Goal: Task Accomplishment & Management: Manage account settings

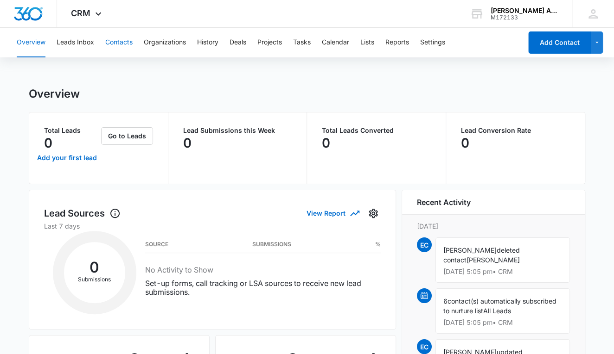
click at [121, 42] on button "Contacts" at bounding box center [118, 43] width 27 height 30
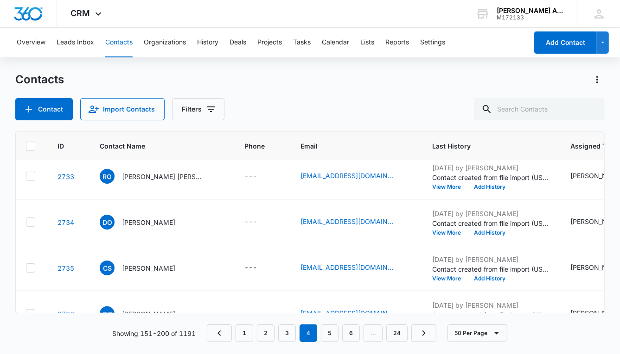
scroll to position [1980, 0]
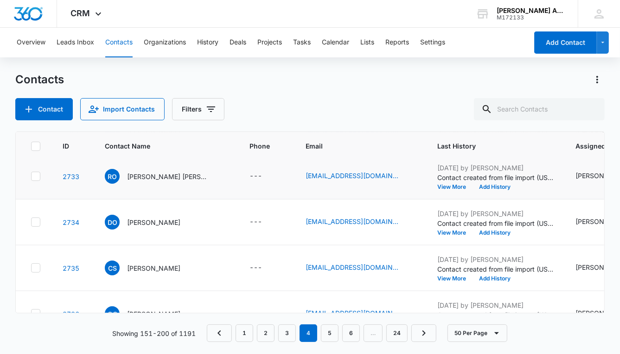
click at [37, 175] on icon at bounding box center [36, 176] width 8 height 8
click at [31, 177] on input "checkbox" at bounding box center [31, 177] width 0 height 0
checkbox input "true"
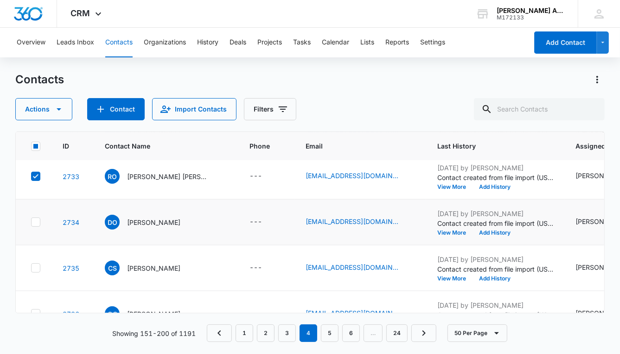
click at [37, 220] on icon at bounding box center [36, 222] width 8 height 8
click at [31, 222] on input "checkbox" at bounding box center [31, 222] width 0 height 0
checkbox input "true"
click at [37, 266] on icon at bounding box center [36, 268] width 6 height 4
click at [31, 268] on input "checkbox" at bounding box center [31, 268] width 0 height 0
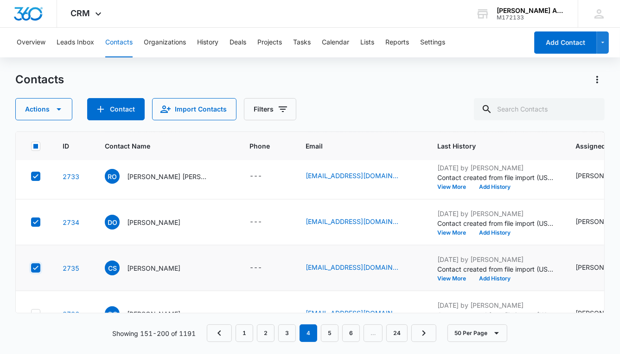
checkbox input "true"
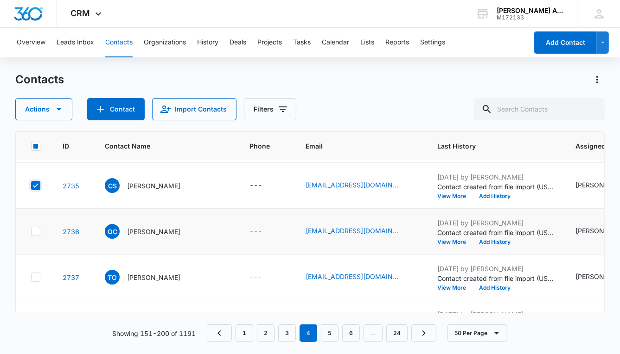
scroll to position [2064, 0]
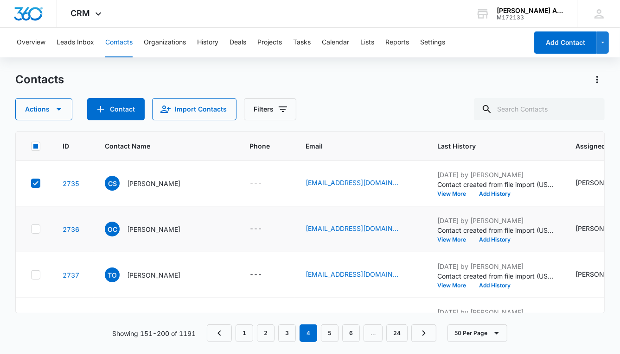
click at [35, 227] on icon at bounding box center [36, 229] width 8 height 8
click at [31, 229] on input "checkbox" at bounding box center [31, 229] width 0 height 0
checkbox input "true"
click at [35, 274] on icon at bounding box center [36, 275] width 6 height 4
click at [31, 275] on input "checkbox" at bounding box center [31, 275] width 0 height 0
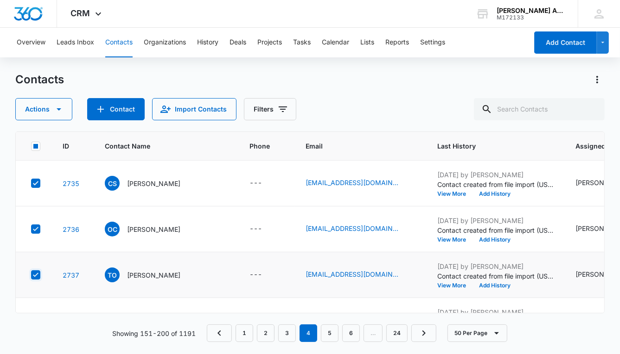
checkbox input "true"
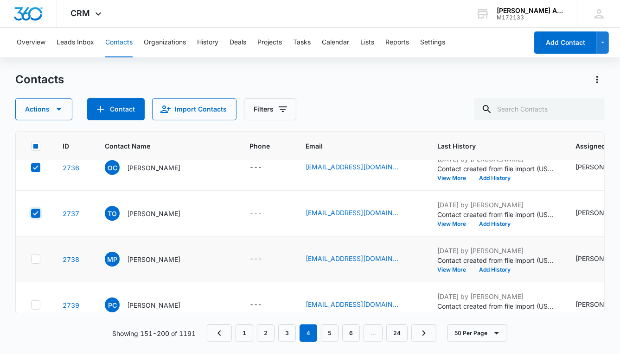
scroll to position [2136, 0]
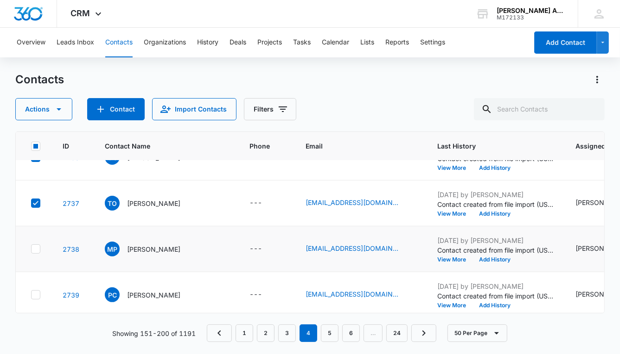
click at [36, 245] on icon at bounding box center [36, 249] width 8 height 8
click at [31, 249] on input "checkbox" at bounding box center [31, 249] width 0 height 0
checkbox input "true"
click at [37, 291] on icon at bounding box center [36, 295] width 8 height 8
click at [31, 295] on input "checkbox" at bounding box center [31, 295] width 0 height 0
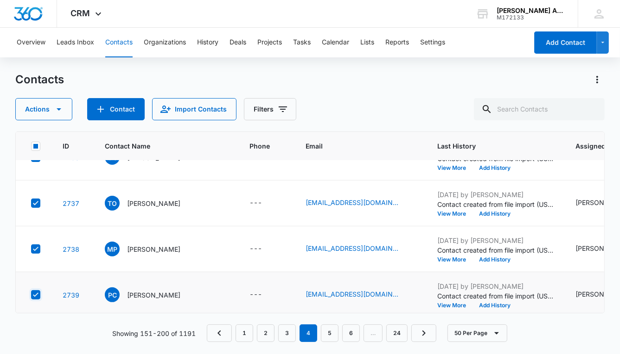
checkbox input "true"
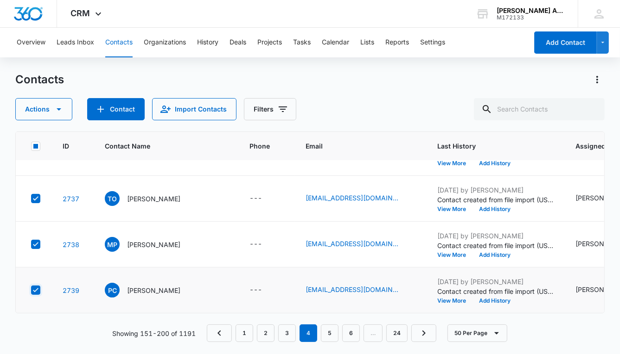
scroll to position [2145, 0]
click at [59, 110] on icon "button" at bounding box center [58, 109] width 11 height 11
click at [57, 169] on div "Assign Type" at bounding box center [48, 167] width 42 height 6
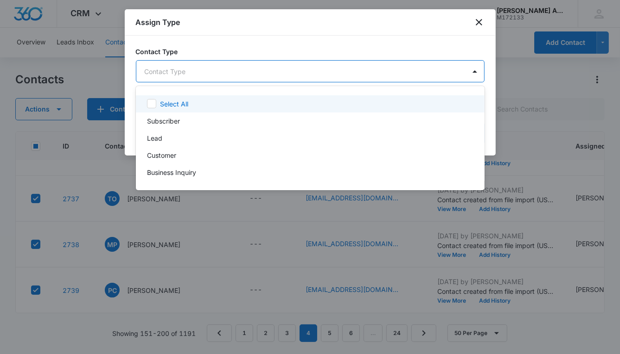
click at [208, 72] on body "CRM Apps Reputation Websites Forms CRM Email Social POS Content Ads Intelligenc…" at bounding box center [310, 177] width 620 height 354
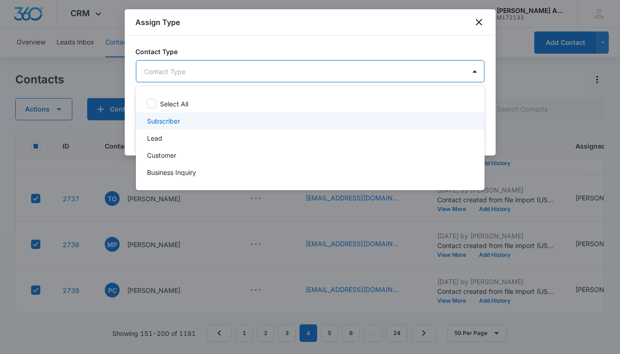
click at [173, 120] on p "Subscriber" at bounding box center [163, 121] width 33 height 10
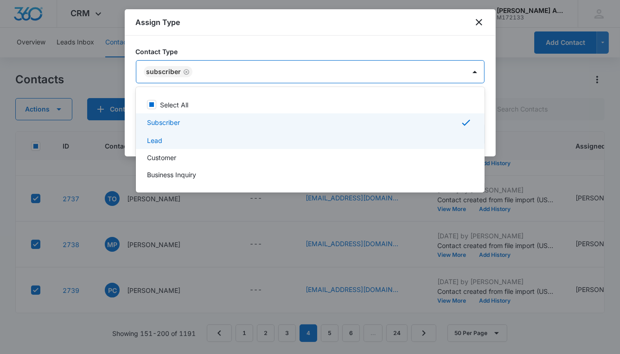
click at [158, 140] on p "Lead" at bounding box center [154, 141] width 15 height 10
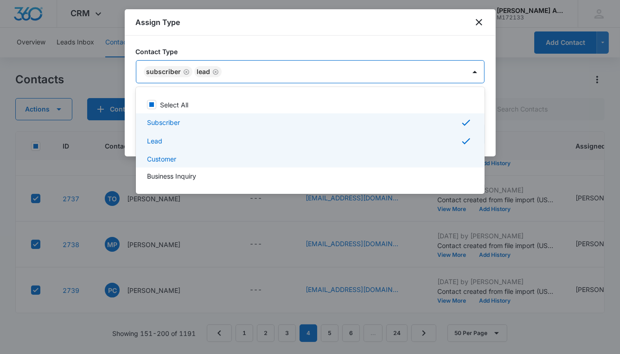
click at [161, 159] on p "Customer" at bounding box center [161, 159] width 29 height 10
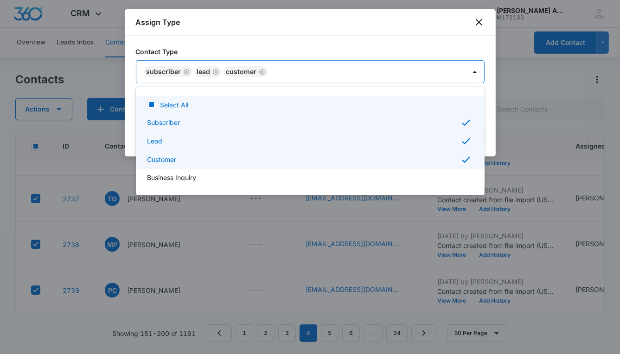
click at [331, 72] on div at bounding box center [310, 177] width 620 height 354
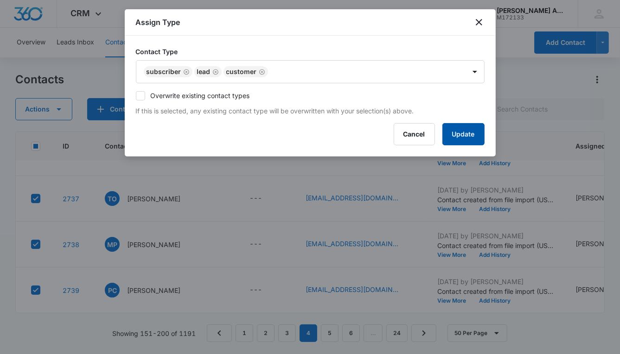
click at [457, 135] on button "Update" at bounding box center [463, 134] width 42 height 22
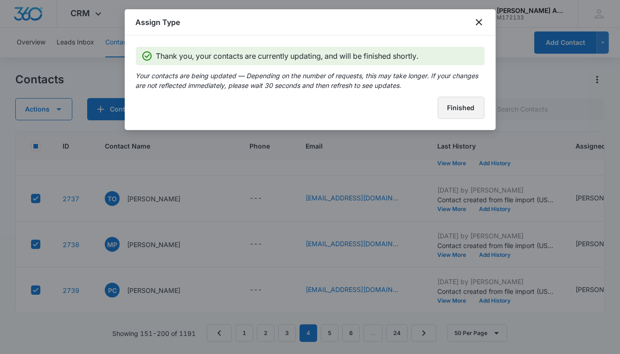
click at [450, 106] on button "Finished" at bounding box center [460, 108] width 47 height 22
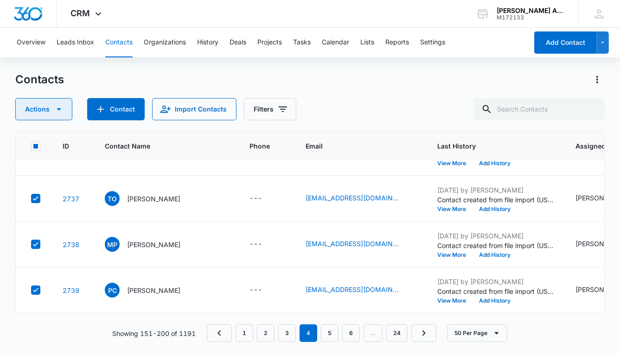
click at [58, 110] on icon "button" at bounding box center [59, 109] width 5 height 2
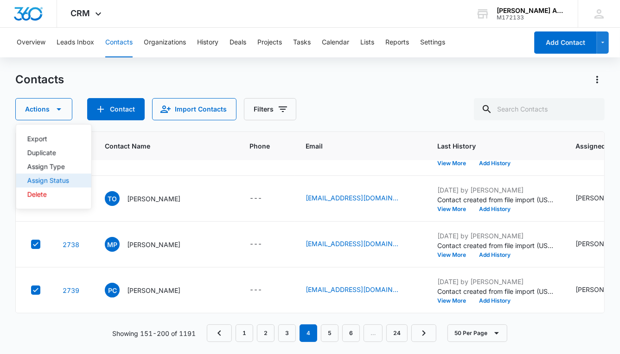
click at [57, 179] on div "Assign Status" at bounding box center [48, 180] width 42 height 6
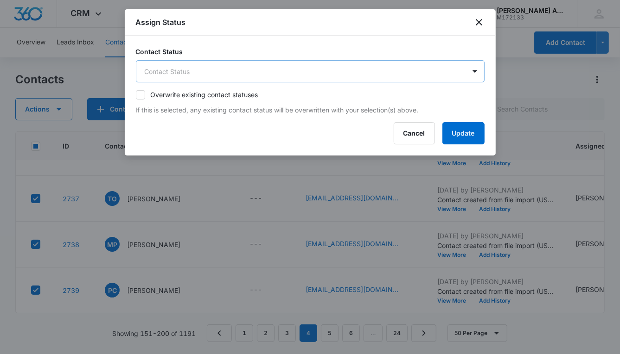
click at [201, 71] on body "CRM Apps Reputation Websites Forms CRM Email Social POS Content Ads Intelligenc…" at bounding box center [310, 177] width 620 height 354
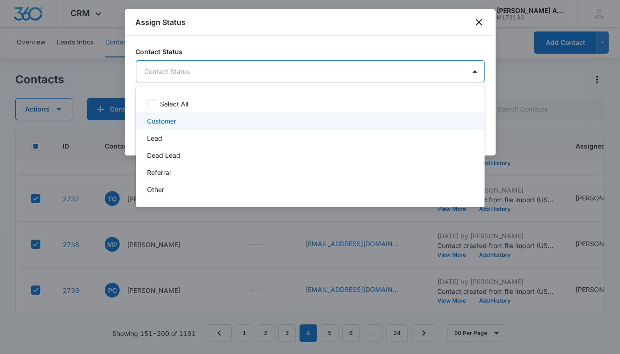
drag, startPoint x: 171, startPoint y: 120, endPoint x: 171, endPoint y: 125, distance: 4.7
click at [171, 120] on p "Customer" at bounding box center [161, 121] width 29 height 10
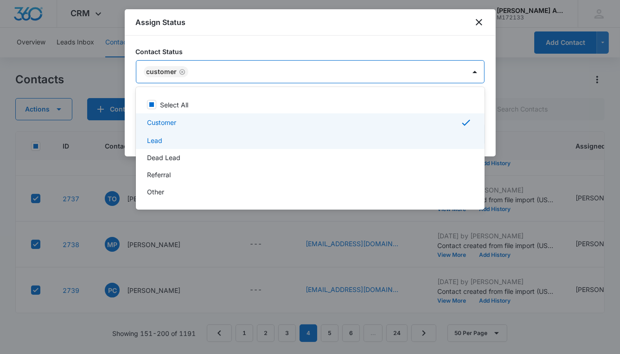
click at [159, 141] on p "Lead" at bounding box center [154, 141] width 15 height 10
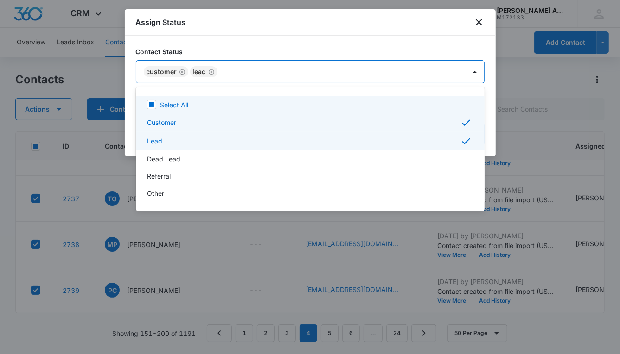
click at [331, 74] on div at bounding box center [310, 177] width 620 height 354
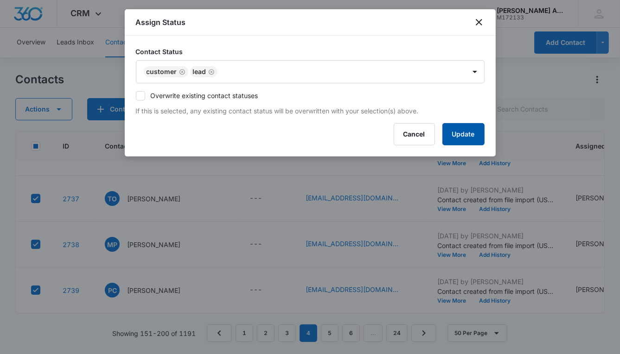
click at [464, 136] on button "Update" at bounding box center [463, 134] width 42 height 22
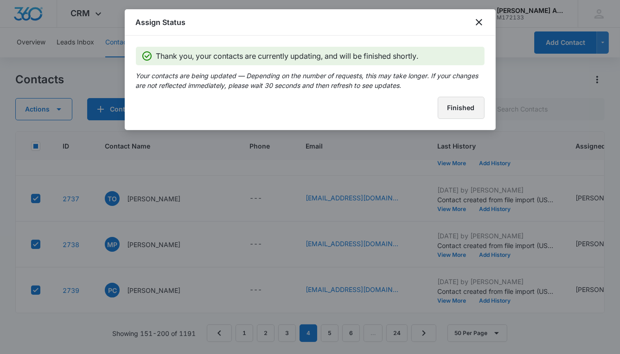
click at [465, 108] on button "Finished" at bounding box center [460, 108] width 47 height 22
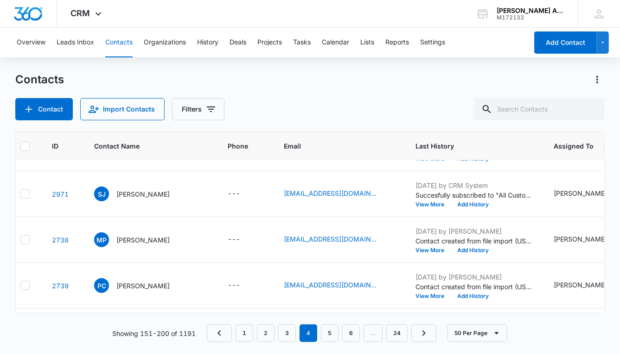
scroll to position [1916, 0]
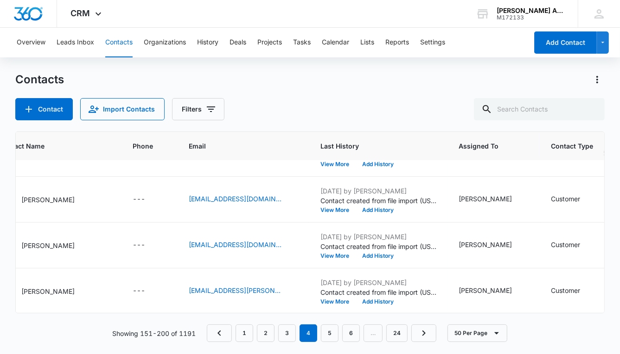
scroll to position [1956, 0]
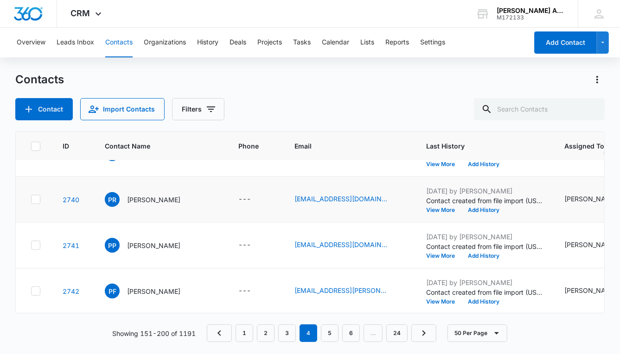
click at [34, 198] on icon at bounding box center [36, 200] width 8 height 8
click at [31, 200] on input "checkbox" at bounding box center [31, 200] width 0 height 0
checkbox input "true"
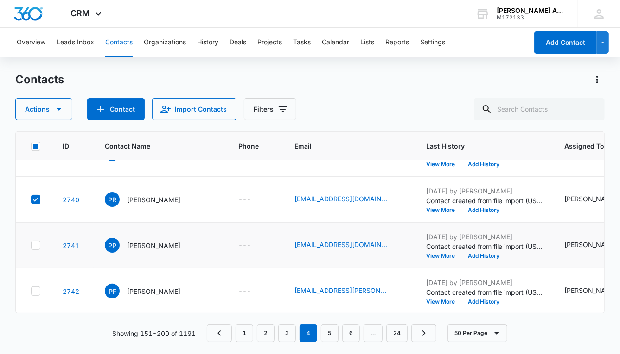
click at [35, 246] on icon at bounding box center [36, 245] width 8 height 8
click at [31, 246] on input "checkbox" at bounding box center [31, 246] width 0 height 0
checkbox input "true"
click at [35, 288] on icon at bounding box center [36, 291] width 8 height 8
click at [31, 291] on input "checkbox" at bounding box center [31, 291] width 0 height 0
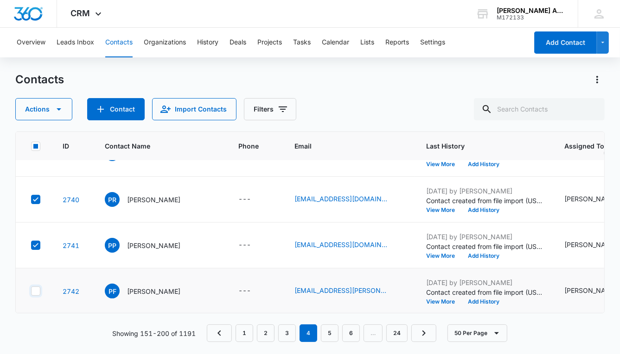
checkbox input "true"
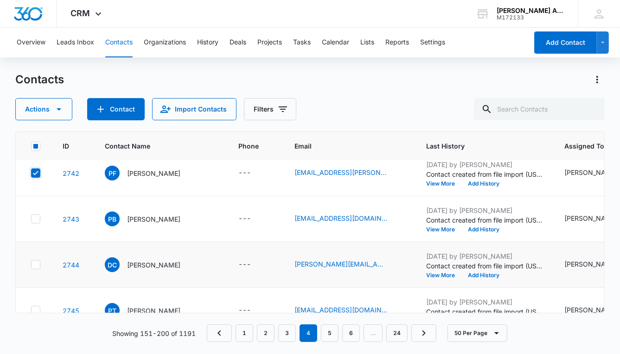
scroll to position [2076, 0]
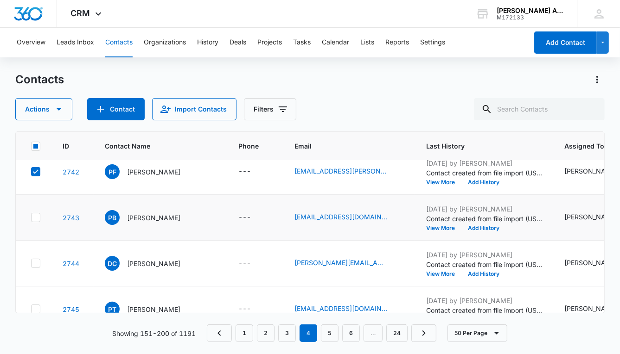
click at [35, 217] on icon at bounding box center [36, 217] width 6 height 4
click at [31, 218] on input "checkbox" at bounding box center [31, 218] width 0 height 0
checkbox input "true"
click at [36, 263] on icon at bounding box center [36, 263] width 8 height 8
click at [31, 264] on input "checkbox" at bounding box center [31, 264] width 0 height 0
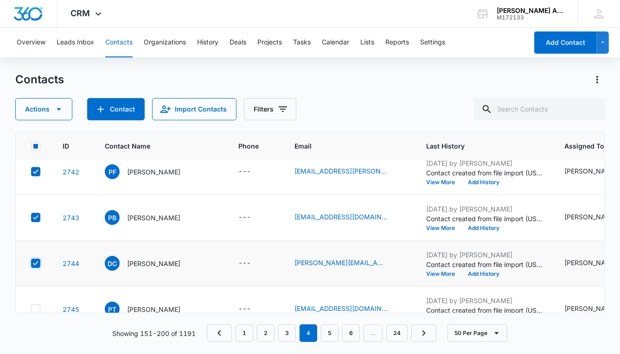
checkbox input "true"
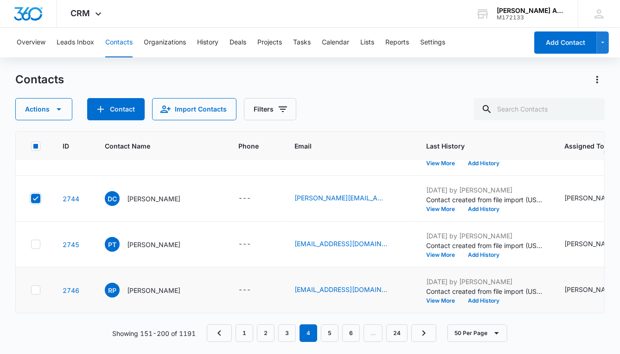
scroll to position [2145, 0]
click at [36, 240] on icon at bounding box center [36, 244] width 8 height 8
click at [31, 245] on input "checkbox" at bounding box center [31, 245] width 0 height 0
checkbox input "true"
click at [36, 286] on icon at bounding box center [36, 290] width 8 height 8
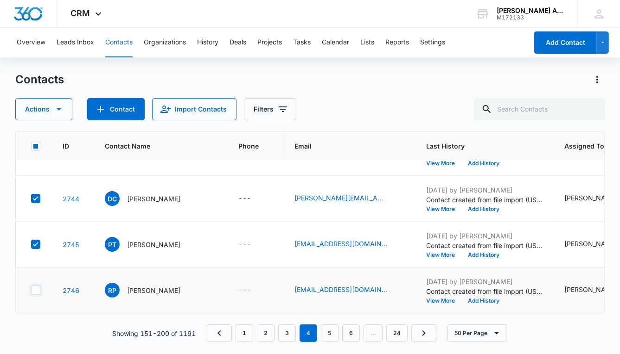
click at [31, 291] on input "checkbox" at bounding box center [31, 291] width 0 height 0
checkbox input "true"
click at [58, 108] on icon "button" at bounding box center [58, 109] width 11 height 11
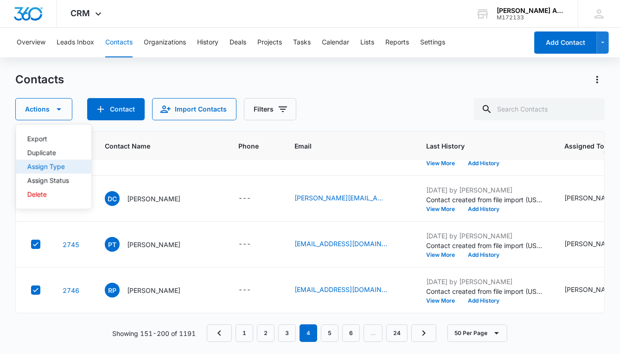
click at [47, 166] on div "Assign Type" at bounding box center [48, 167] width 42 height 6
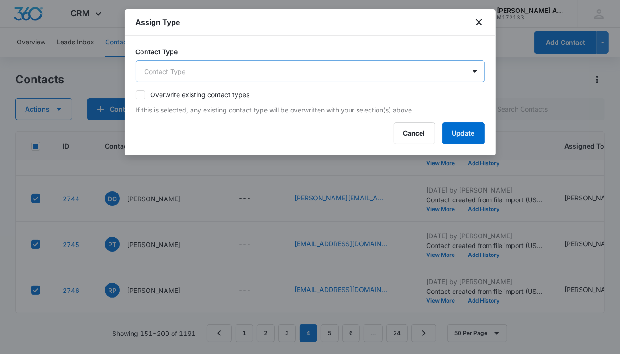
click at [203, 70] on body "CRM Apps Reputation Websites Forms CRM Email Social POS Content Ads Intelligenc…" at bounding box center [310, 177] width 620 height 354
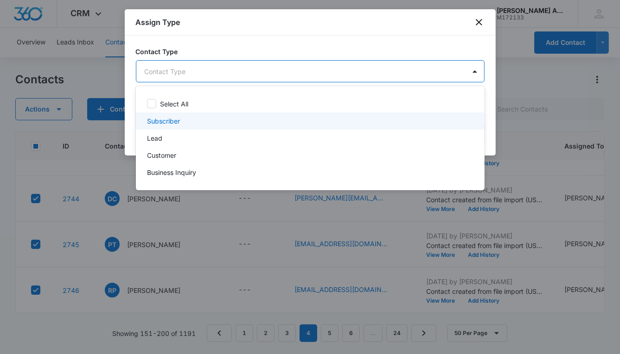
click at [171, 121] on p "Subscriber" at bounding box center [163, 121] width 33 height 10
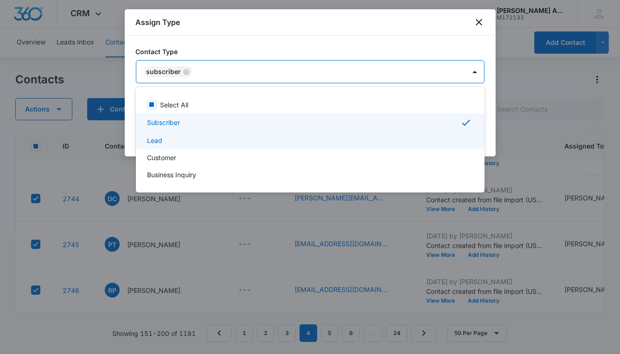
click at [158, 140] on p "Lead" at bounding box center [154, 141] width 15 height 10
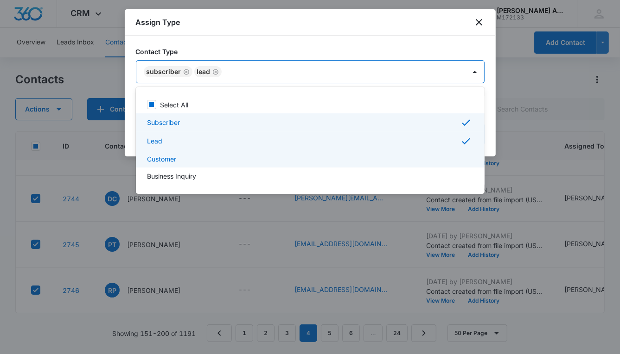
click at [163, 155] on p "Customer" at bounding box center [161, 159] width 29 height 10
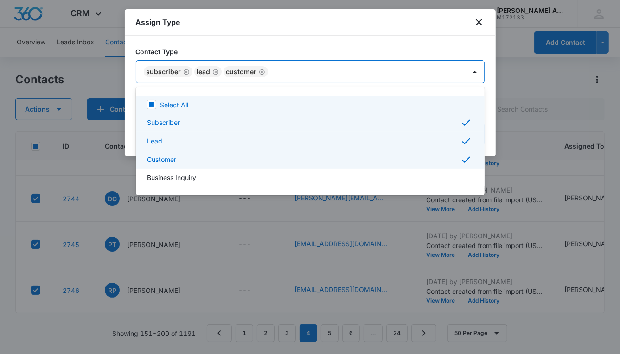
click at [319, 72] on div at bounding box center [310, 177] width 620 height 354
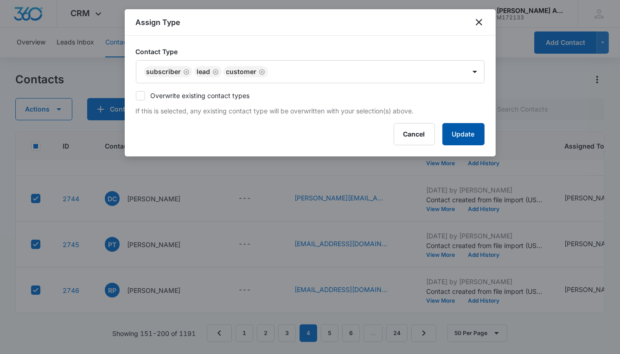
click at [452, 139] on button "Update" at bounding box center [463, 134] width 42 height 22
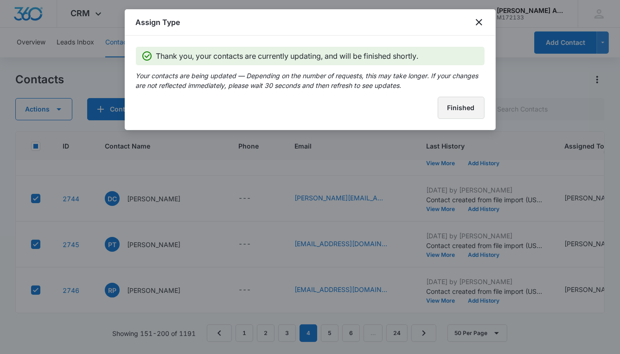
click at [442, 111] on button "Finished" at bounding box center [460, 108] width 47 height 22
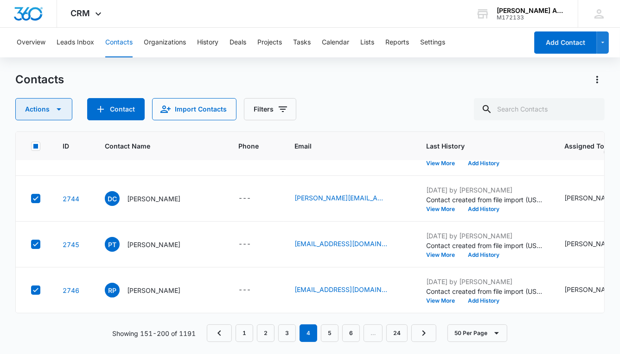
click at [58, 110] on icon "button" at bounding box center [59, 109] width 5 height 2
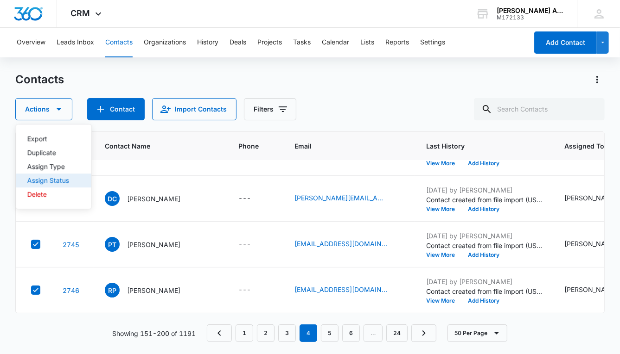
click at [58, 180] on div "Assign Status" at bounding box center [48, 180] width 42 height 6
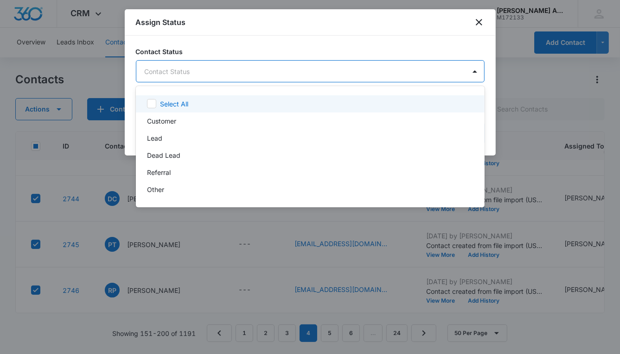
click at [186, 74] on body "CRM Apps Reputation Websites Forms CRM Email Social POS Content Ads Intelligenc…" at bounding box center [310, 177] width 620 height 354
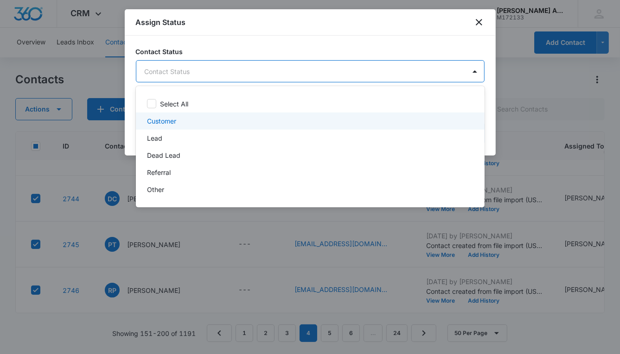
click at [170, 120] on p "Customer" at bounding box center [161, 121] width 29 height 10
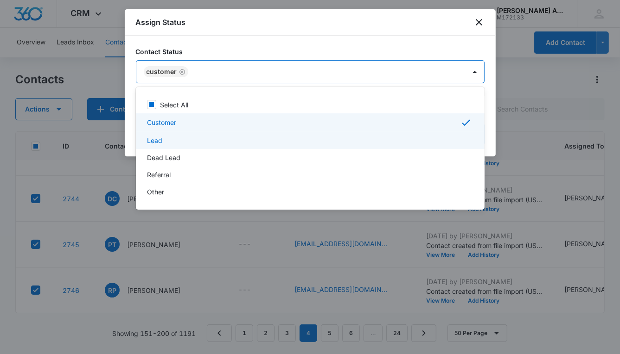
click at [161, 141] on p "Lead" at bounding box center [154, 141] width 15 height 10
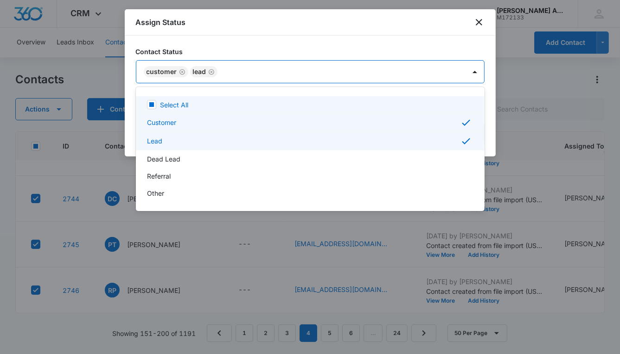
click at [385, 75] on div at bounding box center [310, 177] width 620 height 354
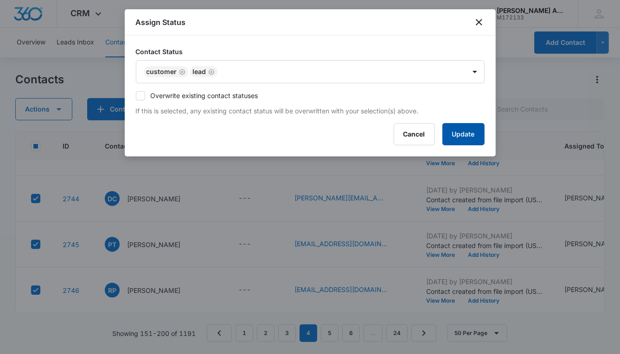
click at [463, 137] on button "Update" at bounding box center [463, 134] width 42 height 22
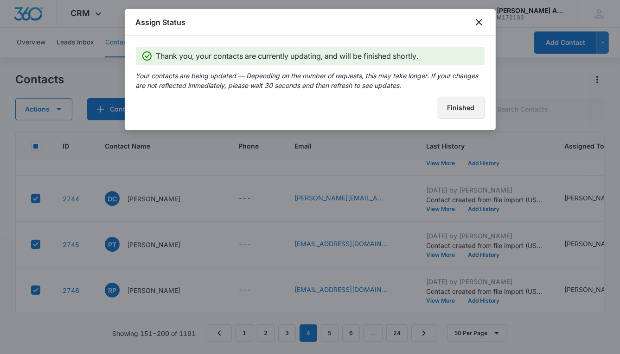
click at [456, 112] on button "Finished" at bounding box center [460, 108] width 47 height 22
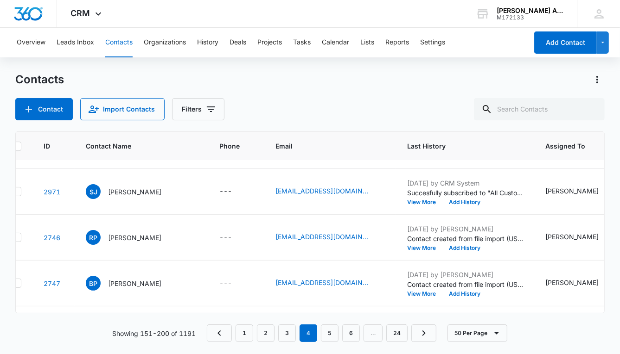
scroll to position [1918, 0]
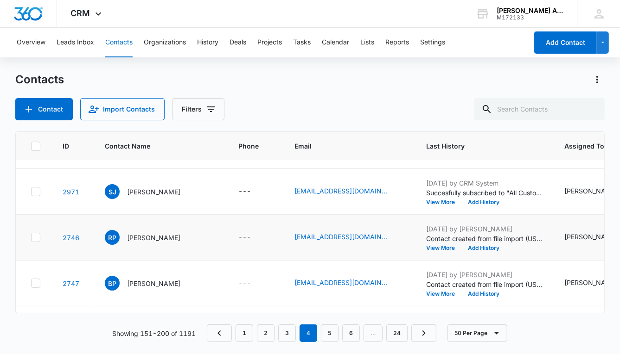
click at [35, 234] on icon at bounding box center [36, 238] width 8 height 8
click at [31, 238] on input "checkbox" at bounding box center [31, 238] width 0 height 0
checkbox input "true"
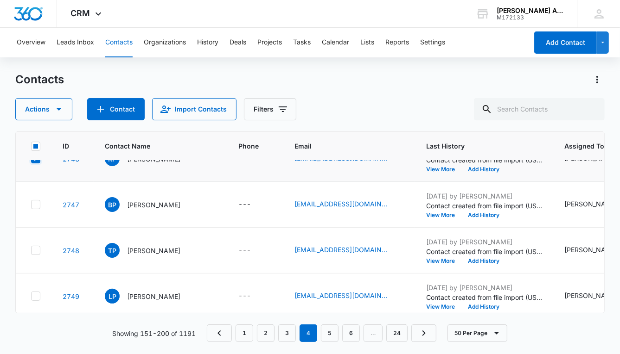
scroll to position [2005, 0]
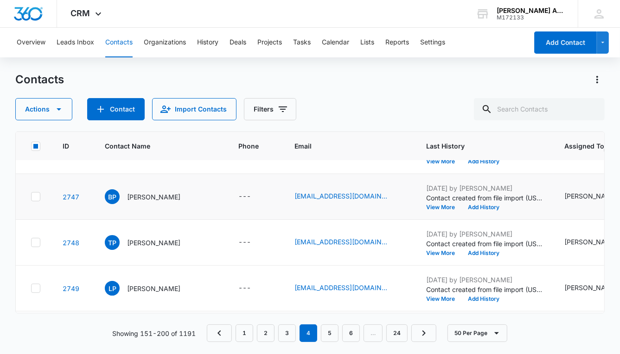
click at [35, 196] on icon at bounding box center [36, 197] width 6 height 4
click at [31, 197] on input "checkbox" at bounding box center [31, 197] width 0 height 0
checkbox input "true"
click at [35, 242] on icon at bounding box center [36, 243] width 8 height 8
click at [31, 243] on input "checkbox" at bounding box center [31, 243] width 0 height 0
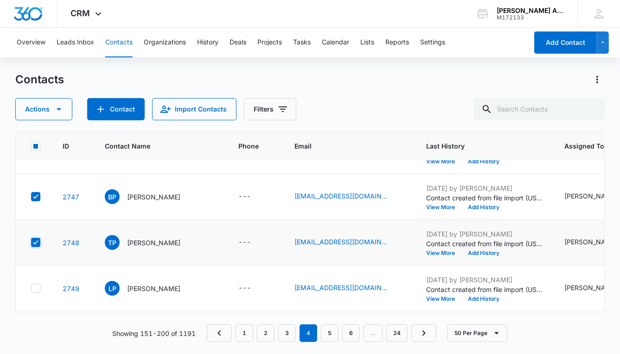
checkbox input "true"
click at [37, 285] on icon at bounding box center [36, 289] width 8 height 8
click at [31, 289] on input "checkbox" at bounding box center [31, 289] width 0 height 0
checkbox input "true"
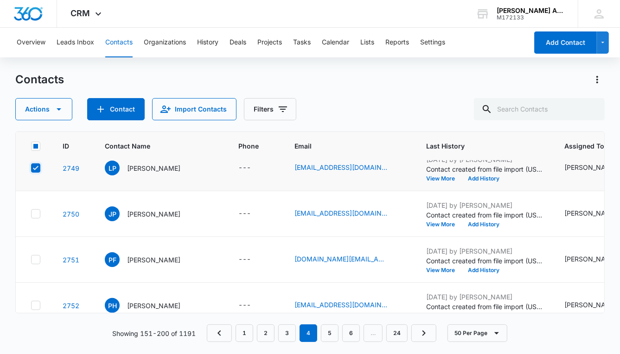
scroll to position [2127, 0]
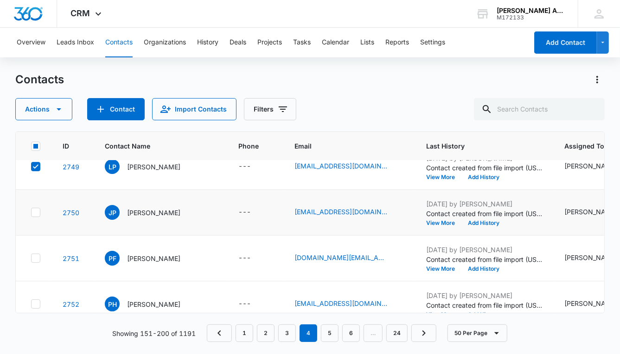
click at [37, 213] on icon at bounding box center [36, 213] width 8 height 8
click at [31, 213] on input "checkbox" at bounding box center [31, 213] width 0 height 0
checkbox input "true"
click at [37, 257] on icon at bounding box center [36, 258] width 8 height 8
click at [31, 259] on input "checkbox" at bounding box center [31, 259] width 0 height 0
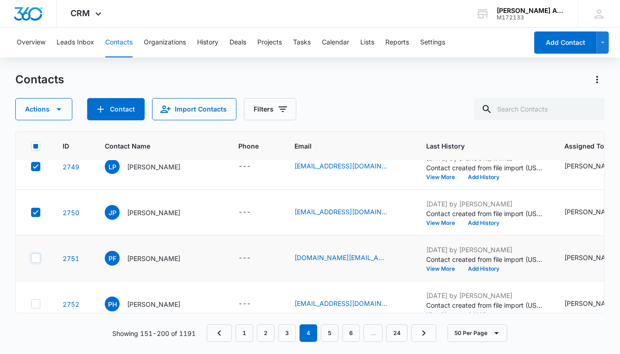
checkbox input "true"
click at [39, 301] on icon at bounding box center [36, 304] width 8 height 8
click at [31, 304] on input "checkbox" at bounding box center [31, 304] width 0 height 0
checkbox input "true"
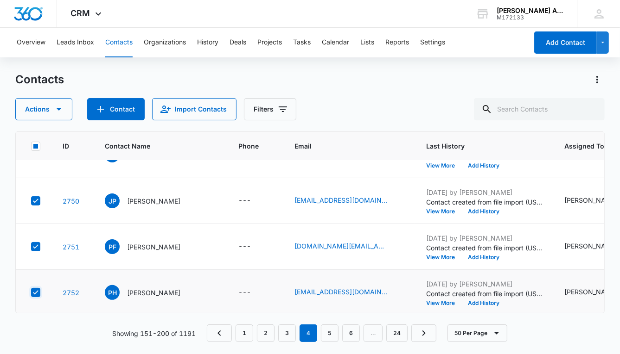
scroll to position [2145, 0]
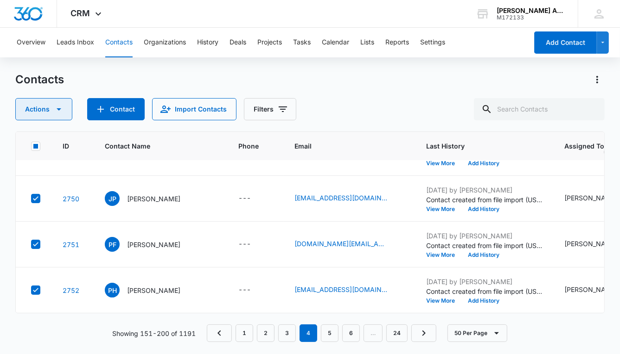
click at [60, 109] on icon "button" at bounding box center [58, 109] width 11 height 11
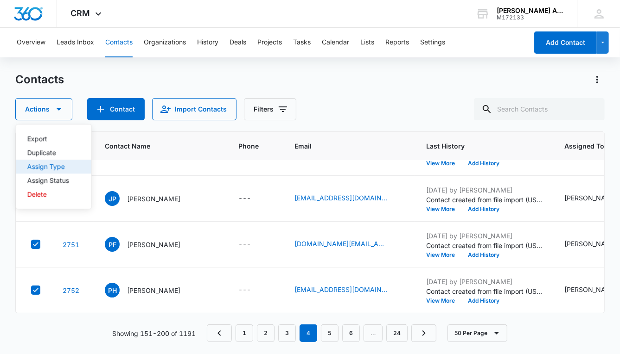
click at [57, 168] on div "Assign Type" at bounding box center [48, 167] width 42 height 6
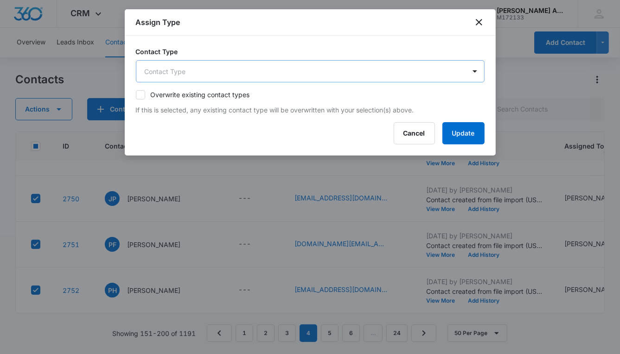
click at [211, 70] on body "CRM Apps Reputation Websites Forms CRM Email Social POS Content Ads Intelligenc…" at bounding box center [310, 177] width 620 height 354
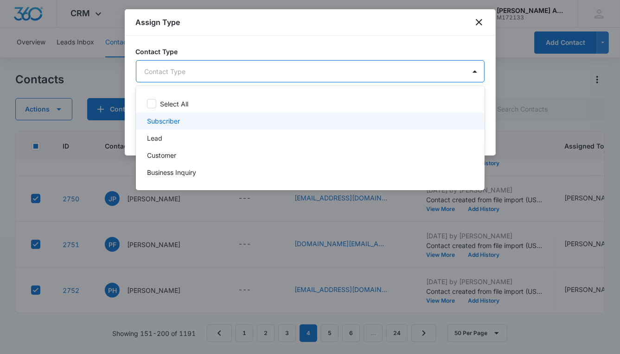
click at [176, 121] on p "Subscriber" at bounding box center [163, 121] width 33 height 10
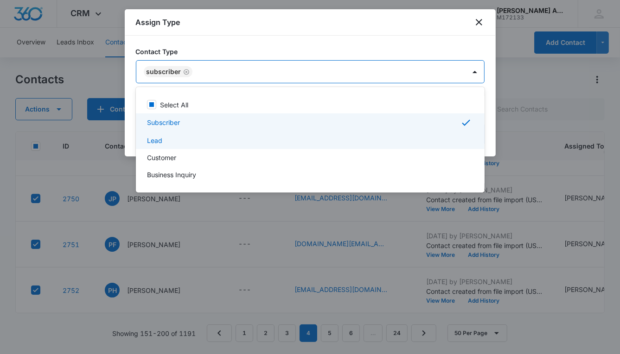
click at [156, 142] on p "Lead" at bounding box center [154, 141] width 15 height 10
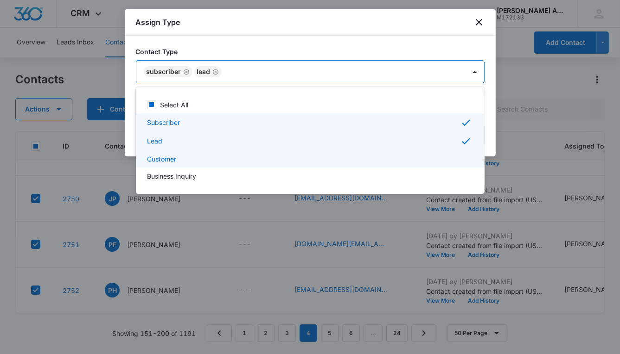
click at [161, 162] on p "Customer" at bounding box center [161, 159] width 29 height 10
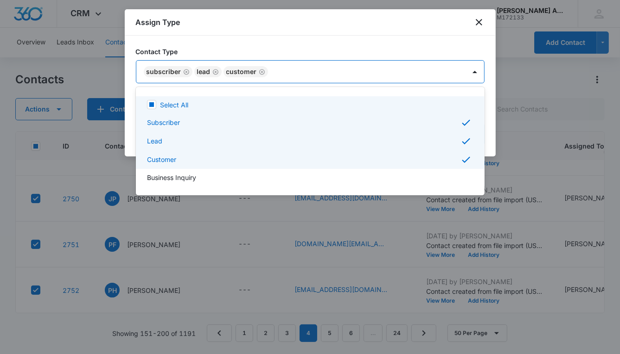
click at [342, 74] on div at bounding box center [310, 177] width 620 height 354
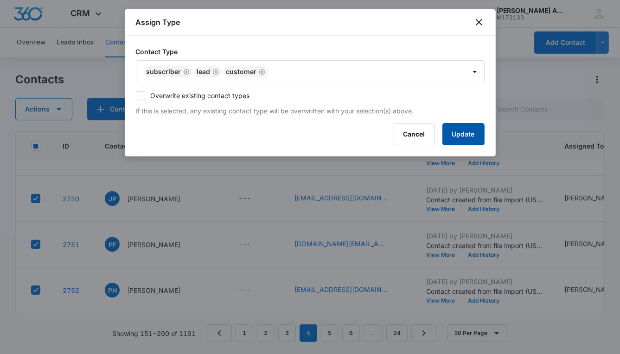
click at [457, 135] on button "Update" at bounding box center [463, 134] width 42 height 22
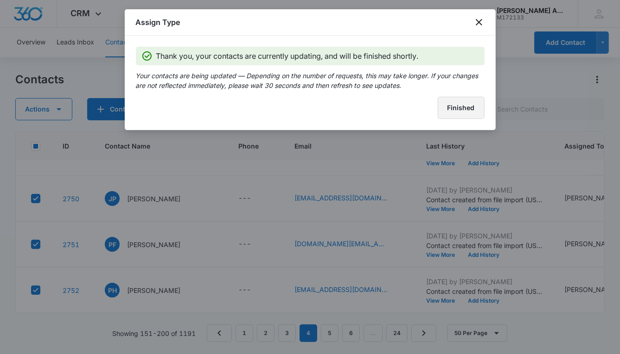
click at [450, 111] on button "Finished" at bounding box center [460, 108] width 47 height 22
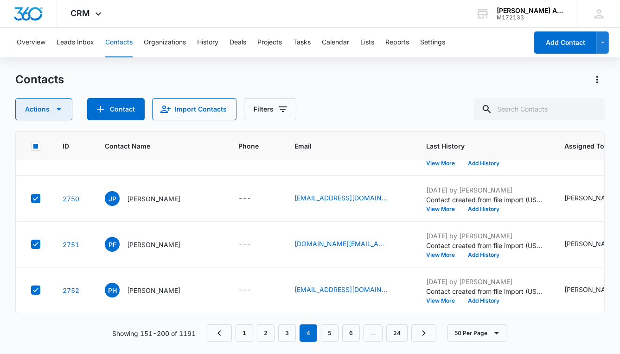
click at [57, 108] on icon "button" at bounding box center [59, 109] width 5 height 2
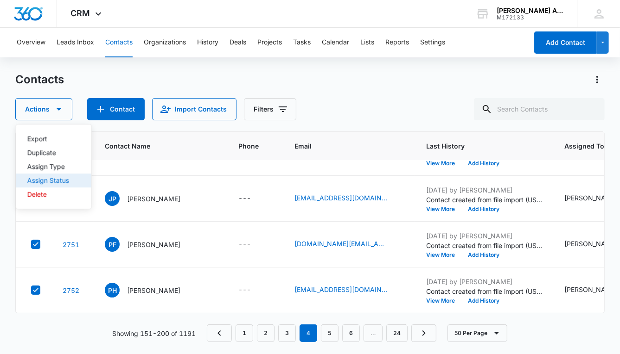
click at [55, 179] on div "Assign Status" at bounding box center [48, 180] width 42 height 6
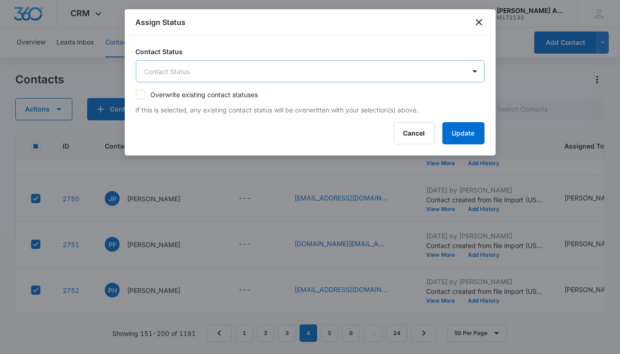
click at [221, 72] on body "CRM Apps Reputation Websites Forms CRM Email Social POS Content Ads Intelligenc…" at bounding box center [310, 177] width 620 height 354
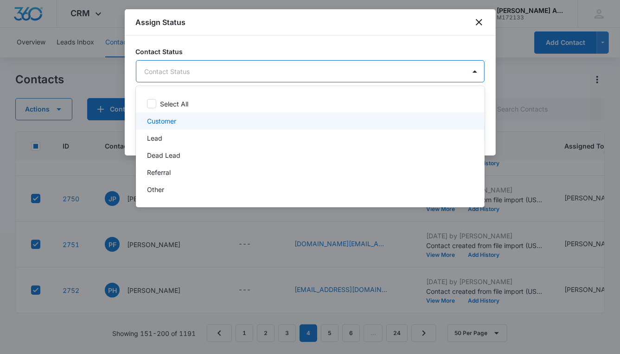
click at [174, 121] on p "Customer" at bounding box center [161, 121] width 29 height 10
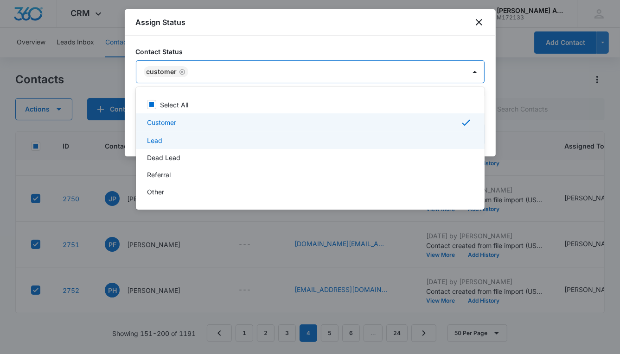
click at [160, 141] on p "Lead" at bounding box center [154, 141] width 15 height 10
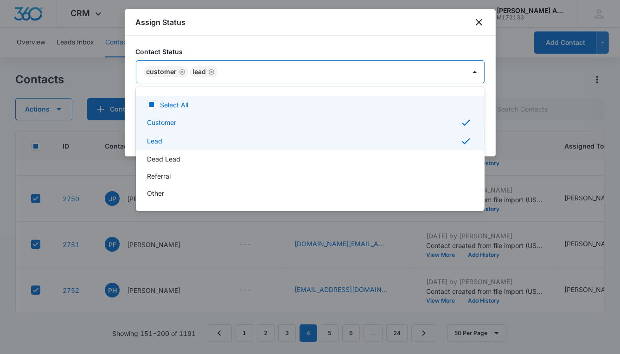
click at [454, 72] on div at bounding box center [310, 177] width 620 height 354
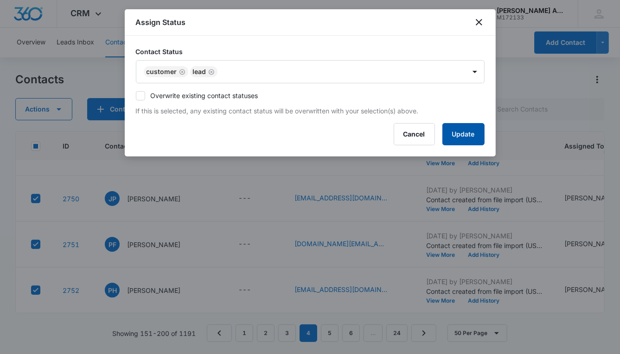
click at [462, 132] on button "Update" at bounding box center [463, 134] width 42 height 22
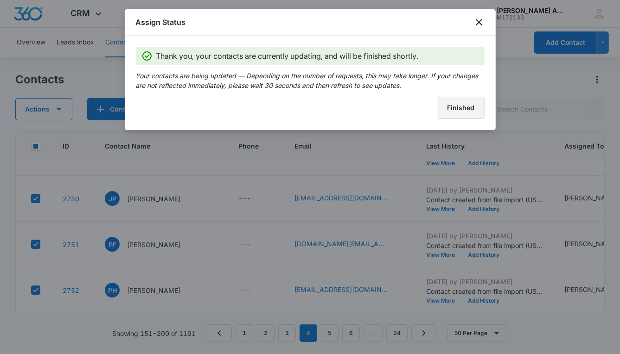
click at [452, 110] on button "Finished" at bounding box center [460, 108] width 47 height 22
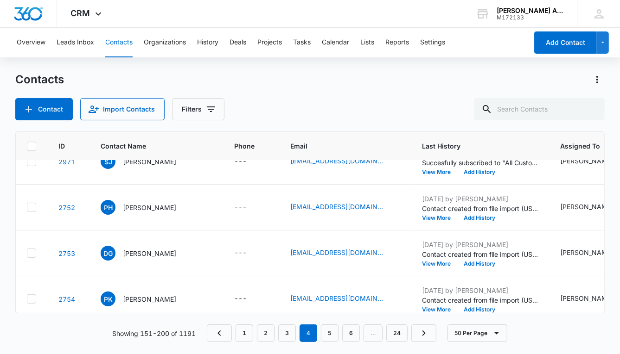
scroll to position [1949, 0]
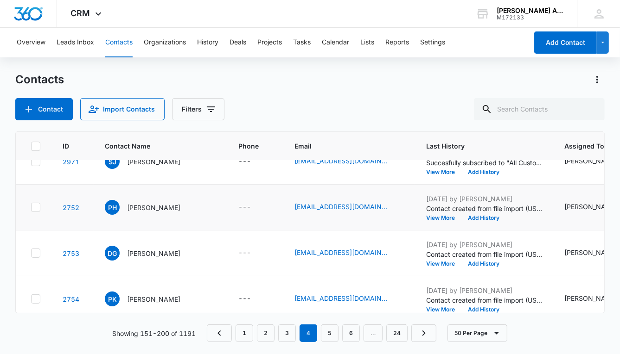
click at [37, 205] on icon at bounding box center [36, 207] width 6 height 4
click at [31, 208] on input "checkbox" at bounding box center [31, 208] width 0 height 0
checkbox input "true"
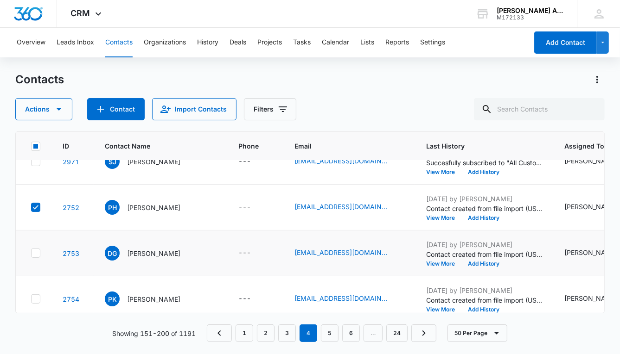
click at [35, 251] on icon at bounding box center [36, 253] width 8 height 8
click at [31, 253] on input "checkbox" at bounding box center [31, 253] width 0 height 0
checkbox input "true"
click at [36, 295] on icon at bounding box center [36, 299] width 8 height 8
click at [31, 299] on input "checkbox" at bounding box center [31, 299] width 0 height 0
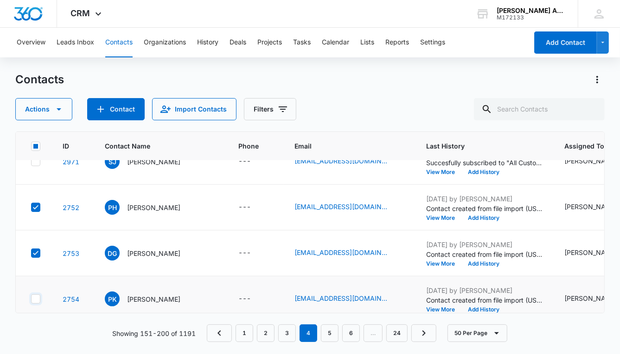
checkbox input "true"
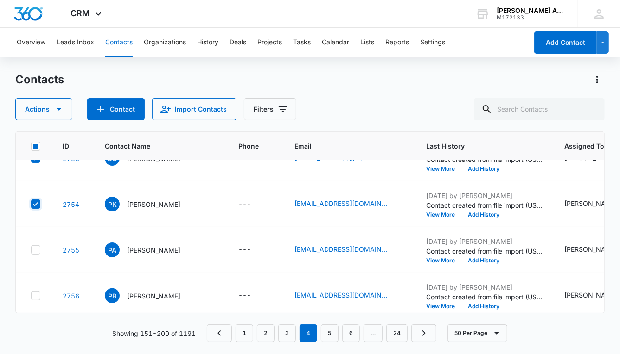
scroll to position [2057, 0]
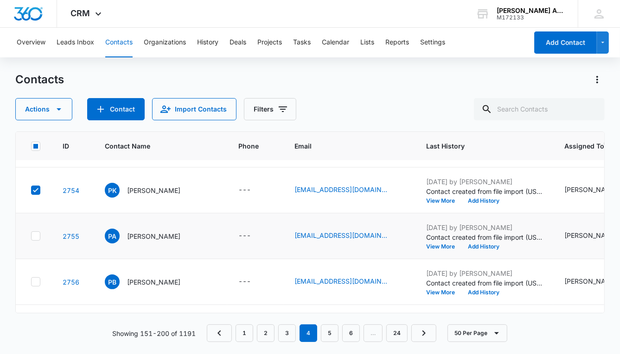
click at [37, 233] on icon at bounding box center [36, 236] width 8 height 8
click at [31, 236] on input "checkbox" at bounding box center [31, 236] width 0 height 0
checkbox input "true"
click at [36, 280] on icon at bounding box center [36, 282] width 6 height 4
click at [31, 282] on input "checkbox" at bounding box center [31, 282] width 0 height 0
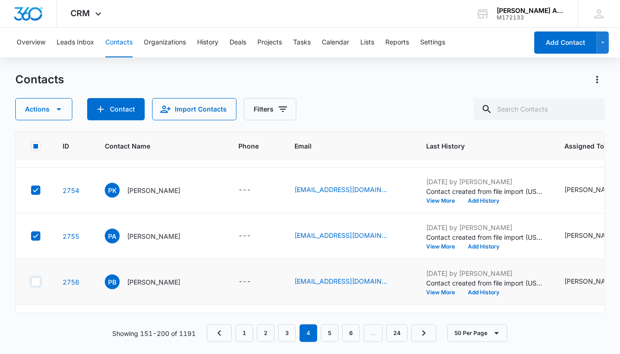
checkbox input "true"
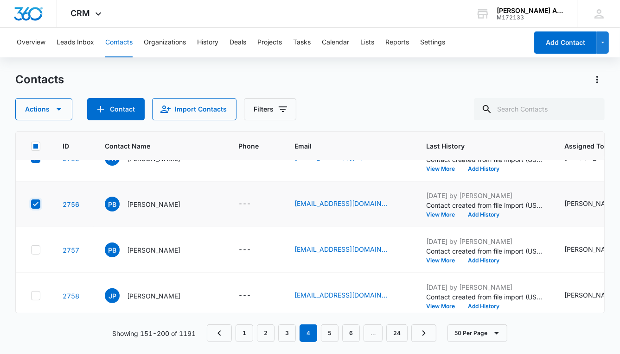
scroll to position [2145, 0]
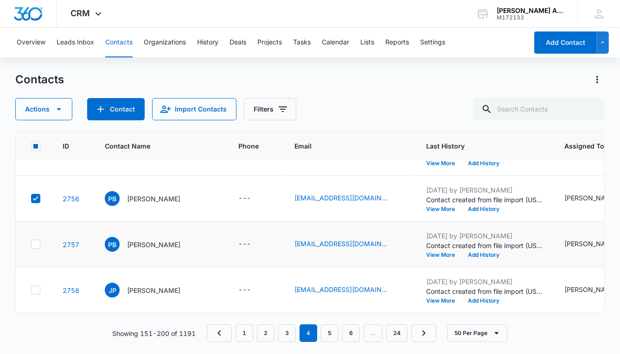
click at [36, 240] on icon at bounding box center [36, 244] width 8 height 8
click at [31, 245] on input "checkbox" at bounding box center [31, 245] width 0 height 0
checkbox input "true"
click at [37, 286] on icon at bounding box center [36, 290] width 8 height 8
click at [31, 291] on input "checkbox" at bounding box center [31, 291] width 0 height 0
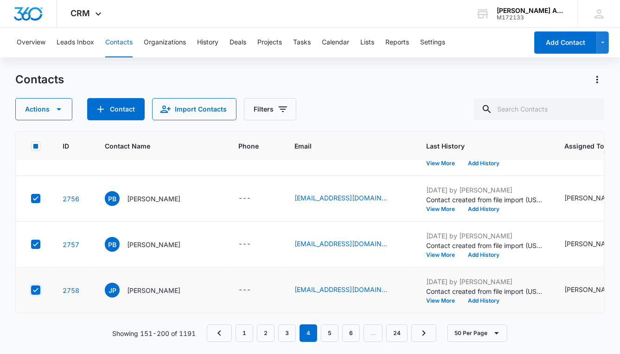
checkbox input "true"
click at [59, 108] on icon "button" at bounding box center [59, 109] width 5 height 2
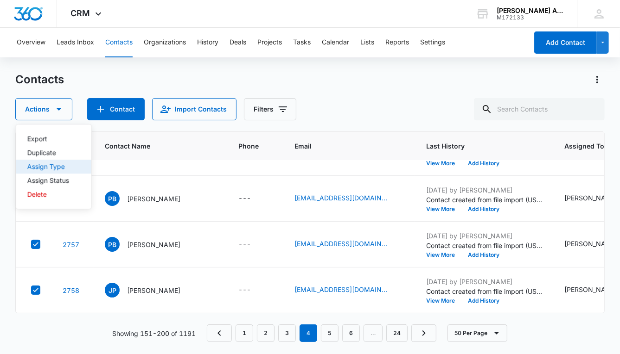
click at [57, 167] on div "Assign Type" at bounding box center [48, 167] width 42 height 6
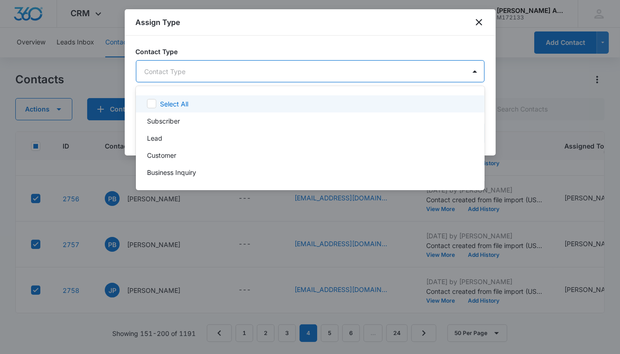
click at [209, 74] on body "CRM Apps Reputation Websites Forms CRM Email Social POS Content Ads Intelligenc…" at bounding box center [310, 177] width 620 height 354
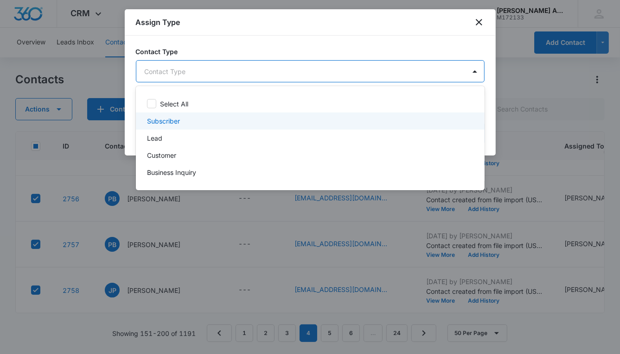
click at [158, 120] on p "Subscriber" at bounding box center [163, 121] width 33 height 10
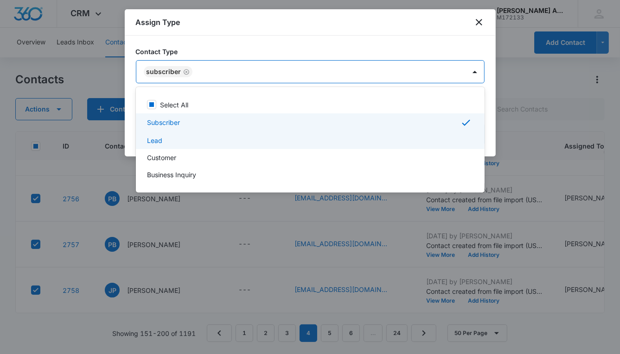
click at [155, 140] on p "Lead" at bounding box center [154, 141] width 15 height 10
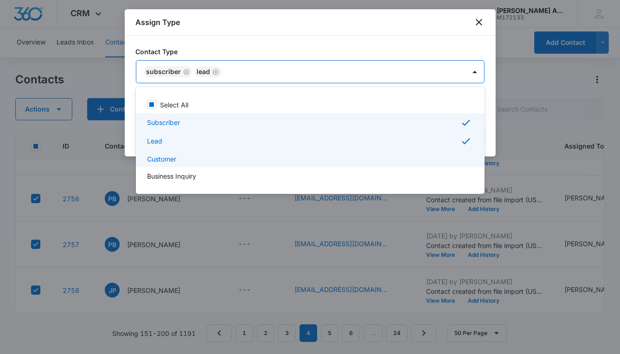
click at [160, 158] on p "Customer" at bounding box center [161, 159] width 29 height 10
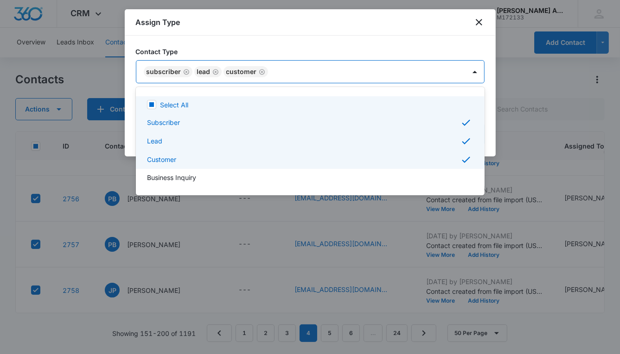
click at [313, 72] on div at bounding box center [310, 177] width 620 height 354
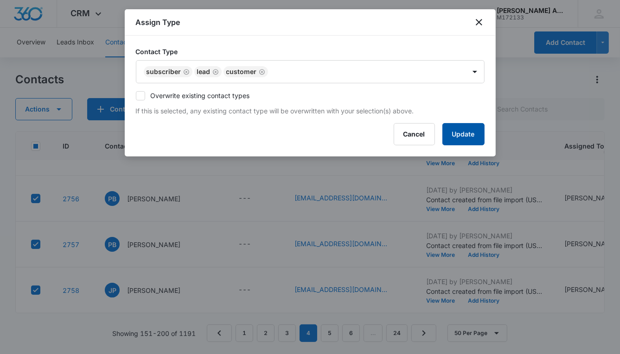
click at [457, 140] on button "Update" at bounding box center [463, 134] width 42 height 22
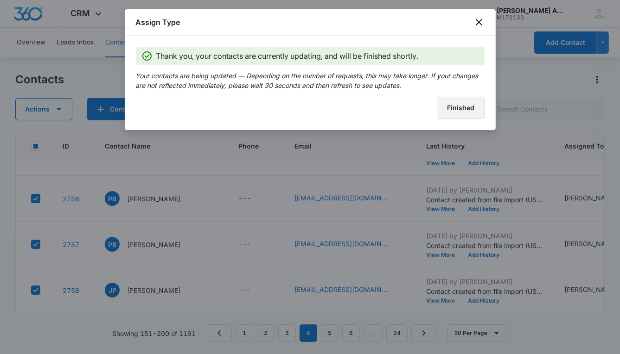
click at [442, 114] on button "Finished" at bounding box center [460, 108] width 47 height 22
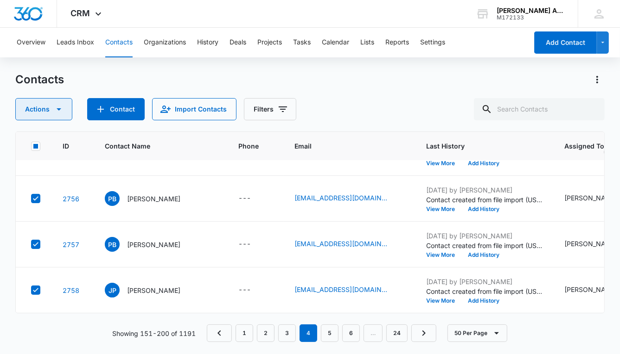
click at [58, 108] on icon "button" at bounding box center [59, 109] width 5 height 2
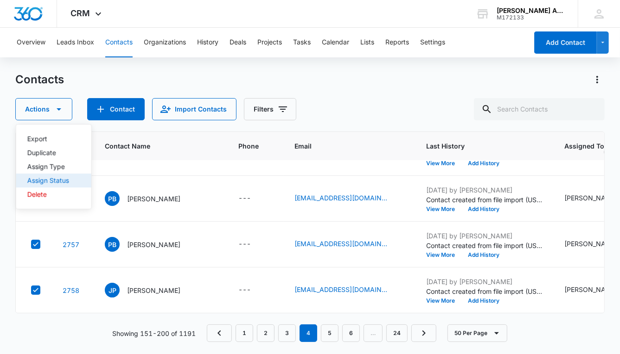
click at [56, 182] on div "Assign Status" at bounding box center [48, 180] width 42 height 6
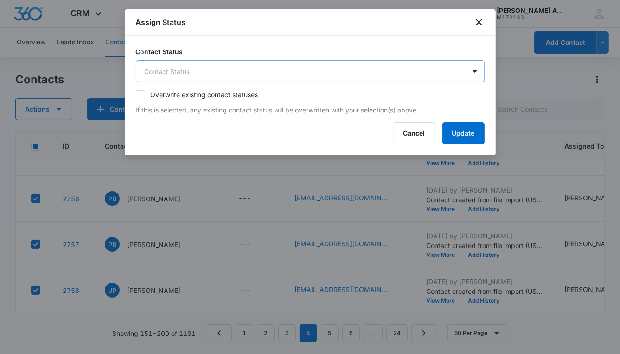
click at [195, 73] on body "CRM Apps Reputation Websites Forms CRM Email Social POS Content Ads Intelligenc…" at bounding box center [310, 177] width 620 height 354
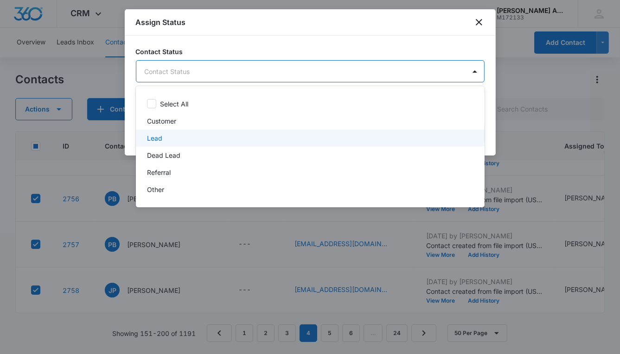
click at [163, 137] on div "Lead" at bounding box center [309, 138] width 324 height 10
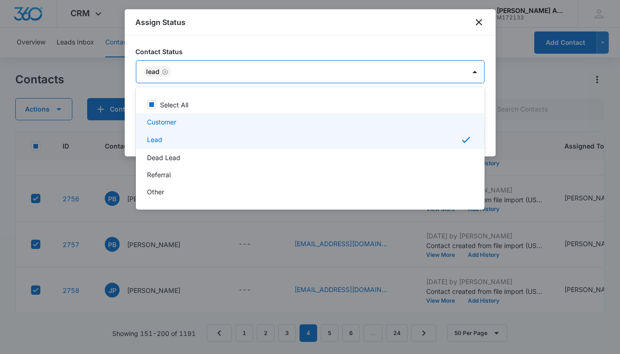
click at [165, 121] on p "Customer" at bounding box center [161, 122] width 29 height 10
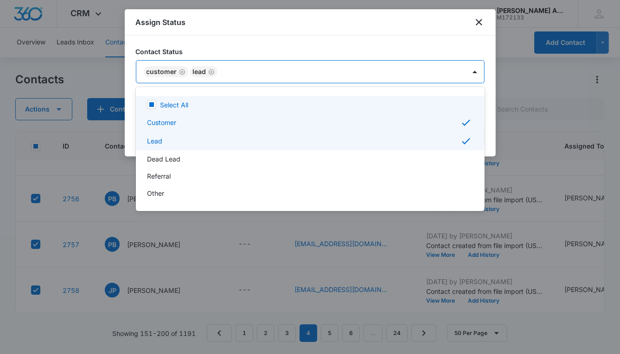
click at [334, 70] on div at bounding box center [310, 177] width 620 height 354
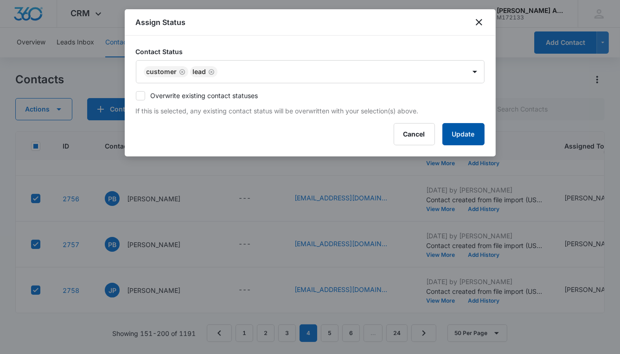
click at [456, 137] on button "Update" at bounding box center [463, 134] width 42 height 22
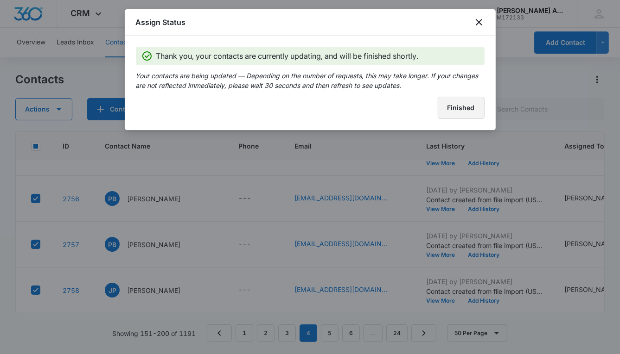
click at [450, 105] on button "Finished" at bounding box center [460, 108] width 47 height 22
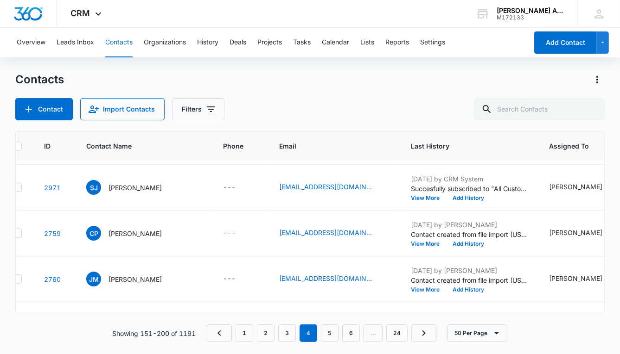
scroll to position [1923, 0]
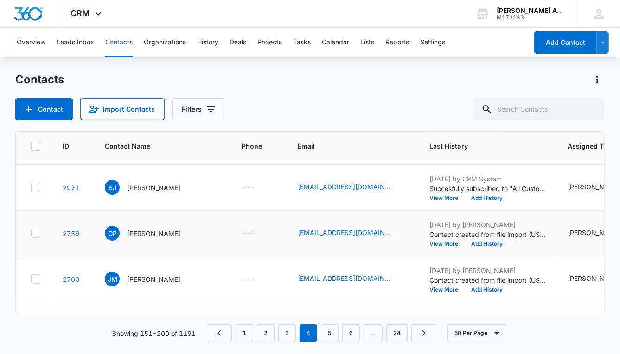
click at [36, 232] on icon at bounding box center [36, 233] width 6 height 4
click at [31, 234] on input "checkbox" at bounding box center [31, 234] width 0 height 0
checkbox input "true"
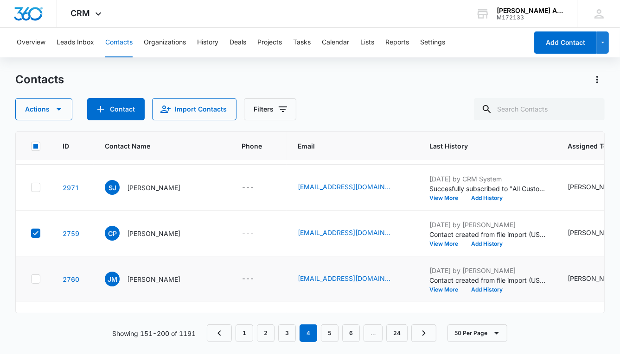
click at [35, 277] on icon at bounding box center [36, 279] width 8 height 8
click at [31, 279] on input "checkbox" at bounding box center [31, 279] width 0 height 0
checkbox input "true"
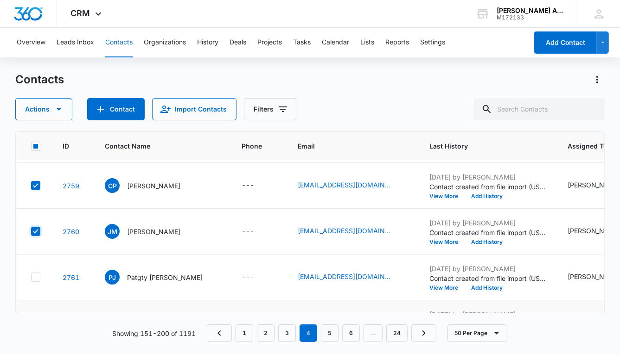
scroll to position [1990, 0]
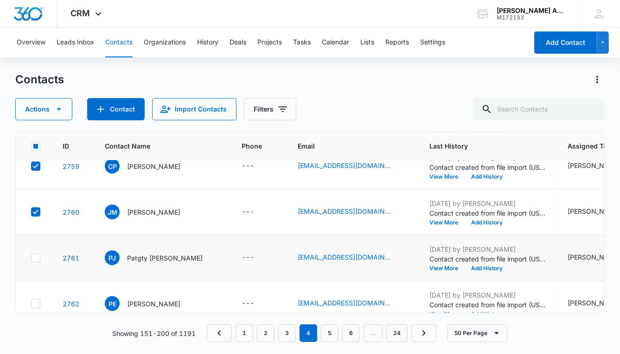
drag, startPoint x: 37, startPoint y: 257, endPoint x: 38, endPoint y: 262, distance: 4.7
click at [37, 258] on icon at bounding box center [36, 258] width 8 height 8
click at [31, 258] on input "checkbox" at bounding box center [31, 258] width 0 height 0
checkbox input "true"
click at [37, 300] on icon at bounding box center [36, 304] width 8 height 8
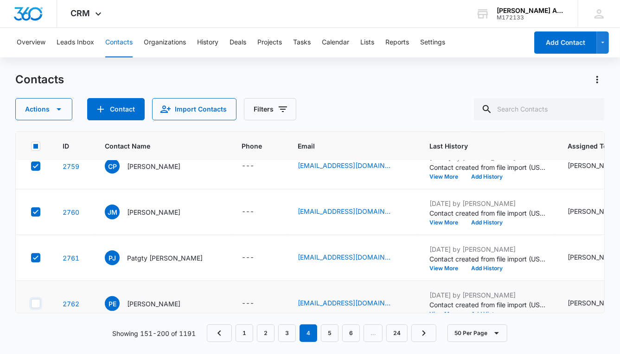
click at [31, 304] on input "checkbox" at bounding box center [31, 304] width 0 height 0
checkbox input "true"
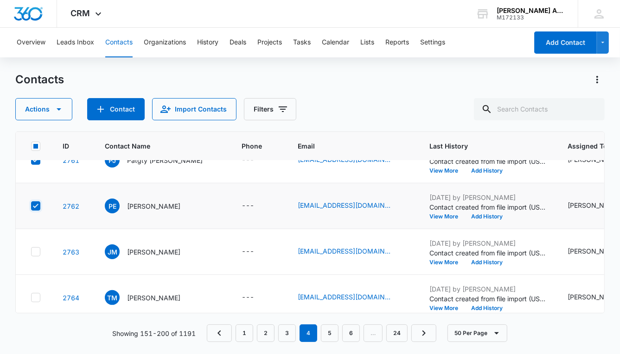
scroll to position [2108, 0]
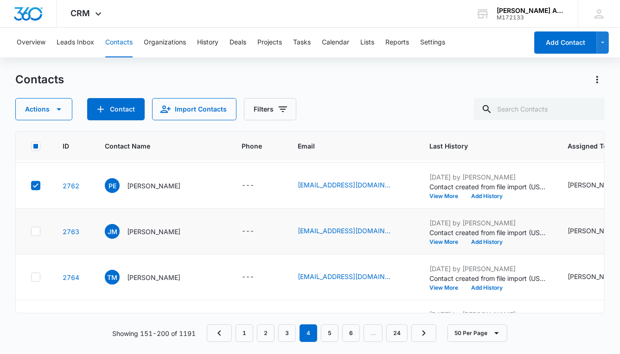
click at [36, 229] on icon at bounding box center [36, 232] width 8 height 8
click at [31, 232] on input "checkbox" at bounding box center [31, 232] width 0 height 0
checkbox input "true"
click at [37, 276] on icon at bounding box center [36, 277] width 8 height 8
click at [31, 278] on input "checkbox" at bounding box center [31, 278] width 0 height 0
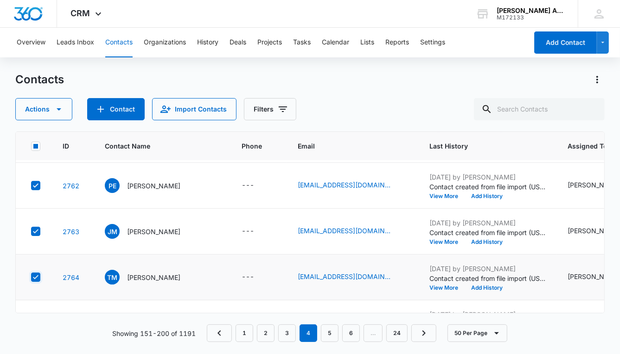
checkbox input "true"
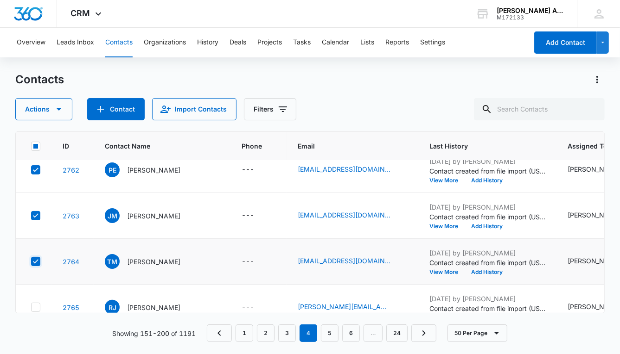
scroll to position [2145, 0]
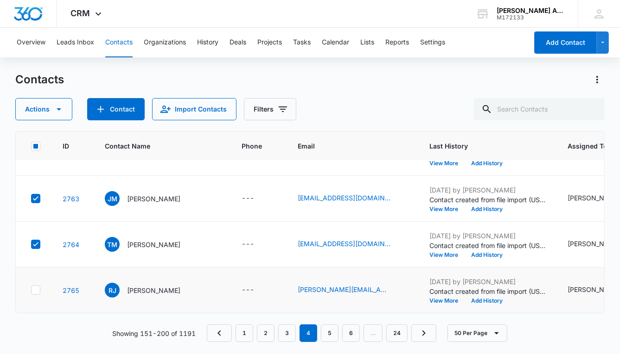
click at [36, 286] on icon at bounding box center [36, 290] width 8 height 8
click at [31, 291] on input "checkbox" at bounding box center [31, 291] width 0 height 0
checkbox input "true"
click at [58, 109] on icon "button" at bounding box center [59, 109] width 5 height 2
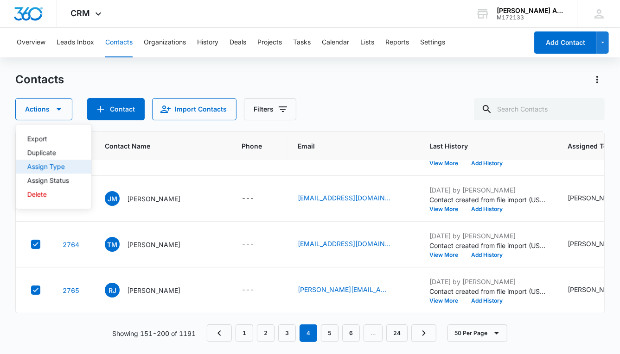
click at [55, 166] on div "Assign Type" at bounding box center [48, 167] width 42 height 6
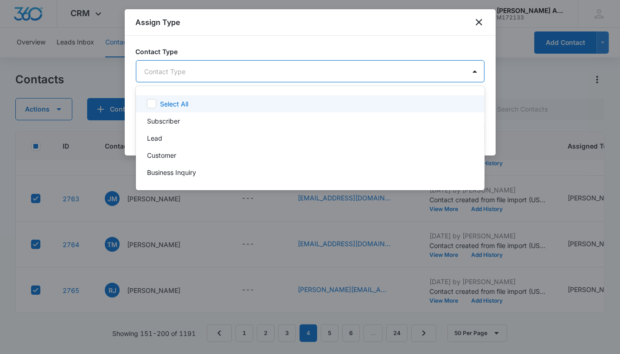
click at [234, 72] on body "CRM Apps Reputation Websites Forms CRM Email Social POS Content Ads Intelligenc…" at bounding box center [310, 177] width 620 height 354
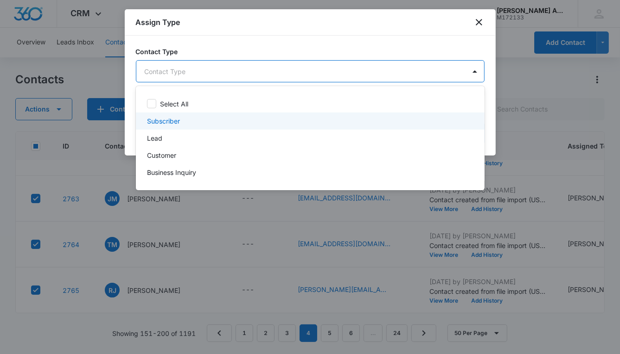
click at [175, 122] on p "Subscriber" at bounding box center [163, 121] width 33 height 10
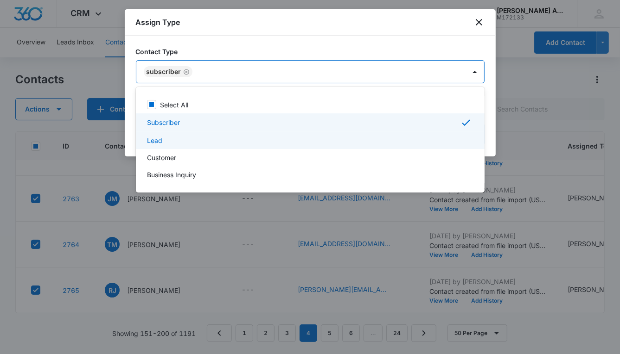
click at [165, 141] on div "Lead" at bounding box center [309, 141] width 324 height 10
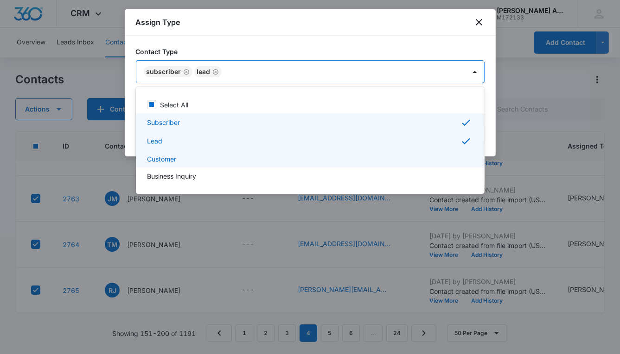
click at [169, 158] on p "Customer" at bounding box center [161, 159] width 29 height 10
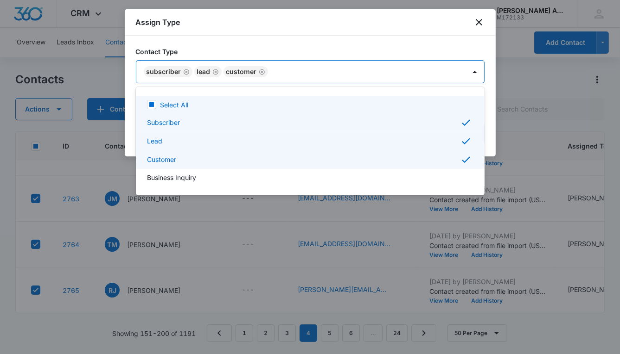
click at [338, 68] on div at bounding box center [310, 177] width 620 height 354
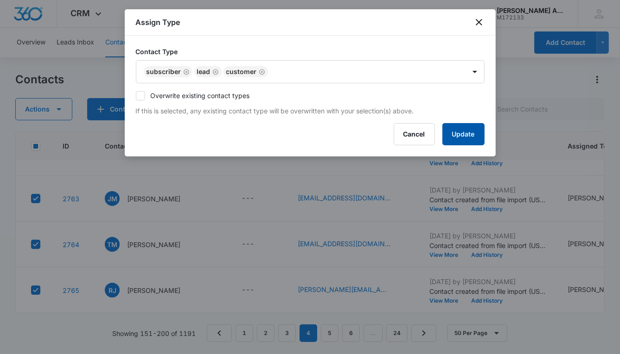
click at [451, 135] on button "Update" at bounding box center [463, 134] width 42 height 22
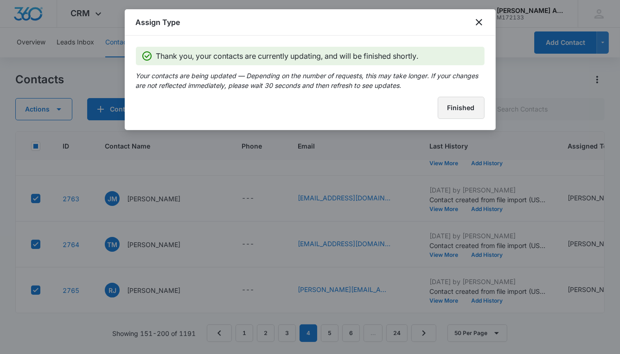
click at [442, 111] on button "Finished" at bounding box center [460, 108] width 47 height 22
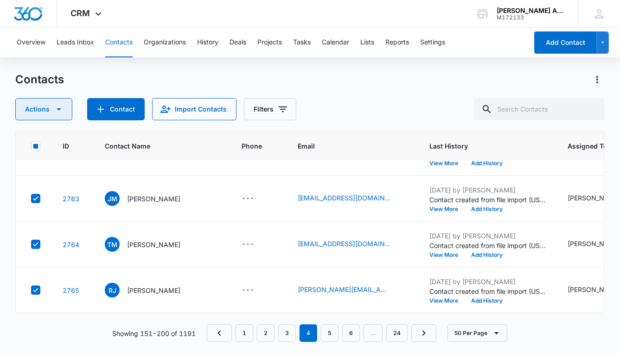
click at [58, 109] on icon "button" at bounding box center [59, 109] width 5 height 2
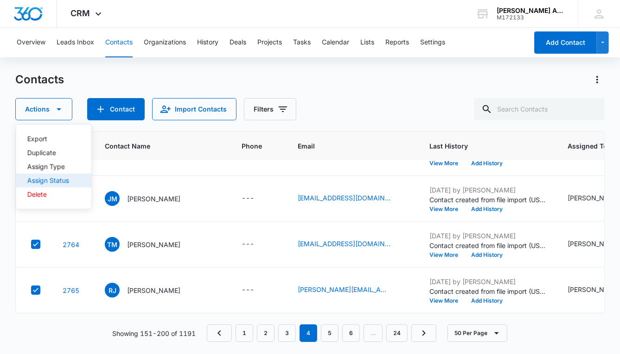
click at [48, 180] on div "Assign Status" at bounding box center [48, 180] width 42 height 6
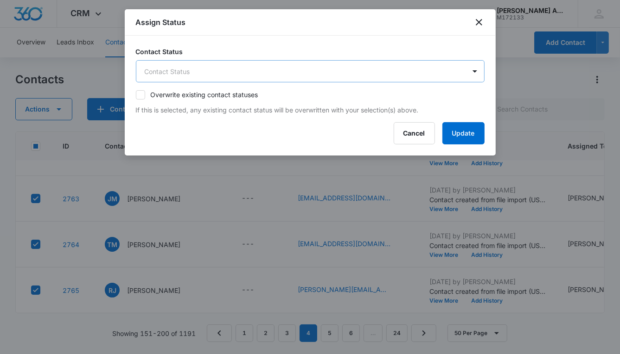
click at [199, 72] on body "CRM Apps Reputation Websites Forms CRM Email Social POS Content Ads Intelligenc…" at bounding box center [310, 177] width 620 height 354
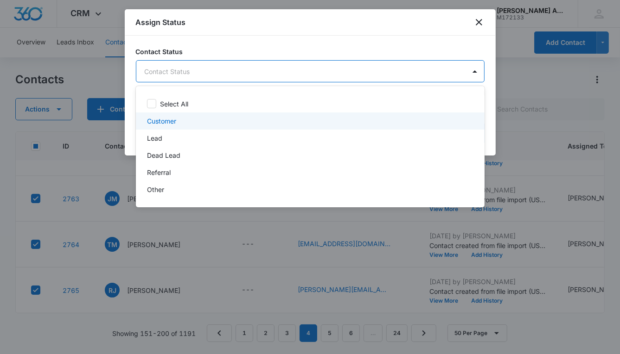
click at [170, 120] on p "Customer" at bounding box center [161, 121] width 29 height 10
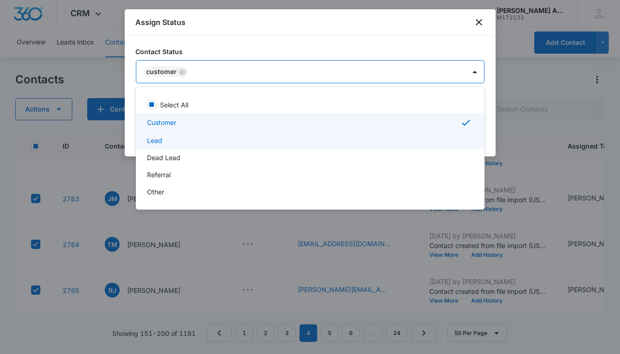
click at [159, 140] on p "Lead" at bounding box center [154, 141] width 15 height 10
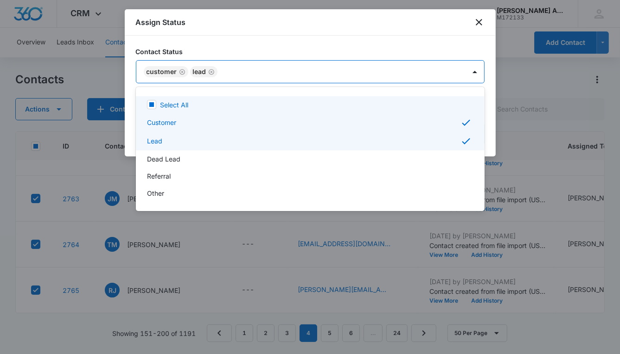
click at [300, 71] on div at bounding box center [310, 177] width 620 height 354
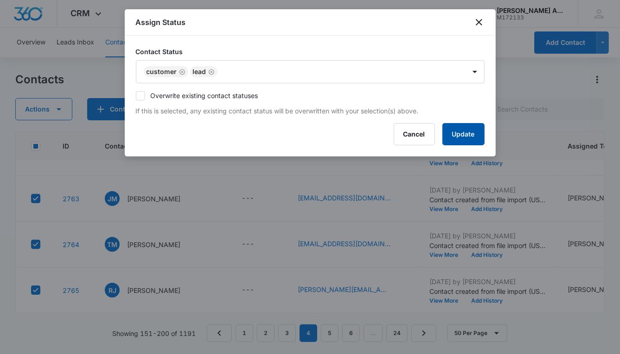
click at [447, 135] on button "Update" at bounding box center [463, 134] width 42 height 22
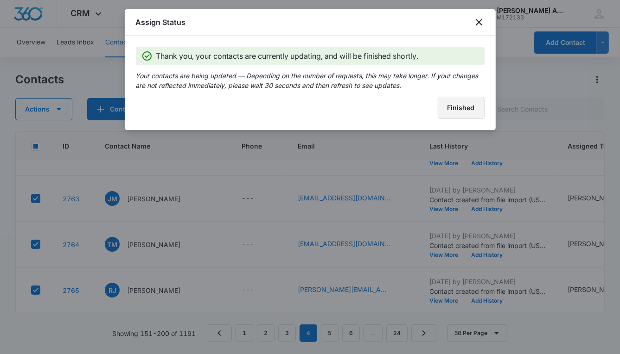
click at [451, 114] on button "Finished" at bounding box center [460, 108] width 47 height 22
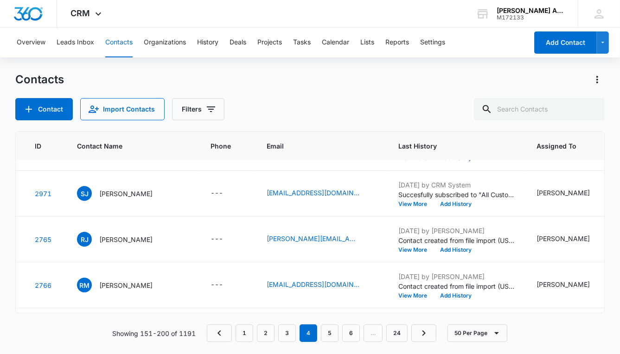
scroll to position [1917, 0]
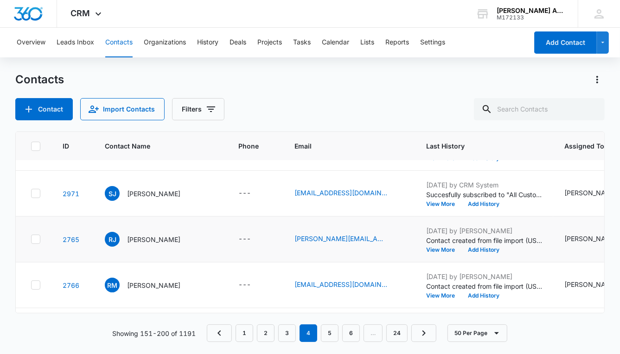
click at [36, 239] on icon at bounding box center [36, 239] width 8 height 8
click at [31, 240] on input "checkbox" at bounding box center [31, 240] width 0 height 0
checkbox input "true"
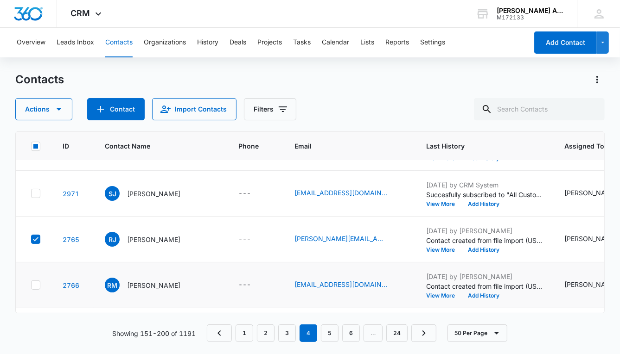
click at [38, 285] on icon at bounding box center [36, 285] width 8 height 8
click at [31, 285] on input "checkbox" at bounding box center [31, 285] width 0 height 0
checkbox input "true"
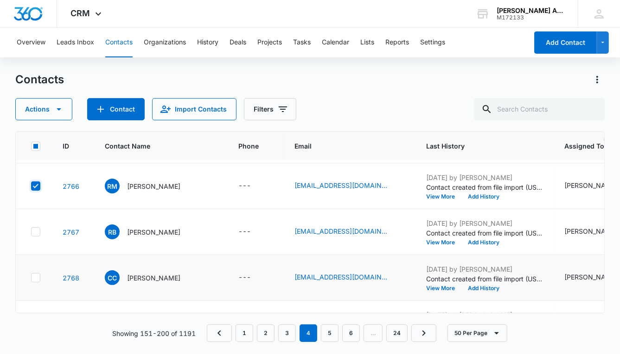
scroll to position [2017, 0]
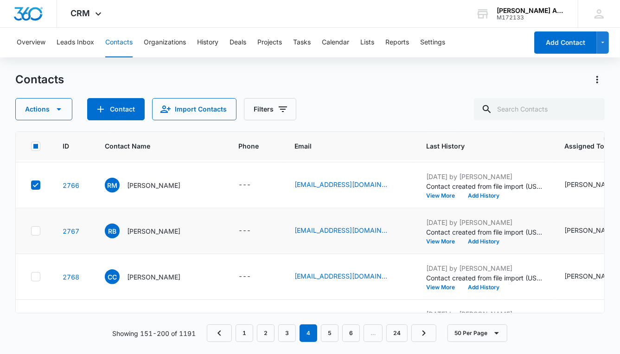
drag, startPoint x: 33, startPoint y: 231, endPoint x: 34, endPoint y: 240, distance: 9.3
click at [33, 233] on div at bounding box center [35, 231] width 9 height 9
click at [31, 232] on input "checkbox" at bounding box center [31, 231] width 0 height 0
checkbox input "true"
click at [35, 274] on icon at bounding box center [36, 277] width 8 height 8
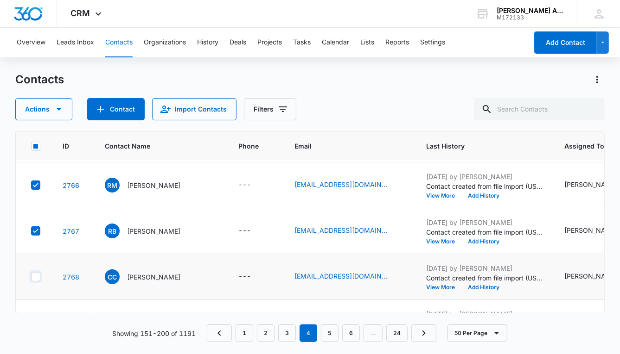
click at [31, 277] on input "checkbox" at bounding box center [31, 277] width 0 height 0
checkbox input "true"
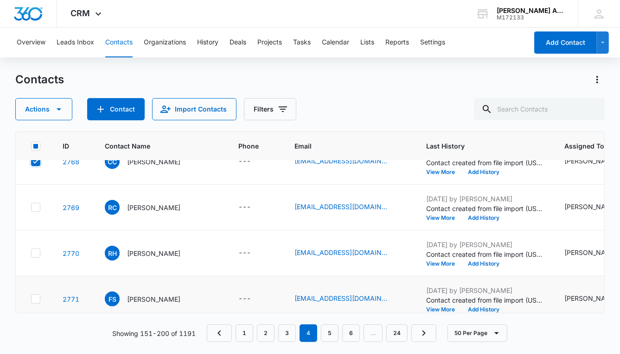
scroll to position [2134, 0]
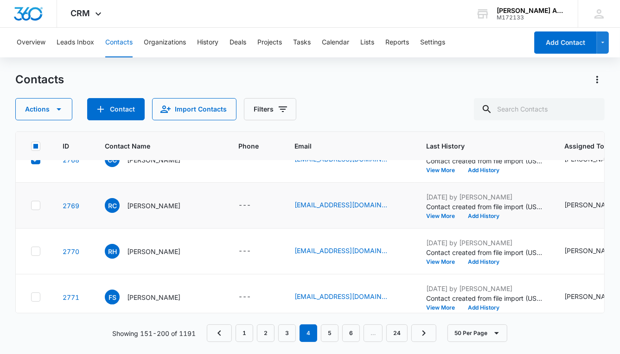
click at [36, 211] on td at bounding box center [34, 206] width 36 height 46
click at [35, 205] on icon at bounding box center [36, 205] width 6 height 4
click at [31, 206] on input "checkbox" at bounding box center [31, 206] width 0 height 0
checkbox input "true"
click at [37, 248] on icon at bounding box center [36, 251] width 8 height 8
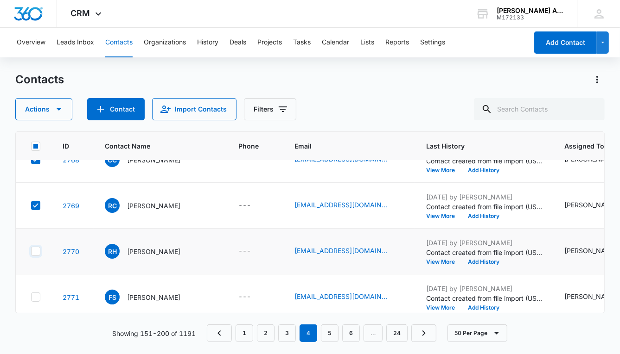
click at [31, 252] on input "checkbox" at bounding box center [31, 252] width 0 height 0
checkbox input "true"
click at [36, 297] on icon at bounding box center [36, 297] width 6 height 4
click at [31, 297] on input "checkbox" at bounding box center [31, 297] width 0 height 0
checkbox input "true"
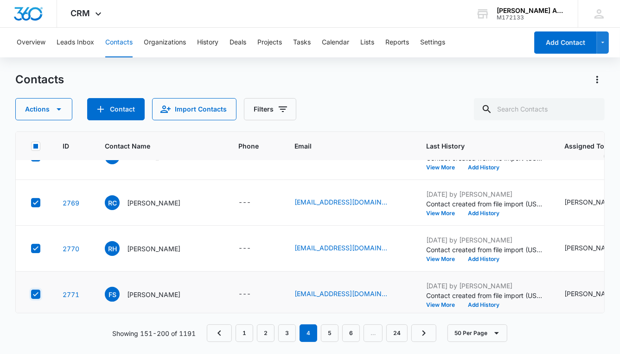
scroll to position [2145, 0]
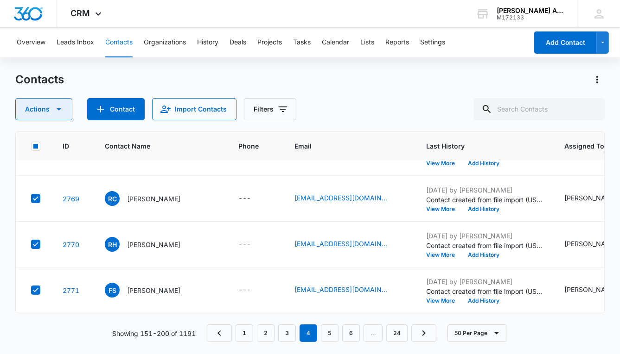
click at [58, 108] on icon "button" at bounding box center [58, 109] width 11 height 11
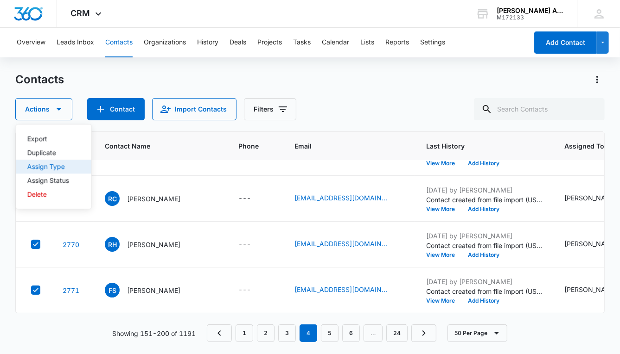
click at [58, 165] on div "Assign Type" at bounding box center [48, 167] width 42 height 6
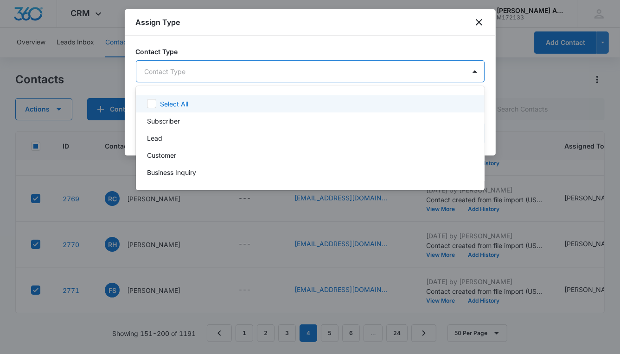
click at [219, 67] on body "CRM Apps Reputation Websites Forms CRM Email Social POS Content Ads Intelligenc…" at bounding box center [310, 177] width 620 height 354
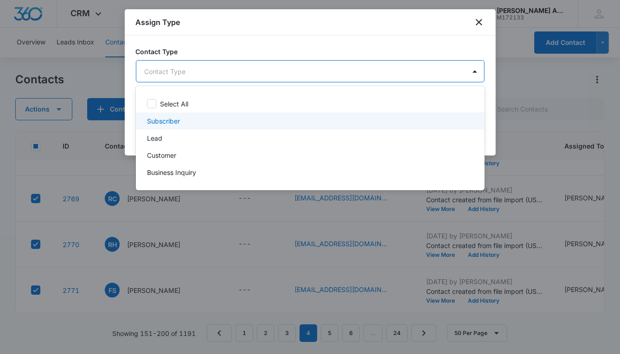
click at [159, 123] on p "Subscriber" at bounding box center [163, 121] width 33 height 10
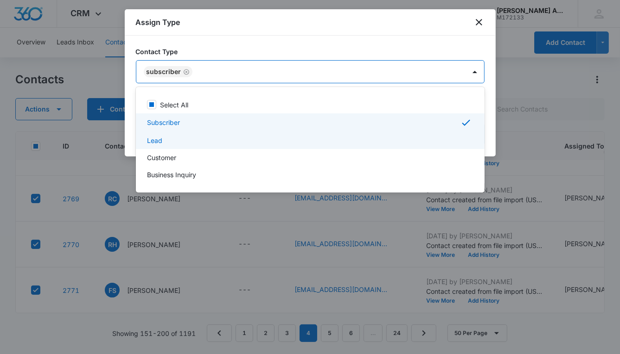
click at [158, 144] on p "Lead" at bounding box center [154, 141] width 15 height 10
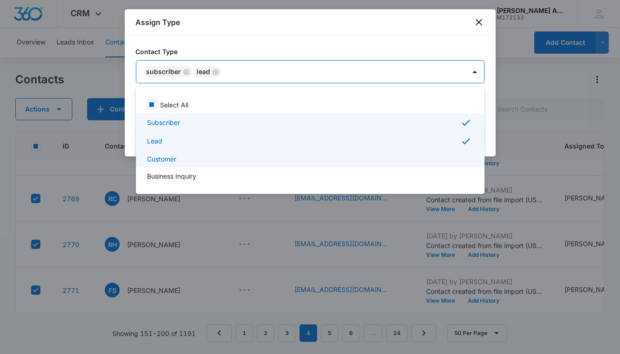
click at [159, 157] on p "Customer" at bounding box center [161, 159] width 29 height 10
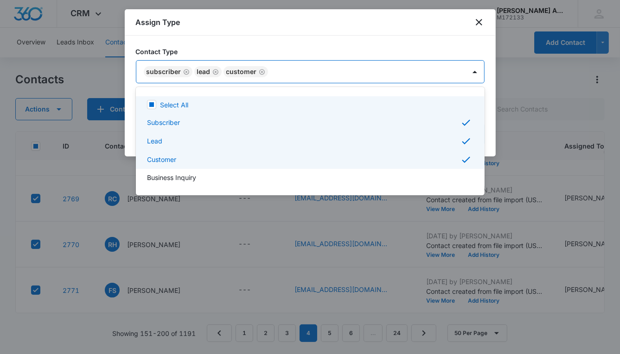
click at [346, 70] on div at bounding box center [310, 177] width 620 height 354
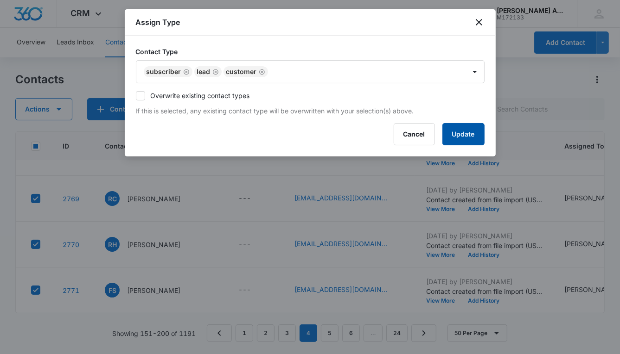
click at [474, 134] on button "Update" at bounding box center [463, 134] width 42 height 22
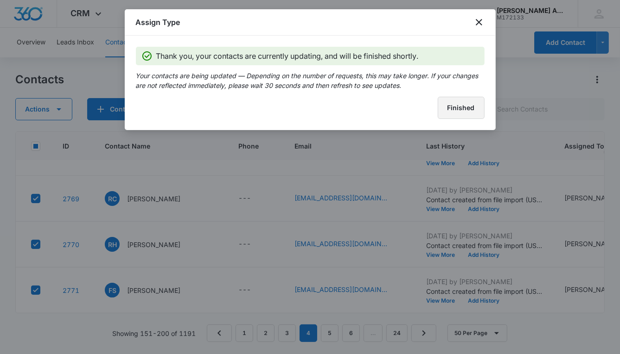
click at [473, 115] on button "Finished" at bounding box center [460, 108] width 47 height 22
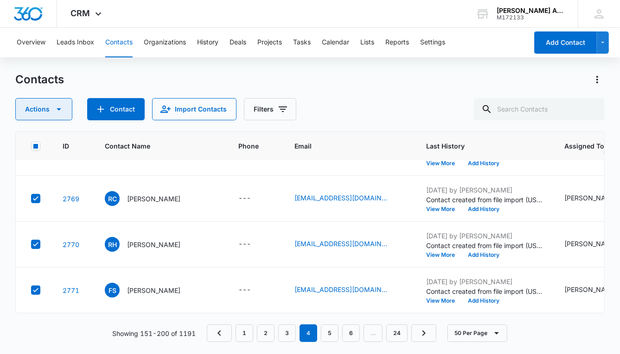
click at [59, 110] on icon "button" at bounding box center [58, 109] width 11 height 11
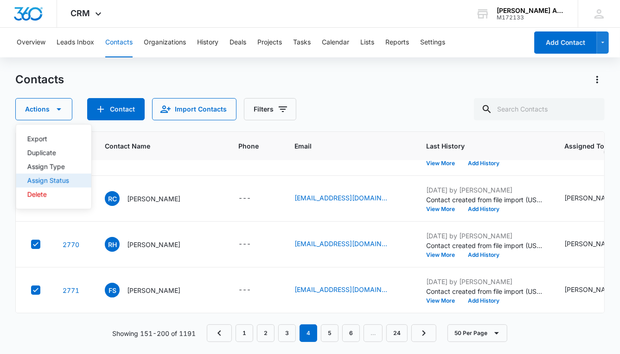
click at [52, 181] on div "Assign Status" at bounding box center [48, 180] width 42 height 6
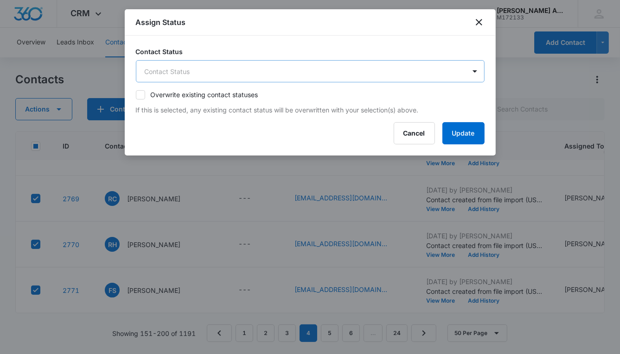
click at [202, 68] on body "CRM Apps Reputation Websites Forms CRM Email Social POS Content Ads Intelligenc…" at bounding box center [310, 177] width 620 height 354
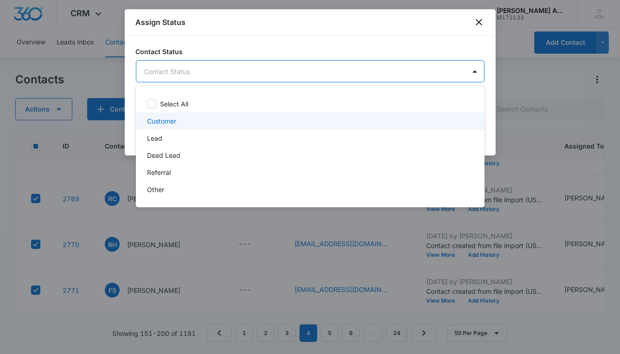
click at [158, 122] on p "Customer" at bounding box center [161, 121] width 29 height 10
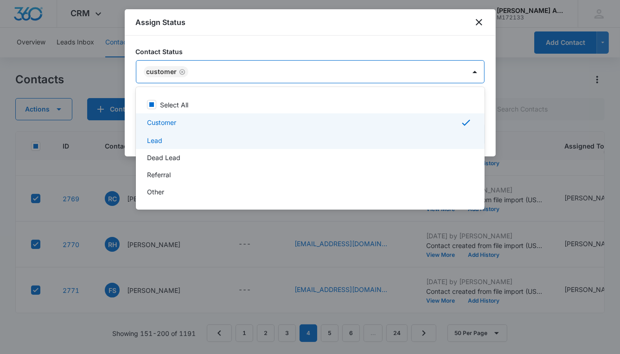
click at [154, 142] on p "Lead" at bounding box center [154, 141] width 15 height 10
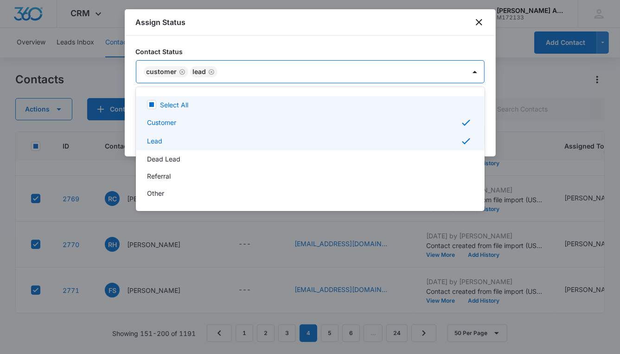
click at [343, 68] on div at bounding box center [310, 177] width 620 height 354
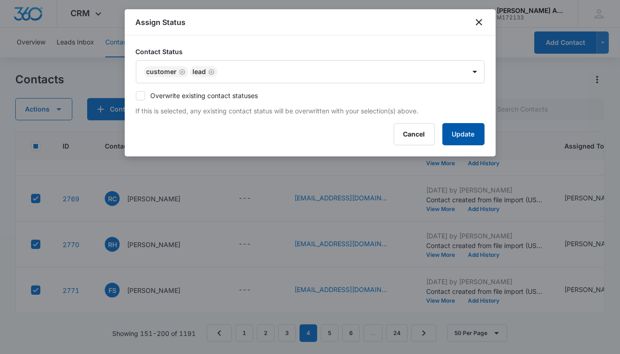
click at [449, 137] on button "Update" at bounding box center [463, 134] width 42 height 22
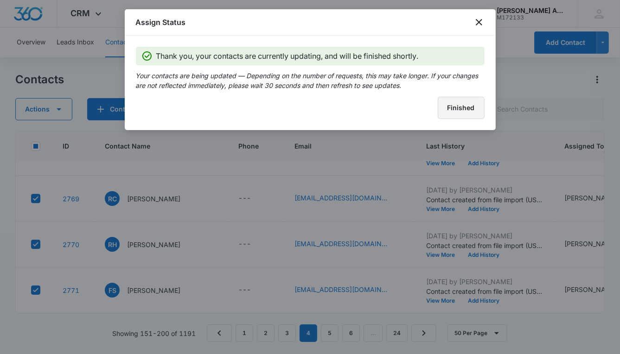
click at [444, 107] on button "Finished" at bounding box center [460, 108] width 47 height 22
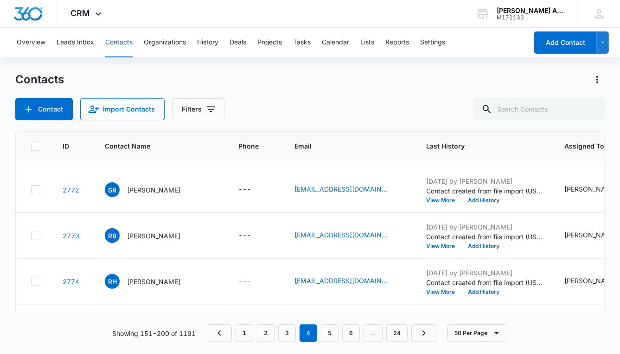
scroll to position [1966, 0]
click at [37, 188] on icon at bounding box center [36, 190] width 6 height 4
click at [31, 190] on input "checkbox" at bounding box center [31, 190] width 0 height 0
checkbox input "true"
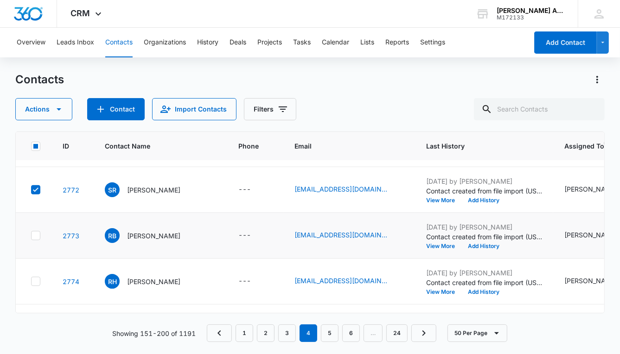
click at [37, 234] on icon at bounding box center [36, 236] width 8 height 8
click at [31, 236] on input "checkbox" at bounding box center [31, 236] width 0 height 0
checkbox input "true"
click at [37, 278] on icon at bounding box center [36, 282] width 8 height 8
click at [31, 282] on input "checkbox" at bounding box center [31, 282] width 0 height 0
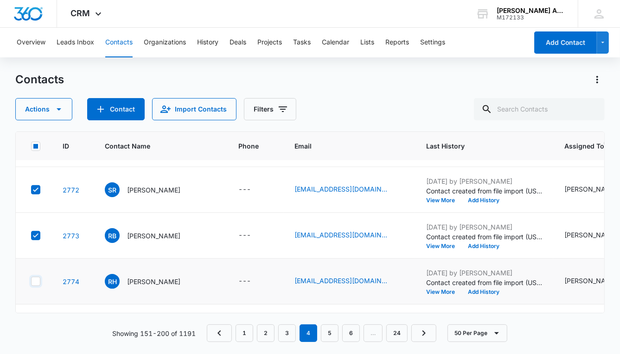
checkbox input "true"
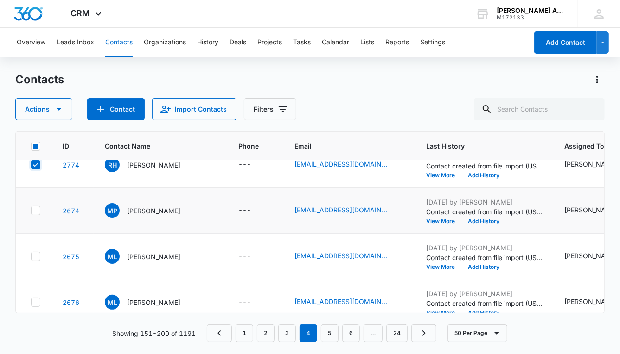
scroll to position [2095, 0]
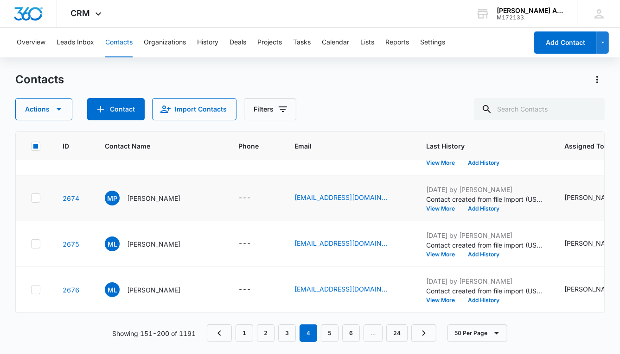
click at [36, 198] on icon at bounding box center [36, 198] width 8 height 8
click at [31, 198] on input "checkbox" at bounding box center [31, 198] width 0 height 0
checkbox input "true"
click at [38, 245] on icon at bounding box center [36, 244] width 8 height 8
click at [31, 245] on input "checkbox" at bounding box center [31, 244] width 0 height 0
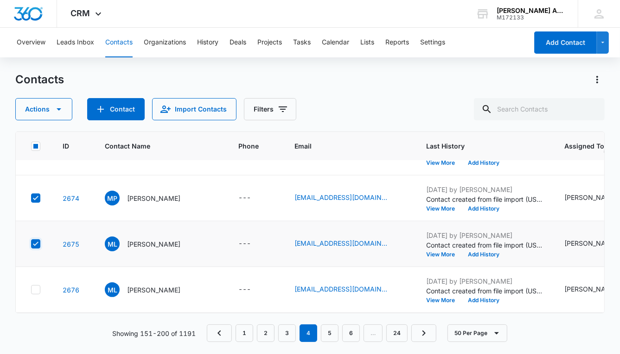
checkbox input "true"
click at [36, 288] on icon at bounding box center [36, 290] width 6 height 4
click at [31, 290] on input "checkbox" at bounding box center [31, 290] width 0 height 0
checkbox input "true"
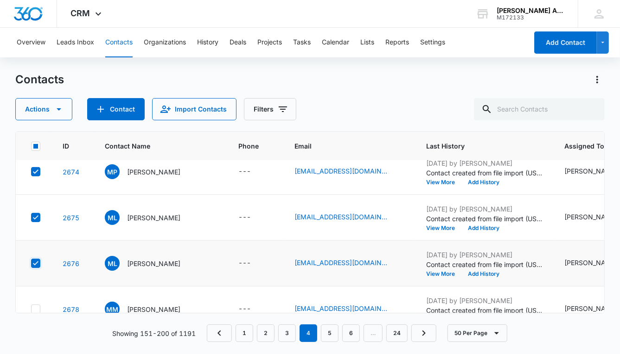
scroll to position [2145, 0]
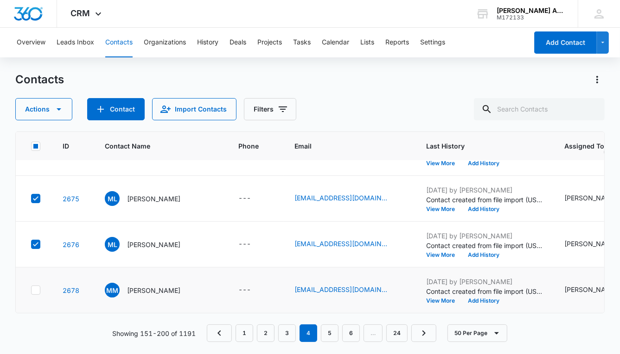
click at [37, 288] on icon at bounding box center [36, 290] width 6 height 4
click at [31, 291] on input "checkbox" at bounding box center [31, 291] width 0 height 0
checkbox input "true"
click at [57, 109] on icon "button" at bounding box center [59, 109] width 5 height 2
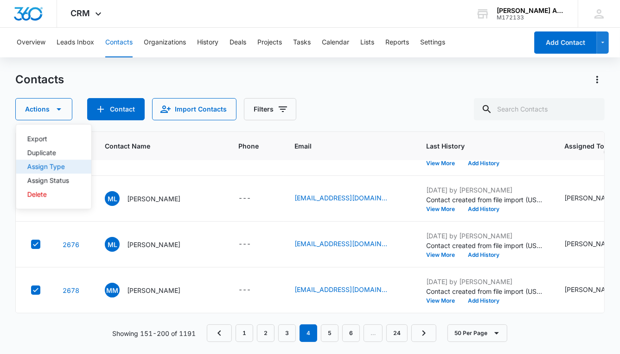
click at [37, 168] on div "Assign Type" at bounding box center [48, 167] width 42 height 6
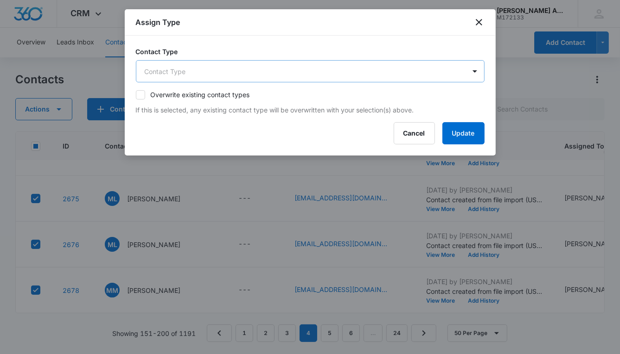
click at [186, 70] on body "CRM Apps Reputation Websites Forms CRM Email Social POS Content Ads Intelligenc…" at bounding box center [310, 177] width 620 height 354
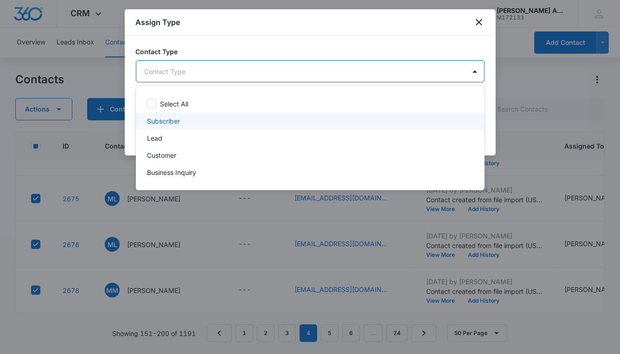
click at [179, 118] on p "Subscriber" at bounding box center [163, 121] width 33 height 10
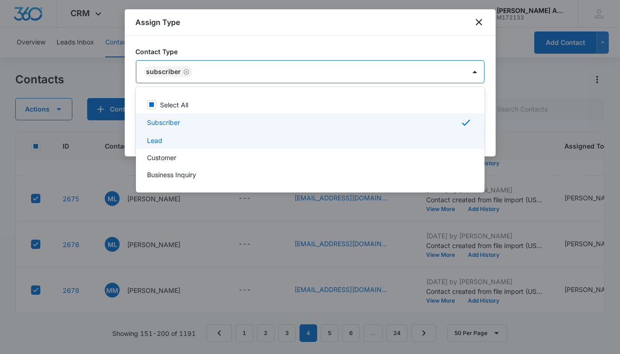
click at [160, 139] on p "Lead" at bounding box center [154, 141] width 15 height 10
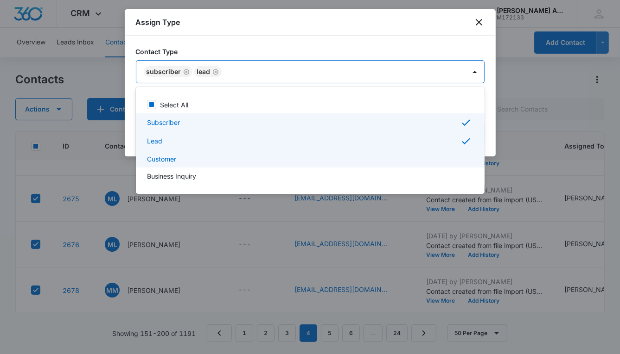
click at [159, 156] on p "Customer" at bounding box center [161, 159] width 29 height 10
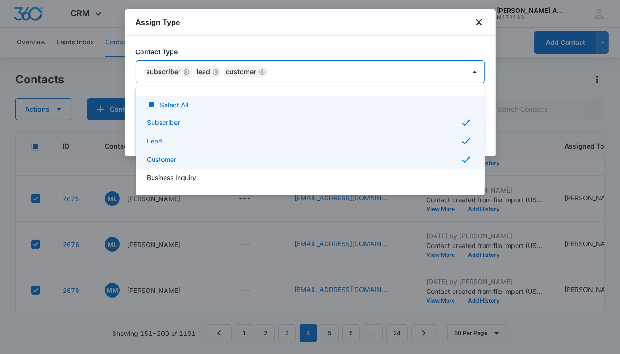
click at [302, 76] on div at bounding box center [310, 177] width 620 height 354
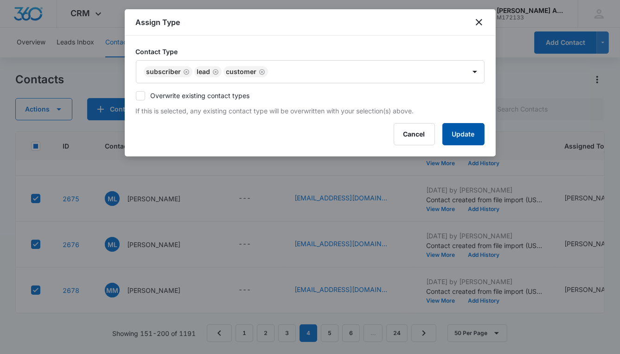
click at [448, 134] on button "Update" at bounding box center [463, 134] width 42 height 22
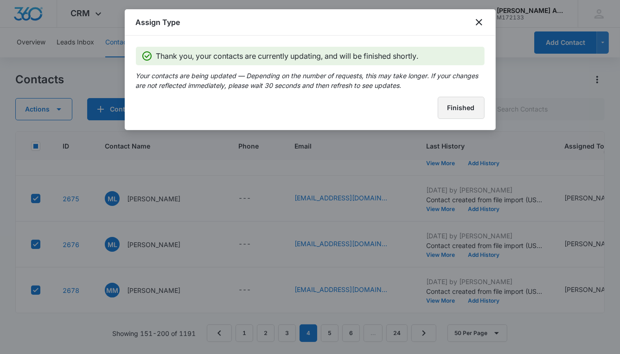
click at [464, 109] on button "Finished" at bounding box center [460, 108] width 47 height 22
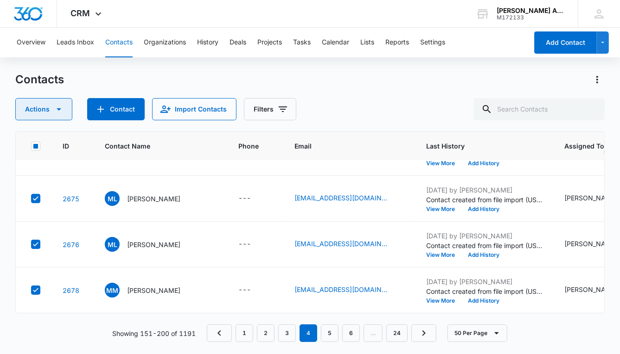
click at [57, 108] on icon "button" at bounding box center [59, 109] width 5 height 2
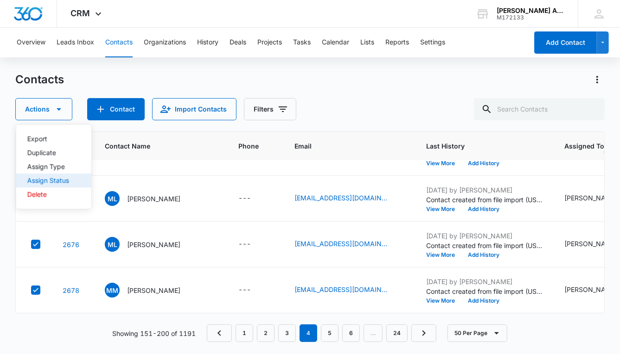
click at [54, 181] on div "Assign Status" at bounding box center [48, 180] width 42 height 6
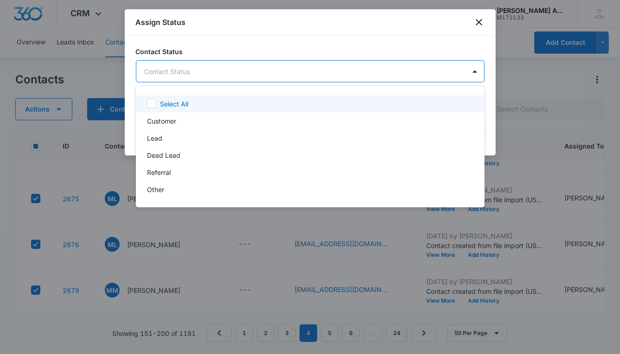
click at [251, 70] on body "CRM Apps Reputation Websites Forms CRM Email Social POS Content Ads Intelligenc…" at bounding box center [310, 177] width 620 height 354
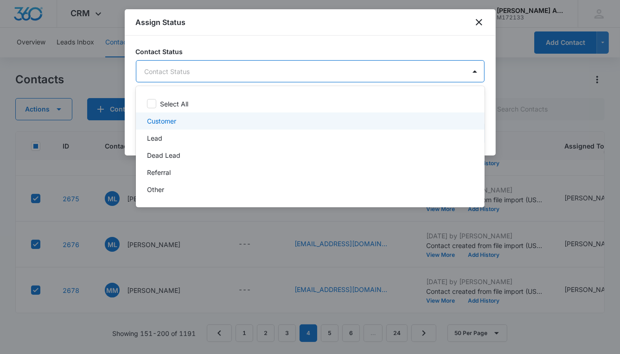
click at [174, 120] on p "Customer" at bounding box center [161, 121] width 29 height 10
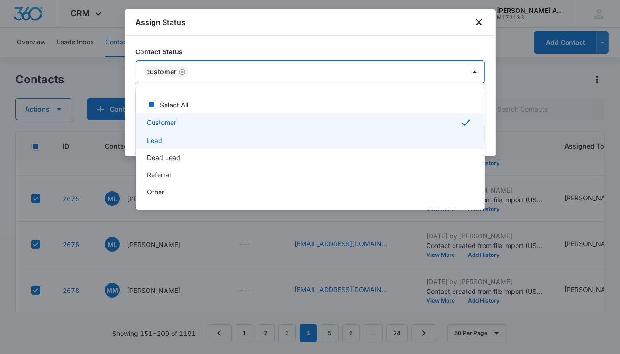
click at [160, 139] on p "Lead" at bounding box center [154, 141] width 15 height 10
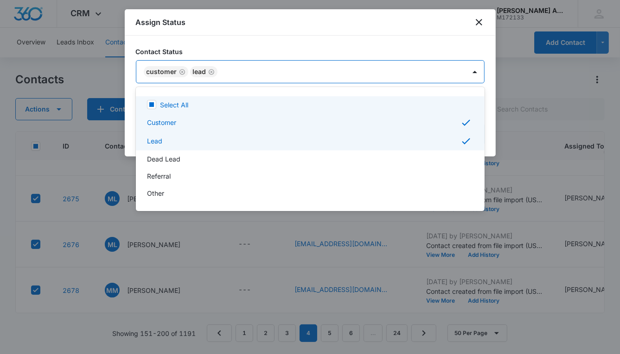
click at [396, 74] on div at bounding box center [310, 177] width 620 height 354
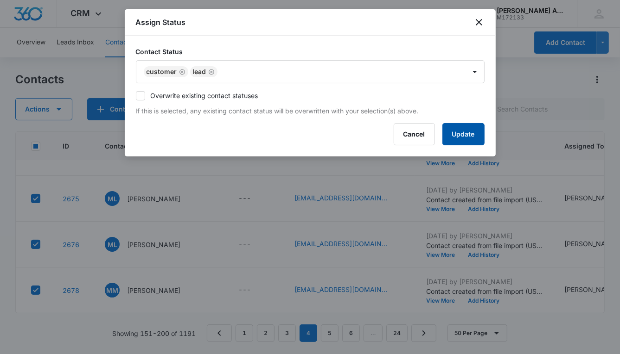
click at [446, 138] on button "Update" at bounding box center [463, 134] width 42 height 22
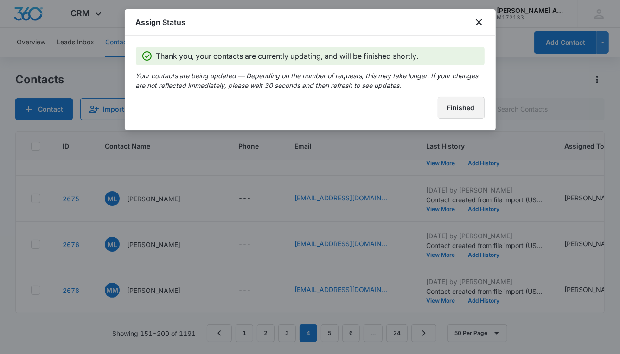
click at [465, 108] on button "Finished" at bounding box center [460, 108] width 47 height 22
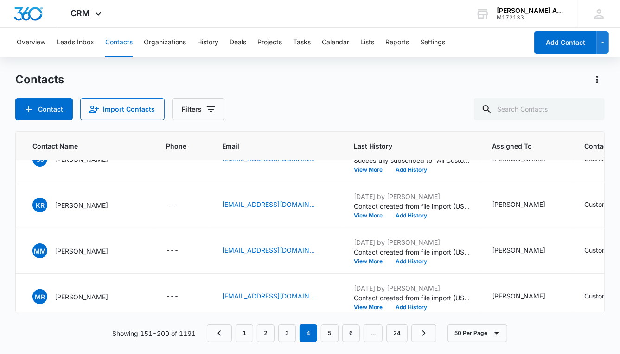
scroll to position [1951, 0]
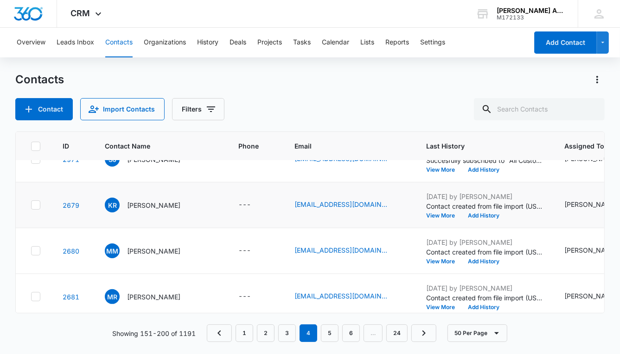
click at [34, 204] on icon at bounding box center [36, 205] width 6 height 4
click at [31, 205] on input "checkbox" at bounding box center [31, 205] width 0 height 0
checkbox input "true"
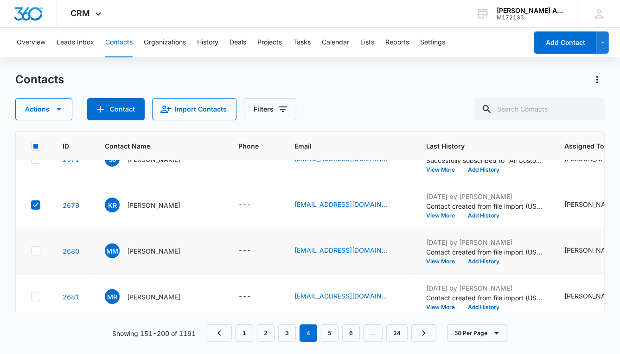
click at [33, 250] on icon at bounding box center [36, 251] width 8 height 8
click at [31, 251] on input "checkbox" at bounding box center [31, 251] width 0 height 0
checkbox input "true"
click at [40, 298] on div at bounding box center [35, 296] width 9 height 9
click at [31, 297] on input "checkbox" at bounding box center [31, 297] width 0 height 0
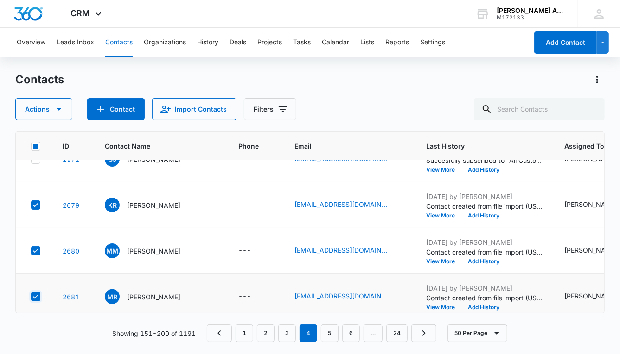
checkbox input "true"
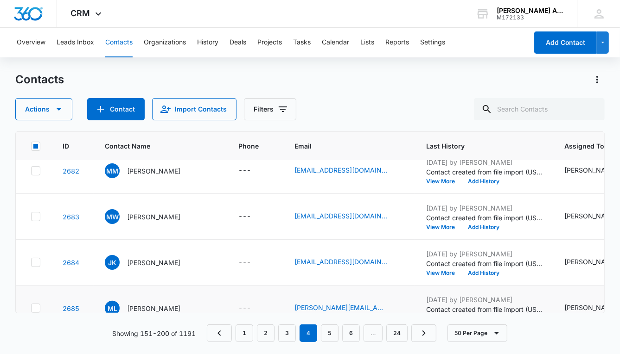
scroll to position [2106, 0]
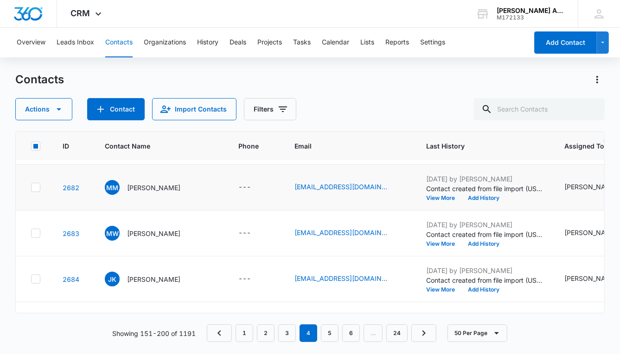
click at [35, 188] on icon at bounding box center [36, 188] width 8 height 8
click at [31, 188] on input "checkbox" at bounding box center [31, 188] width 0 height 0
checkbox input "true"
click at [35, 229] on icon at bounding box center [36, 233] width 8 height 8
click at [31, 234] on input "checkbox" at bounding box center [31, 234] width 0 height 0
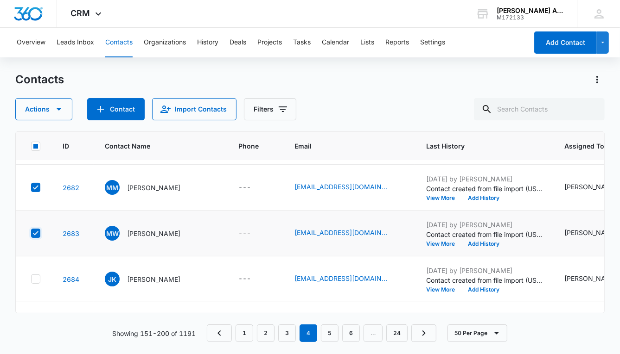
checkbox input "true"
click at [37, 275] on icon at bounding box center [36, 279] width 8 height 8
click at [31, 279] on input "checkbox" at bounding box center [31, 279] width 0 height 0
checkbox input "true"
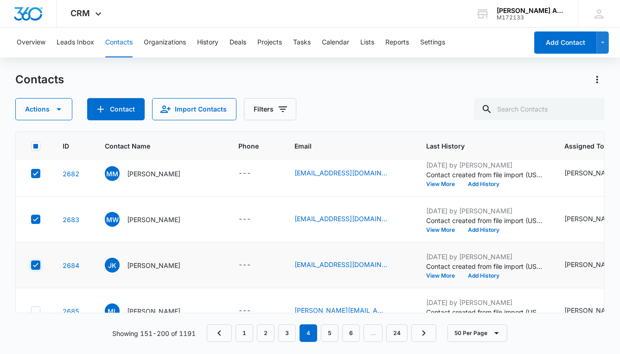
scroll to position [2145, 0]
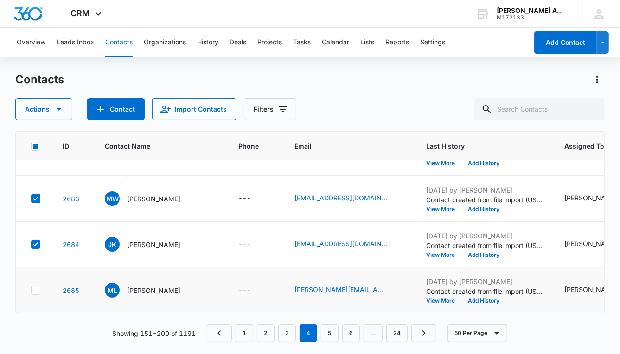
click at [35, 286] on icon at bounding box center [36, 290] width 8 height 8
click at [31, 291] on input "checkbox" at bounding box center [31, 291] width 0 height 0
checkbox input "true"
click at [58, 108] on icon "button" at bounding box center [59, 109] width 5 height 2
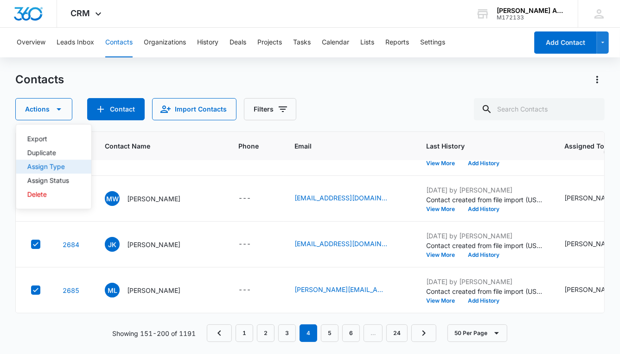
click at [58, 165] on div "Assign Type" at bounding box center [48, 167] width 42 height 6
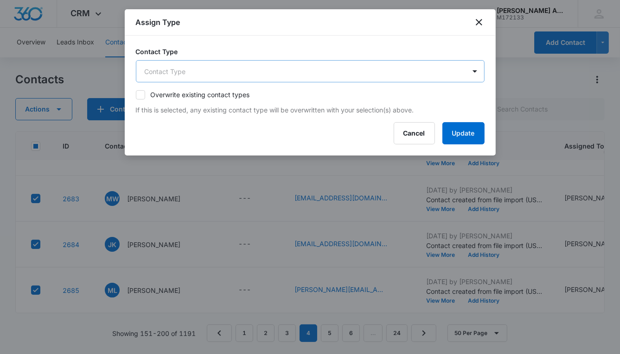
click at [150, 76] on body "CRM Apps Reputation Websites Forms CRM Email Social POS Content Ads Intelligenc…" at bounding box center [310, 177] width 620 height 354
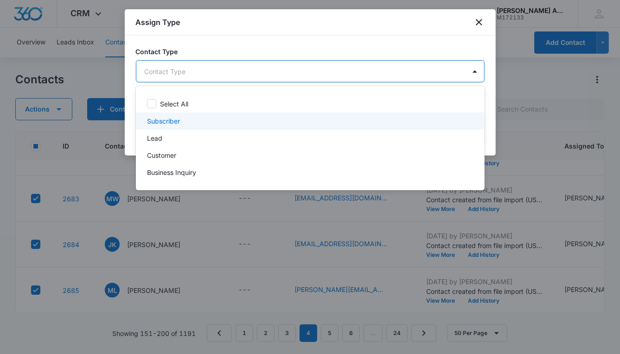
click at [151, 120] on p "Subscriber" at bounding box center [163, 121] width 33 height 10
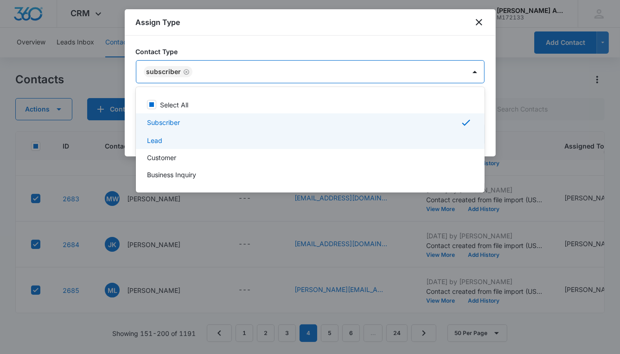
click at [153, 139] on p "Lead" at bounding box center [154, 141] width 15 height 10
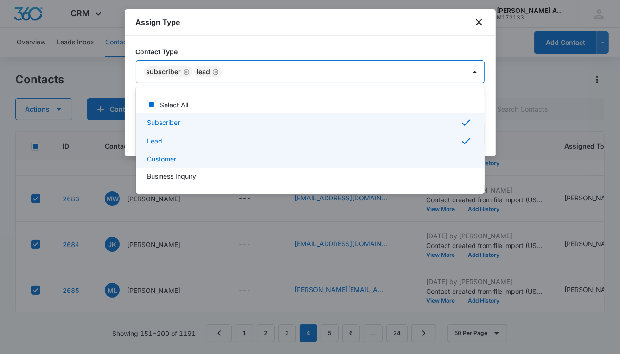
click at [153, 159] on p "Customer" at bounding box center [161, 159] width 29 height 10
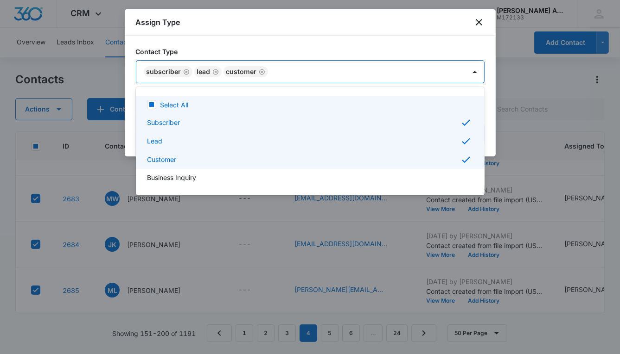
click at [289, 72] on div at bounding box center [310, 177] width 620 height 354
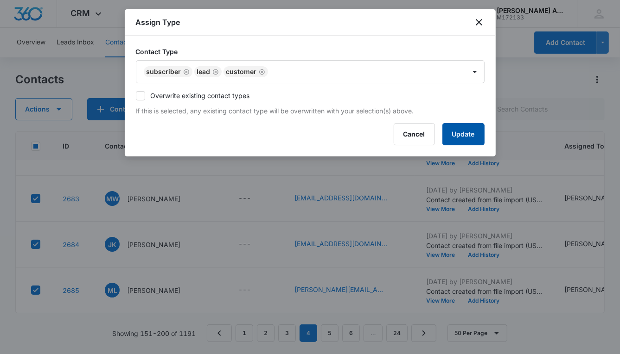
click at [448, 135] on button "Update" at bounding box center [463, 134] width 42 height 22
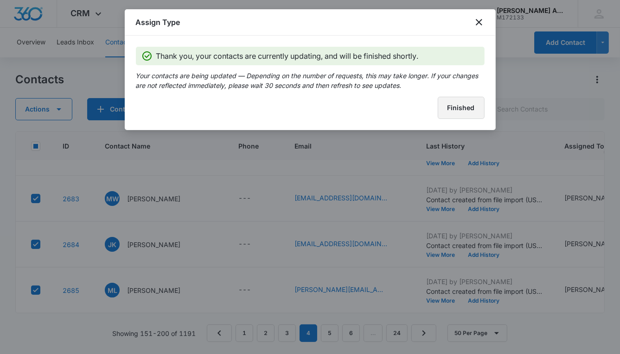
click at [442, 112] on button "Finished" at bounding box center [460, 108] width 47 height 22
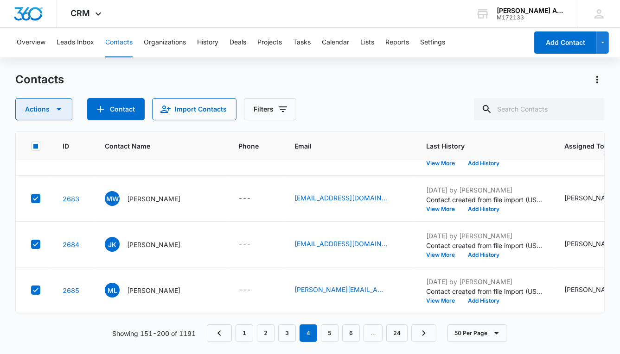
click at [58, 108] on icon "button" at bounding box center [59, 109] width 5 height 2
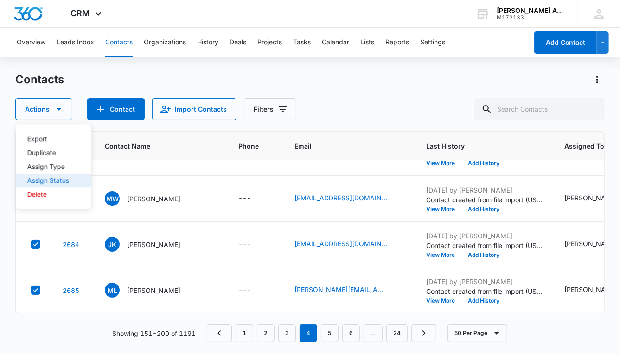
click at [54, 182] on div "Assign Status" at bounding box center [48, 180] width 42 height 6
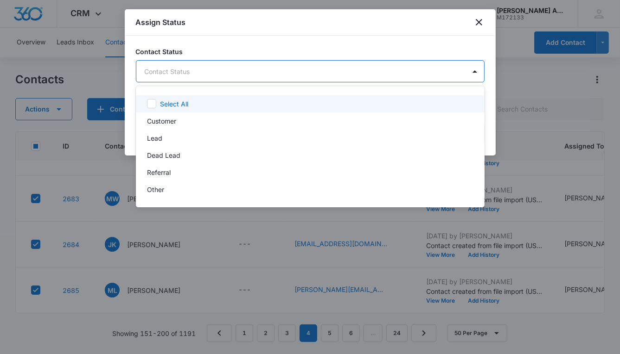
click at [237, 68] on body "CRM Apps Reputation Websites Forms CRM Email Social POS Content Ads Intelligenc…" at bounding box center [310, 177] width 620 height 354
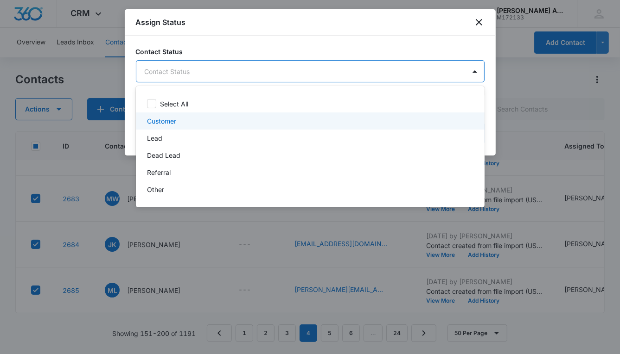
click at [158, 120] on p "Customer" at bounding box center [161, 121] width 29 height 10
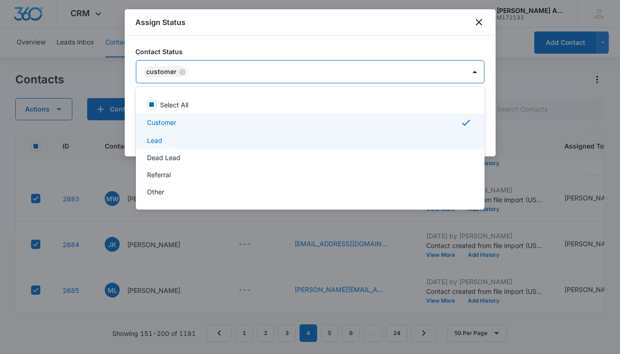
click at [157, 141] on p "Lead" at bounding box center [154, 141] width 15 height 10
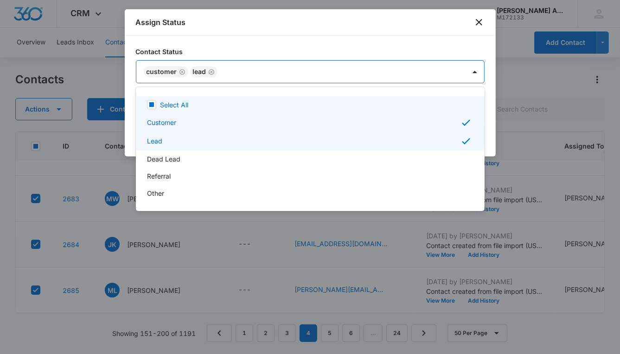
click at [305, 69] on div at bounding box center [310, 177] width 620 height 354
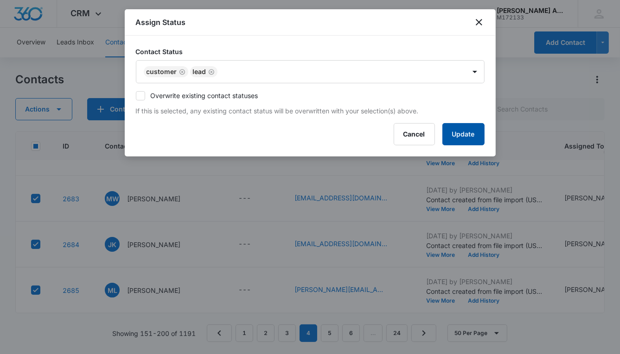
click at [456, 133] on button "Update" at bounding box center [463, 134] width 42 height 22
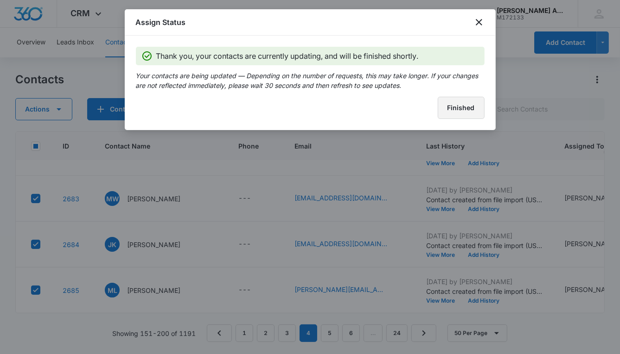
click at [450, 108] on button "Finished" at bounding box center [460, 108] width 47 height 22
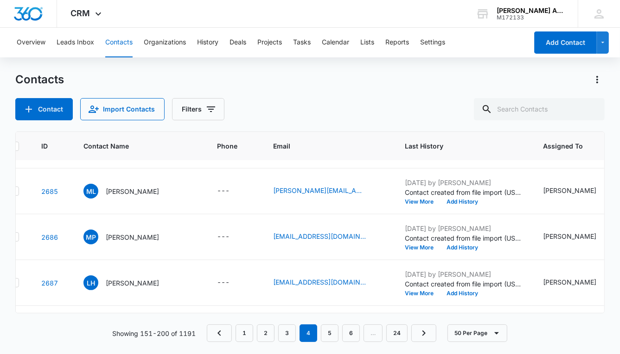
scroll to position [1965, 0]
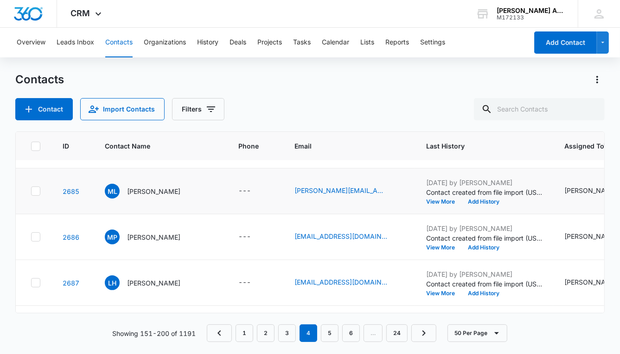
drag, startPoint x: 34, startPoint y: 187, endPoint x: 34, endPoint y: 193, distance: 6.0
click at [34, 187] on icon at bounding box center [36, 191] width 8 height 8
click at [31, 191] on input "checkbox" at bounding box center [31, 191] width 0 height 0
checkbox input "true"
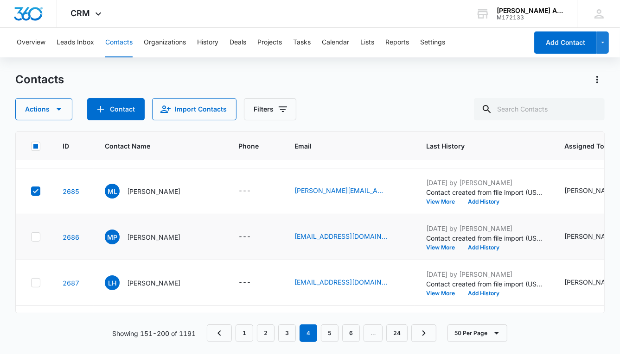
click at [33, 235] on icon at bounding box center [36, 237] width 8 height 8
click at [31, 237] on input "checkbox" at bounding box center [31, 237] width 0 height 0
checkbox input "true"
click at [36, 281] on icon at bounding box center [36, 283] width 6 height 4
click at [31, 283] on input "checkbox" at bounding box center [31, 283] width 0 height 0
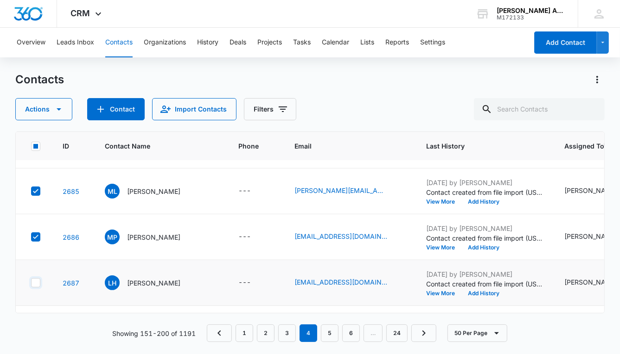
checkbox input "true"
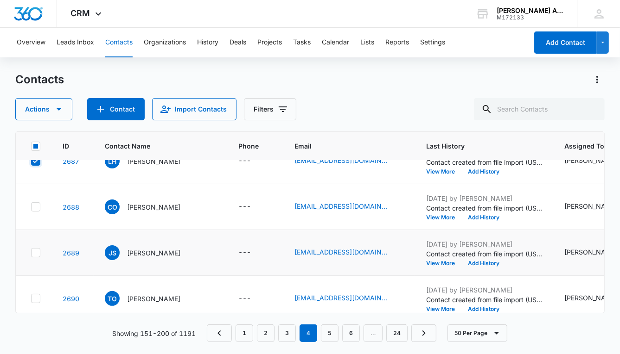
scroll to position [2088, 0]
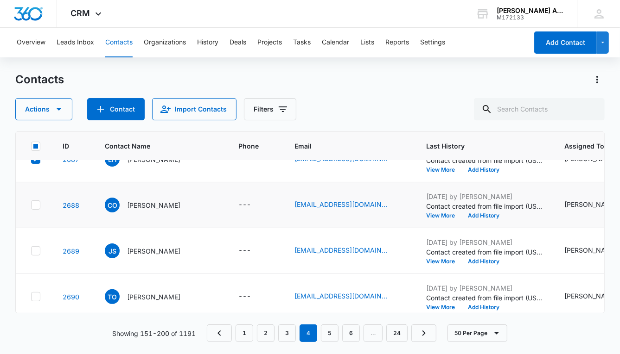
click at [36, 207] on icon at bounding box center [36, 205] width 8 height 8
click at [31, 206] on input "checkbox" at bounding box center [31, 205] width 0 height 0
checkbox input "true"
click at [36, 256] on td at bounding box center [34, 251] width 36 height 46
click at [35, 251] on icon at bounding box center [36, 251] width 8 height 8
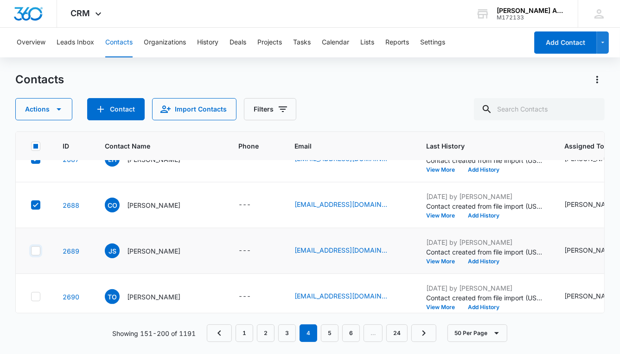
click at [31, 251] on input "checkbox" at bounding box center [31, 251] width 0 height 0
checkbox input "true"
click at [35, 293] on icon at bounding box center [36, 297] width 8 height 8
click at [31, 297] on input "checkbox" at bounding box center [31, 297] width 0 height 0
checkbox input "true"
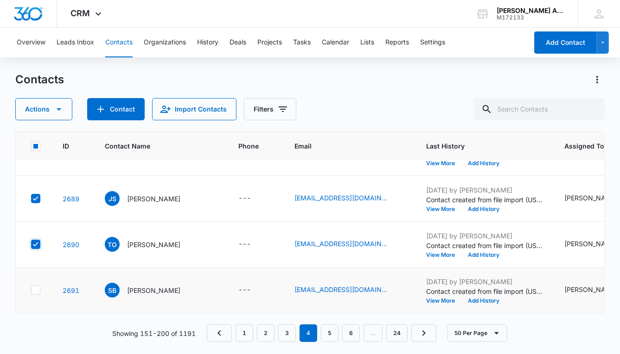
scroll to position [2145, 0]
click at [38, 286] on icon at bounding box center [36, 290] width 8 height 8
click at [31, 291] on input "checkbox" at bounding box center [31, 291] width 0 height 0
checkbox input "true"
click at [62, 109] on icon "button" at bounding box center [58, 109] width 11 height 11
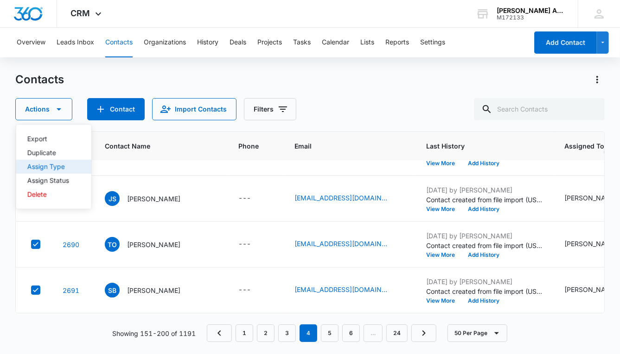
click at [61, 168] on div "Assign Type" at bounding box center [48, 167] width 42 height 6
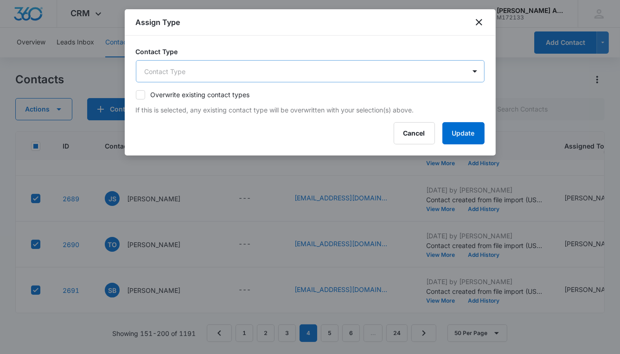
click at [219, 67] on body "CRM Apps Reputation Websites Forms CRM Email Social POS Content Ads Intelligenc…" at bounding box center [310, 177] width 620 height 354
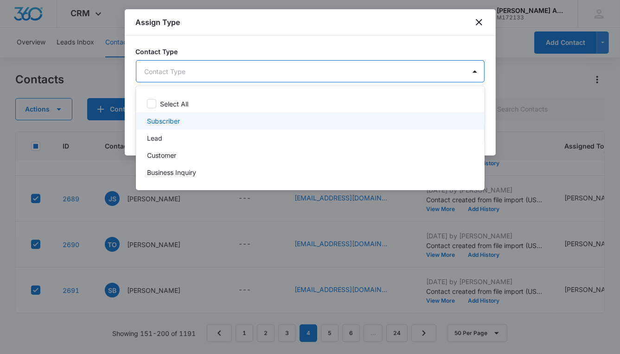
click at [175, 118] on p "Subscriber" at bounding box center [163, 121] width 33 height 10
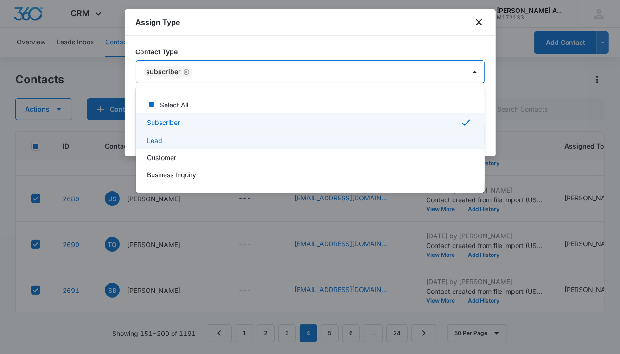
click at [158, 137] on p "Lead" at bounding box center [154, 141] width 15 height 10
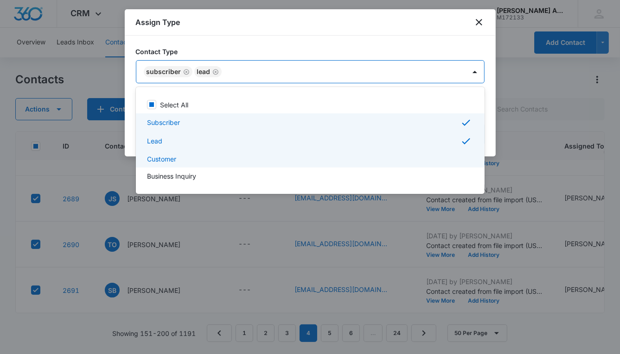
click at [159, 154] on p "Customer" at bounding box center [161, 159] width 29 height 10
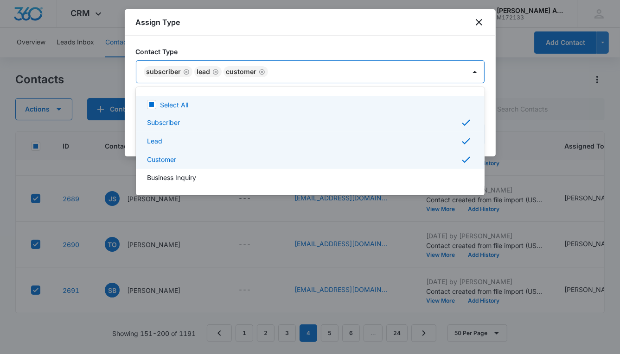
click at [332, 73] on div at bounding box center [310, 177] width 620 height 354
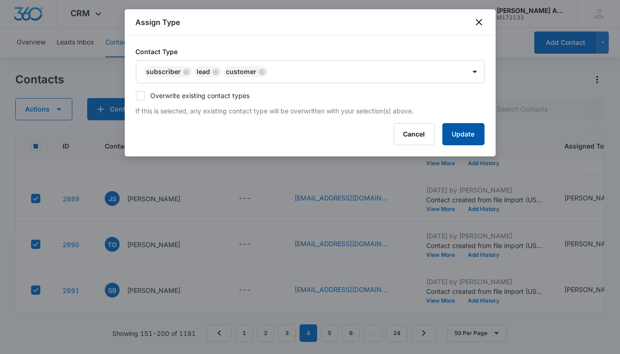
click at [455, 132] on button "Update" at bounding box center [463, 134] width 42 height 22
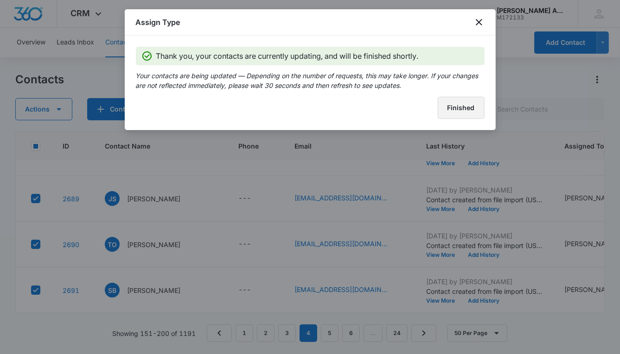
click at [470, 108] on button "Finished" at bounding box center [460, 108] width 47 height 22
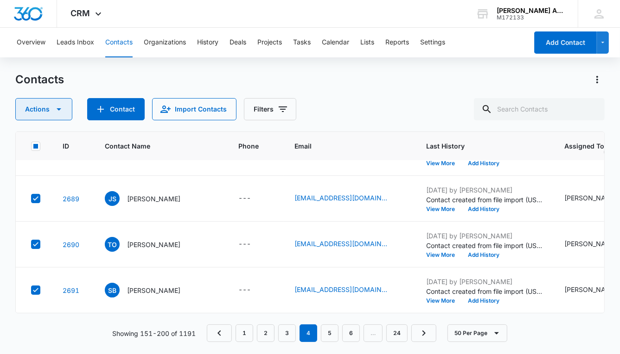
click at [59, 108] on icon "button" at bounding box center [58, 109] width 11 height 11
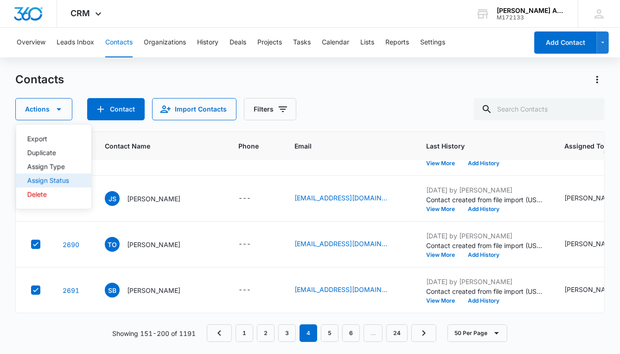
click at [52, 178] on div "Assign Status" at bounding box center [48, 180] width 42 height 6
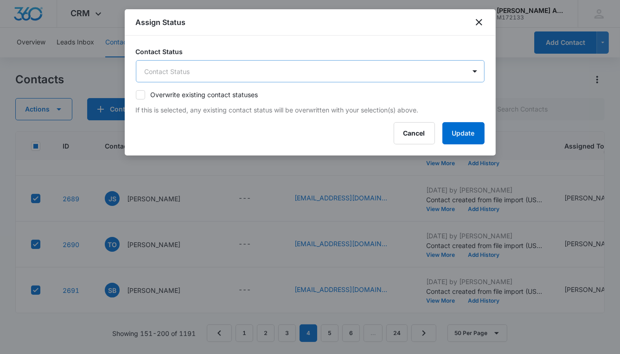
click at [250, 75] on body "CRM Apps Reputation Websites Forms CRM Email Social POS Content Ads Intelligenc…" at bounding box center [310, 177] width 620 height 354
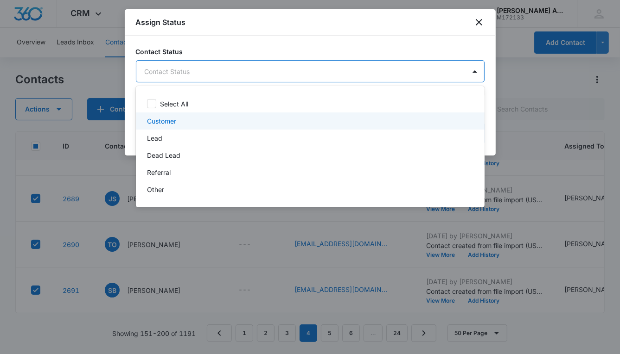
drag, startPoint x: 173, startPoint y: 121, endPoint x: 166, endPoint y: 127, distance: 9.5
click at [173, 121] on p "Customer" at bounding box center [161, 121] width 29 height 10
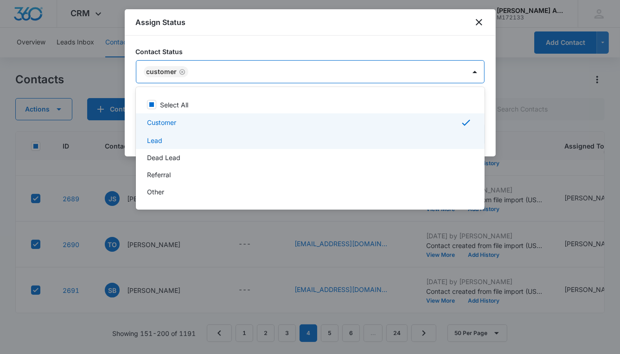
click at [158, 140] on p "Lead" at bounding box center [154, 141] width 15 height 10
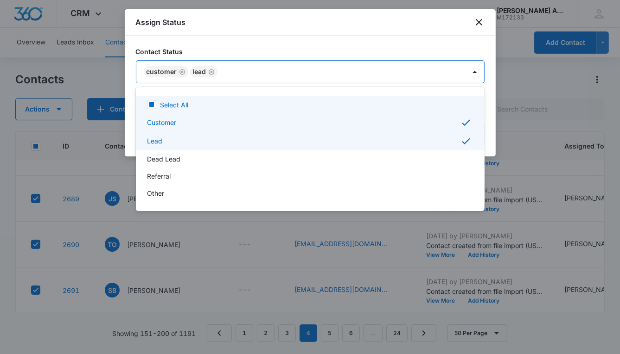
click at [367, 74] on div at bounding box center [310, 177] width 620 height 354
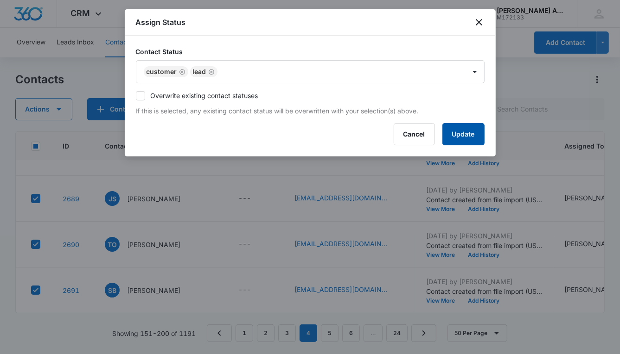
drag, startPoint x: 453, startPoint y: 135, endPoint x: 447, endPoint y: 137, distance: 5.9
click at [453, 135] on button "Update" at bounding box center [463, 134] width 42 height 22
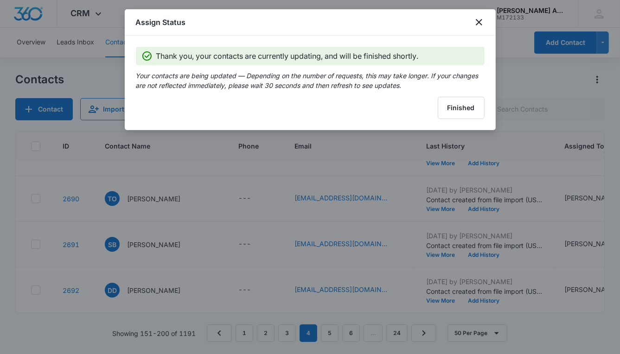
scroll to position [2099, 0]
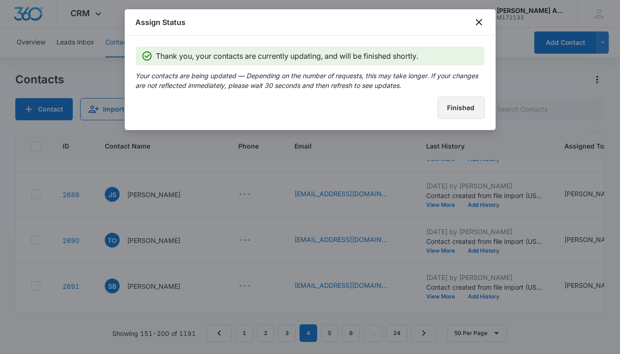
click at [442, 108] on button "Finished" at bounding box center [460, 108] width 47 height 22
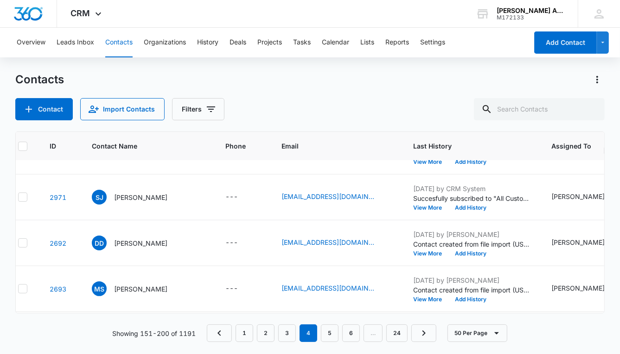
scroll to position [1913, 0]
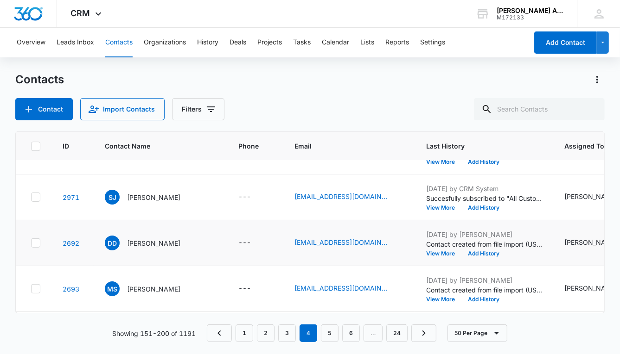
click at [35, 239] on icon at bounding box center [36, 243] width 8 height 8
click at [31, 243] on input "checkbox" at bounding box center [31, 243] width 0 height 0
checkbox input "true"
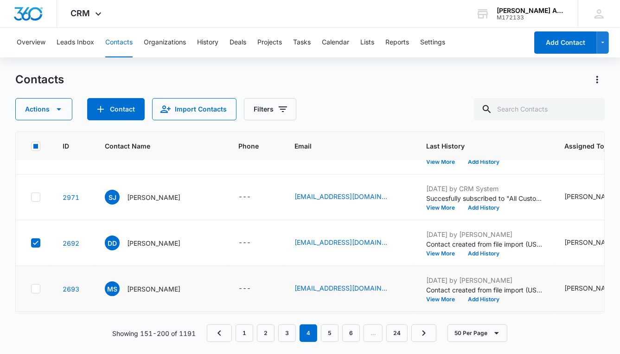
click at [37, 288] on icon at bounding box center [36, 289] width 8 height 8
click at [31, 289] on input "checkbox" at bounding box center [31, 289] width 0 height 0
checkbox input "true"
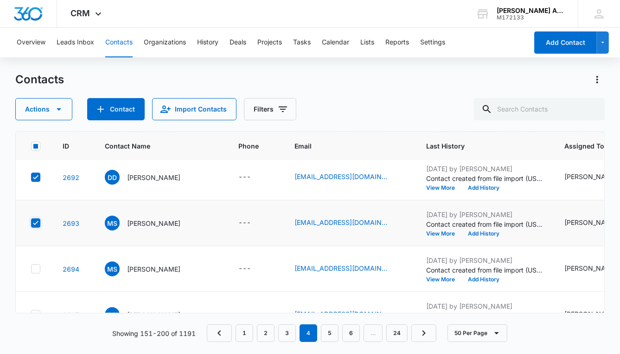
scroll to position [1979, 0]
click at [37, 268] on icon at bounding box center [36, 269] width 8 height 8
click at [31, 269] on input "checkbox" at bounding box center [31, 269] width 0 height 0
checkbox input "true"
click at [42, 301] on td at bounding box center [34, 315] width 36 height 46
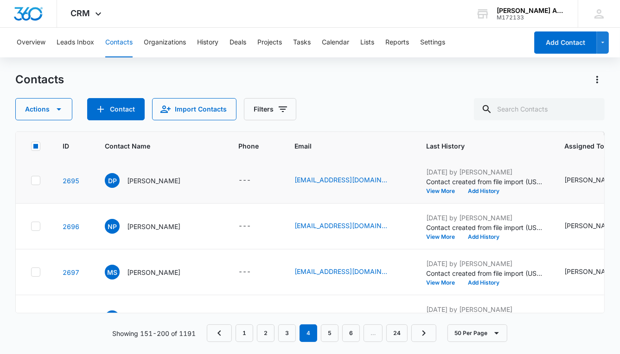
scroll to position [2124, 0]
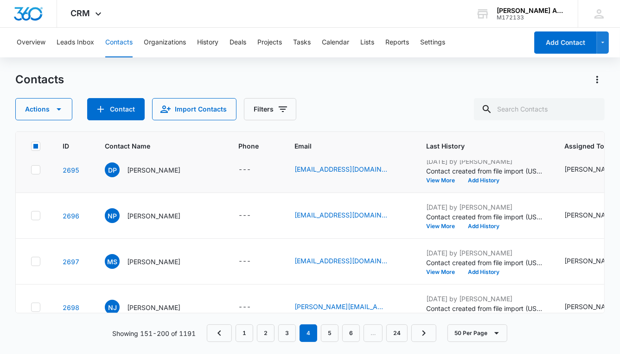
click at [37, 168] on icon at bounding box center [36, 170] width 6 height 4
click at [31, 170] on input "checkbox" at bounding box center [31, 170] width 0 height 0
checkbox input "true"
click at [36, 212] on icon at bounding box center [36, 216] width 8 height 8
click at [31, 216] on input "checkbox" at bounding box center [31, 216] width 0 height 0
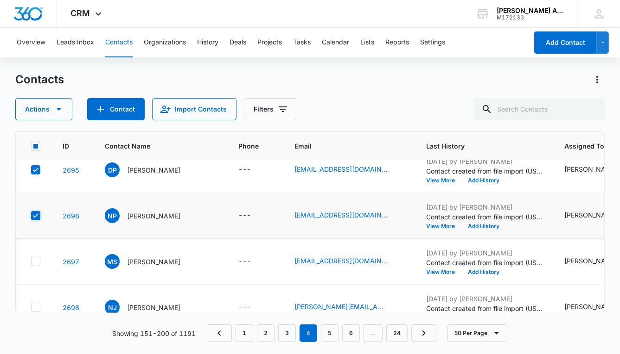
checkbox input "true"
click at [38, 260] on icon at bounding box center [36, 262] width 8 height 8
click at [31, 262] on input "checkbox" at bounding box center [31, 262] width 0 height 0
checkbox input "true"
click at [38, 304] on icon at bounding box center [36, 308] width 8 height 8
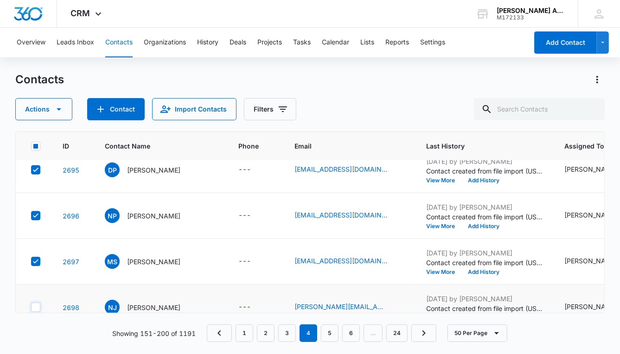
click at [31, 308] on input "checkbox" at bounding box center [31, 308] width 0 height 0
checkbox input "true"
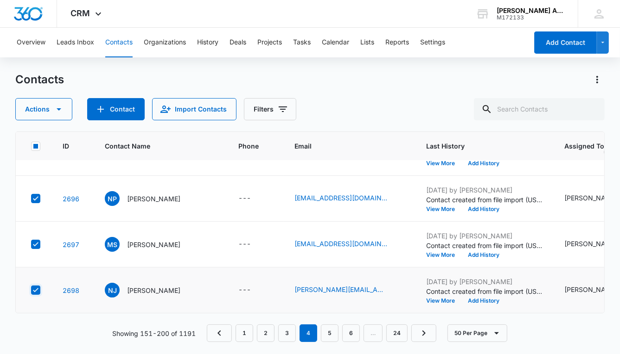
scroll to position [2145, 0]
click at [60, 106] on icon "button" at bounding box center [58, 109] width 11 height 11
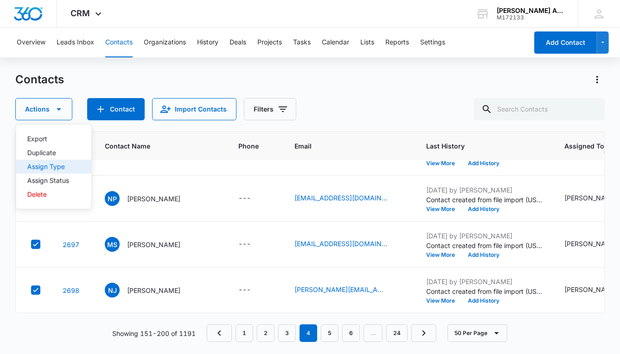
click at [53, 165] on div "Assign Type" at bounding box center [48, 167] width 42 height 6
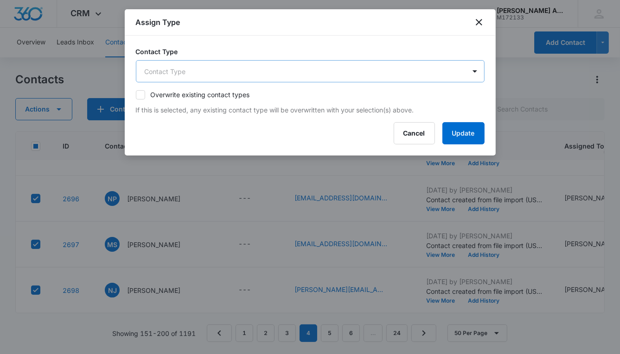
click at [184, 71] on body "CRM Apps Reputation Websites Forms CRM Email Social POS Content Ads Intelligenc…" at bounding box center [310, 177] width 620 height 354
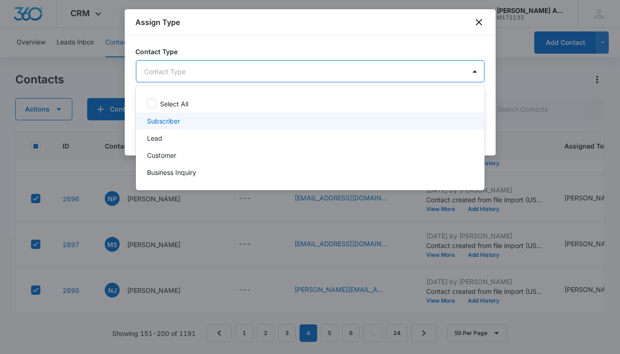
click at [164, 120] on p "Subscriber" at bounding box center [163, 121] width 33 height 10
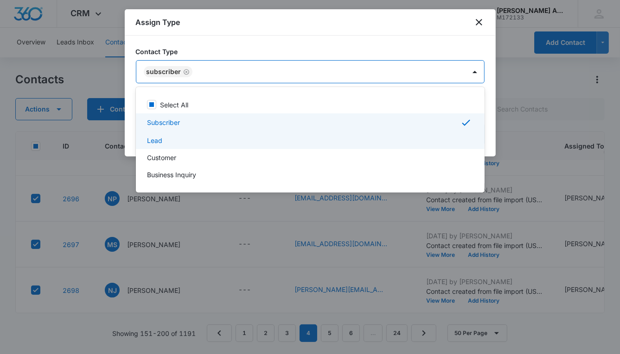
click at [159, 139] on p "Lead" at bounding box center [154, 141] width 15 height 10
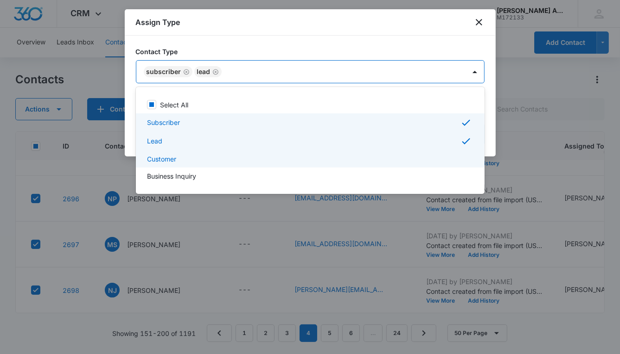
click at [160, 161] on p "Customer" at bounding box center [161, 159] width 29 height 10
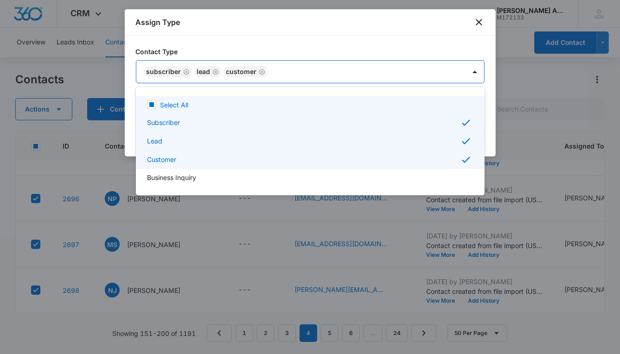
click at [331, 71] on div at bounding box center [310, 177] width 620 height 354
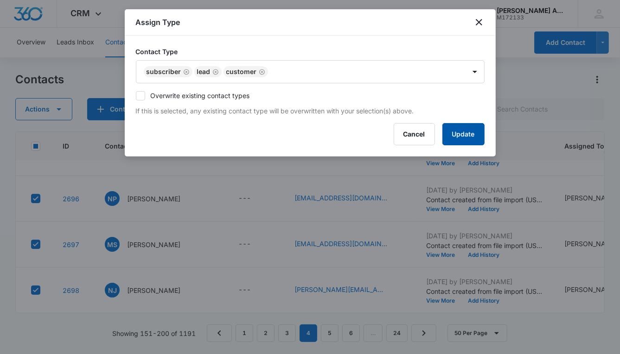
click at [447, 134] on button "Update" at bounding box center [463, 134] width 42 height 22
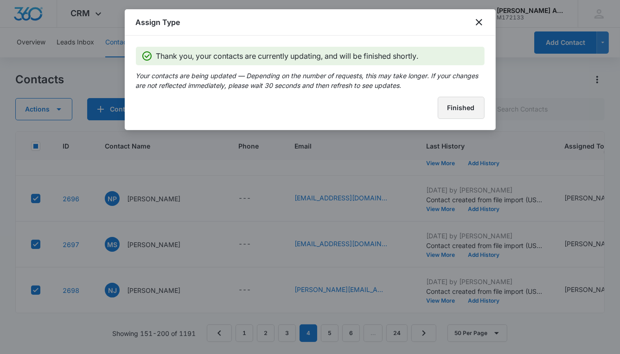
click at [443, 110] on button "Finished" at bounding box center [460, 108] width 47 height 22
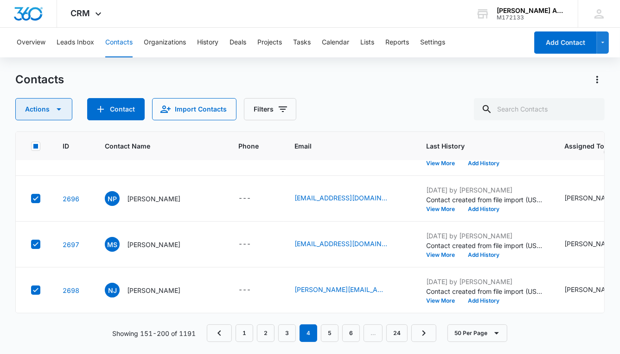
click at [59, 108] on icon "button" at bounding box center [58, 109] width 11 height 11
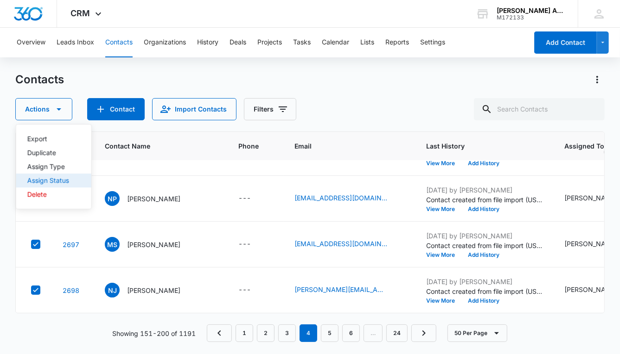
click at [55, 182] on div "Assign Status" at bounding box center [48, 180] width 42 height 6
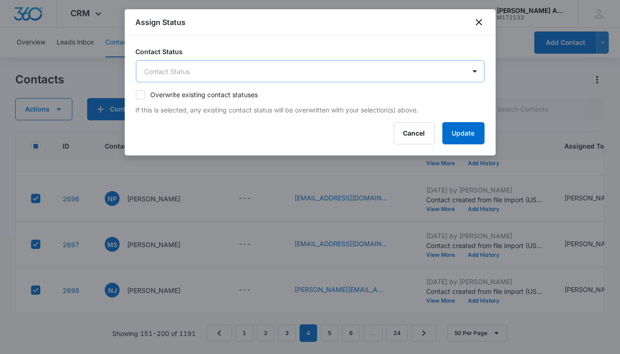
click at [181, 73] on body "CRM Apps Reputation Websites Forms CRM Email Social POS Content Ads Intelligenc…" at bounding box center [310, 177] width 620 height 354
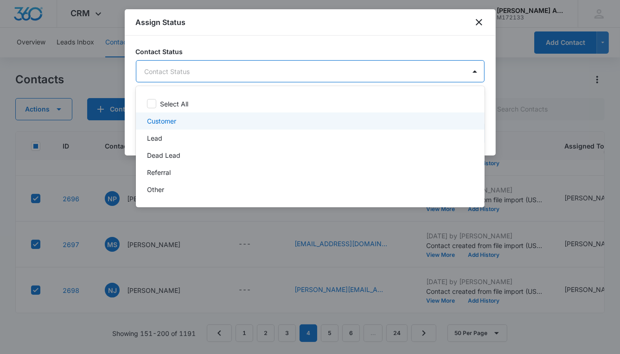
click at [170, 121] on p "Customer" at bounding box center [161, 121] width 29 height 10
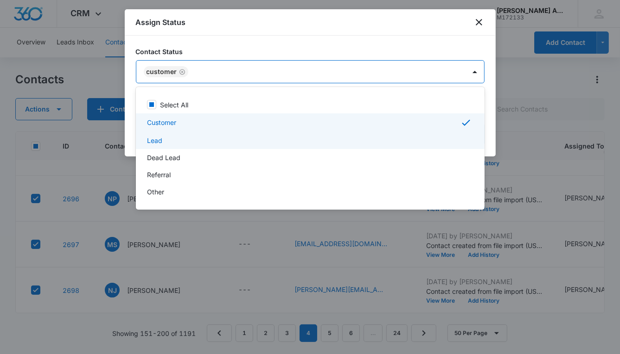
click at [161, 140] on p "Lead" at bounding box center [154, 141] width 15 height 10
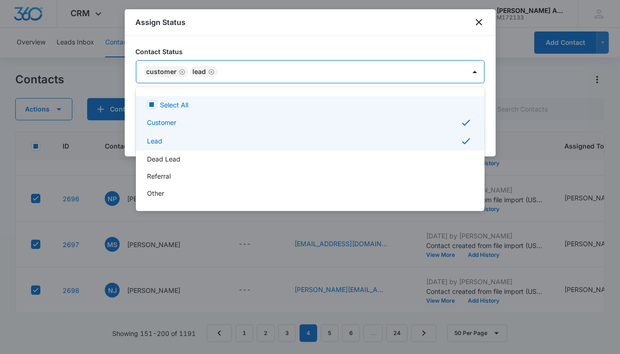
click at [304, 74] on div at bounding box center [310, 177] width 620 height 354
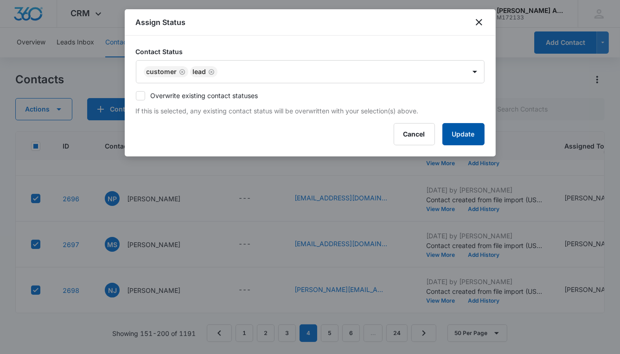
click at [448, 134] on button "Update" at bounding box center [463, 134] width 42 height 22
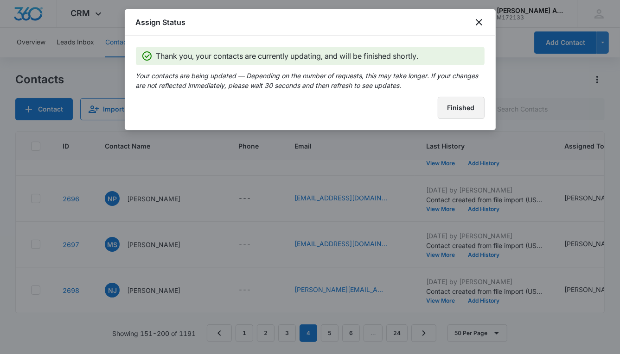
click at [447, 106] on button "Finished" at bounding box center [460, 108] width 47 height 22
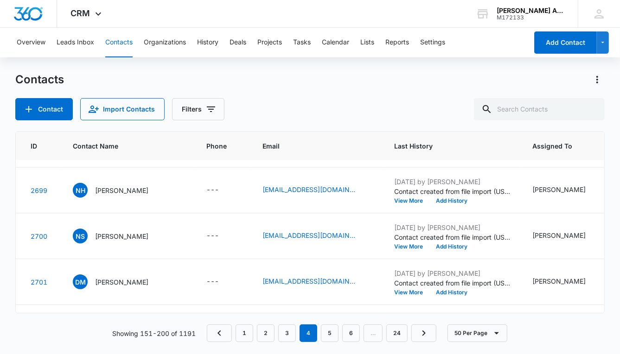
scroll to position [1966, 0]
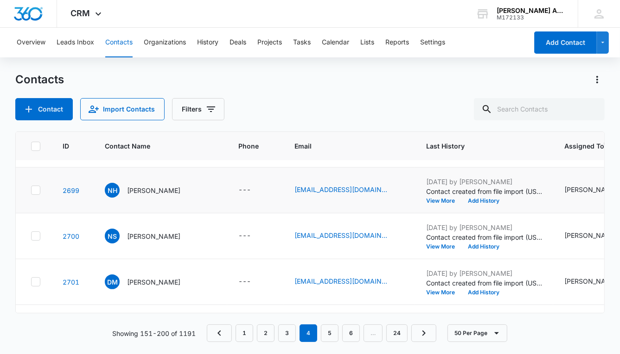
click at [33, 187] on icon at bounding box center [36, 190] width 8 height 8
click at [31, 190] on input "checkbox" at bounding box center [31, 190] width 0 height 0
checkbox input "true"
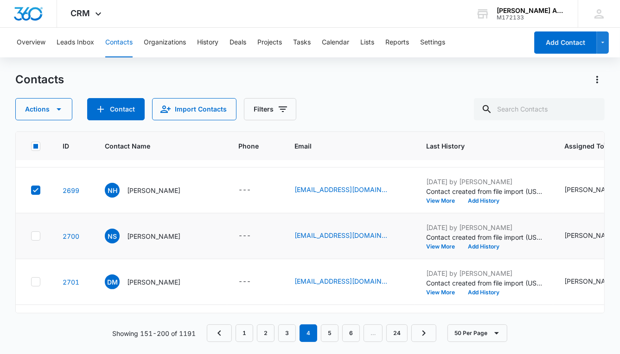
click at [37, 234] on icon at bounding box center [36, 236] width 6 height 4
click at [31, 236] on input "checkbox" at bounding box center [31, 236] width 0 height 0
checkbox input "true"
click at [36, 279] on icon at bounding box center [36, 282] width 8 height 8
click at [31, 282] on input "checkbox" at bounding box center [31, 282] width 0 height 0
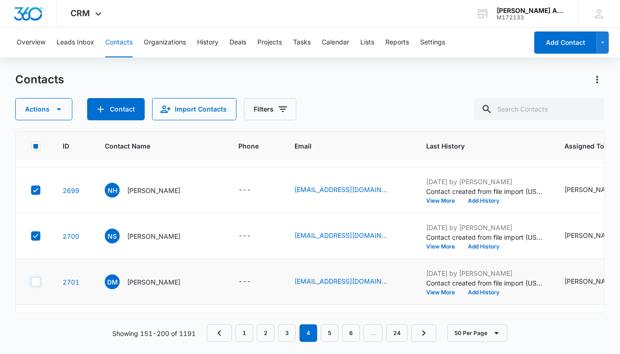
checkbox input "true"
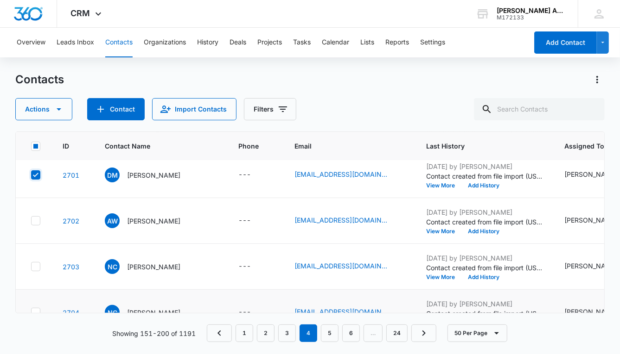
scroll to position [2082, 0]
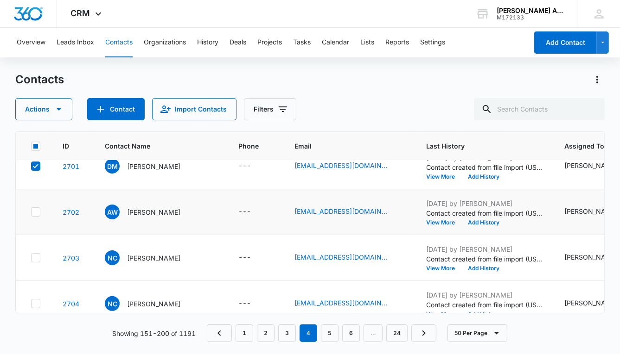
click at [35, 212] on icon at bounding box center [36, 212] width 6 height 4
click at [31, 212] on input "checkbox" at bounding box center [31, 212] width 0 height 0
checkbox input "true"
click at [35, 257] on icon at bounding box center [36, 258] width 6 height 4
click at [31, 258] on input "checkbox" at bounding box center [31, 258] width 0 height 0
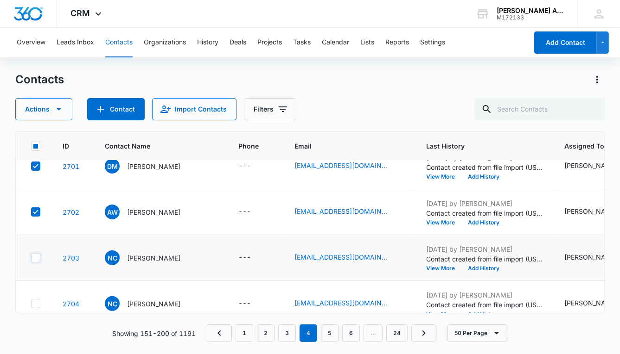
checkbox input "true"
click at [37, 302] on icon at bounding box center [36, 304] width 6 height 4
click at [31, 304] on input "checkbox" at bounding box center [31, 304] width 0 height 0
checkbox input "true"
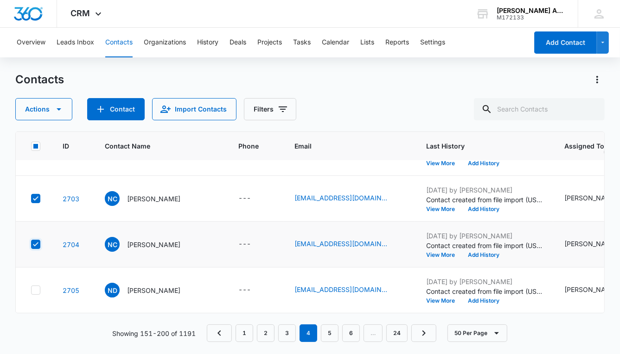
scroll to position [2145, 0]
click at [36, 286] on icon at bounding box center [36, 290] width 8 height 8
click at [31, 291] on input "checkbox" at bounding box center [31, 291] width 0 height 0
checkbox input "true"
click at [59, 109] on icon "button" at bounding box center [58, 109] width 11 height 11
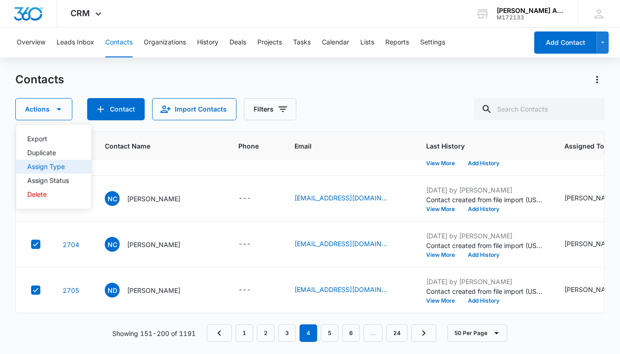
click at [55, 166] on div "Assign Type" at bounding box center [48, 167] width 42 height 6
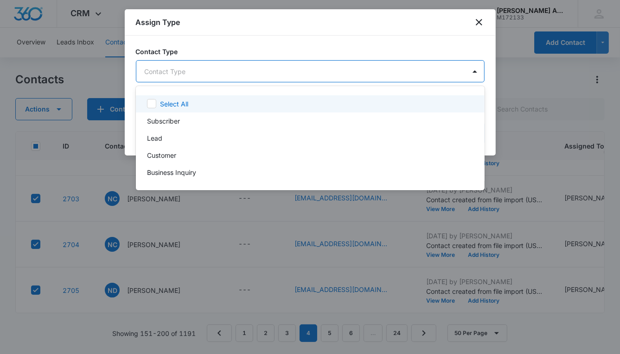
click at [194, 75] on body "CRM Apps Reputation Websites Forms CRM Email Social POS Content Ads Intelligenc…" at bounding box center [310, 177] width 620 height 354
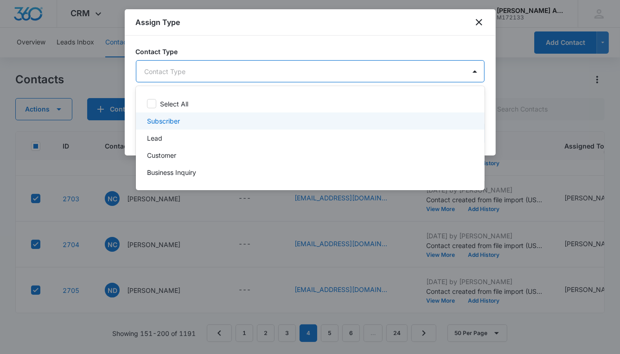
click at [173, 121] on p "Subscriber" at bounding box center [163, 121] width 33 height 10
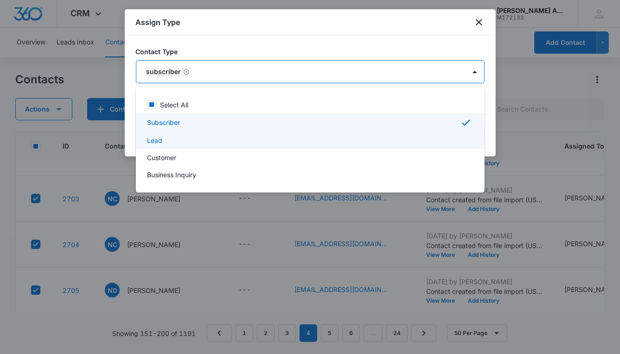
drag, startPoint x: 160, startPoint y: 139, endPoint x: 162, endPoint y: 143, distance: 4.8
click at [160, 139] on p "Lead" at bounding box center [154, 141] width 15 height 10
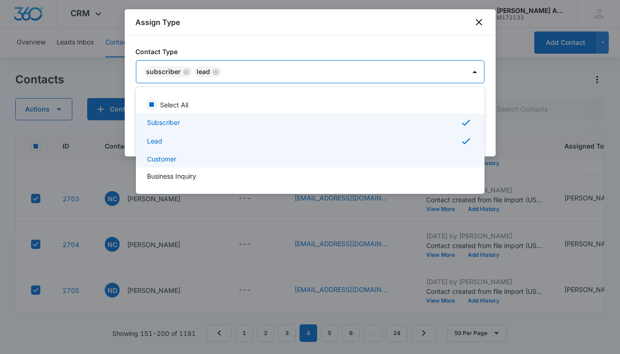
click at [165, 157] on p "Customer" at bounding box center [161, 159] width 29 height 10
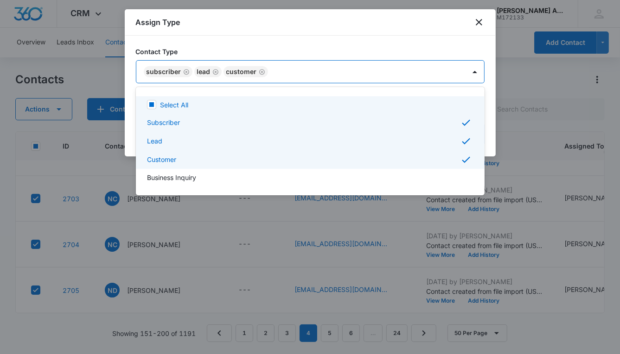
click at [302, 72] on div at bounding box center [310, 177] width 620 height 354
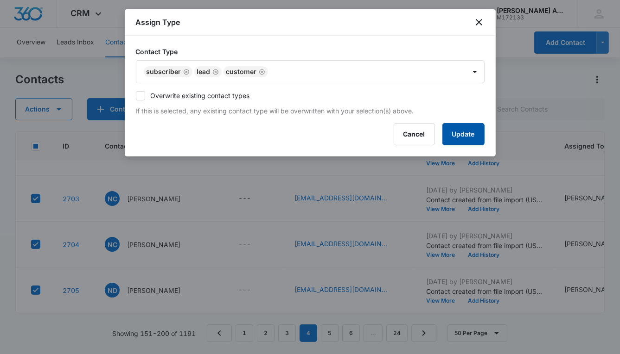
click at [452, 131] on button "Update" at bounding box center [463, 134] width 42 height 22
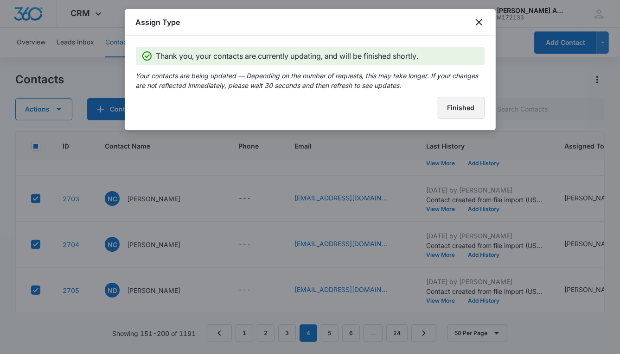
click at [452, 111] on button "Finished" at bounding box center [460, 108] width 47 height 22
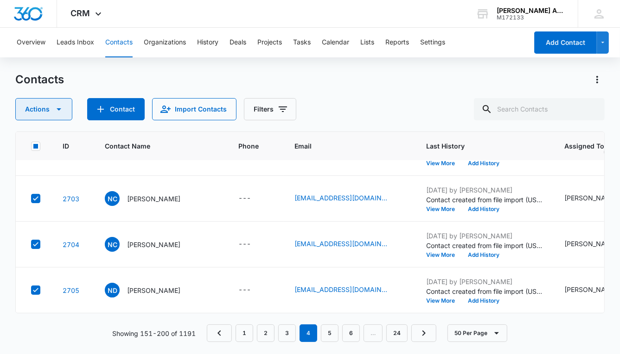
click at [59, 110] on icon "button" at bounding box center [59, 109] width 5 height 2
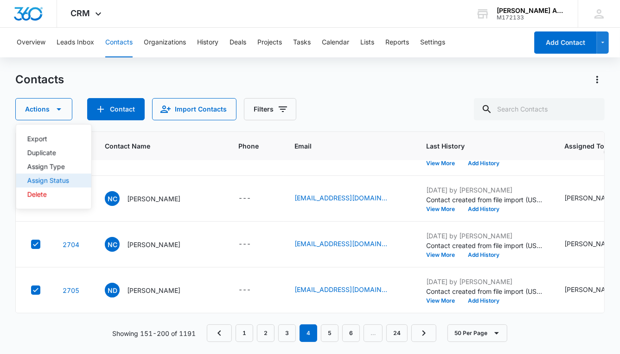
click at [60, 182] on div "Assign Status" at bounding box center [48, 180] width 42 height 6
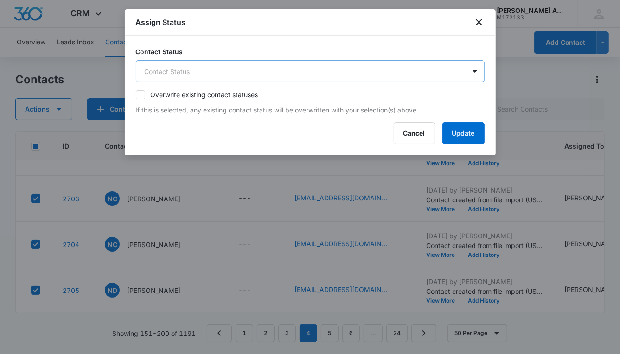
click at [172, 72] on body "CRM Apps Reputation Websites Forms CRM Email Social POS Content Ads Intelligenc…" at bounding box center [310, 177] width 620 height 354
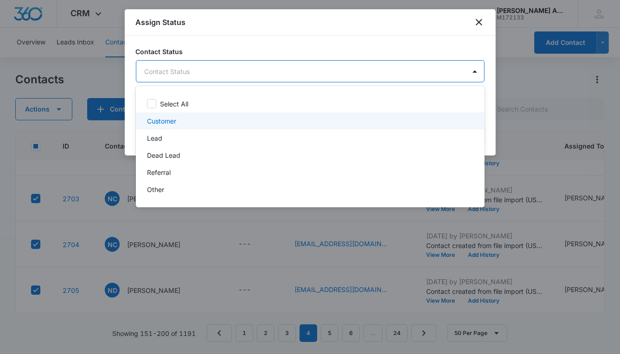
click at [166, 119] on p "Customer" at bounding box center [161, 121] width 29 height 10
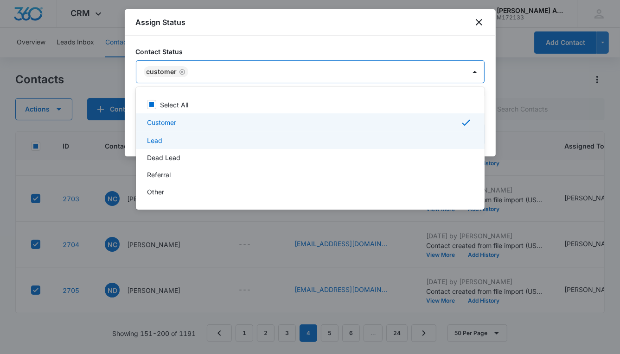
click at [160, 138] on p "Lead" at bounding box center [154, 141] width 15 height 10
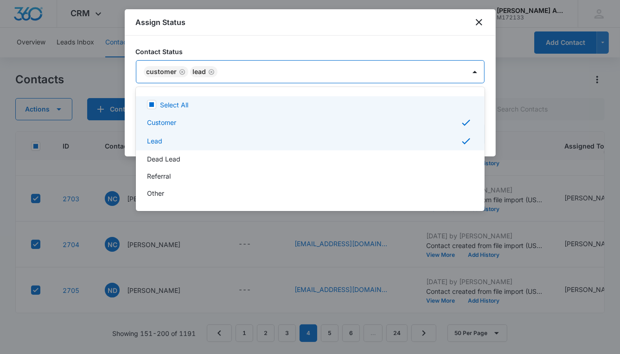
click at [397, 76] on div at bounding box center [310, 177] width 620 height 354
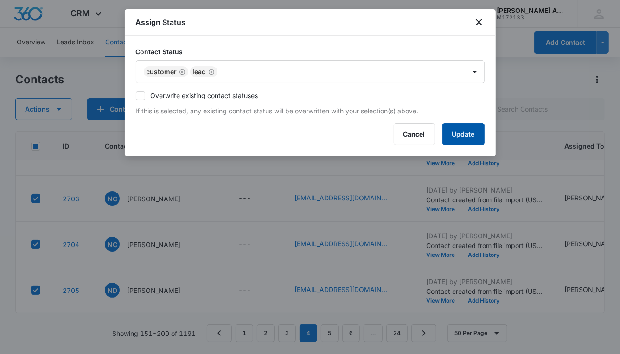
click at [446, 132] on button "Update" at bounding box center [463, 134] width 42 height 22
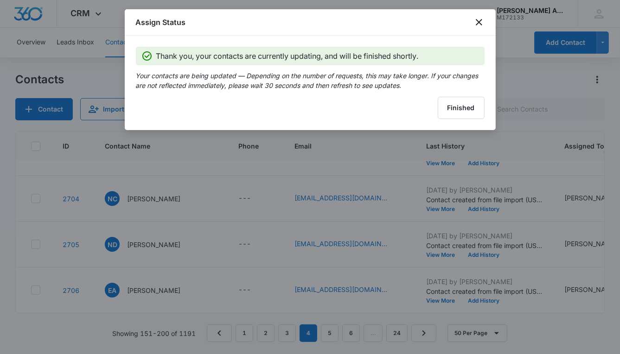
scroll to position [2099, 0]
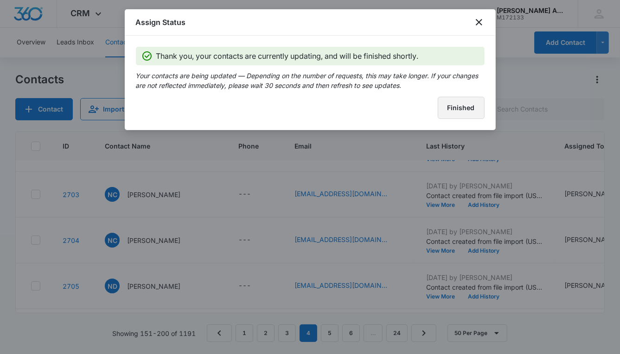
click at [449, 114] on button "Finished" at bounding box center [460, 108] width 47 height 22
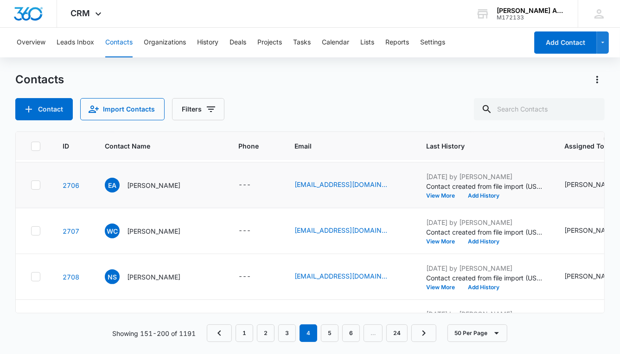
scroll to position [1973, 0]
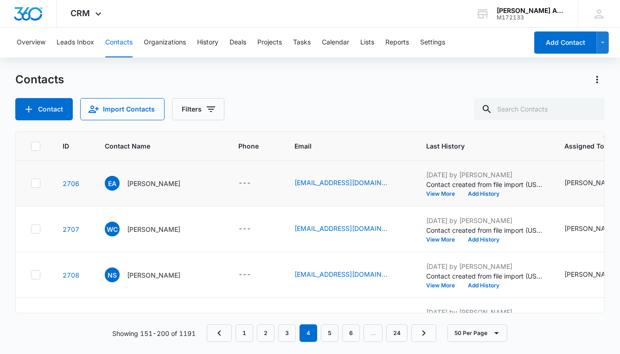
click at [36, 183] on icon at bounding box center [36, 183] width 8 height 8
click at [31, 184] on input "checkbox" at bounding box center [31, 184] width 0 height 0
checkbox input "true"
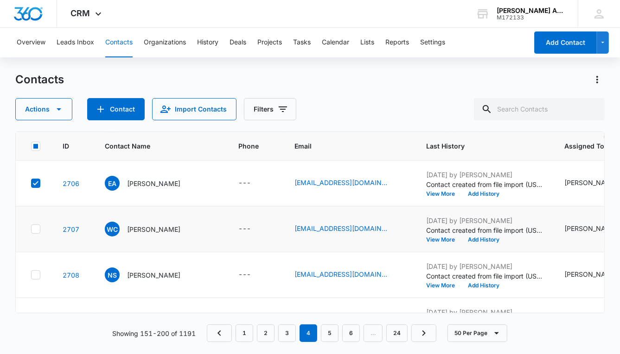
click at [36, 231] on icon at bounding box center [36, 229] width 8 height 8
click at [31, 230] on input "checkbox" at bounding box center [31, 229] width 0 height 0
checkbox input "true"
click at [37, 271] on icon at bounding box center [36, 275] width 8 height 8
click at [31, 275] on input "checkbox" at bounding box center [31, 275] width 0 height 0
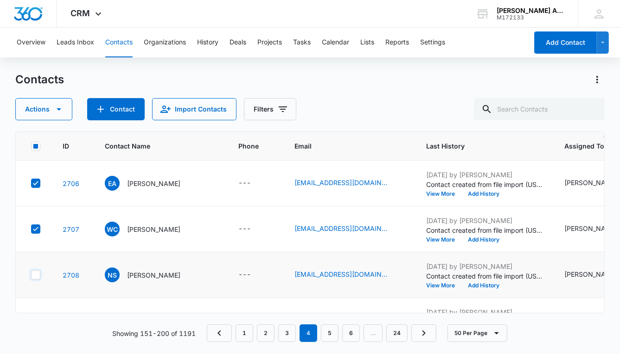
checkbox input "true"
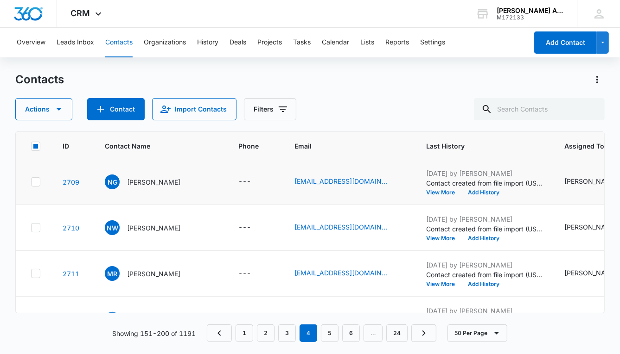
click at [38, 183] on icon at bounding box center [36, 182] width 8 height 8
click at [31, 183] on input "checkbox" at bounding box center [31, 182] width 0 height 0
checkbox input "true"
click at [37, 228] on icon at bounding box center [36, 228] width 8 height 8
click at [31, 228] on input "checkbox" at bounding box center [31, 228] width 0 height 0
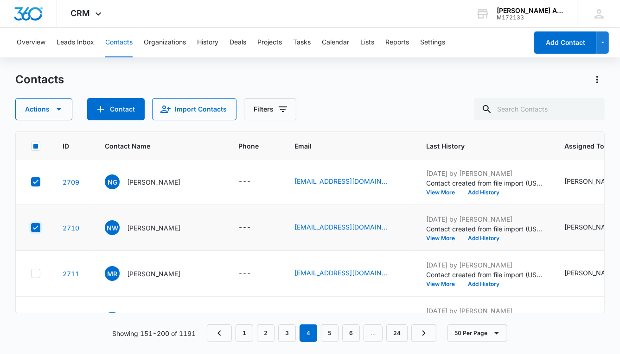
checkbox input "true"
click at [40, 273] on div at bounding box center [35, 273] width 9 height 9
click at [31, 274] on input "checkbox" at bounding box center [31, 274] width 0 height 0
checkbox input "true"
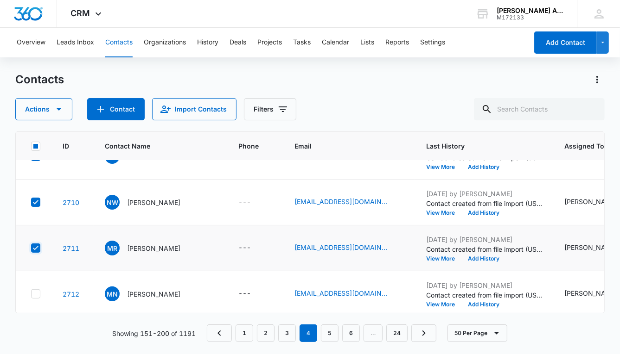
scroll to position [2145, 0]
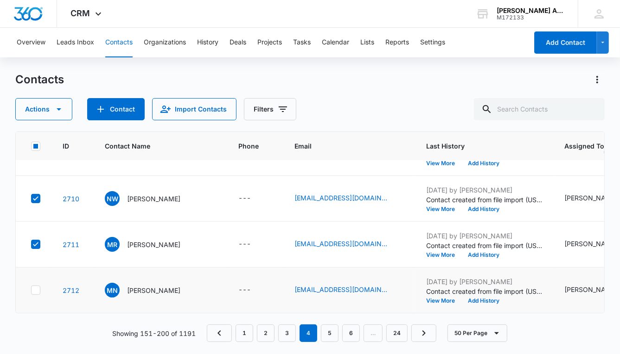
click at [39, 286] on icon at bounding box center [36, 290] width 8 height 8
click at [31, 291] on input "checkbox" at bounding box center [31, 291] width 0 height 0
checkbox input "true"
click at [60, 107] on icon "button" at bounding box center [58, 109] width 11 height 11
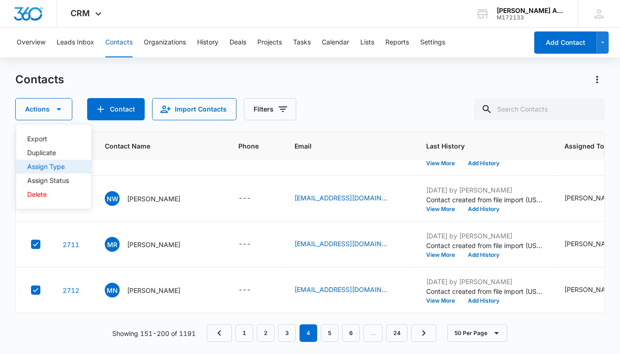
click at [63, 168] on div "Assign Type" at bounding box center [48, 167] width 42 height 6
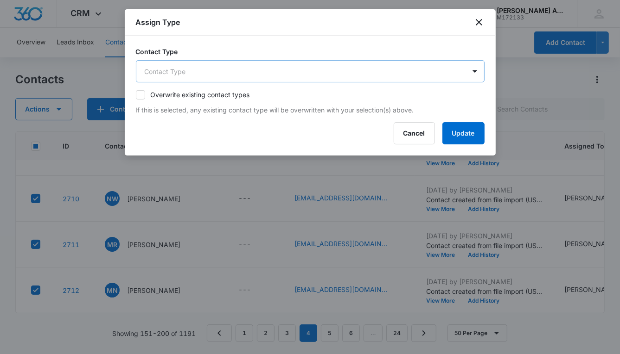
click at [213, 71] on body "CRM Apps Reputation Websites Forms CRM Email Social POS Content Ads Intelligenc…" at bounding box center [310, 177] width 620 height 354
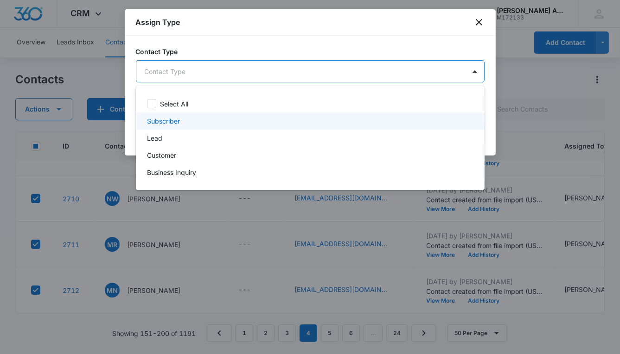
click at [177, 119] on p "Subscriber" at bounding box center [163, 121] width 33 height 10
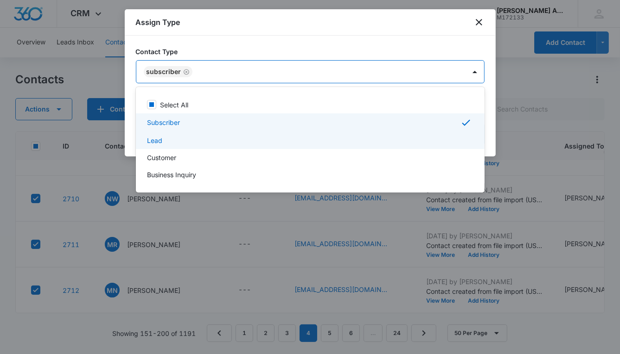
click at [164, 138] on div "Lead" at bounding box center [309, 141] width 324 height 10
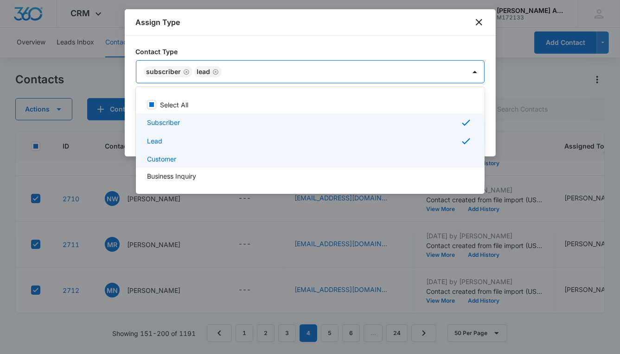
click at [169, 156] on p "Customer" at bounding box center [161, 159] width 29 height 10
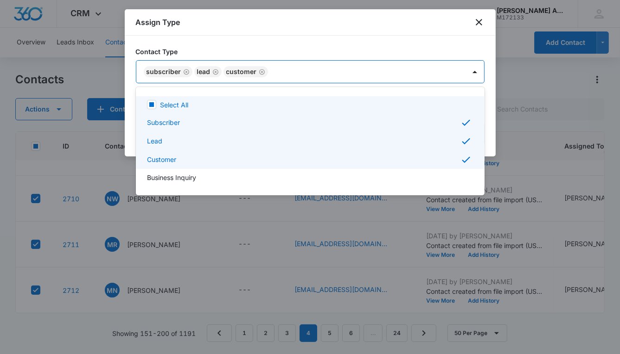
click at [332, 70] on div at bounding box center [310, 177] width 620 height 354
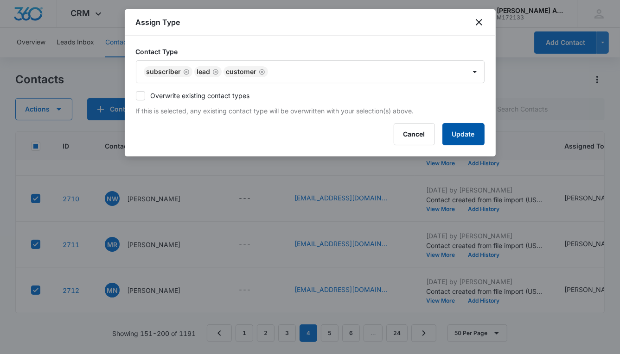
click at [453, 139] on button "Update" at bounding box center [463, 134] width 42 height 22
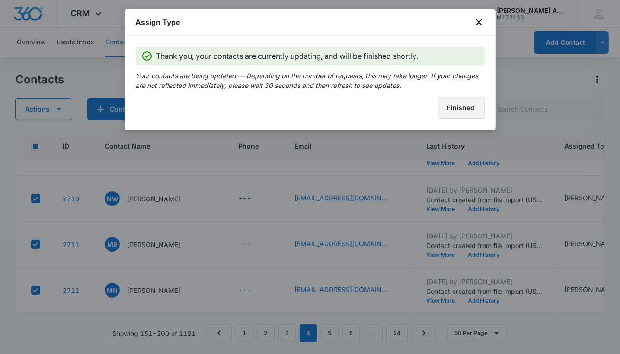
click at [441, 108] on button "Finished" at bounding box center [460, 108] width 47 height 22
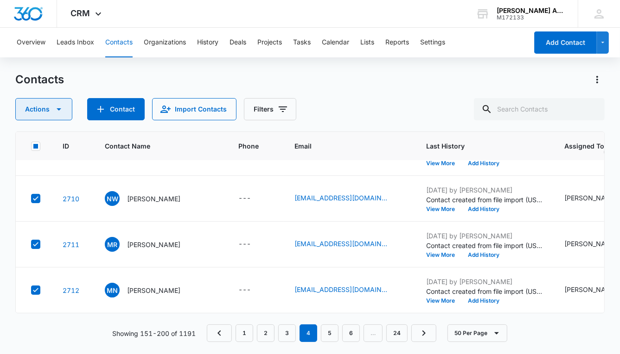
click at [60, 108] on icon "button" at bounding box center [58, 109] width 11 height 11
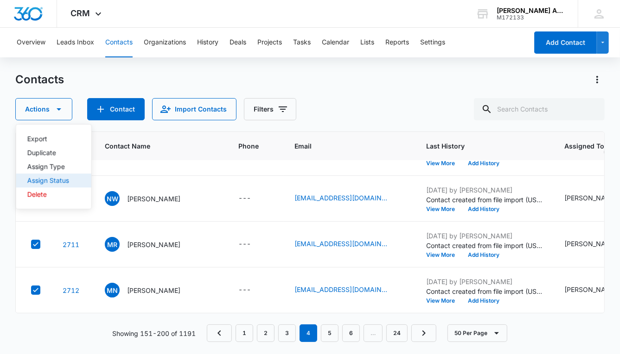
click at [54, 178] on div "Assign Status" at bounding box center [48, 180] width 42 height 6
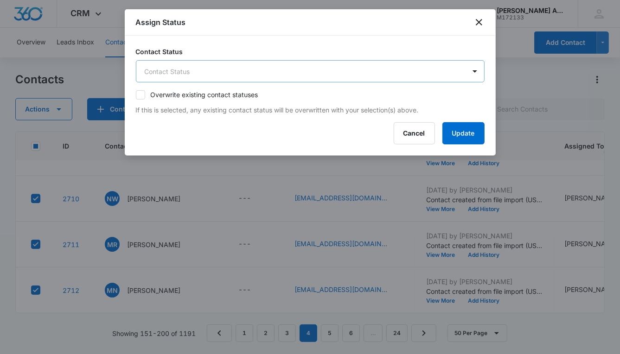
click at [199, 74] on body "CRM Apps Reputation Websites Forms CRM Email Social POS Content Ads Intelligenc…" at bounding box center [310, 177] width 620 height 354
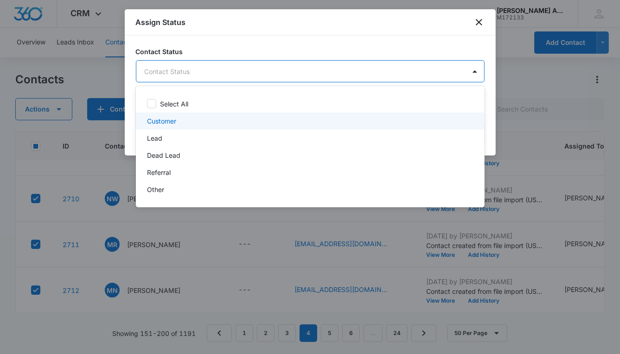
click at [169, 119] on p "Customer" at bounding box center [161, 121] width 29 height 10
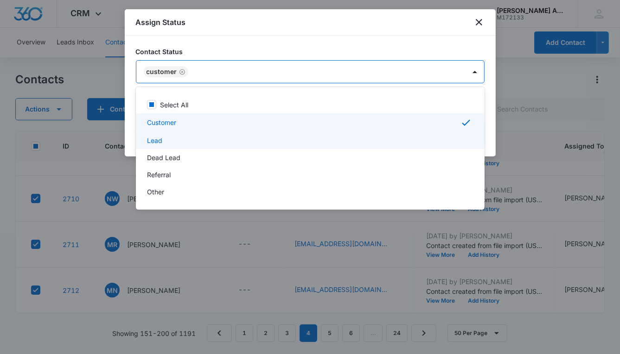
click at [164, 139] on div "Lead" at bounding box center [309, 141] width 324 height 10
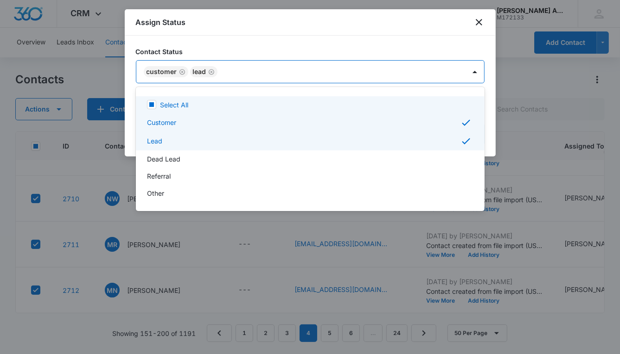
click at [405, 69] on div at bounding box center [310, 177] width 620 height 354
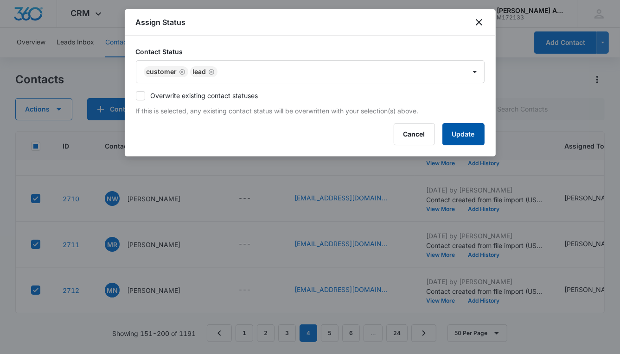
click at [450, 132] on button "Update" at bounding box center [463, 134] width 42 height 22
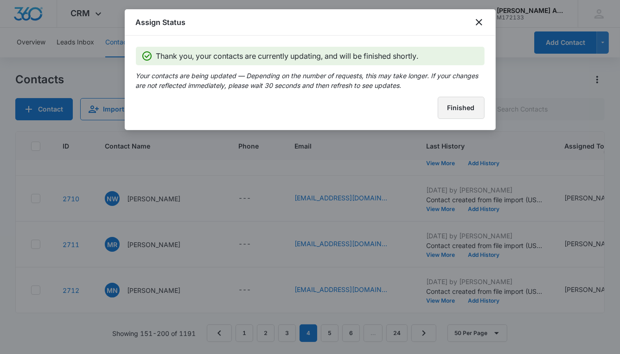
click at [442, 111] on button "Finished" at bounding box center [460, 108] width 47 height 22
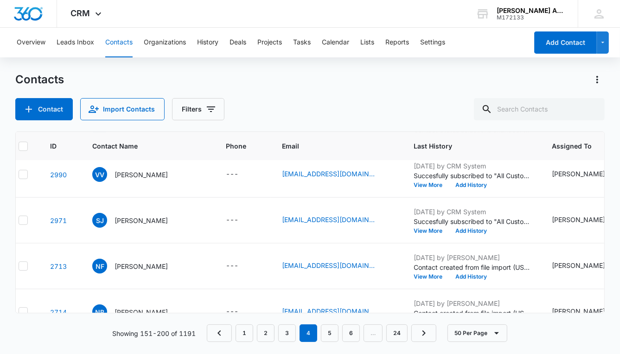
scroll to position [1890, 0]
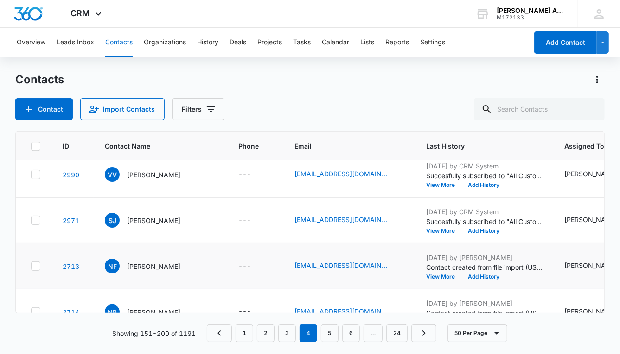
click at [33, 265] on icon at bounding box center [36, 266] width 6 height 4
click at [31, 266] on input "checkbox" at bounding box center [31, 266] width 0 height 0
checkbox input "true"
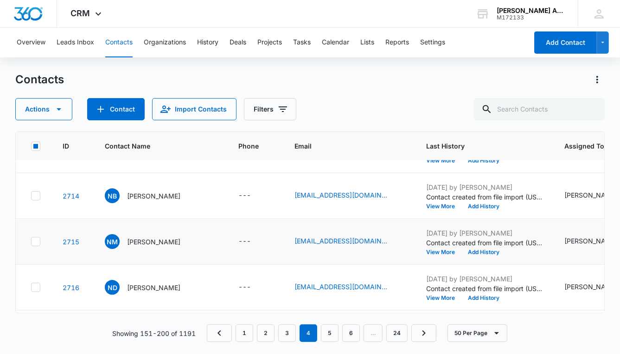
scroll to position [2012, 0]
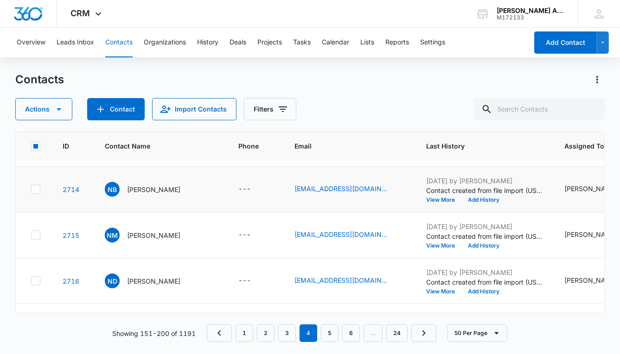
click at [35, 186] on icon at bounding box center [36, 189] width 8 height 8
click at [31, 190] on input "checkbox" at bounding box center [31, 190] width 0 height 0
checkbox input "true"
click at [33, 232] on icon at bounding box center [36, 235] width 8 height 8
click at [31, 235] on input "checkbox" at bounding box center [31, 235] width 0 height 0
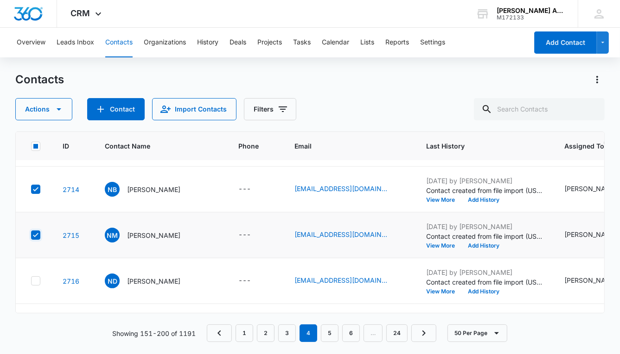
checkbox input "true"
click at [35, 281] on icon at bounding box center [36, 281] width 8 height 8
click at [31, 281] on input "checkbox" at bounding box center [31, 281] width 0 height 0
checkbox input "true"
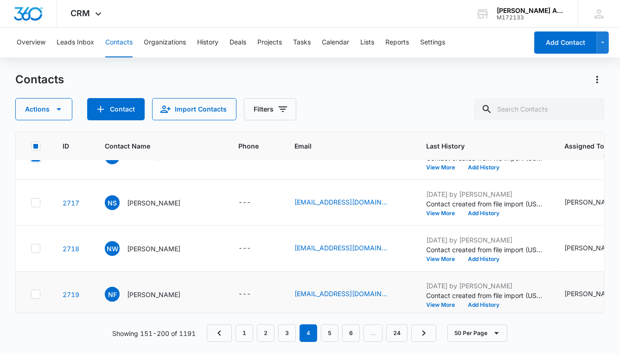
scroll to position [2121, 0]
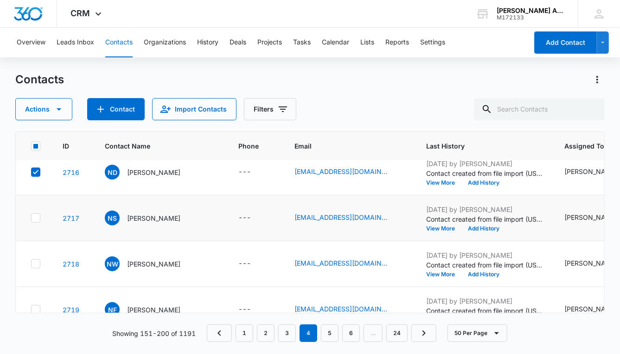
click at [37, 218] on icon at bounding box center [36, 218] width 8 height 8
click at [31, 218] on input "checkbox" at bounding box center [31, 218] width 0 height 0
checkbox input "true"
click at [38, 260] on icon at bounding box center [36, 264] width 8 height 8
click at [31, 264] on input "checkbox" at bounding box center [31, 264] width 0 height 0
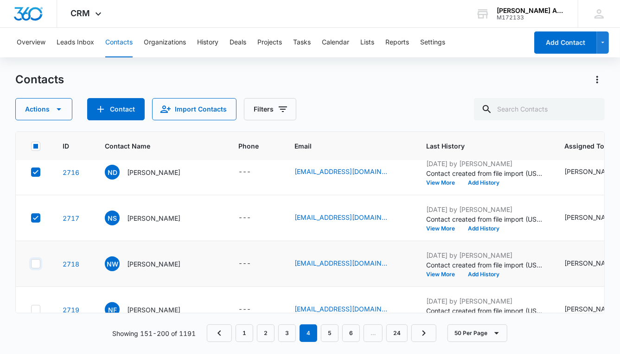
checkbox input "true"
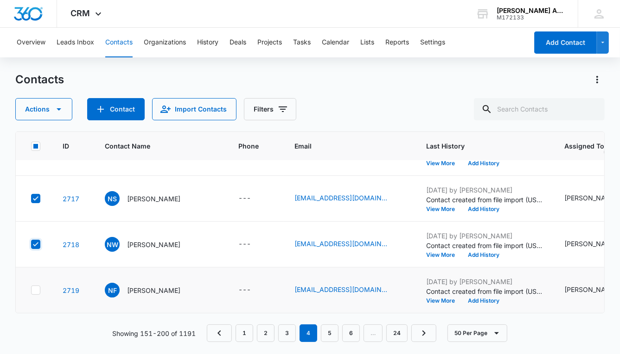
scroll to position [2145, 0]
click at [38, 286] on icon at bounding box center [36, 290] width 8 height 8
click at [31, 291] on input "checkbox" at bounding box center [31, 291] width 0 height 0
checkbox input "true"
click at [58, 108] on icon "button" at bounding box center [58, 109] width 11 height 11
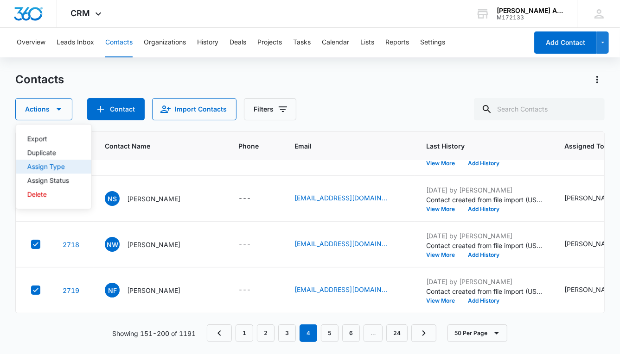
click at [56, 165] on div "Assign Type" at bounding box center [48, 167] width 42 height 6
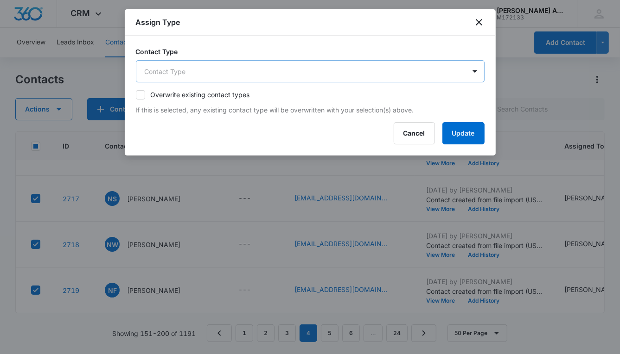
click at [266, 64] on body "CRM Apps Reputation Websites Forms CRM Email Social POS Content Ads Intelligenc…" at bounding box center [310, 177] width 620 height 354
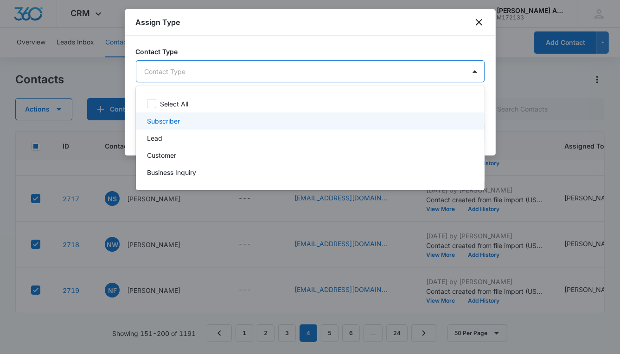
click at [171, 119] on p "Subscriber" at bounding box center [163, 121] width 33 height 10
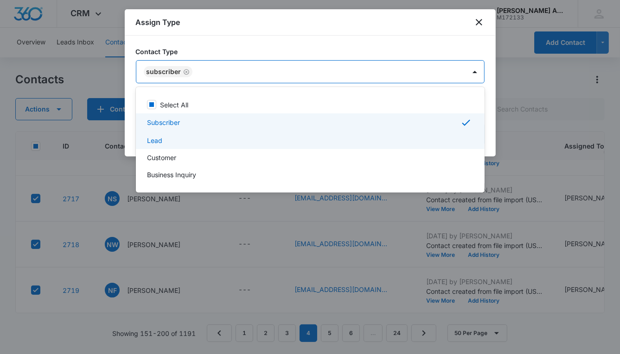
click at [163, 137] on div "Lead" at bounding box center [309, 141] width 324 height 10
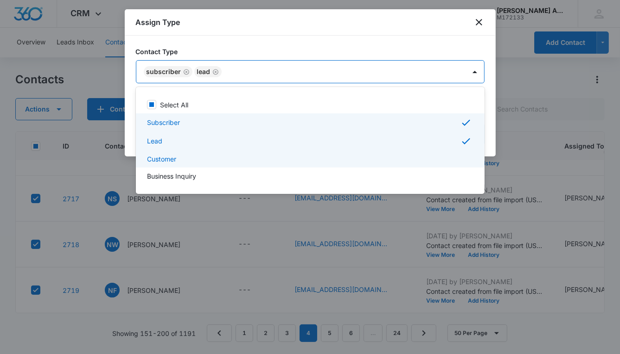
click at [167, 155] on p "Customer" at bounding box center [161, 159] width 29 height 10
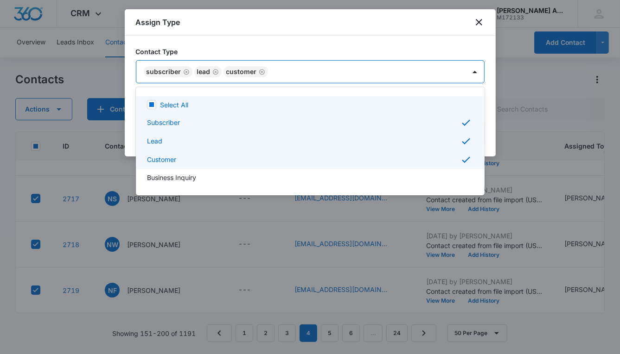
click at [337, 72] on div at bounding box center [310, 177] width 620 height 354
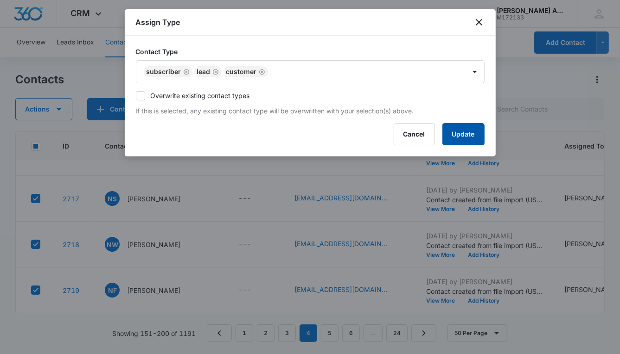
click at [456, 137] on button "Update" at bounding box center [463, 134] width 42 height 22
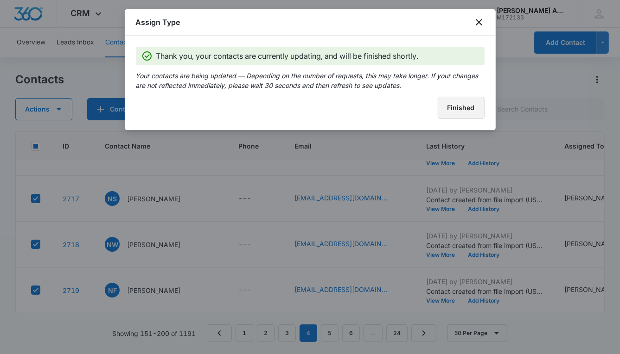
click at [439, 109] on button "Finished" at bounding box center [460, 108] width 47 height 22
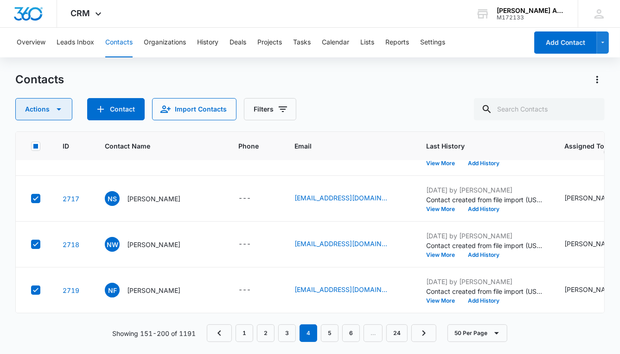
click at [59, 108] on icon "button" at bounding box center [58, 109] width 11 height 11
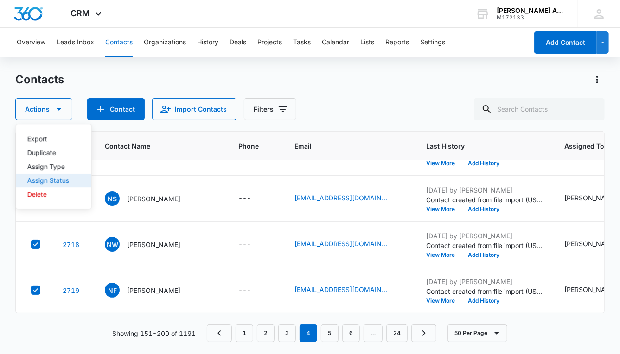
click at [63, 178] on div "Assign Status" at bounding box center [48, 180] width 42 height 6
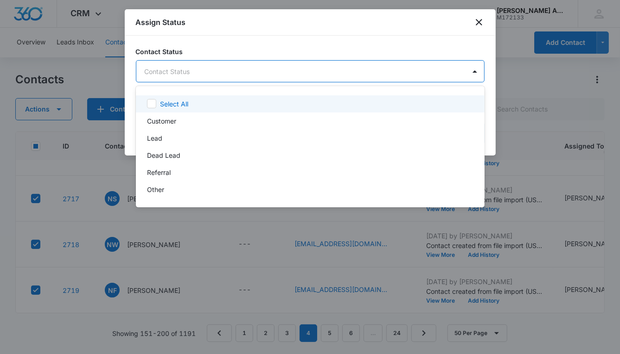
click at [208, 77] on body "CRM Apps Reputation Websites Forms CRM Email Social POS Content Ads Intelligenc…" at bounding box center [310, 177] width 620 height 354
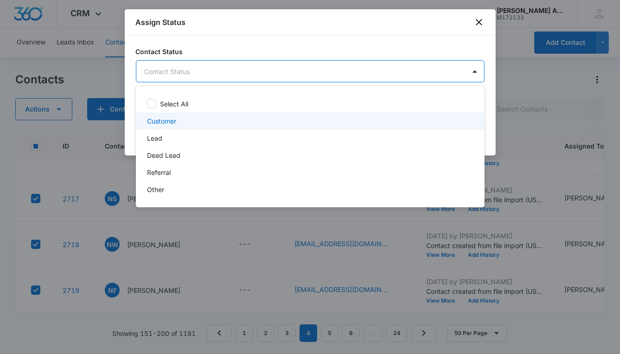
click at [177, 124] on div "Customer" at bounding box center [309, 121] width 324 height 10
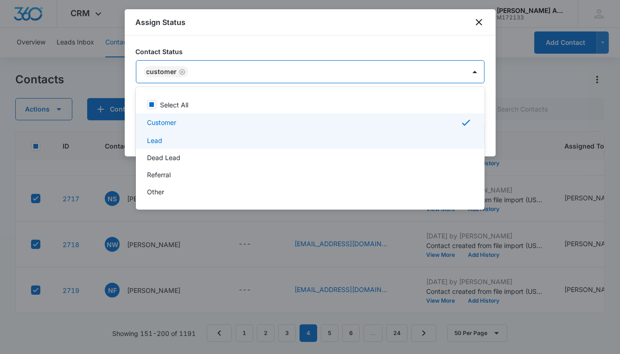
click at [165, 145] on div "Lead" at bounding box center [309, 141] width 324 height 10
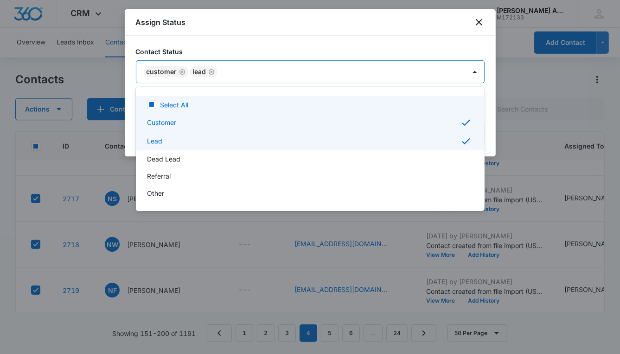
click at [429, 73] on div at bounding box center [310, 177] width 620 height 354
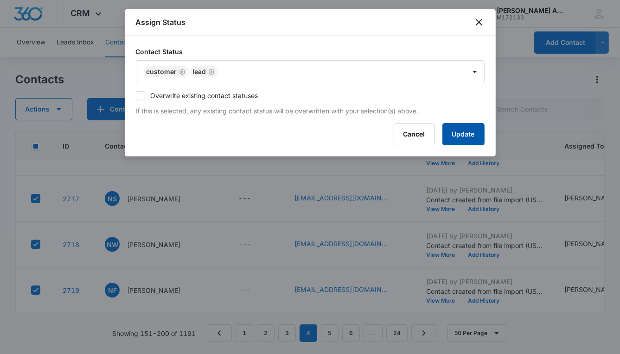
click at [450, 139] on button "Update" at bounding box center [463, 134] width 42 height 22
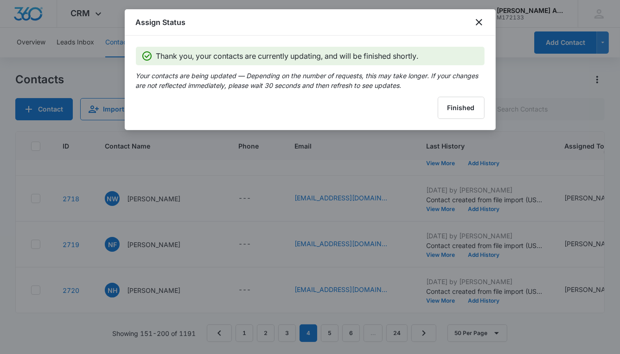
click at [443, 113] on button "Finished" at bounding box center [460, 108] width 47 height 22
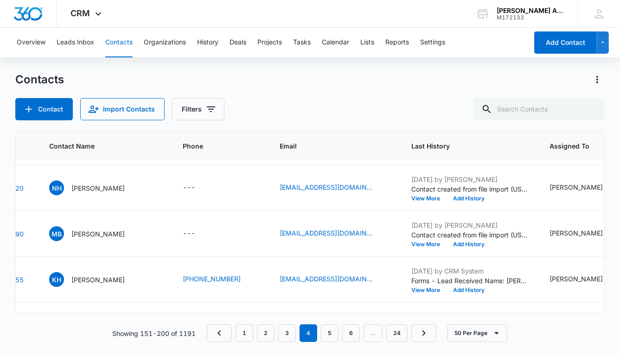
scroll to position [1968, 0]
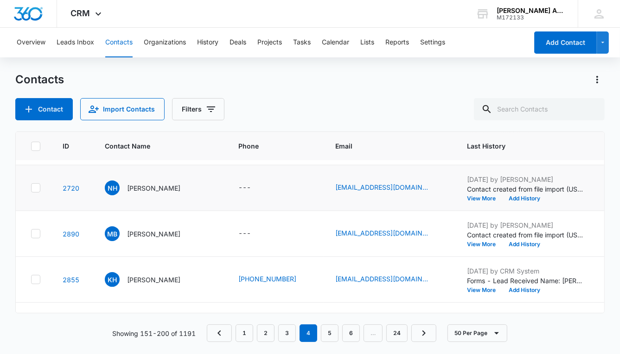
click at [33, 186] on icon at bounding box center [36, 188] width 8 height 8
click at [31, 188] on input "checkbox" at bounding box center [31, 188] width 0 height 0
checkbox input "true"
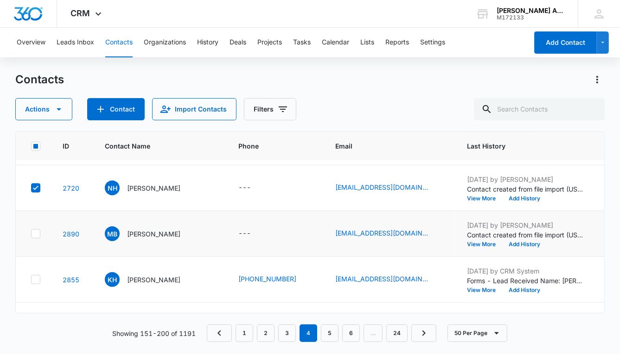
drag, startPoint x: 35, startPoint y: 231, endPoint x: 36, endPoint y: 236, distance: 4.7
click at [35, 231] on icon at bounding box center [36, 234] width 8 height 8
click at [31, 234] on input "checkbox" at bounding box center [31, 234] width 0 height 0
checkbox input "true"
click at [37, 278] on icon at bounding box center [36, 280] width 8 height 8
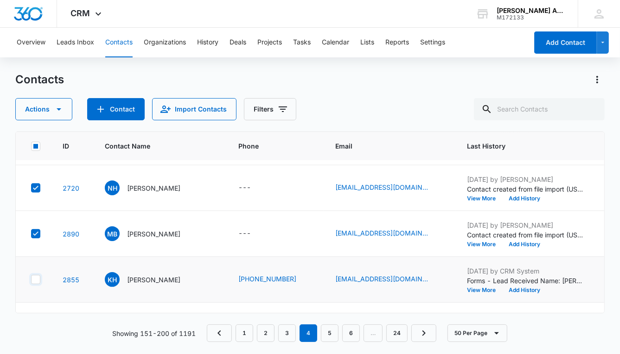
click at [31, 280] on input "checkbox" at bounding box center [31, 280] width 0 height 0
checkbox input "true"
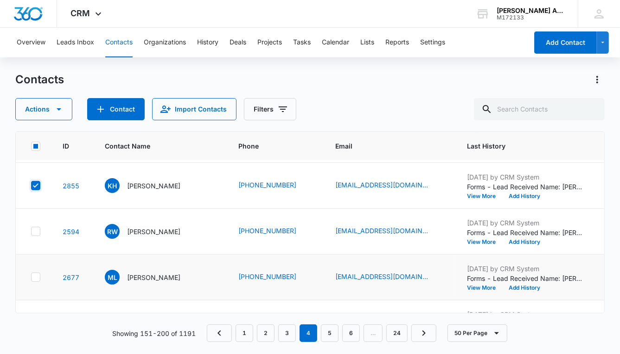
scroll to position [2072, 0]
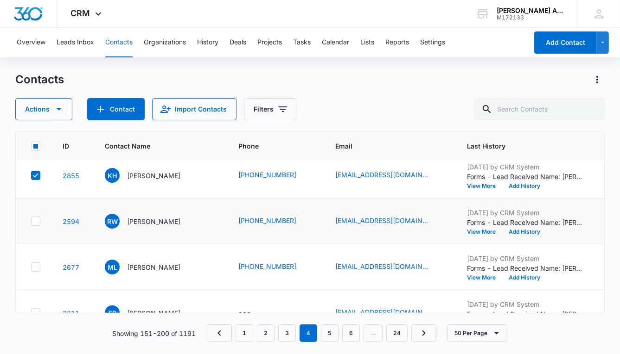
drag, startPoint x: 36, startPoint y: 220, endPoint x: 36, endPoint y: 235, distance: 15.3
click at [36, 220] on icon at bounding box center [36, 221] width 8 height 8
click at [31, 221] on input "checkbox" at bounding box center [31, 221] width 0 height 0
checkbox input "true"
click at [34, 268] on icon at bounding box center [36, 267] width 8 height 8
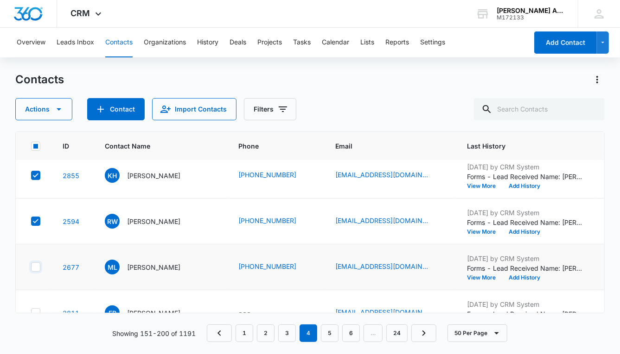
click at [31, 268] on input "checkbox" at bounding box center [31, 267] width 0 height 0
checkbox input "true"
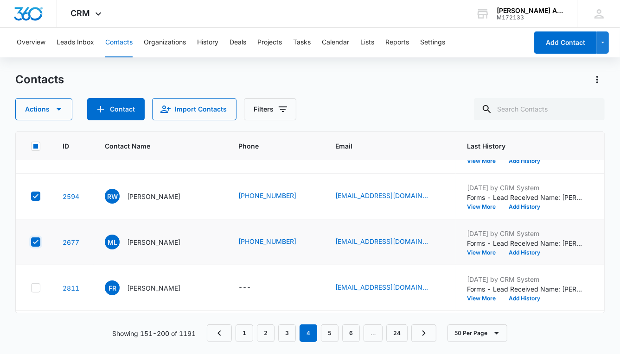
scroll to position [2145, 0]
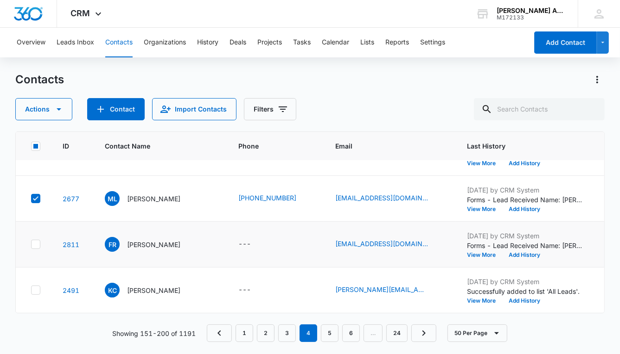
click at [34, 242] on icon at bounding box center [36, 244] width 6 height 4
click at [31, 245] on input "checkbox" at bounding box center [31, 245] width 0 height 0
checkbox input "true"
click at [35, 286] on icon at bounding box center [36, 290] width 8 height 8
click at [31, 291] on input "checkbox" at bounding box center [31, 291] width 0 height 0
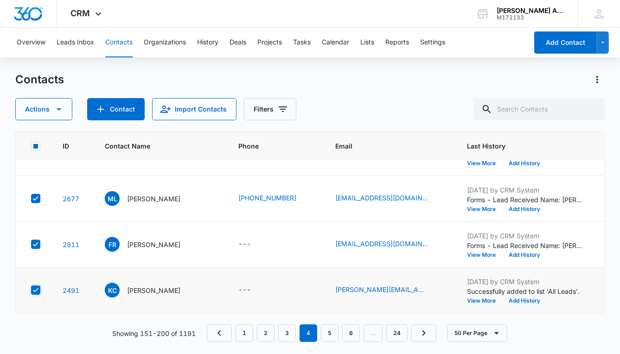
checkbox input "true"
click at [57, 107] on icon "button" at bounding box center [58, 109] width 11 height 11
click at [55, 168] on div "Assign Type" at bounding box center [48, 167] width 42 height 6
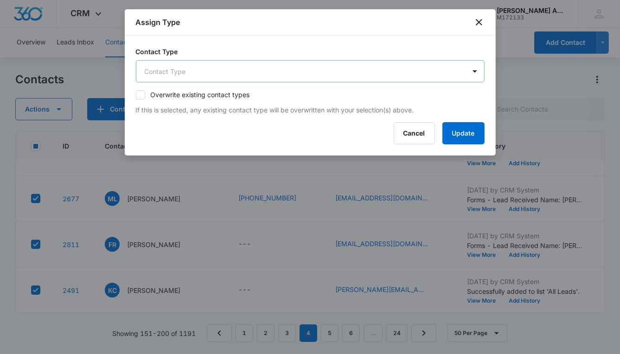
click at [167, 78] on body "CRM Apps Reputation Websites Forms CRM Email Social POS Content Ads Intelligenc…" at bounding box center [310, 177] width 620 height 354
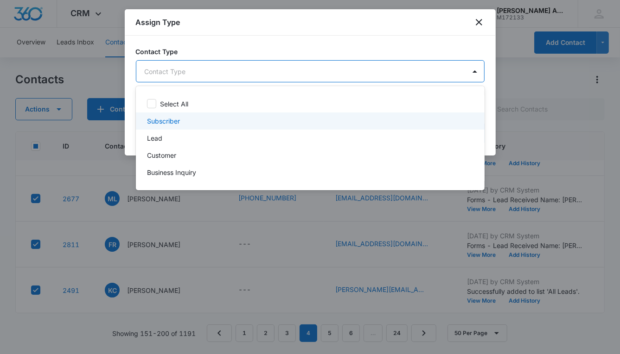
click at [165, 120] on p "Subscriber" at bounding box center [163, 121] width 33 height 10
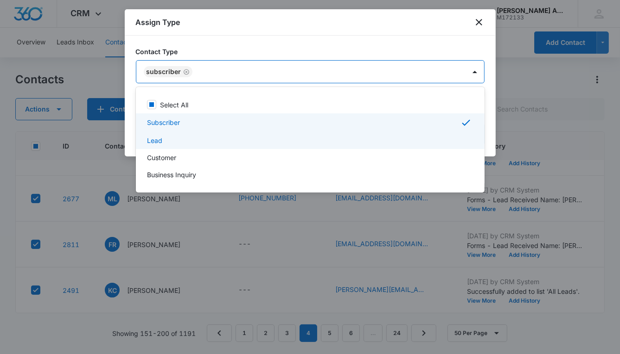
click at [159, 138] on p "Lead" at bounding box center [154, 141] width 15 height 10
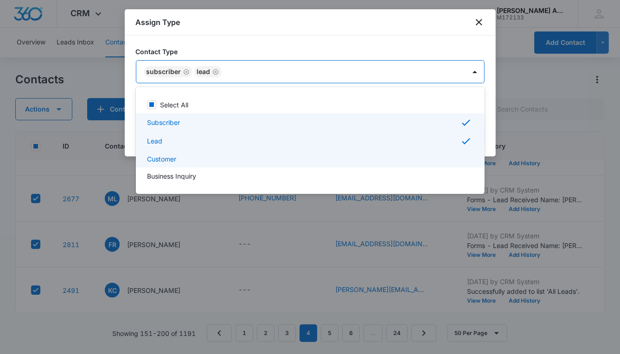
click at [162, 157] on p "Customer" at bounding box center [161, 159] width 29 height 10
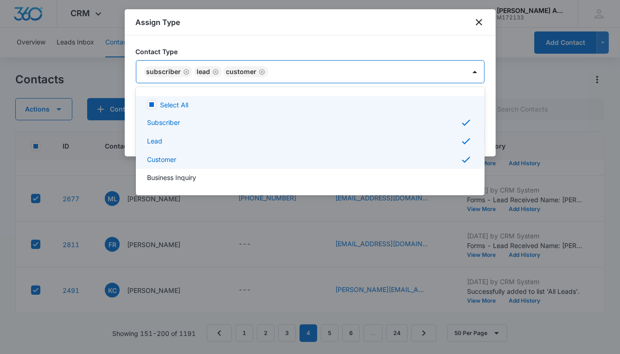
click at [280, 79] on div at bounding box center [310, 177] width 620 height 354
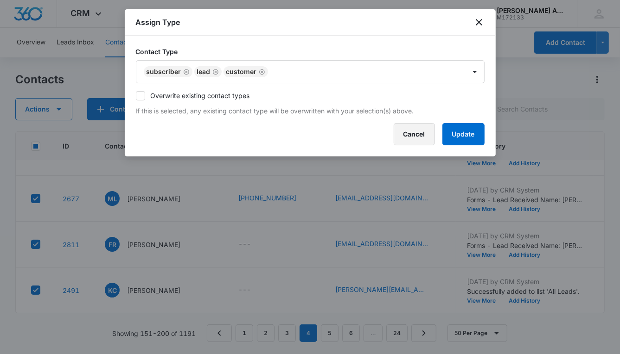
drag, startPoint x: 437, startPoint y: 137, endPoint x: 430, endPoint y: 136, distance: 7.1
click at [434, 137] on div "Cancel Update" at bounding box center [310, 134] width 348 height 22
click at [447, 139] on button "Update" at bounding box center [463, 134] width 42 height 22
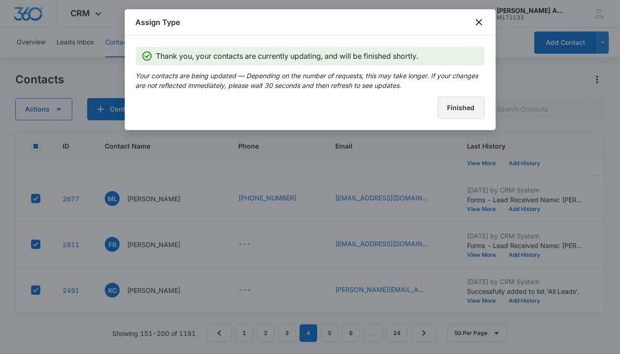
click at [455, 112] on button "Finished" at bounding box center [460, 108] width 47 height 22
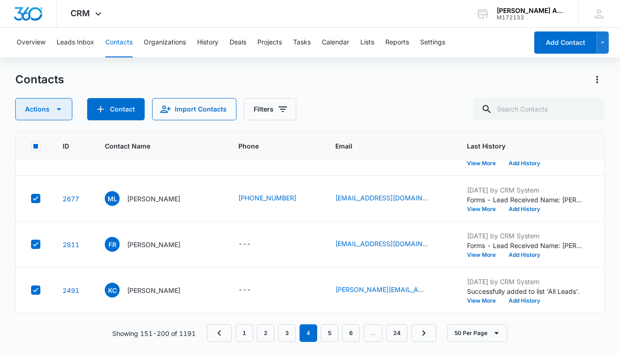
click at [59, 108] on icon "button" at bounding box center [59, 109] width 5 height 2
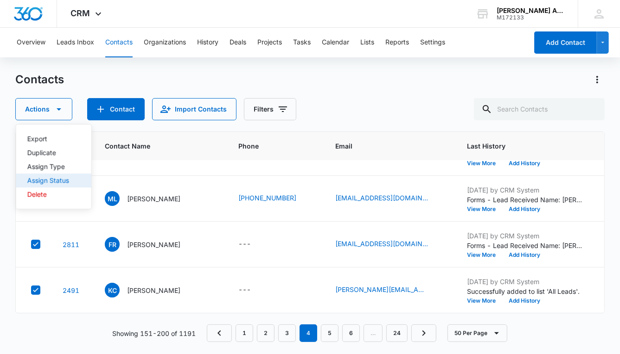
click at [53, 182] on div "Assign Status" at bounding box center [48, 180] width 42 height 6
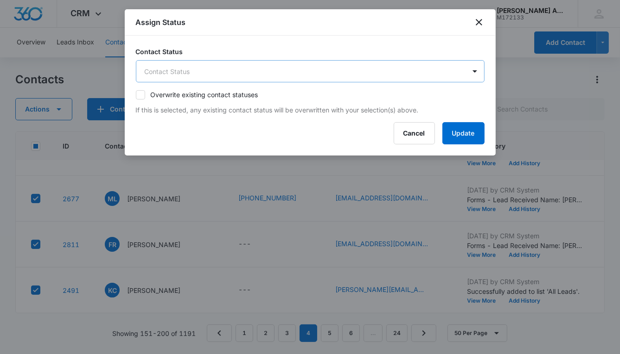
click at [206, 67] on body "CRM Apps Reputation Websites Forms CRM Email Social POS Content Ads Intelligenc…" at bounding box center [310, 177] width 620 height 354
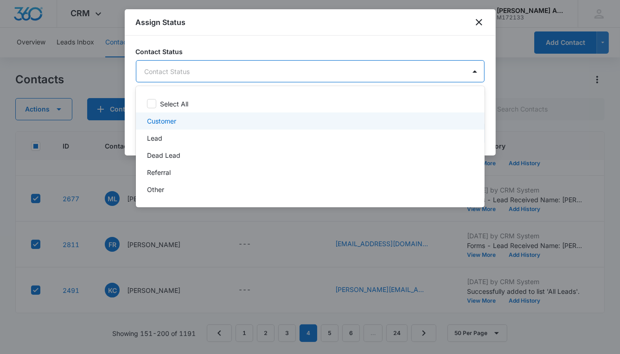
click at [167, 122] on p "Customer" at bounding box center [161, 121] width 29 height 10
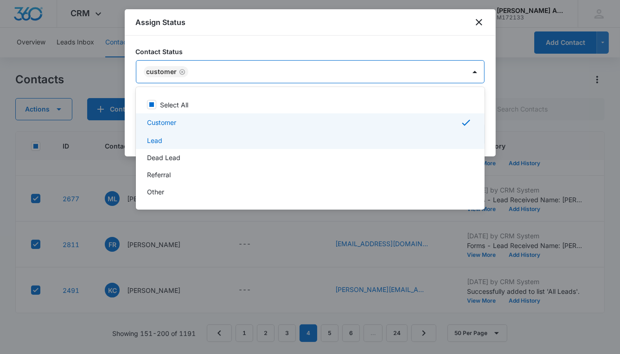
drag, startPoint x: 156, startPoint y: 139, endPoint x: 165, endPoint y: 139, distance: 9.3
click at [156, 139] on p "Lead" at bounding box center [154, 141] width 15 height 10
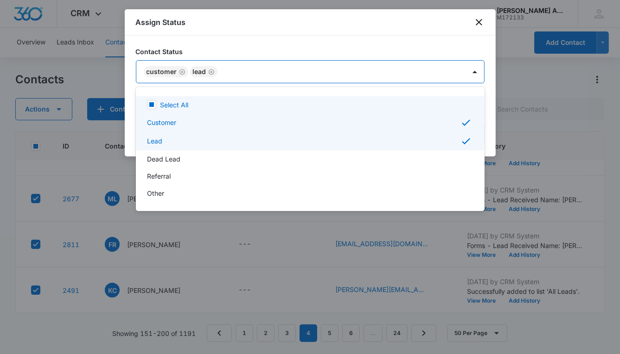
click at [358, 79] on div at bounding box center [310, 177] width 620 height 354
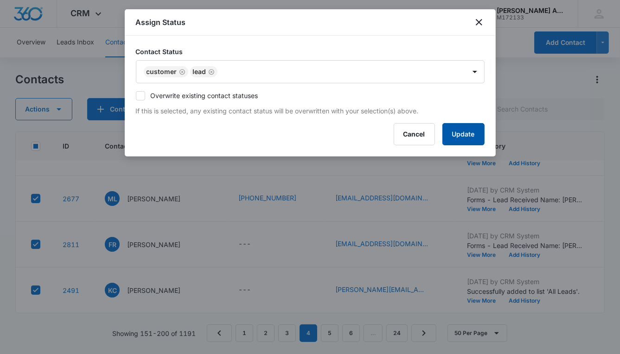
click at [449, 133] on button "Update" at bounding box center [463, 134] width 42 height 22
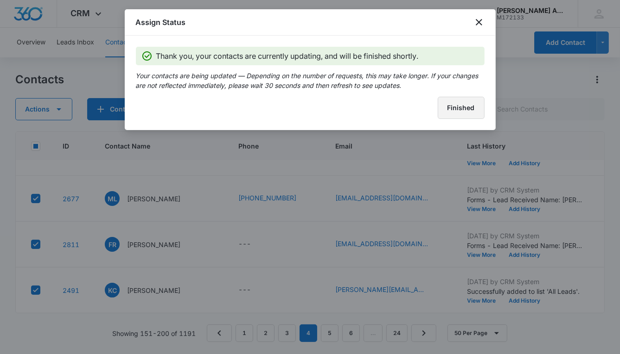
click at [443, 115] on button "Finished" at bounding box center [460, 108] width 47 height 22
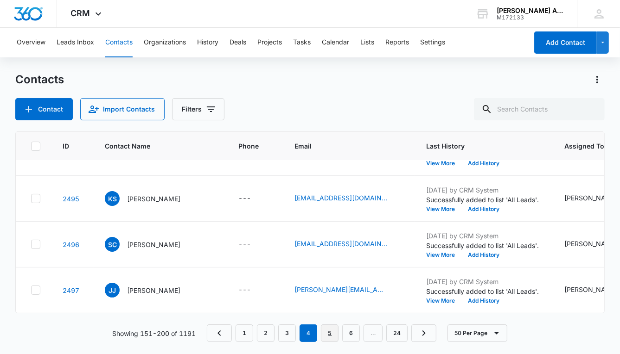
click at [329, 335] on link "5" at bounding box center [330, 334] width 18 height 18
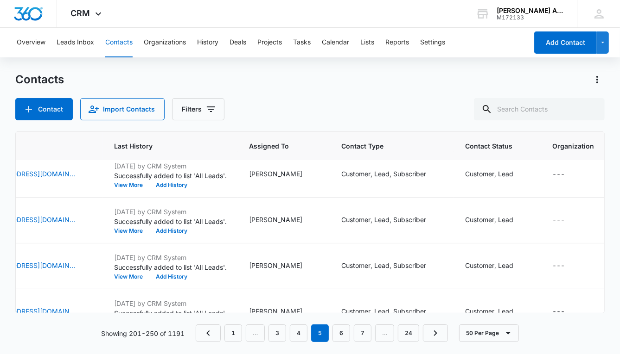
scroll to position [2145, 323]
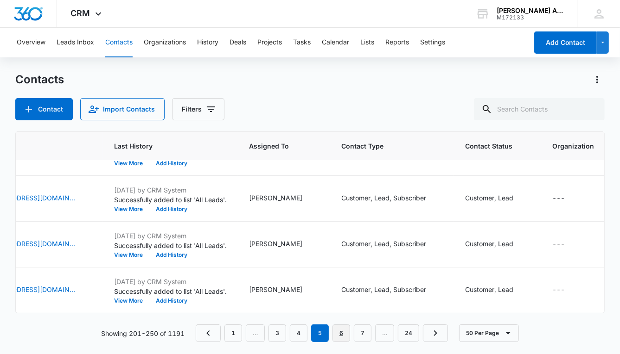
click at [341, 334] on link "6" at bounding box center [341, 334] width 18 height 18
click at [340, 335] on link "7" at bounding box center [341, 334] width 18 height 18
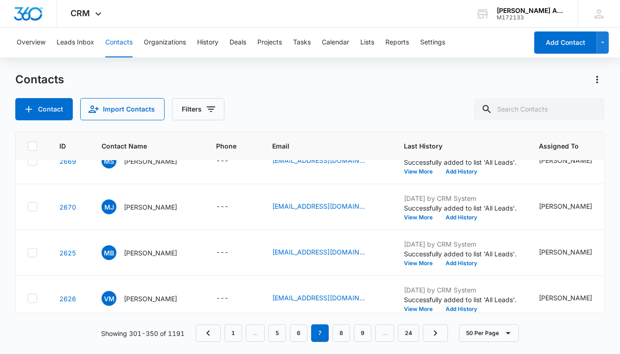
scroll to position [848, 0]
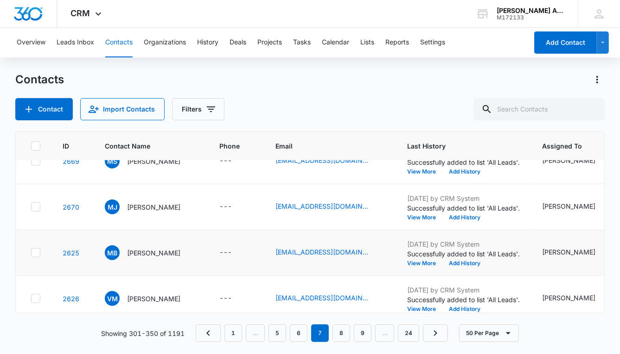
drag, startPoint x: 35, startPoint y: 251, endPoint x: 34, endPoint y: 260, distance: 9.8
click at [35, 251] on icon at bounding box center [36, 253] width 8 height 8
click at [31, 253] on input "checkbox" at bounding box center [31, 253] width 0 height 0
checkbox input "true"
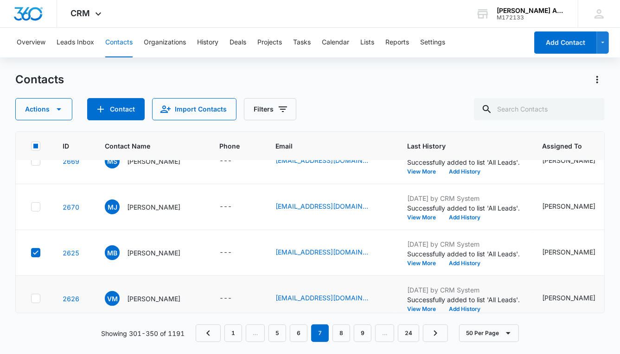
click at [38, 299] on icon at bounding box center [36, 299] width 8 height 8
click at [31, 299] on input "checkbox" at bounding box center [31, 299] width 0 height 0
checkbox input "true"
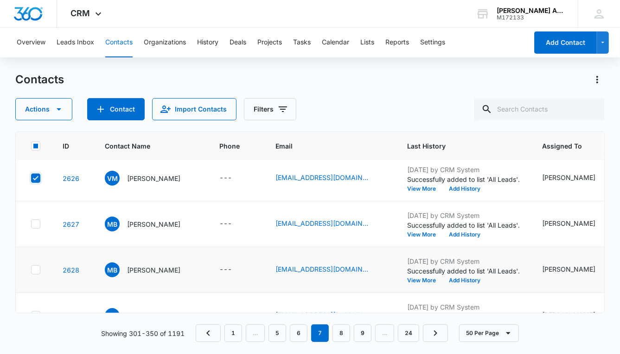
scroll to position [970, 0]
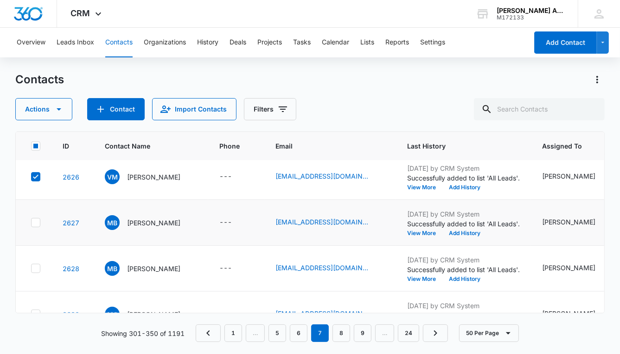
click at [37, 223] on icon at bounding box center [36, 223] width 8 height 8
click at [31, 223] on input "checkbox" at bounding box center [31, 223] width 0 height 0
checkbox input "true"
click at [37, 268] on icon at bounding box center [36, 269] width 8 height 8
click at [31, 269] on input "checkbox" at bounding box center [31, 269] width 0 height 0
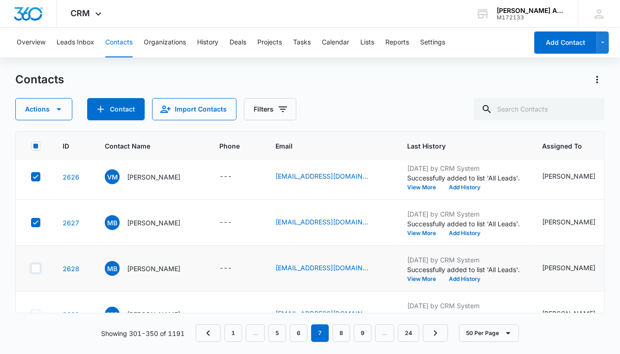
checkbox input "true"
click at [38, 222] on icon at bounding box center [36, 223] width 8 height 8
click at [31, 223] on input "checkbox" at bounding box center [31, 223] width 0 height 0
checkbox input "false"
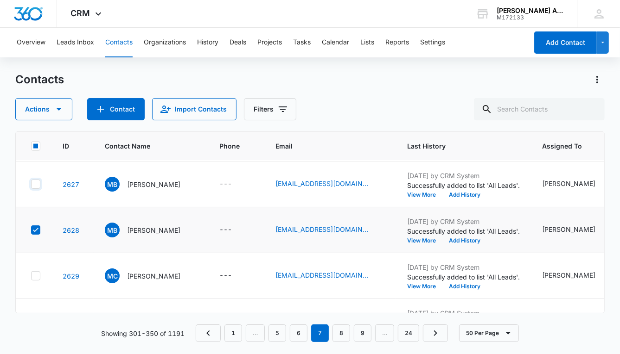
scroll to position [1041, 0]
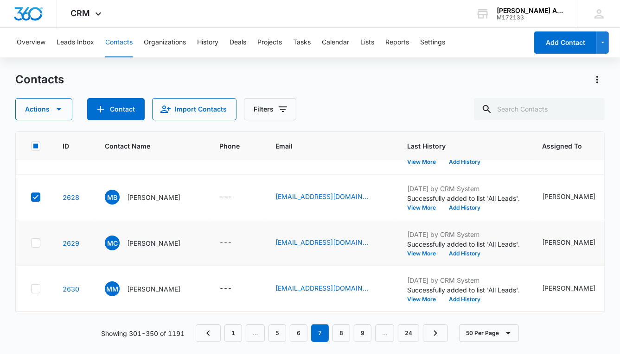
click at [36, 241] on icon at bounding box center [36, 243] width 8 height 8
click at [31, 243] on input "checkbox" at bounding box center [31, 243] width 0 height 0
checkbox input "true"
click at [38, 286] on icon at bounding box center [36, 289] width 8 height 8
click at [31, 289] on input "checkbox" at bounding box center [31, 289] width 0 height 0
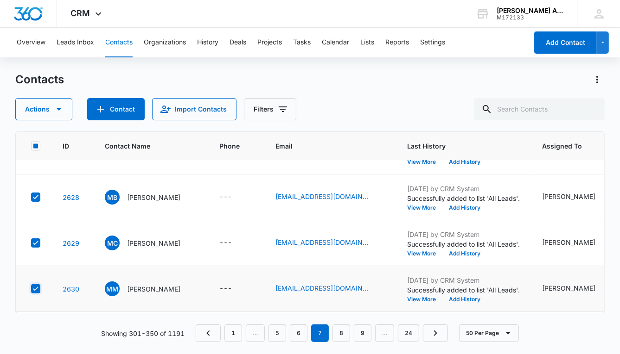
checkbox input "true"
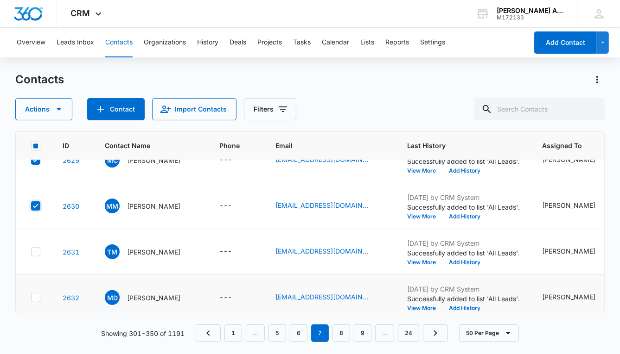
scroll to position [1138, 0]
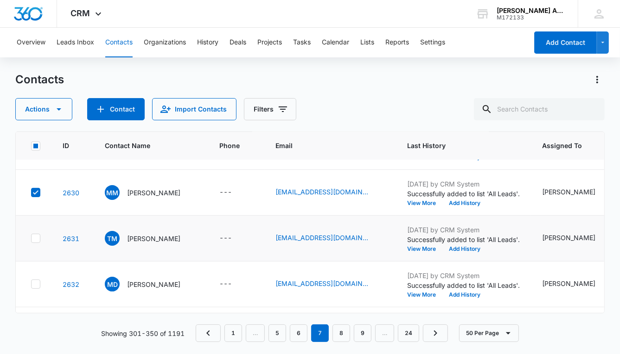
click at [34, 239] on icon at bounding box center [36, 238] width 6 height 4
click at [31, 239] on input "checkbox" at bounding box center [31, 239] width 0 height 0
checkbox input "true"
click at [38, 284] on icon at bounding box center [36, 284] width 8 height 8
click at [31, 285] on input "checkbox" at bounding box center [31, 285] width 0 height 0
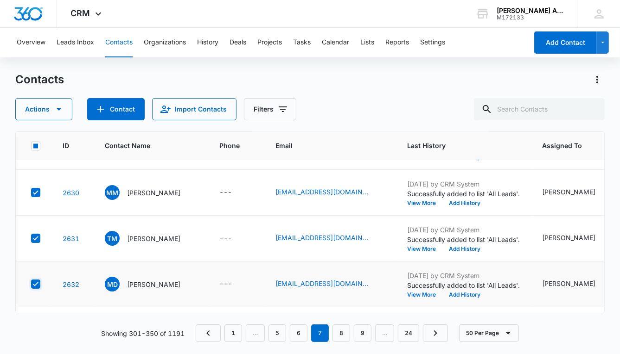
checkbox input "true"
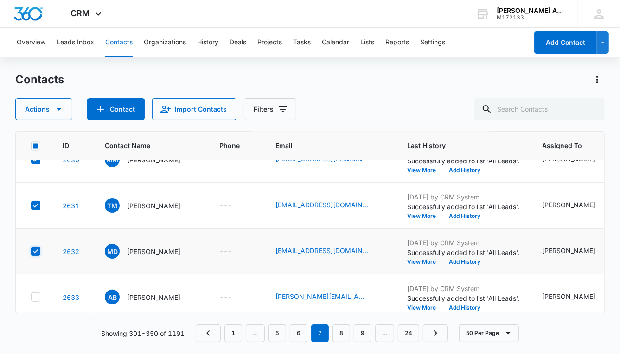
scroll to position [1172, 0]
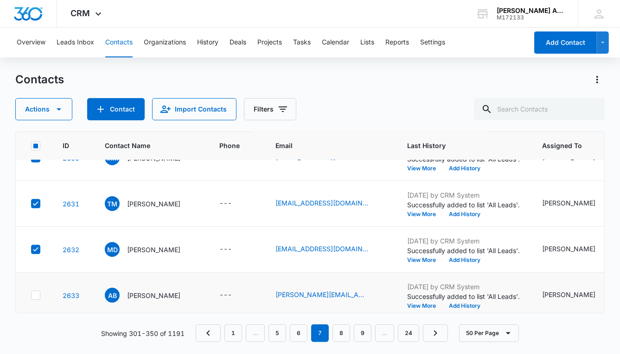
click at [38, 295] on icon at bounding box center [36, 295] width 8 height 8
click at [31, 296] on input "checkbox" at bounding box center [31, 296] width 0 height 0
checkbox input "true"
click at [59, 108] on icon "button" at bounding box center [58, 109] width 11 height 11
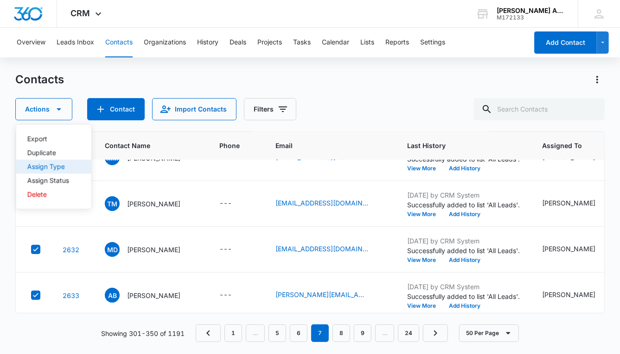
click at [65, 164] on div "Assign Type" at bounding box center [48, 167] width 42 height 6
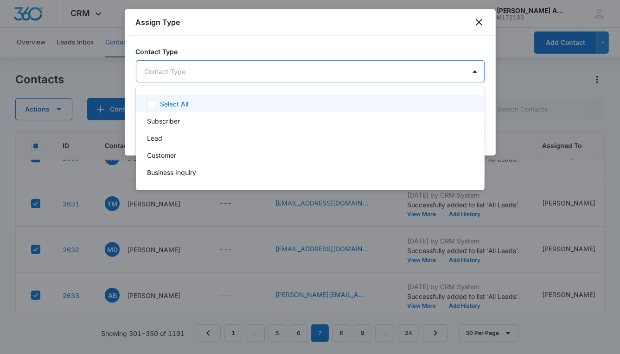
click at [185, 70] on body "CRM Apps Reputation Websites Forms CRM Email Social POS Content Ads Intelligenc…" at bounding box center [310, 177] width 620 height 354
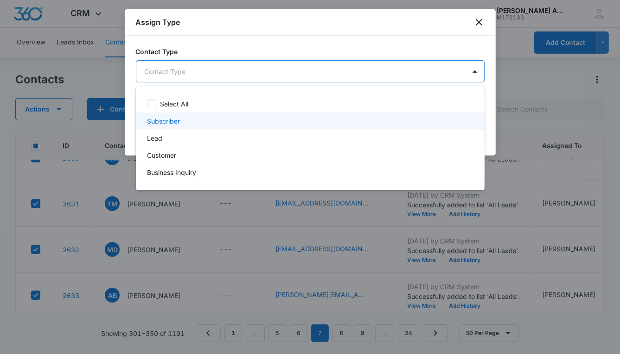
click at [178, 120] on p "Subscriber" at bounding box center [163, 121] width 33 height 10
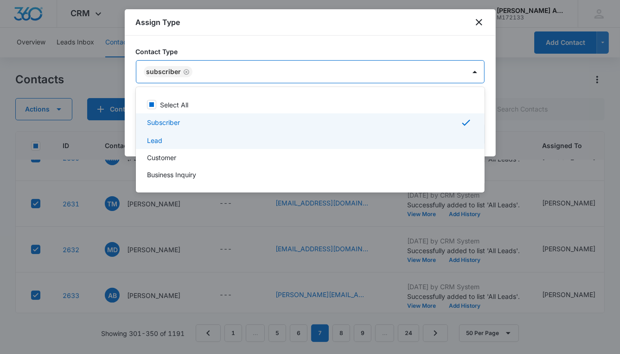
click at [162, 140] on div "Lead" at bounding box center [309, 141] width 324 height 10
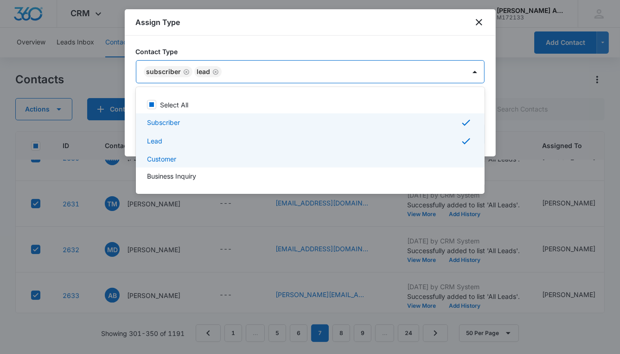
click at [165, 158] on p "Customer" at bounding box center [161, 159] width 29 height 10
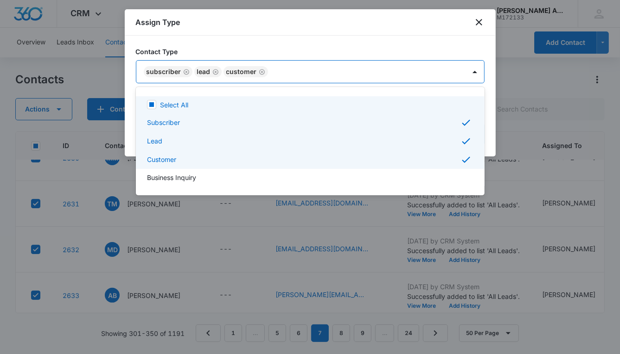
click at [288, 70] on div at bounding box center [310, 177] width 620 height 354
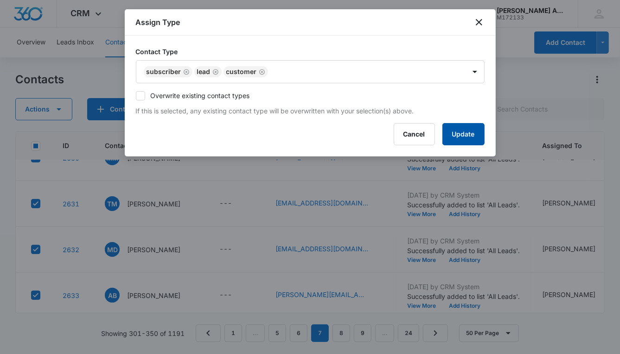
click at [456, 139] on button "Update" at bounding box center [463, 134] width 42 height 22
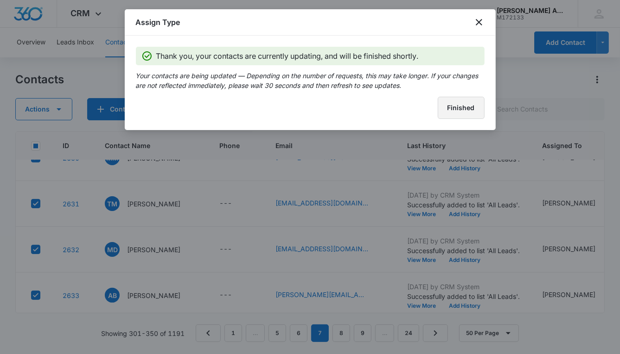
click at [451, 116] on button "Finished" at bounding box center [460, 108] width 47 height 22
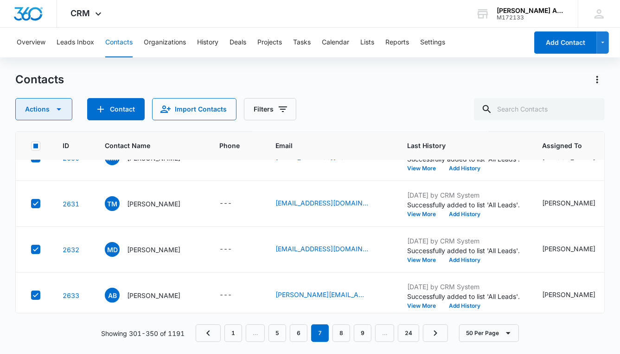
click at [57, 108] on icon "button" at bounding box center [59, 109] width 5 height 2
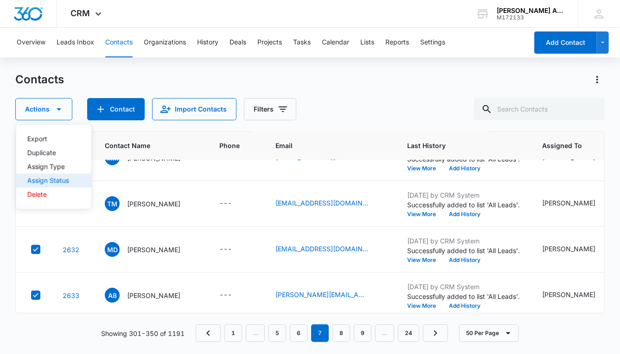
click at [50, 182] on div "Assign Status" at bounding box center [48, 180] width 42 height 6
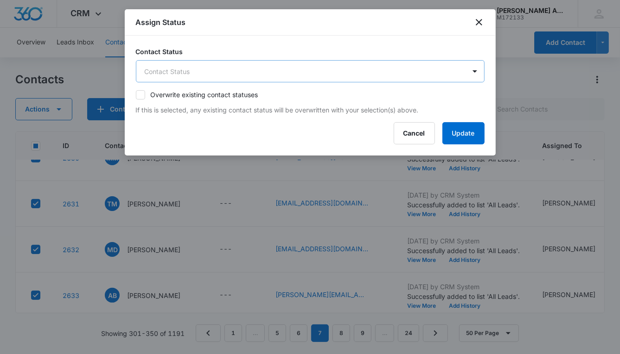
click at [225, 67] on body "CRM Apps Reputation Websites Forms CRM Email Social POS Content Ads Intelligenc…" at bounding box center [310, 177] width 620 height 354
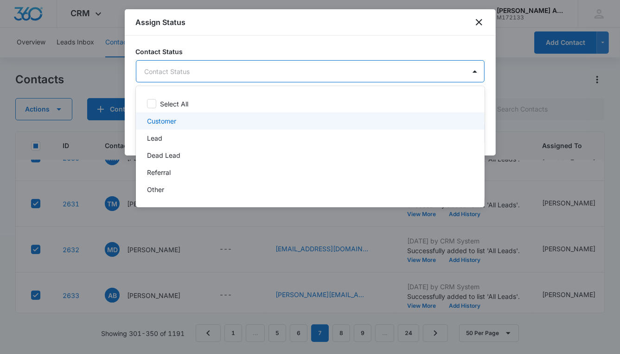
drag, startPoint x: 166, startPoint y: 124, endPoint x: 166, endPoint y: 130, distance: 6.5
click at [166, 125] on p "Customer" at bounding box center [161, 121] width 29 height 10
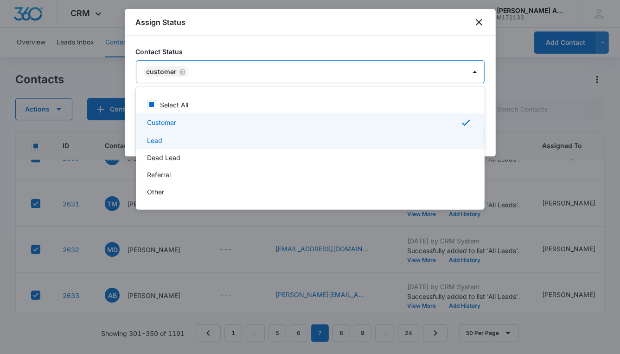
click at [162, 142] on div "Lead" at bounding box center [309, 141] width 324 height 10
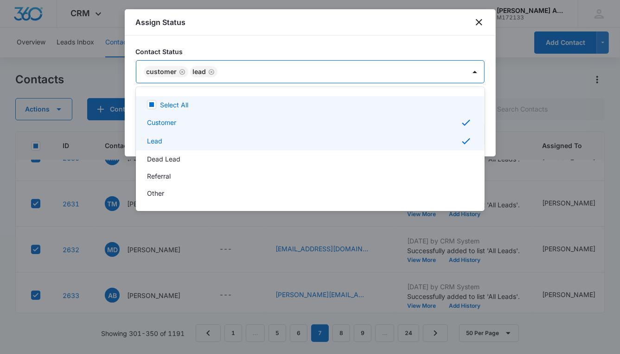
click at [369, 77] on div at bounding box center [310, 177] width 620 height 354
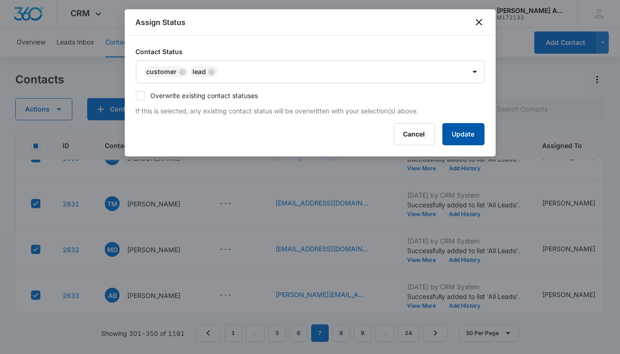
drag, startPoint x: 447, startPoint y: 139, endPoint x: 443, endPoint y: 142, distance: 5.4
click at [448, 139] on button "Update" at bounding box center [463, 134] width 42 height 22
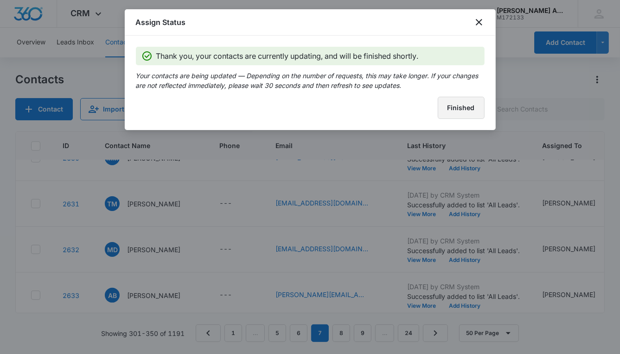
click at [446, 112] on button "Finished" at bounding box center [460, 108] width 47 height 22
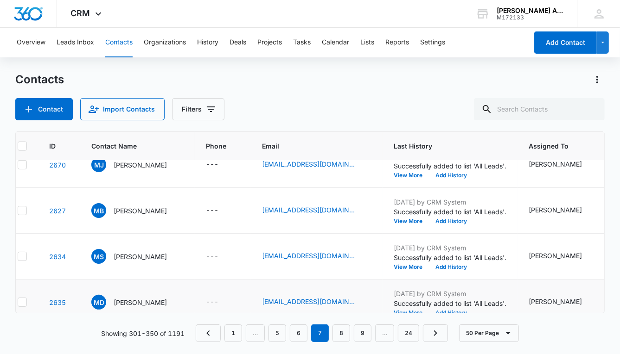
scroll to position [890, 9]
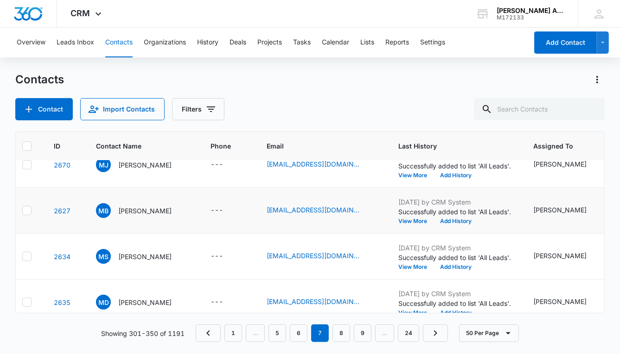
click at [27, 209] on icon at bounding box center [27, 211] width 6 height 4
click at [22, 211] on input "checkbox" at bounding box center [22, 211] width 0 height 0
checkbox input "true"
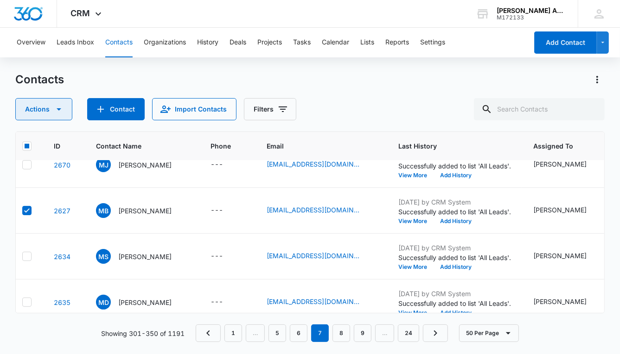
click at [58, 107] on icon "button" at bounding box center [58, 109] width 11 height 11
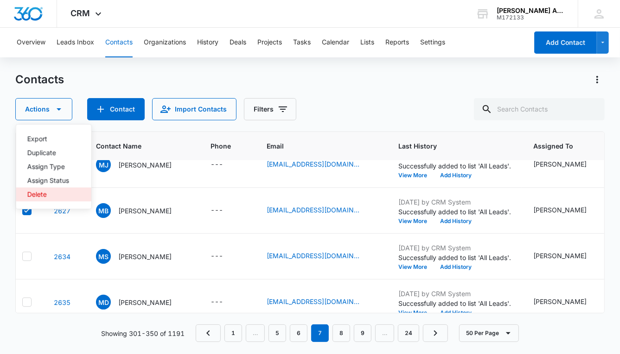
click at [44, 195] on div "Delete" at bounding box center [48, 194] width 42 height 6
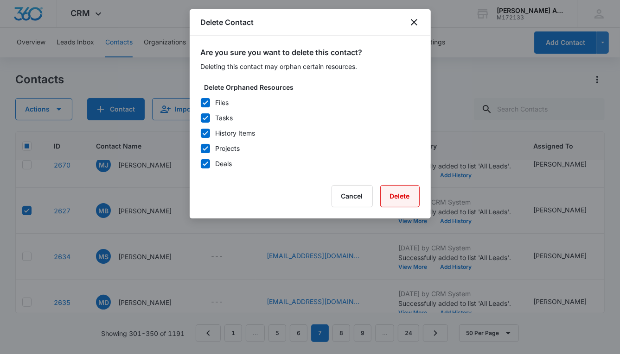
click at [403, 198] on button "Delete" at bounding box center [399, 196] width 39 height 22
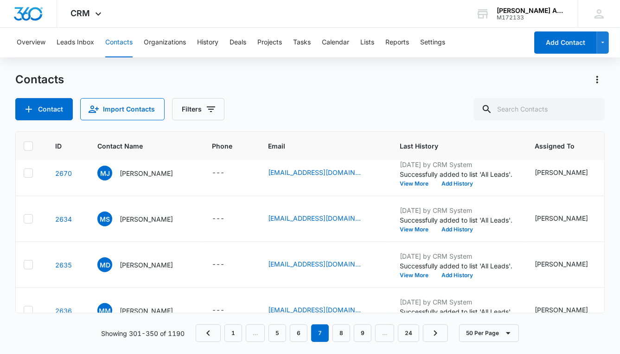
scroll to position [882, 0]
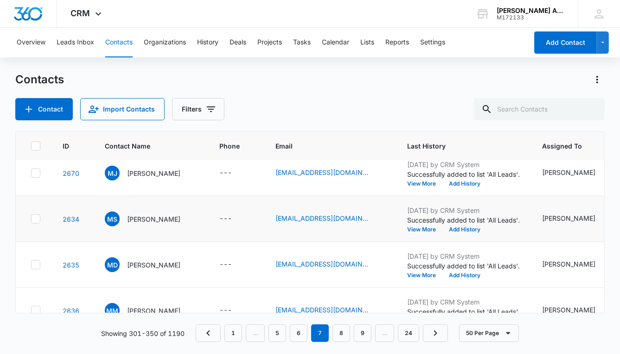
click at [35, 219] on icon at bounding box center [36, 219] width 6 height 4
click at [31, 219] on input "checkbox" at bounding box center [31, 219] width 0 height 0
checkbox input "true"
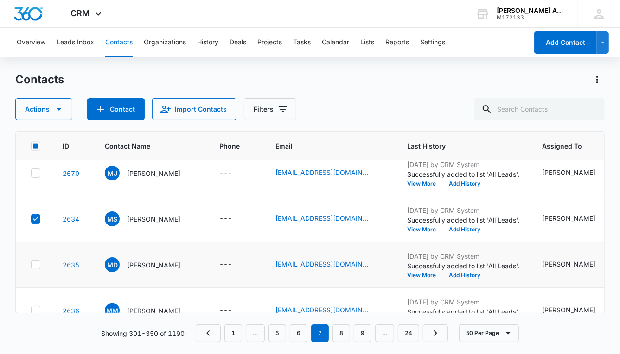
click at [36, 263] on icon at bounding box center [36, 265] width 8 height 8
click at [31, 265] on input "checkbox" at bounding box center [31, 265] width 0 height 0
checkbox input "true"
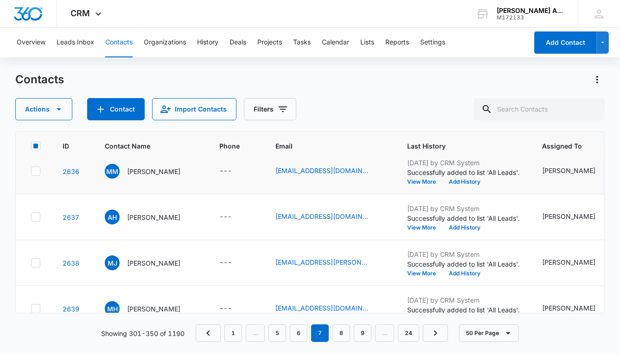
scroll to position [1019, 0]
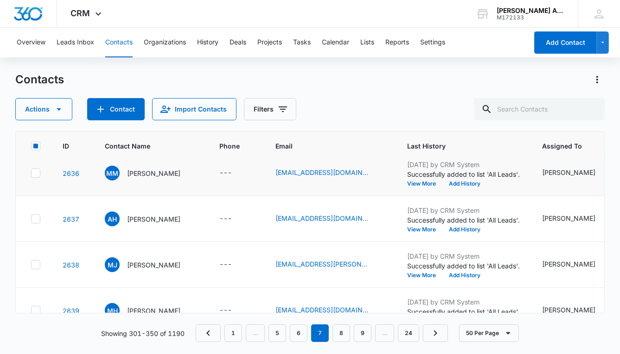
drag, startPoint x: 38, startPoint y: 173, endPoint x: 35, endPoint y: 190, distance: 16.4
click at [38, 173] on icon at bounding box center [36, 173] width 8 height 8
click at [31, 173] on input "checkbox" at bounding box center [31, 173] width 0 height 0
checkbox input "true"
click at [34, 221] on icon at bounding box center [36, 219] width 8 height 8
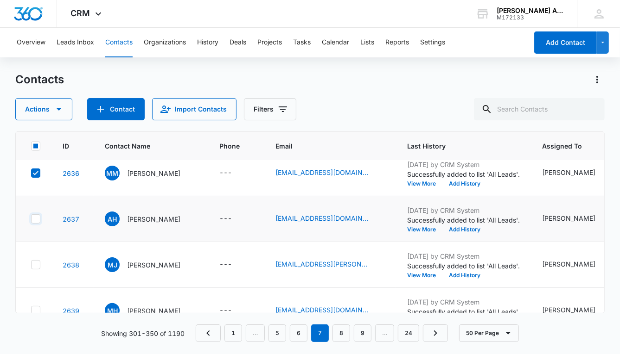
click at [31, 220] on input "checkbox" at bounding box center [31, 219] width 0 height 0
checkbox input "true"
click at [38, 263] on icon at bounding box center [36, 265] width 6 height 4
click at [31, 265] on input "checkbox" at bounding box center [31, 265] width 0 height 0
checkbox input "true"
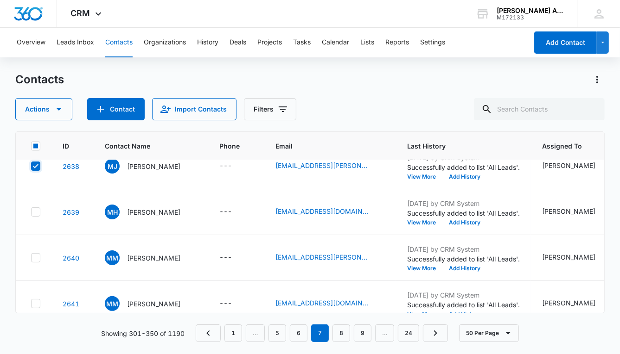
scroll to position [1112, 0]
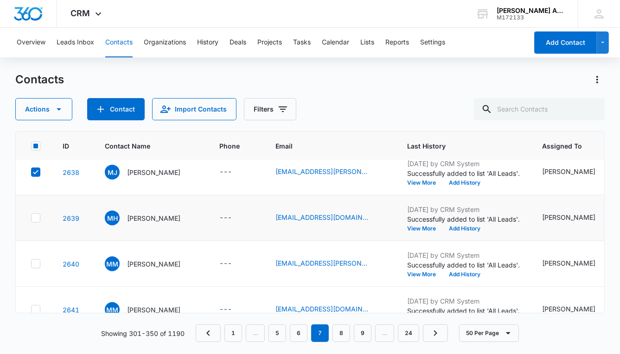
click at [36, 217] on icon at bounding box center [36, 218] width 8 height 8
click at [31, 218] on input "checkbox" at bounding box center [31, 218] width 0 height 0
checkbox input "true"
click at [35, 264] on icon at bounding box center [36, 264] width 6 height 4
click at [31, 264] on input "checkbox" at bounding box center [31, 264] width 0 height 0
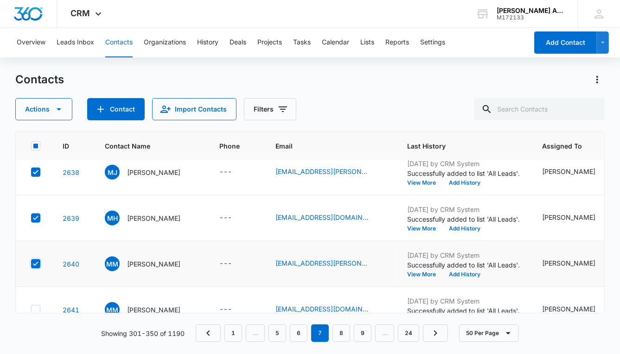
checkbox input "true"
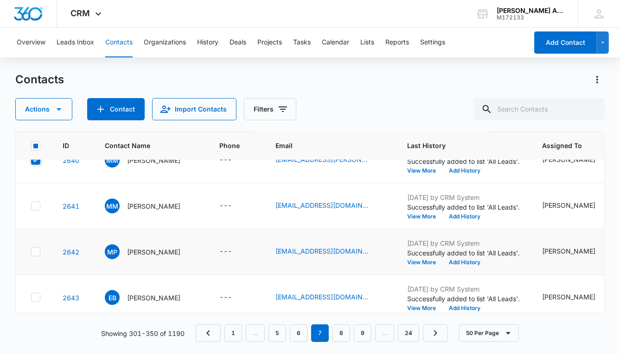
scroll to position [1218, 0]
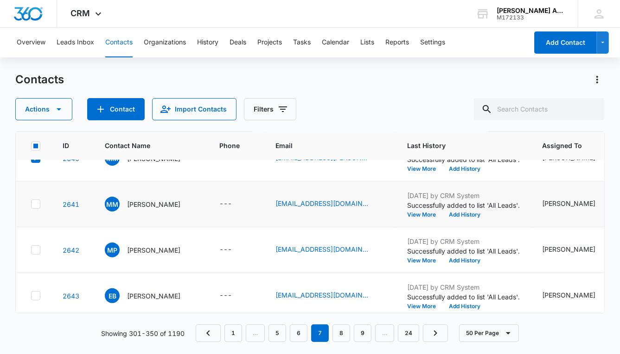
click at [38, 206] on icon at bounding box center [36, 204] width 8 height 8
click at [31, 205] on input "checkbox" at bounding box center [31, 204] width 0 height 0
checkbox input "true"
drag, startPoint x: 32, startPoint y: 247, endPoint x: 33, endPoint y: 254, distance: 7.0
click at [32, 247] on icon at bounding box center [36, 250] width 8 height 8
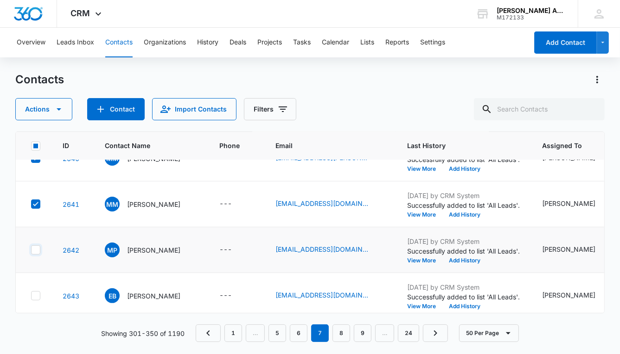
click at [31, 250] on input "checkbox" at bounding box center [31, 250] width 0 height 0
checkbox input "true"
click at [38, 292] on icon at bounding box center [36, 296] width 8 height 8
click at [31, 296] on input "checkbox" at bounding box center [31, 296] width 0 height 0
checkbox input "true"
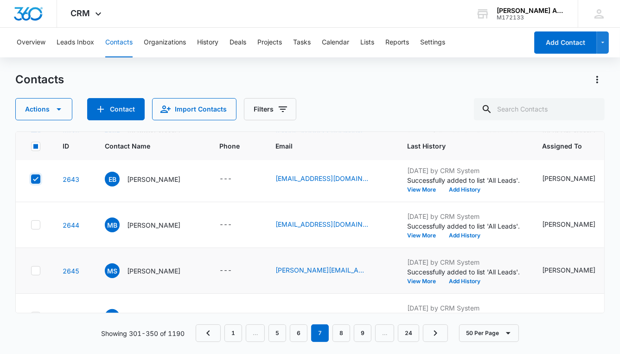
scroll to position [1336, 0]
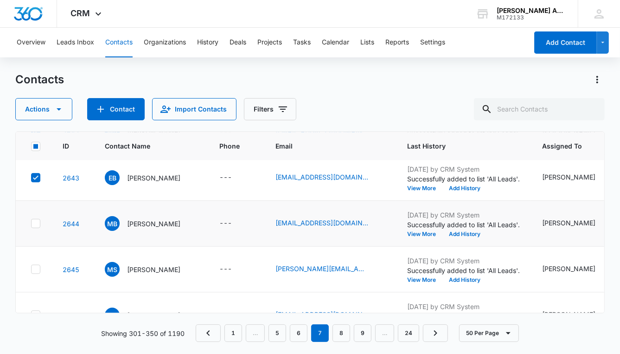
drag, startPoint x: 37, startPoint y: 221, endPoint x: 37, endPoint y: 228, distance: 7.0
click at [37, 222] on icon at bounding box center [36, 224] width 8 height 8
click at [31, 224] on input "checkbox" at bounding box center [31, 224] width 0 height 0
checkbox input "true"
click at [36, 267] on icon at bounding box center [36, 270] width 8 height 8
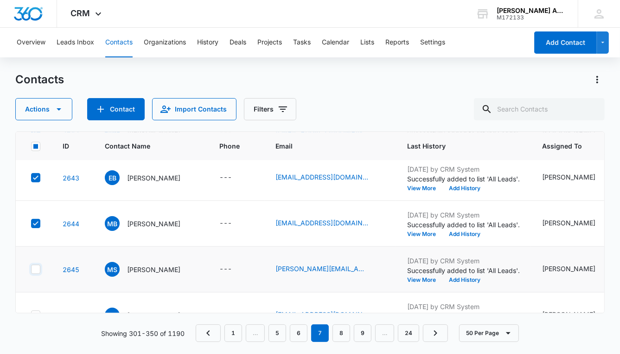
click at [31, 270] on input "checkbox" at bounding box center [31, 270] width 0 height 0
checkbox input "true"
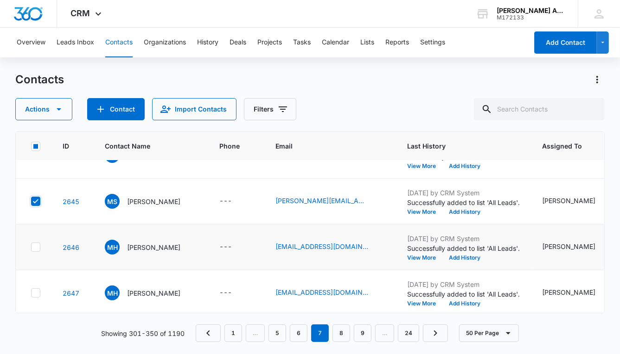
scroll to position [1407, 0]
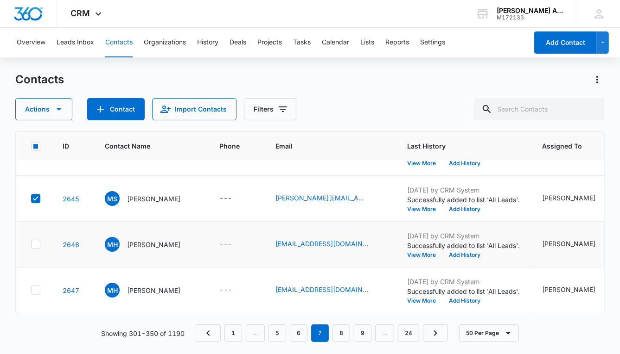
drag, startPoint x: 33, startPoint y: 242, endPoint x: 34, endPoint y: 253, distance: 10.2
click at [34, 244] on icon at bounding box center [36, 244] width 8 height 8
click at [31, 245] on input "checkbox" at bounding box center [31, 245] width 0 height 0
checkbox input "true"
click at [38, 286] on icon at bounding box center [36, 290] width 8 height 8
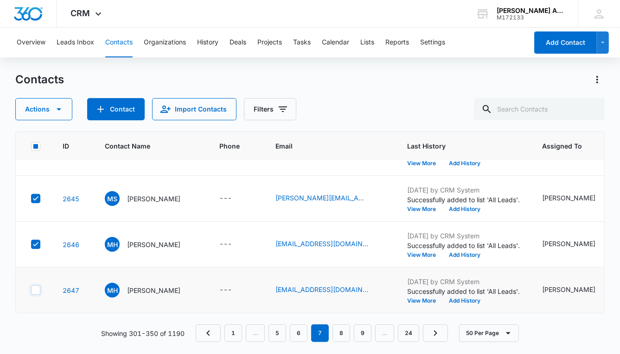
click at [31, 291] on input "checkbox" at bounding box center [31, 291] width 0 height 0
checkbox input "true"
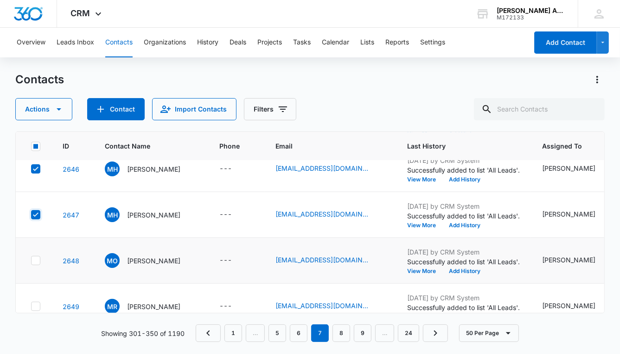
scroll to position [1484, 0]
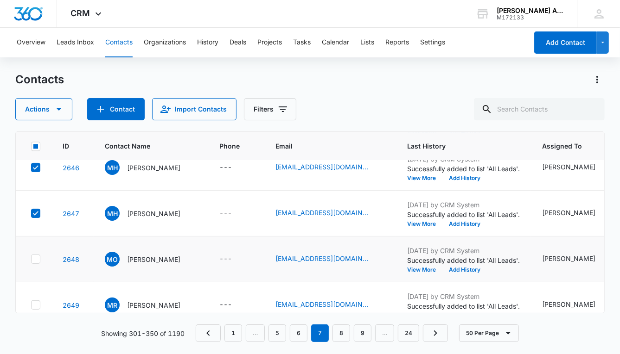
click at [46, 262] on td at bounding box center [34, 260] width 36 height 46
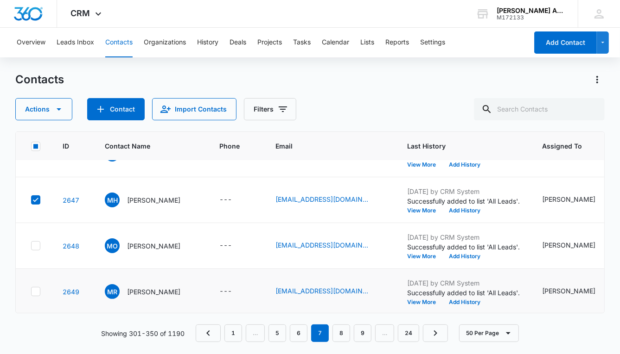
scroll to position [1506, 0]
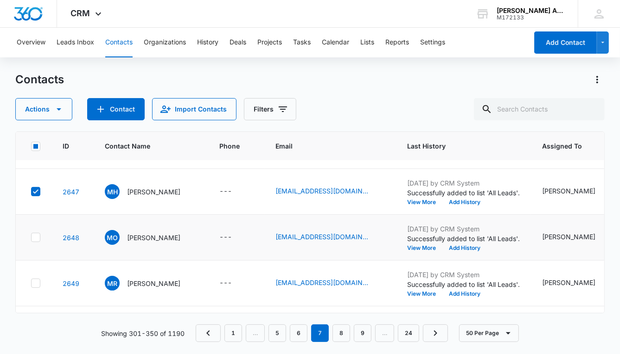
click at [36, 236] on icon at bounding box center [36, 238] width 8 height 8
click at [31, 238] on input "checkbox" at bounding box center [31, 238] width 0 height 0
checkbox input "true"
click at [39, 285] on icon at bounding box center [36, 283] width 8 height 8
click at [31, 284] on input "checkbox" at bounding box center [31, 284] width 0 height 0
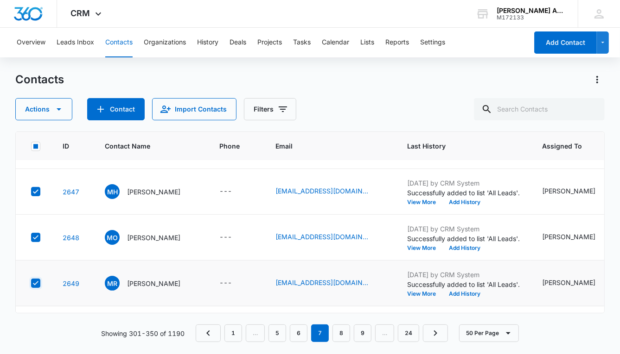
checkbox input "true"
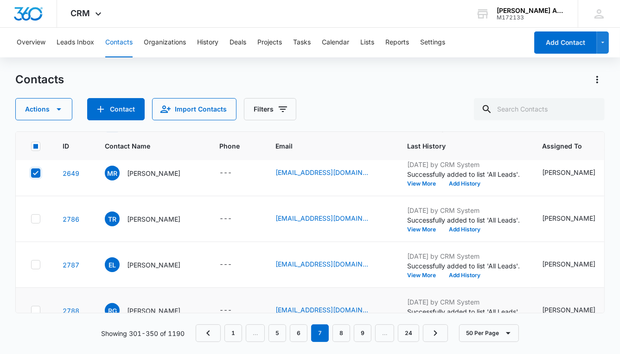
scroll to position [1604, 0]
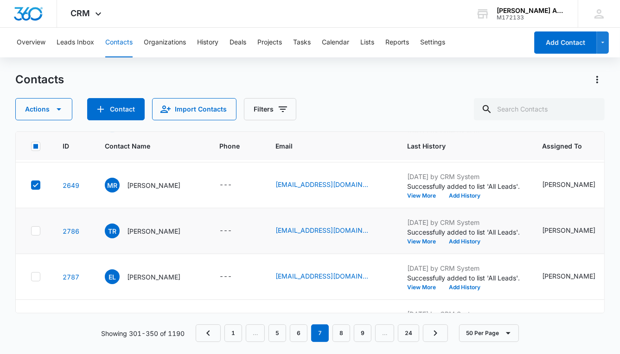
click at [35, 232] on icon at bounding box center [36, 231] width 8 height 8
click at [31, 232] on input "checkbox" at bounding box center [31, 231] width 0 height 0
checkbox input "true"
click at [36, 273] on icon at bounding box center [36, 277] width 8 height 8
click at [31, 277] on input "checkbox" at bounding box center [31, 277] width 0 height 0
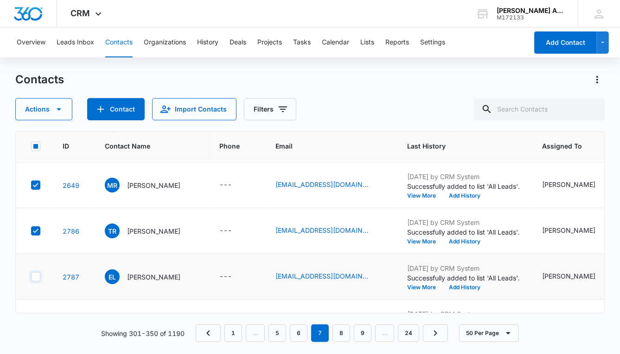
checkbox input "true"
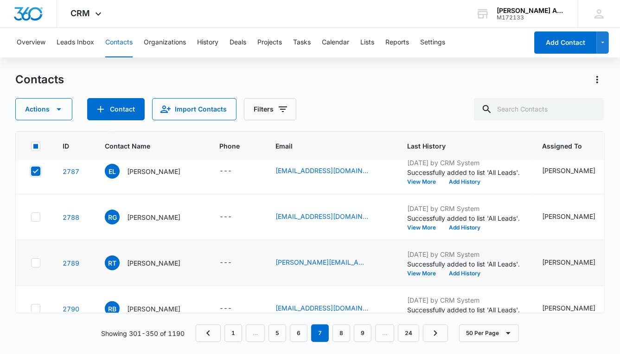
scroll to position [1723, 0]
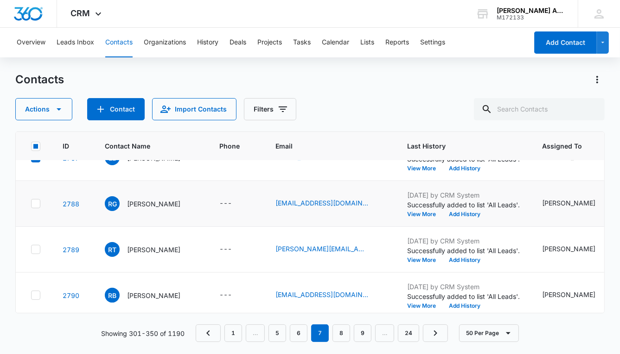
click at [36, 203] on icon at bounding box center [36, 204] width 8 height 8
click at [31, 204] on input "checkbox" at bounding box center [31, 204] width 0 height 0
checkbox input "true"
drag, startPoint x: 33, startPoint y: 248, endPoint x: 34, endPoint y: 254, distance: 5.6
click at [33, 248] on icon at bounding box center [36, 250] width 8 height 8
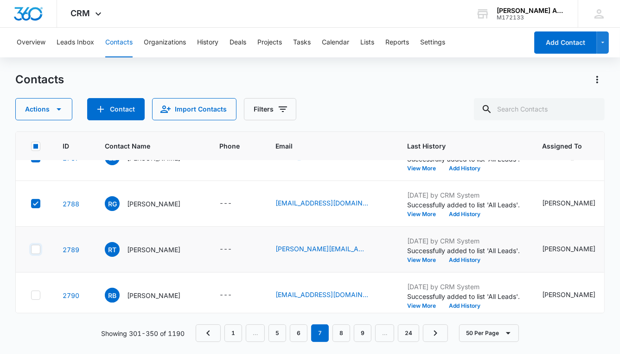
click at [31, 250] on input "checkbox" at bounding box center [31, 250] width 0 height 0
checkbox input "true"
click at [35, 280] on td at bounding box center [34, 296] width 36 height 46
click at [36, 291] on icon at bounding box center [36, 295] width 8 height 8
click at [31, 296] on input "checkbox" at bounding box center [31, 296] width 0 height 0
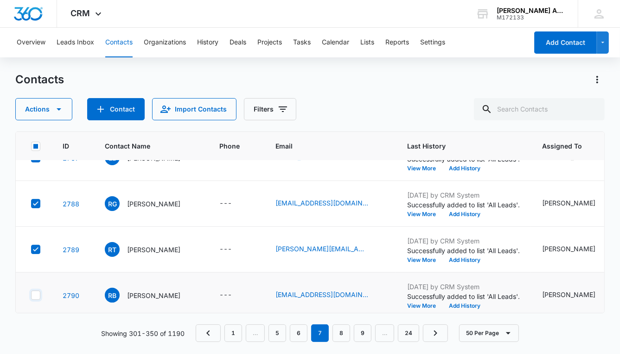
checkbox input "true"
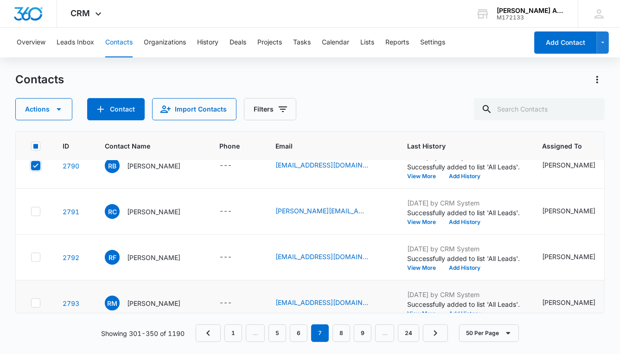
scroll to position [1854, 0]
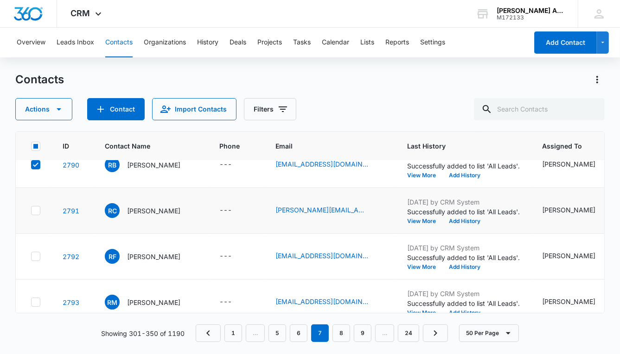
drag, startPoint x: 36, startPoint y: 205, endPoint x: 36, endPoint y: 209, distance: 4.7
click at [36, 207] on icon at bounding box center [36, 211] width 8 height 8
click at [31, 211] on input "checkbox" at bounding box center [31, 211] width 0 height 0
checkbox input "true"
click at [35, 252] on label at bounding box center [36, 256] width 10 height 9
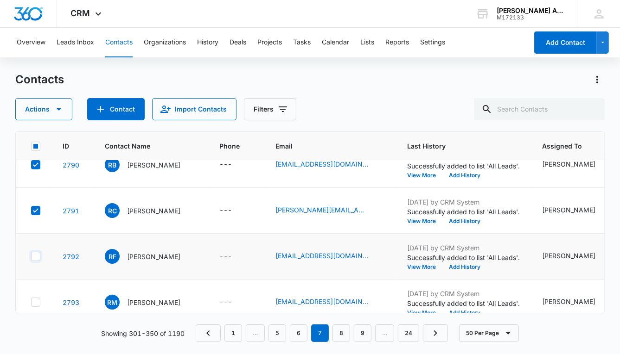
click at [31, 257] on input "checkbox" at bounding box center [31, 257] width 0 height 0
checkbox input "true"
click at [38, 300] on icon at bounding box center [36, 302] width 8 height 8
click at [31, 303] on input "checkbox" at bounding box center [31, 303] width 0 height 0
checkbox input "true"
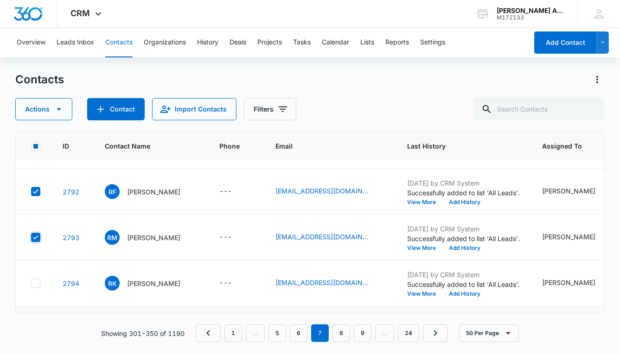
scroll to position [1949, 0]
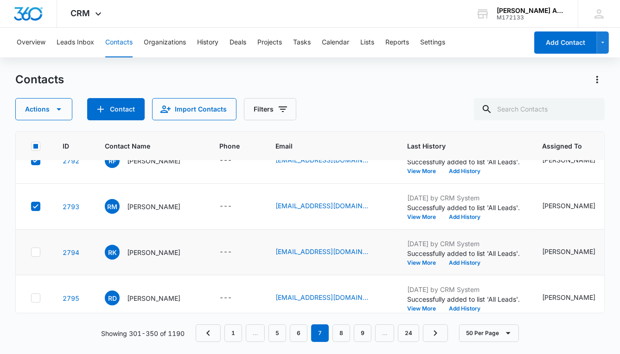
drag, startPoint x: 34, startPoint y: 251, endPoint x: 34, endPoint y: 257, distance: 5.6
click at [34, 252] on icon at bounding box center [36, 252] width 6 height 4
click at [31, 253] on input "checkbox" at bounding box center [31, 253] width 0 height 0
checkbox input "true"
click at [36, 295] on icon at bounding box center [36, 298] width 8 height 8
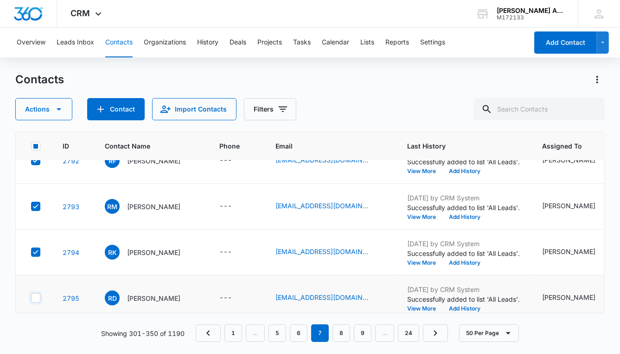
click at [31, 298] on input "checkbox" at bounding box center [31, 298] width 0 height 0
checkbox input "true"
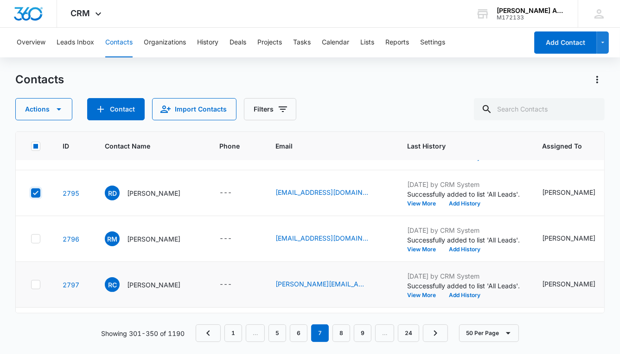
scroll to position [2055, 0]
click at [34, 239] on icon at bounding box center [36, 238] width 8 height 8
click at [31, 239] on input "checkbox" at bounding box center [31, 239] width 0 height 0
checkbox input "true"
click at [37, 284] on icon at bounding box center [36, 284] width 8 height 8
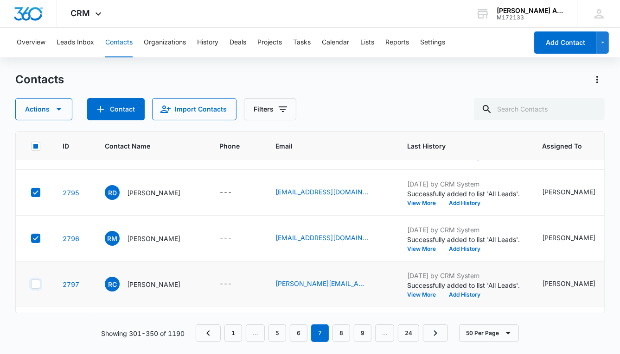
click at [31, 285] on input "checkbox" at bounding box center [31, 285] width 0 height 0
checkbox input "true"
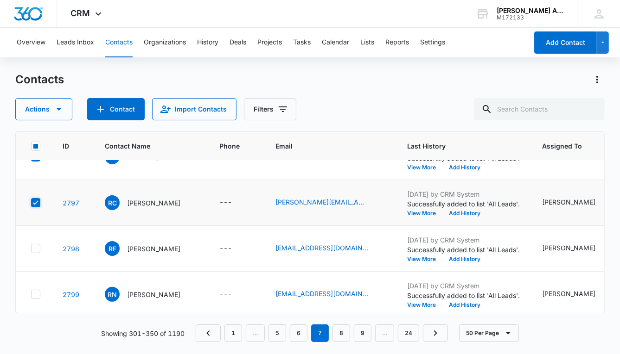
scroll to position [2145, 0]
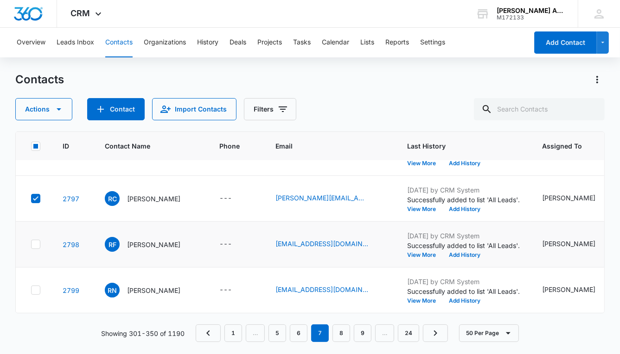
click at [33, 240] on icon at bounding box center [36, 244] width 8 height 8
click at [31, 245] on input "checkbox" at bounding box center [31, 245] width 0 height 0
checkbox input "true"
click at [36, 286] on icon at bounding box center [36, 290] width 8 height 8
click at [31, 291] on input "checkbox" at bounding box center [31, 291] width 0 height 0
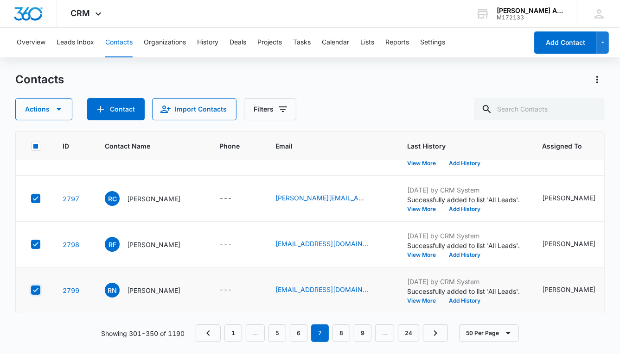
checkbox input "true"
click at [57, 108] on icon "button" at bounding box center [58, 109] width 11 height 11
click at [54, 166] on div "Assign Type" at bounding box center [48, 167] width 42 height 6
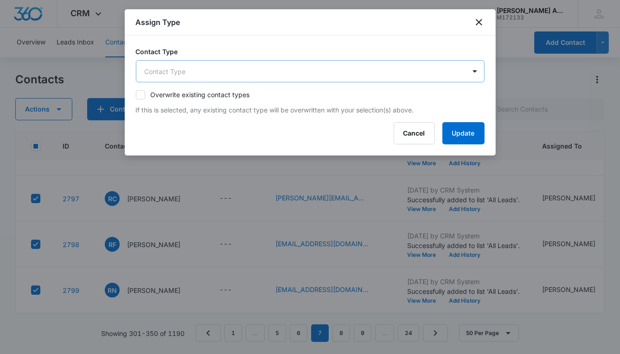
click at [196, 73] on body "CRM Apps Reputation Websites Forms CRM Email Social POS Content Ads Intelligenc…" at bounding box center [310, 177] width 620 height 354
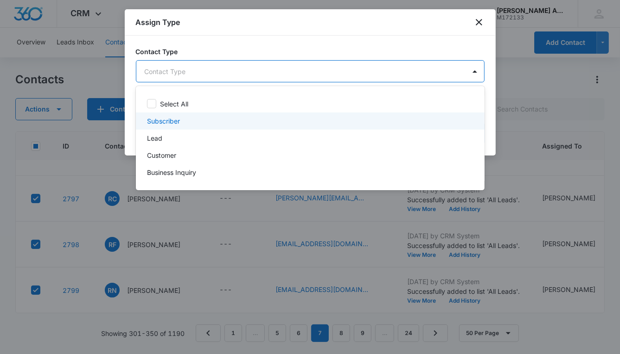
click at [172, 120] on p "Subscriber" at bounding box center [163, 121] width 33 height 10
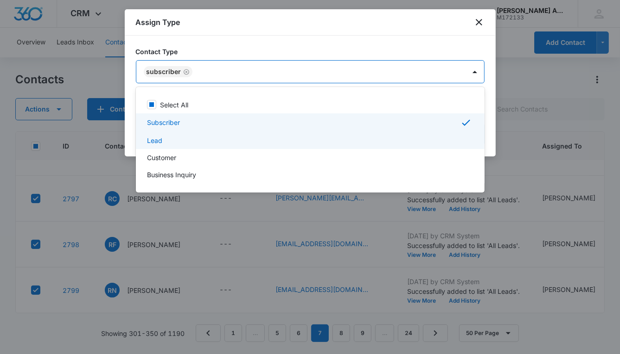
click at [159, 140] on p "Lead" at bounding box center [154, 141] width 15 height 10
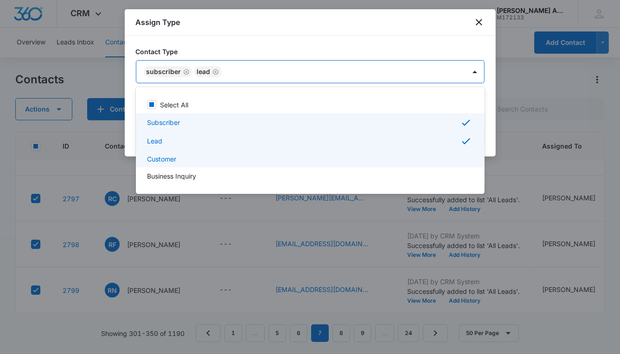
click at [159, 159] on p "Customer" at bounding box center [161, 159] width 29 height 10
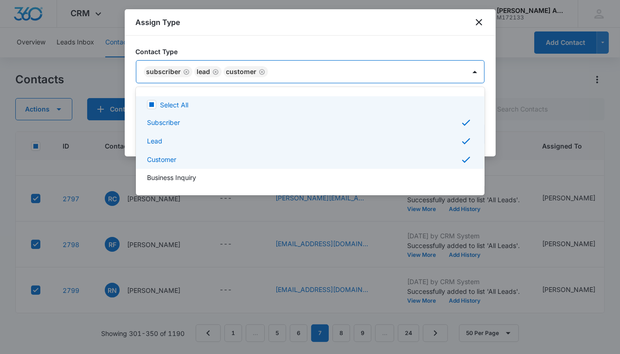
click at [418, 77] on div at bounding box center [310, 177] width 620 height 354
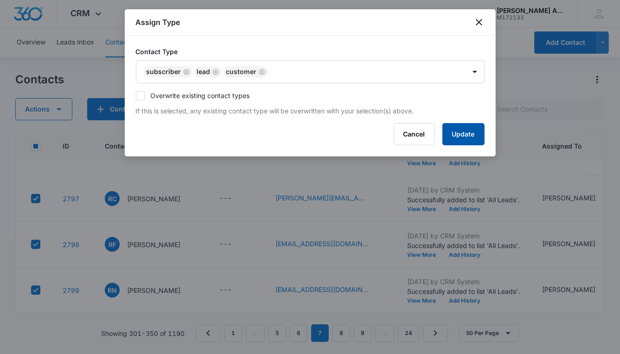
click at [456, 136] on button "Update" at bounding box center [463, 134] width 42 height 22
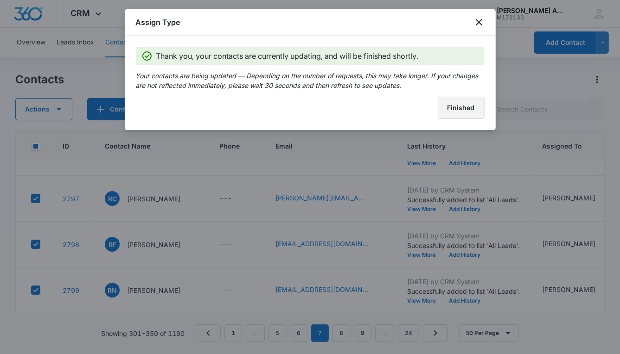
click at [440, 107] on button "Finished" at bounding box center [460, 108] width 47 height 22
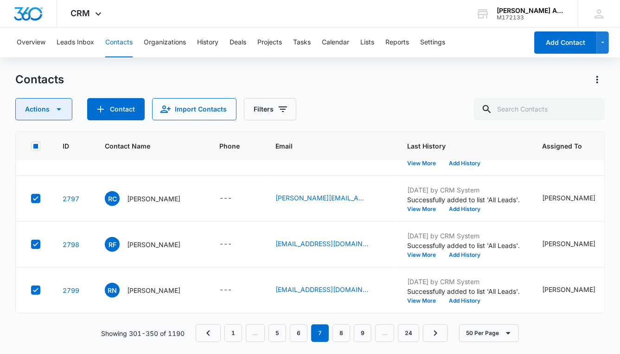
click at [59, 109] on icon "button" at bounding box center [59, 109] width 5 height 2
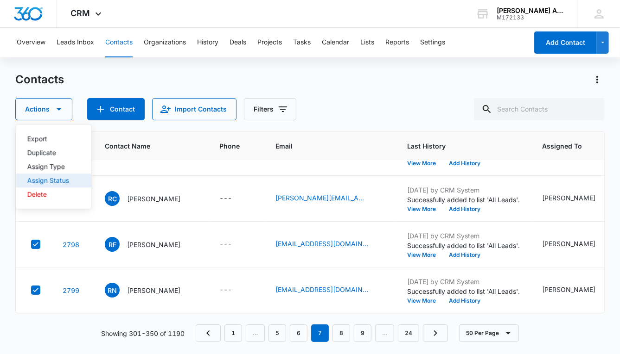
click at [55, 180] on div "Assign Status" at bounding box center [48, 180] width 42 height 6
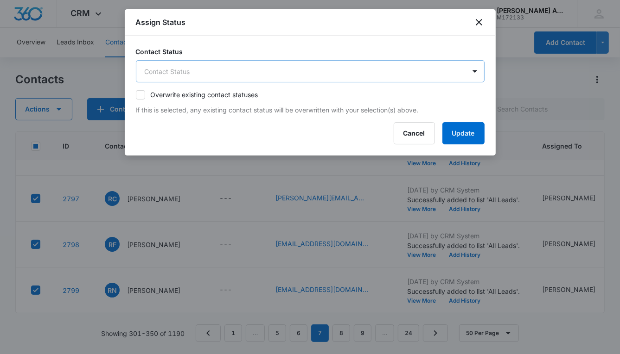
click at [218, 72] on body "CRM Apps Reputation Websites Forms CRM Email Social POS Content Ads Intelligenc…" at bounding box center [310, 177] width 620 height 354
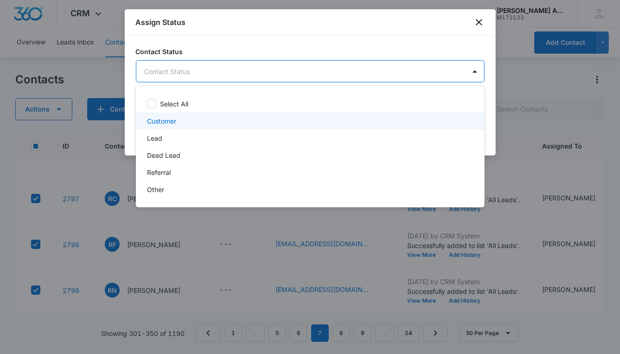
click at [169, 121] on p "Customer" at bounding box center [161, 121] width 29 height 10
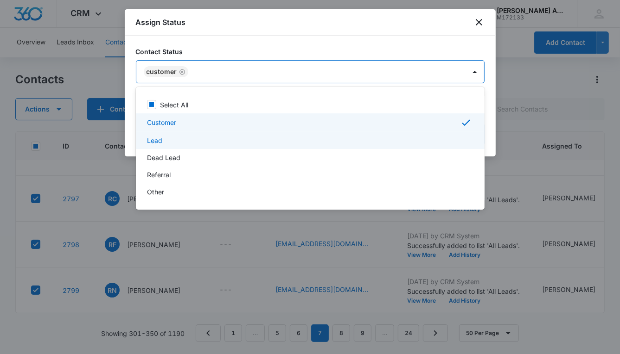
click at [158, 143] on p "Lead" at bounding box center [154, 141] width 15 height 10
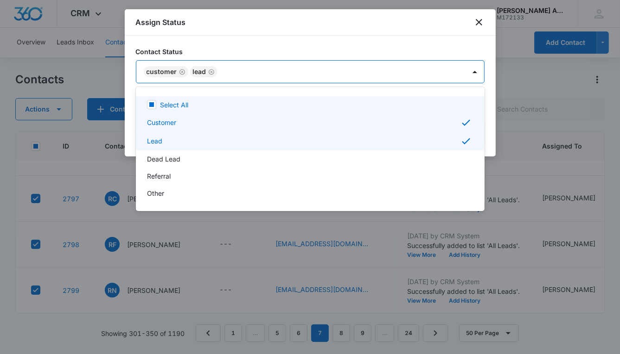
click at [363, 70] on div at bounding box center [310, 177] width 620 height 354
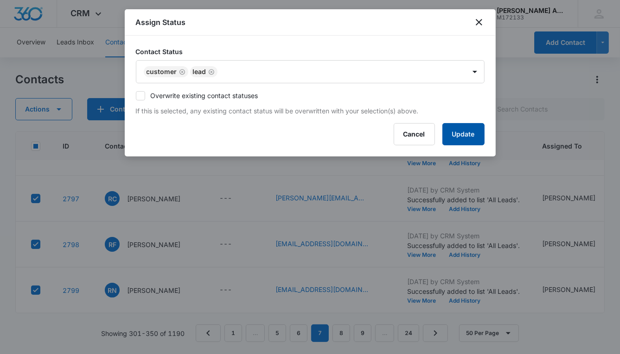
click at [457, 143] on button "Update" at bounding box center [463, 134] width 42 height 22
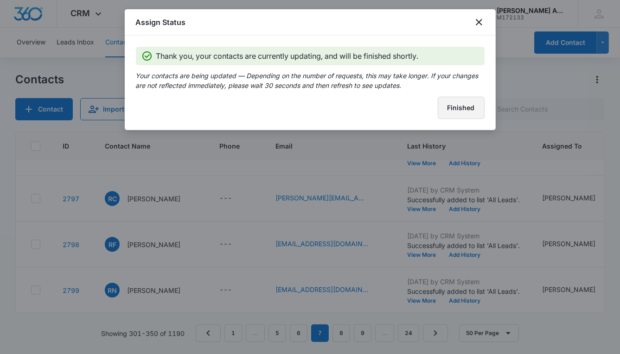
click at [445, 111] on button "Finished" at bounding box center [460, 108] width 47 height 22
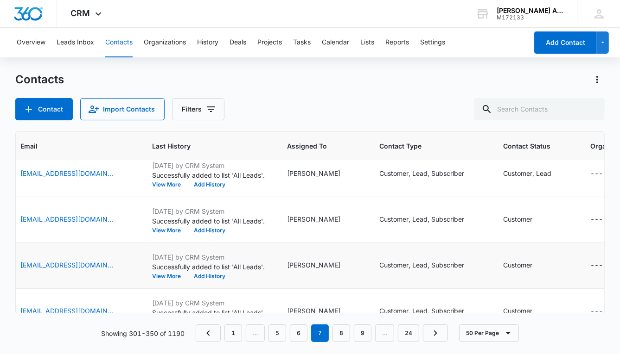
scroll to position [881, 255]
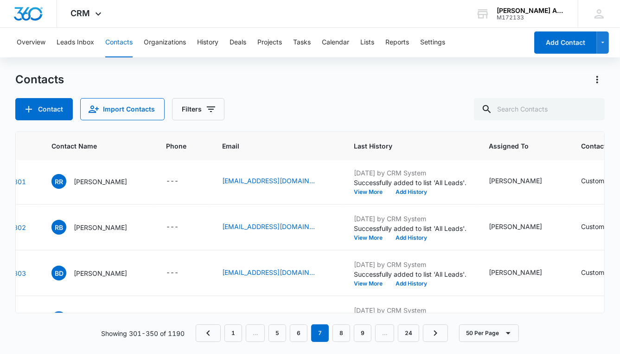
scroll to position [965, 0]
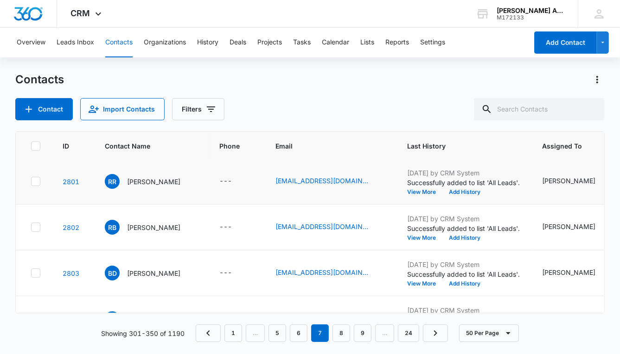
click at [34, 181] on icon at bounding box center [36, 181] width 6 height 4
click at [31, 182] on input "checkbox" at bounding box center [31, 182] width 0 height 0
checkbox input "true"
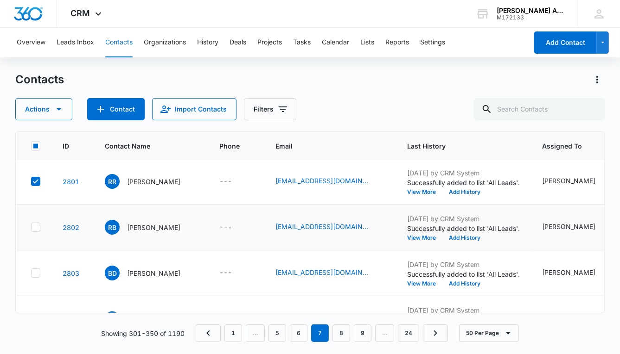
click at [38, 225] on icon at bounding box center [36, 227] width 6 height 4
click at [31, 228] on input "checkbox" at bounding box center [31, 228] width 0 height 0
checkbox input "true"
click at [34, 270] on icon at bounding box center [36, 273] width 8 height 8
click at [31, 273] on input "checkbox" at bounding box center [31, 273] width 0 height 0
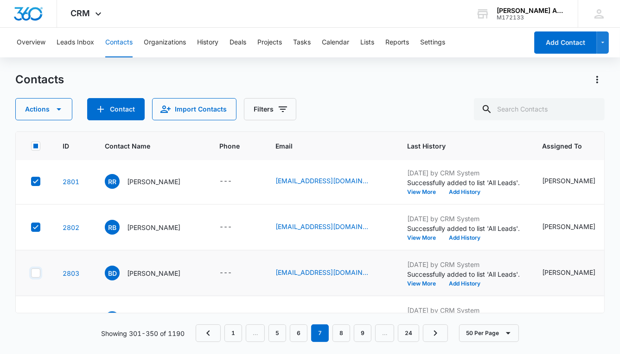
checkbox input "true"
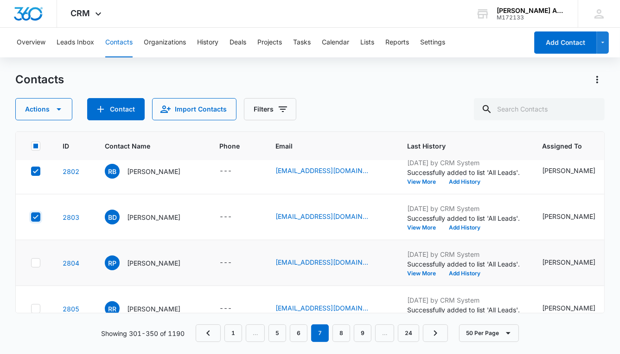
scroll to position [1022, 0]
click at [36, 260] on icon at bounding box center [36, 262] width 6 height 4
click at [31, 262] on input "checkbox" at bounding box center [31, 262] width 0 height 0
checkbox input "true"
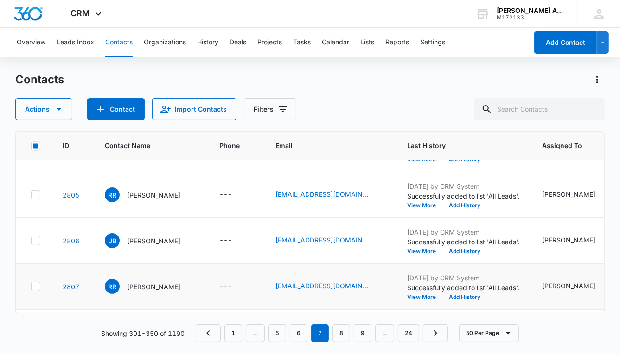
scroll to position [1141, 0]
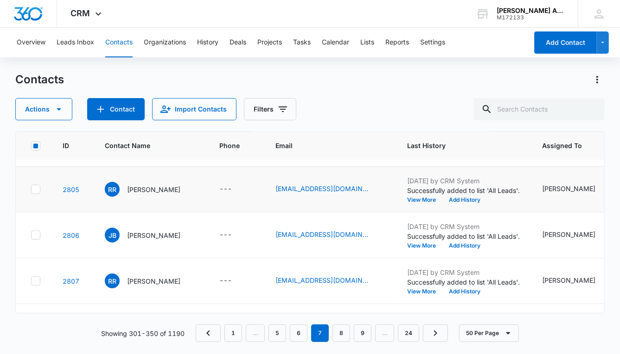
click at [36, 188] on icon at bounding box center [36, 189] width 6 height 4
click at [31, 190] on input "checkbox" at bounding box center [31, 190] width 0 height 0
checkbox input "true"
click at [37, 236] on icon at bounding box center [36, 235] width 8 height 8
click at [31, 236] on input "checkbox" at bounding box center [31, 235] width 0 height 0
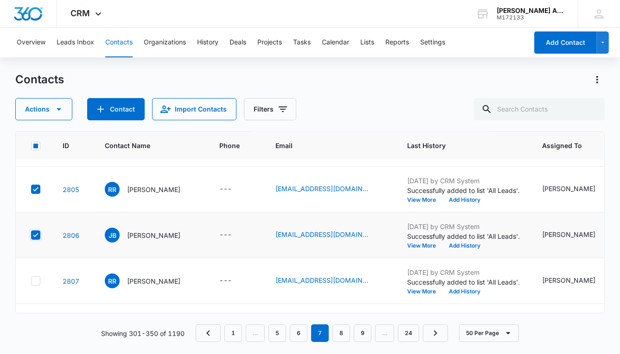
checkbox input "true"
click at [35, 278] on icon at bounding box center [36, 281] width 8 height 8
click at [31, 281] on input "checkbox" at bounding box center [31, 281] width 0 height 0
checkbox input "true"
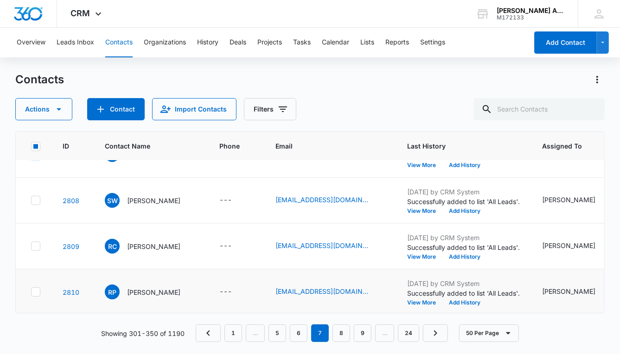
scroll to position [1299, 0]
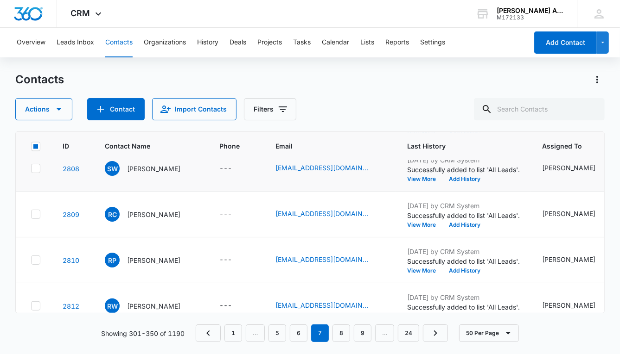
click at [36, 169] on icon at bounding box center [36, 169] width 8 height 8
click at [31, 169] on input "checkbox" at bounding box center [31, 169] width 0 height 0
checkbox input "true"
click at [36, 215] on icon at bounding box center [36, 214] width 8 height 8
click at [31, 215] on input "checkbox" at bounding box center [31, 215] width 0 height 0
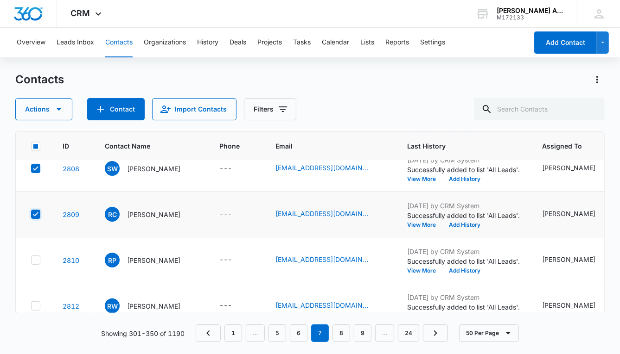
checkbox input "true"
click at [38, 257] on icon at bounding box center [36, 260] width 8 height 8
click at [31, 260] on input "checkbox" at bounding box center [31, 260] width 0 height 0
checkbox input "true"
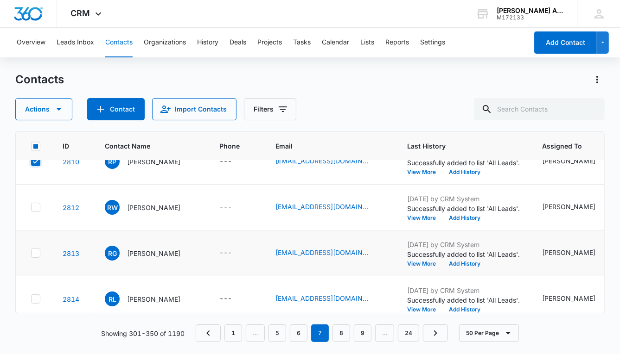
scroll to position [1399, 0]
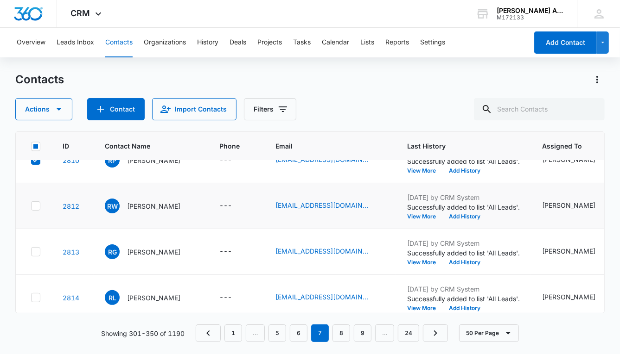
drag, startPoint x: 34, startPoint y: 205, endPoint x: 35, endPoint y: 213, distance: 7.5
click at [35, 206] on icon at bounding box center [36, 206] width 6 height 4
click at [31, 206] on input "checkbox" at bounding box center [31, 206] width 0 height 0
checkbox input "true"
click at [38, 252] on icon at bounding box center [36, 252] width 8 height 8
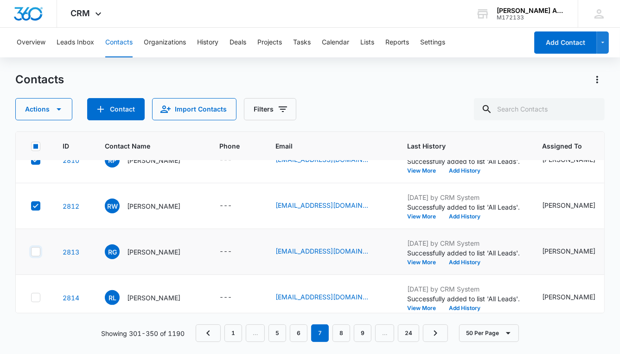
click at [31, 252] on input "checkbox" at bounding box center [31, 252] width 0 height 0
checkbox input "true"
click at [38, 296] on icon at bounding box center [36, 298] width 6 height 4
click at [31, 298] on input "checkbox" at bounding box center [31, 298] width 0 height 0
checkbox input "true"
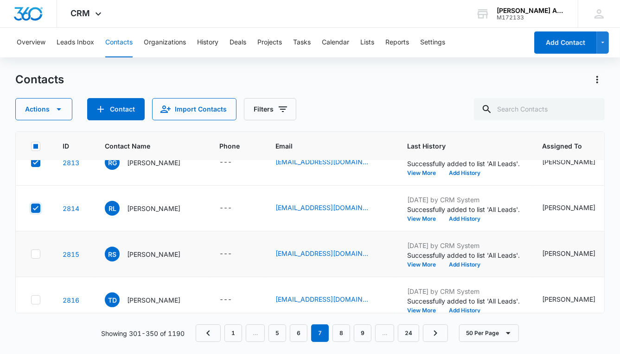
scroll to position [1538, 0]
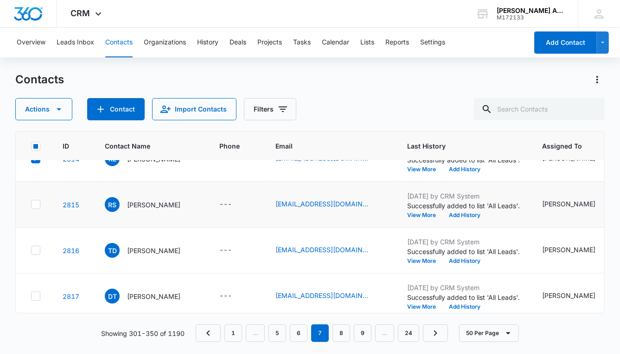
click at [35, 205] on icon at bounding box center [36, 204] width 6 height 4
click at [31, 205] on input "checkbox" at bounding box center [31, 205] width 0 height 0
checkbox input "true"
click at [37, 249] on icon at bounding box center [36, 250] width 6 height 4
click at [31, 251] on input "checkbox" at bounding box center [31, 251] width 0 height 0
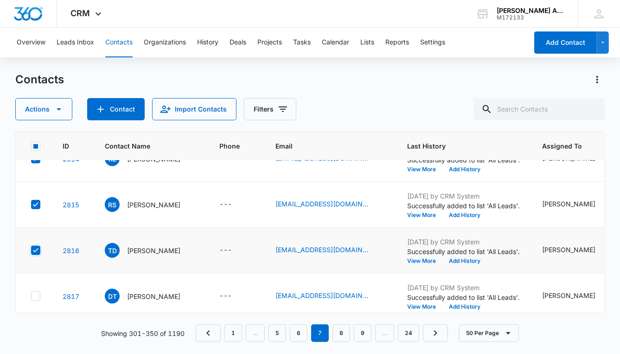
checkbox input "true"
click at [40, 294] on div at bounding box center [35, 296] width 9 height 9
click at [31, 297] on input "checkbox" at bounding box center [31, 297] width 0 height 0
checkbox input "true"
click at [57, 109] on icon "button" at bounding box center [59, 109] width 5 height 2
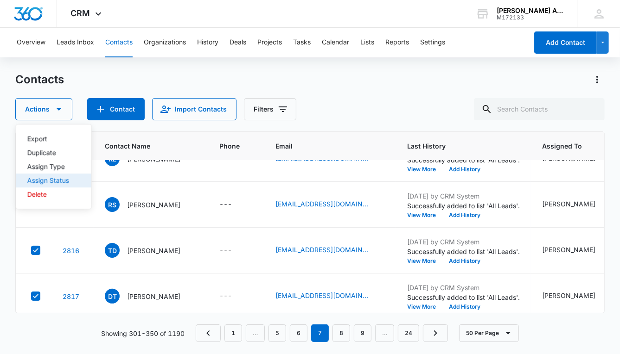
click at [60, 180] on div "Assign Status" at bounding box center [48, 180] width 42 height 6
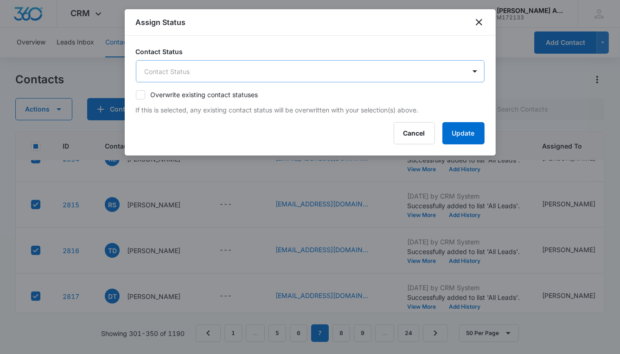
click at [184, 74] on body "CRM Apps Reputation Websites Forms CRM Email Social POS Content Ads Intelligenc…" at bounding box center [310, 177] width 620 height 354
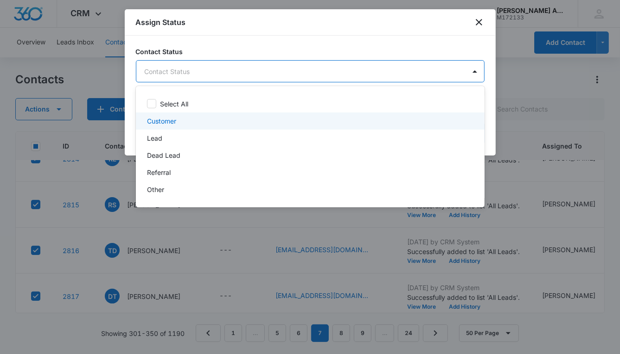
click at [173, 121] on p "Customer" at bounding box center [161, 121] width 29 height 10
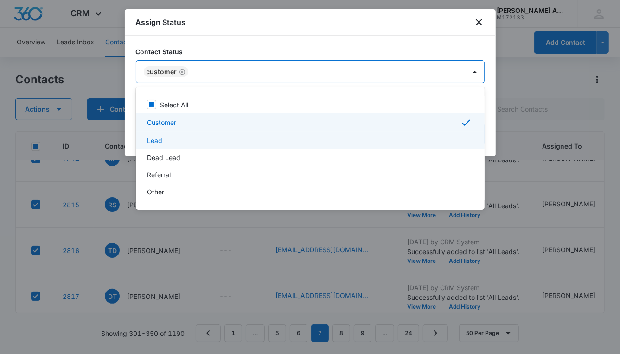
click at [161, 139] on p "Lead" at bounding box center [154, 141] width 15 height 10
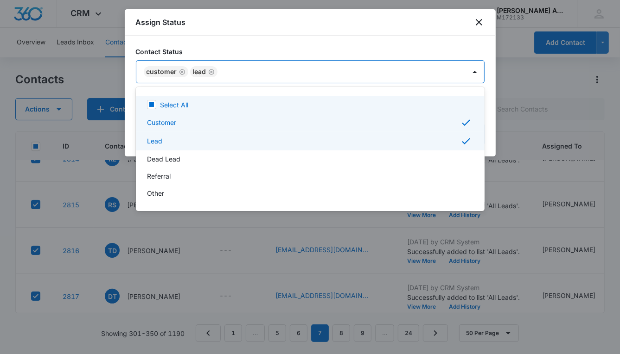
click at [301, 71] on div at bounding box center [310, 177] width 620 height 354
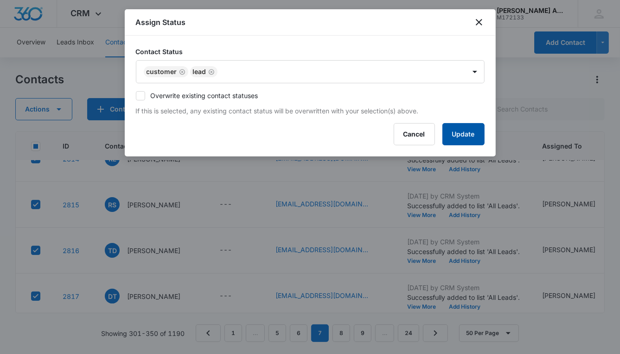
click at [453, 131] on button "Update" at bounding box center [463, 134] width 42 height 22
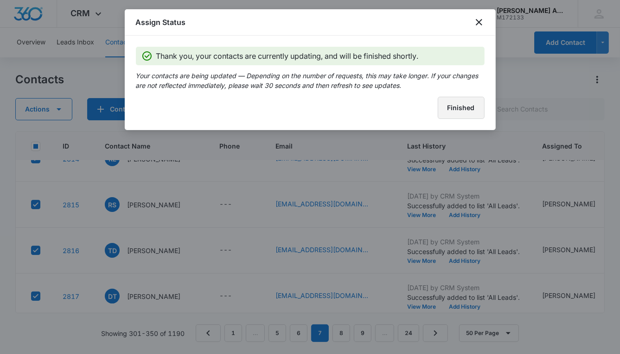
click at [449, 110] on button "Finished" at bounding box center [460, 108] width 47 height 22
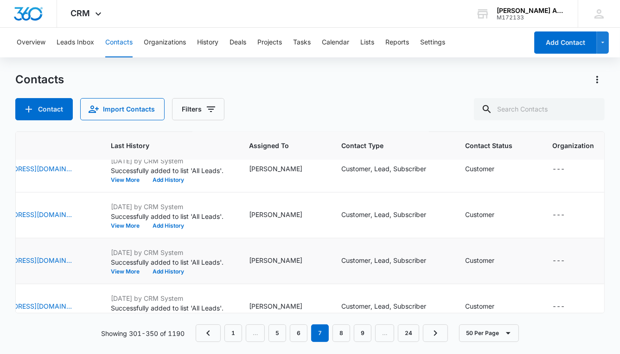
scroll to position [1160, 296]
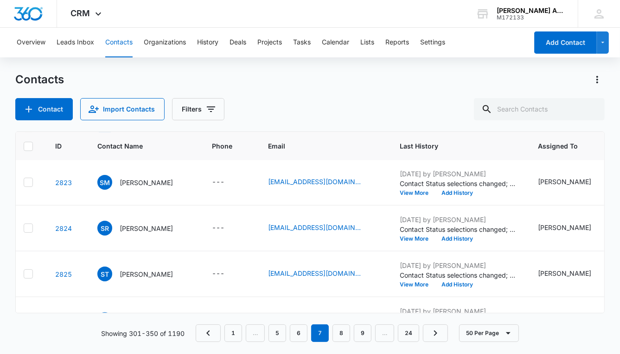
scroll to position [1607, 0]
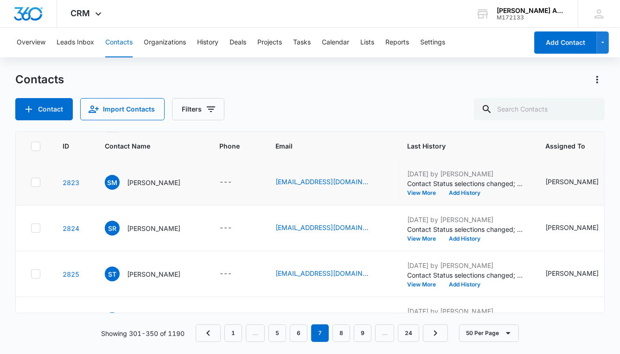
click at [35, 182] on icon at bounding box center [36, 182] width 6 height 4
click at [31, 183] on input "checkbox" at bounding box center [31, 183] width 0 height 0
checkbox input "true"
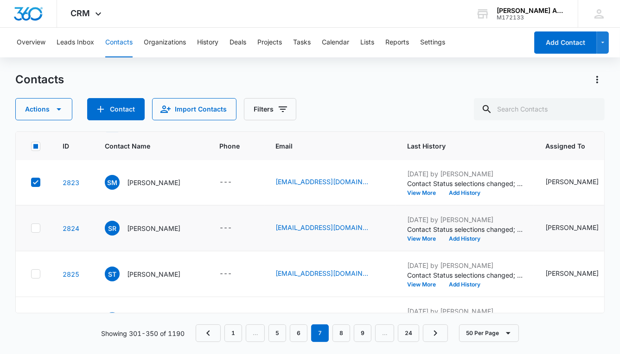
click at [36, 230] on icon at bounding box center [36, 228] width 8 height 8
click at [31, 229] on input "checkbox" at bounding box center [31, 228] width 0 height 0
checkbox input "true"
click at [35, 270] on icon at bounding box center [36, 274] width 8 height 8
click at [31, 274] on input "checkbox" at bounding box center [31, 274] width 0 height 0
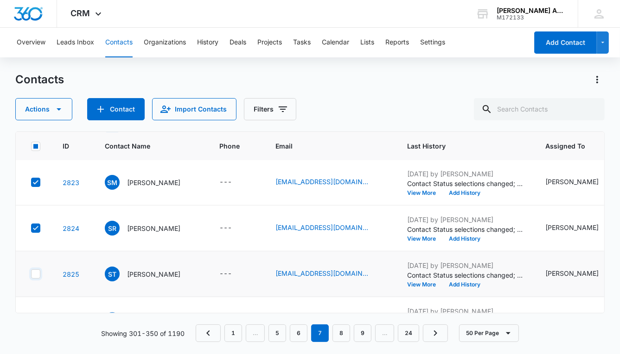
checkbox input "true"
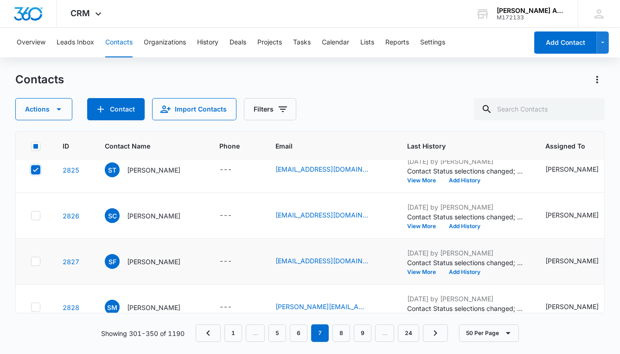
scroll to position [1709, 0]
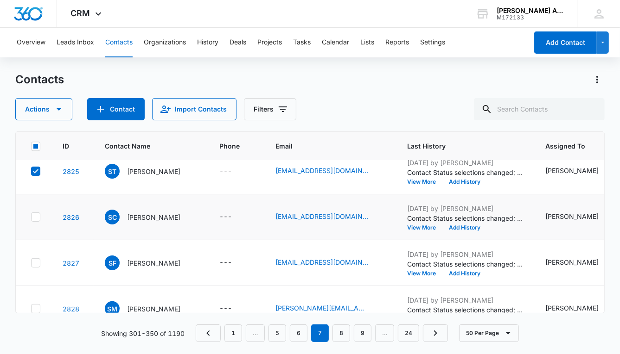
drag, startPoint x: 35, startPoint y: 217, endPoint x: 35, endPoint y: 227, distance: 9.7
click at [35, 217] on icon at bounding box center [36, 217] width 8 height 8
click at [31, 217] on input "checkbox" at bounding box center [31, 217] width 0 height 0
checkbox input "true"
click at [35, 259] on icon at bounding box center [36, 263] width 8 height 8
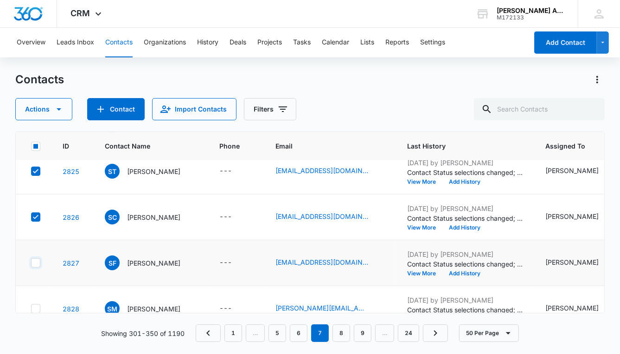
click at [31, 263] on input "checkbox" at bounding box center [31, 263] width 0 height 0
checkbox input "true"
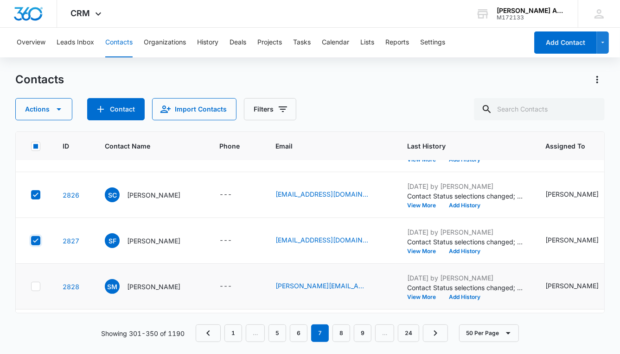
scroll to position [1733, 0]
click at [33, 282] on icon at bounding box center [36, 286] width 8 height 8
click at [31, 286] on input "checkbox" at bounding box center [31, 286] width 0 height 0
checkbox input "true"
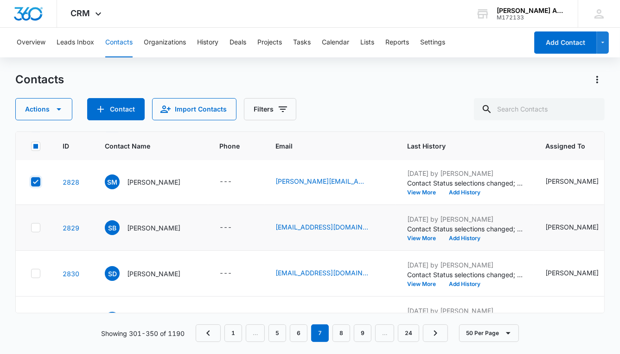
scroll to position [1837, 0]
click at [36, 228] on icon at bounding box center [36, 227] width 8 height 8
click at [31, 228] on input "checkbox" at bounding box center [31, 228] width 0 height 0
checkbox input "true"
click at [36, 269] on icon at bounding box center [36, 273] width 8 height 8
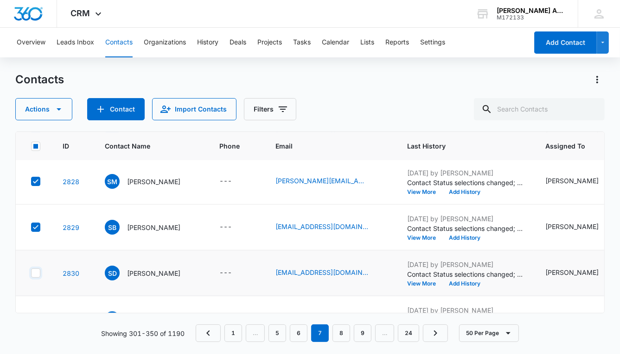
click at [31, 273] on input "checkbox" at bounding box center [31, 273] width 0 height 0
checkbox input "true"
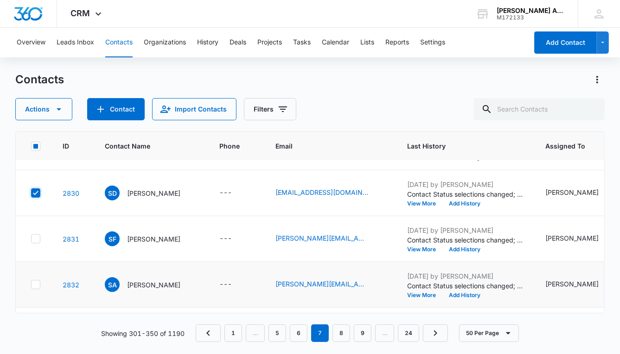
scroll to position [1918, 0]
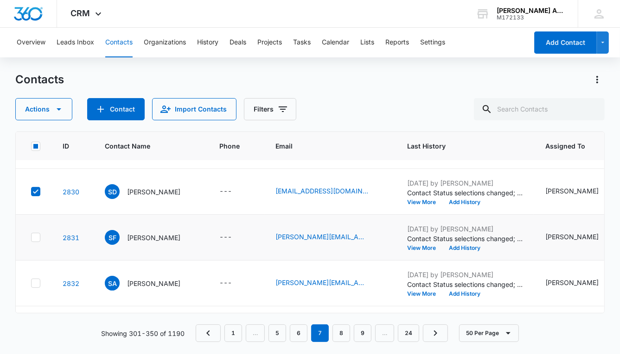
click at [35, 238] on icon at bounding box center [36, 238] width 8 height 8
click at [31, 238] on input "checkbox" at bounding box center [31, 238] width 0 height 0
checkbox input "true"
click at [38, 281] on icon at bounding box center [36, 283] width 8 height 8
click at [31, 284] on input "checkbox" at bounding box center [31, 284] width 0 height 0
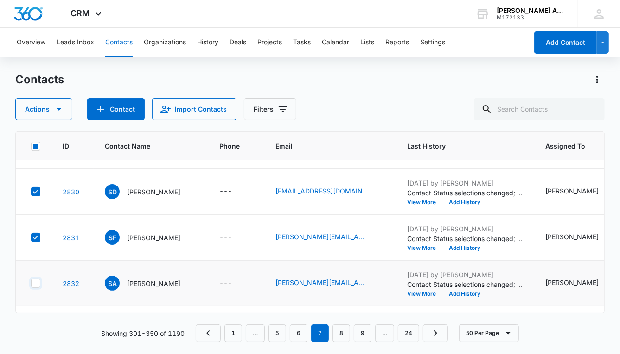
checkbox input "true"
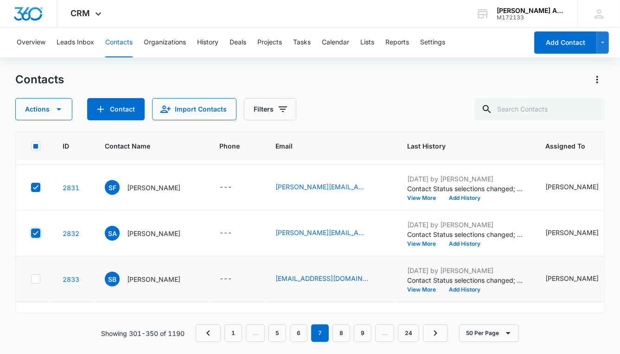
scroll to position [1970, 0]
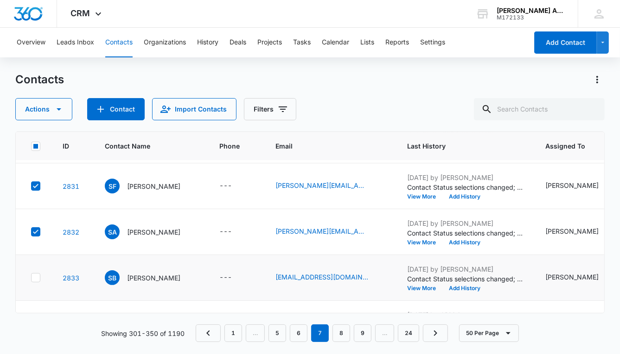
click at [36, 276] on icon at bounding box center [36, 278] width 8 height 8
click at [31, 278] on input "checkbox" at bounding box center [31, 278] width 0 height 0
checkbox input "true"
click at [58, 108] on icon "button" at bounding box center [58, 109] width 11 height 11
click at [57, 165] on div "Assign Type" at bounding box center [48, 167] width 42 height 6
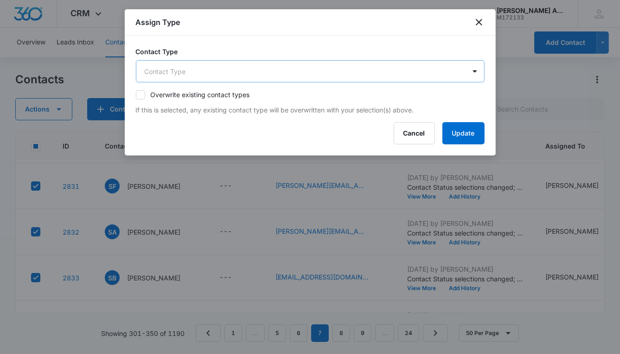
click at [186, 73] on body "CRM Apps Reputation Websites Forms CRM Email Social POS Content Ads Intelligenc…" at bounding box center [310, 177] width 620 height 354
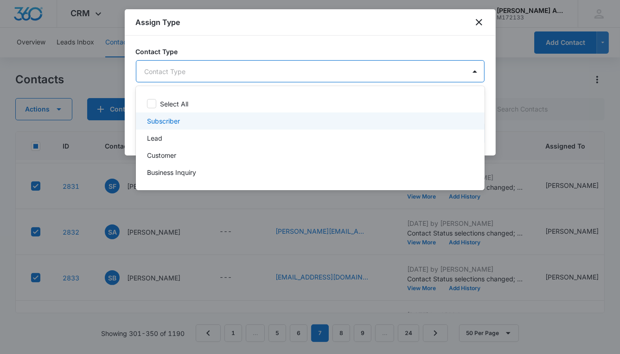
click at [167, 122] on p "Subscriber" at bounding box center [163, 121] width 33 height 10
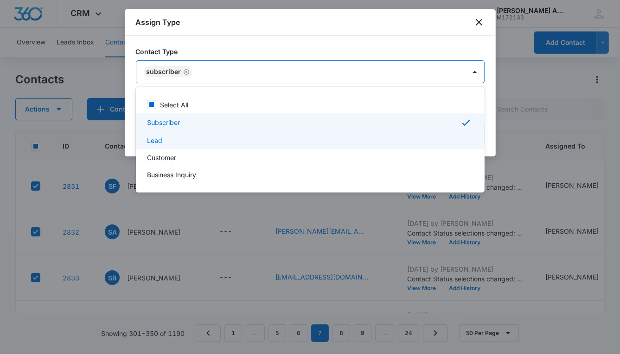
drag, startPoint x: 158, startPoint y: 139, endPoint x: 160, endPoint y: 145, distance: 6.7
click at [158, 139] on p "Lead" at bounding box center [154, 141] width 15 height 10
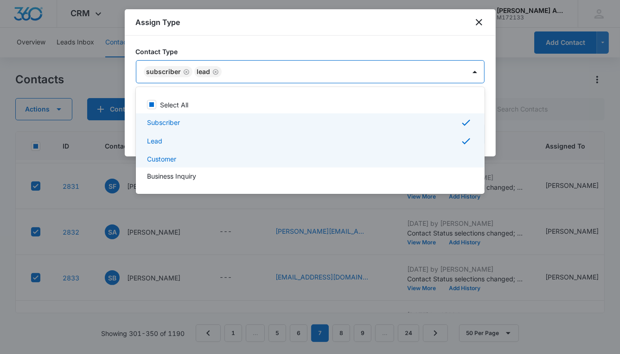
click at [165, 158] on p "Customer" at bounding box center [161, 159] width 29 height 10
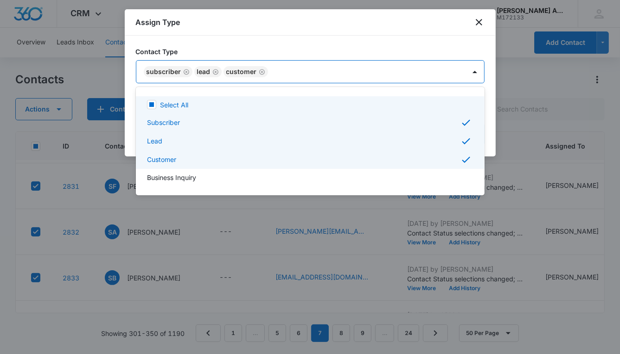
click at [307, 70] on div at bounding box center [310, 177] width 620 height 354
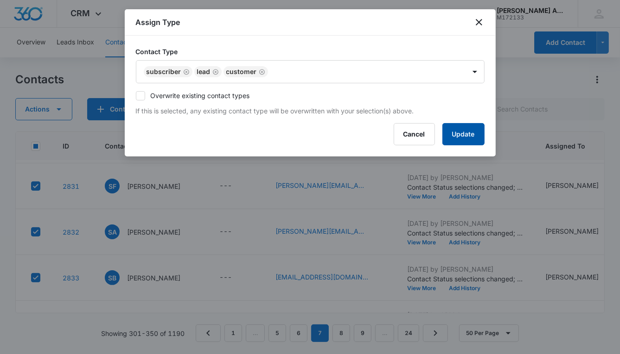
click at [454, 136] on button "Update" at bounding box center [463, 134] width 42 height 22
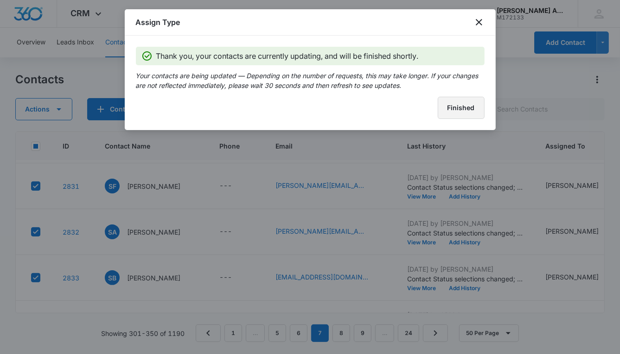
click at [459, 109] on button "Finished" at bounding box center [460, 108] width 47 height 22
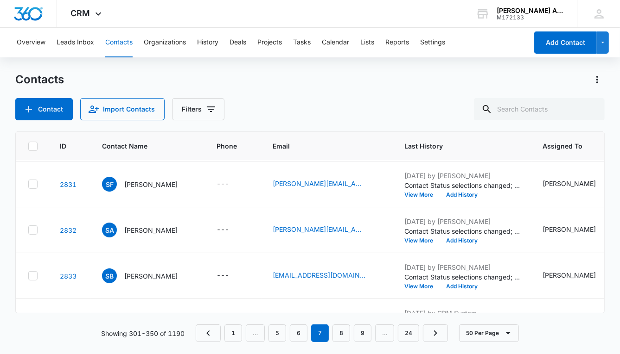
scroll to position [1972, 0]
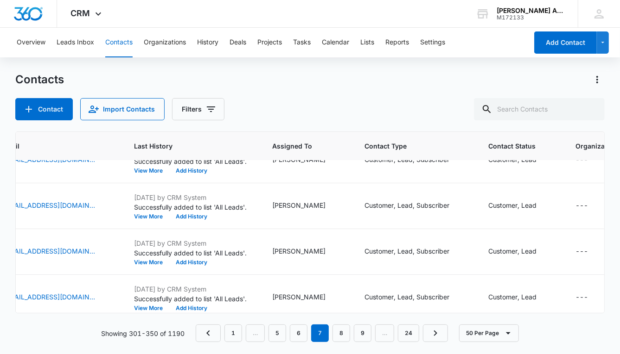
scroll to position [0, 273]
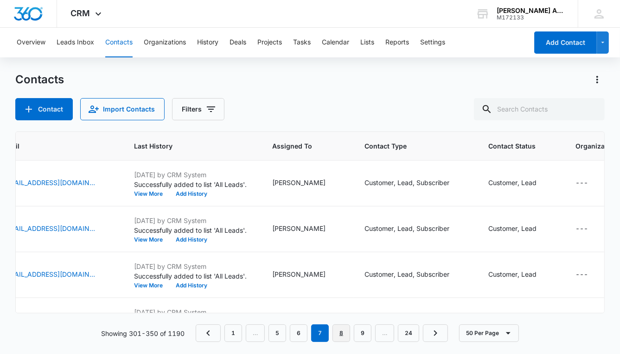
click at [341, 325] on link "8" at bounding box center [341, 334] width 18 height 18
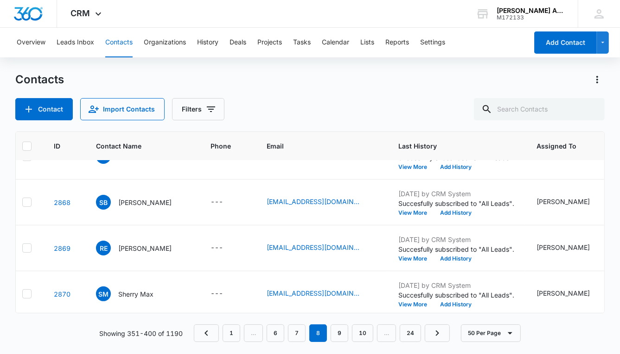
scroll to position [302, 0]
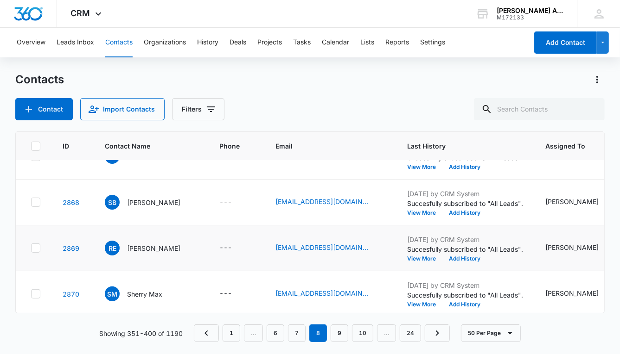
click at [38, 250] on icon at bounding box center [36, 248] width 8 height 8
click at [31, 249] on input "checkbox" at bounding box center [31, 248] width 0 height 0
checkbox input "true"
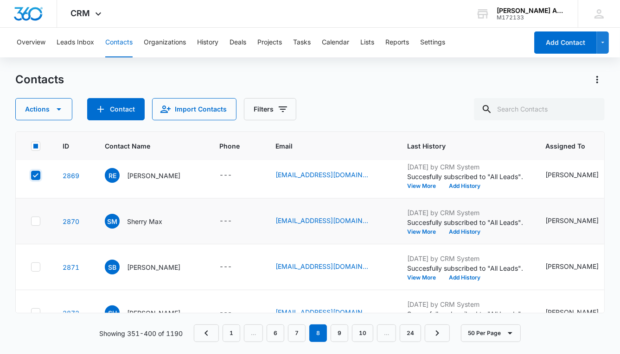
scroll to position [376, 0]
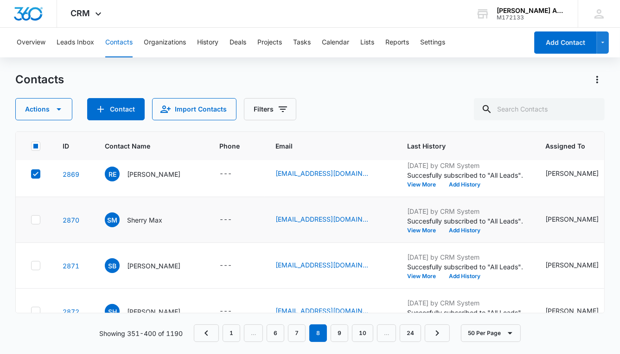
click at [36, 220] on icon at bounding box center [36, 220] width 6 height 4
click at [31, 220] on input "checkbox" at bounding box center [31, 220] width 0 height 0
checkbox input "true"
click at [39, 263] on icon at bounding box center [36, 266] width 8 height 8
click at [31, 266] on input "checkbox" at bounding box center [31, 266] width 0 height 0
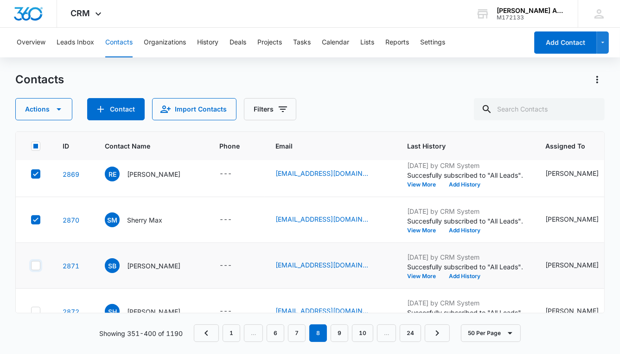
checkbox input "true"
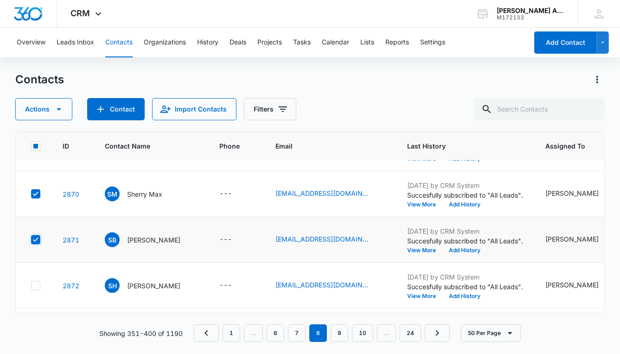
scroll to position [437, 0]
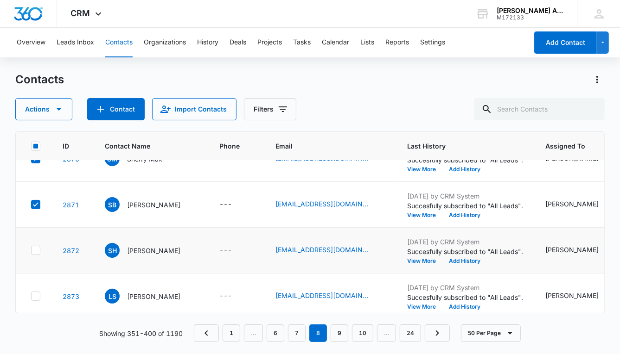
drag, startPoint x: 33, startPoint y: 249, endPoint x: 33, endPoint y: 254, distance: 5.6
click at [33, 249] on icon at bounding box center [36, 251] width 8 height 8
click at [31, 251] on input "checkbox" at bounding box center [31, 251] width 0 height 0
checkbox input "true"
click at [32, 283] on td at bounding box center [34, 297] width 36 height 46
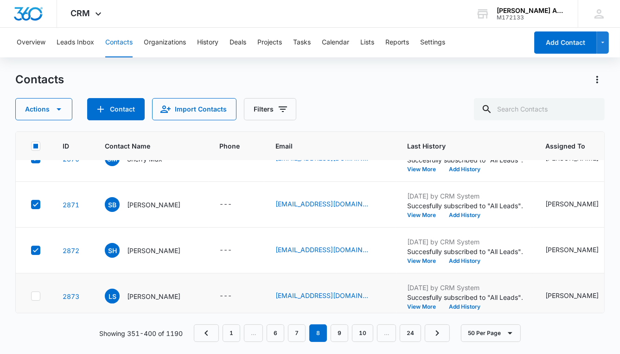
click at [35, 290] on td at bounding box center [34, 297] width 36 height 46
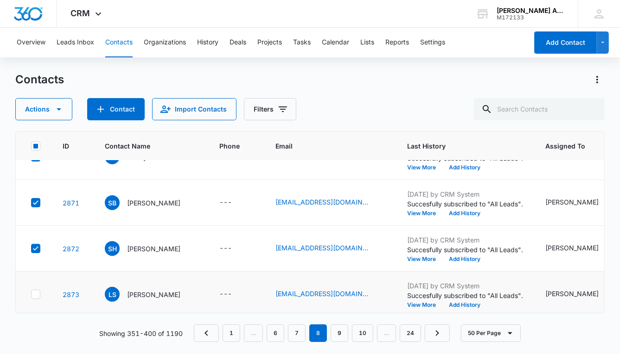
click at [39, 297] on icon at bounding box center [36, 295] width 8 height 8
click at [31, 295] on input "checkbox" at bounding box center [31, 295] width 0 height 0
checkbox input "true"
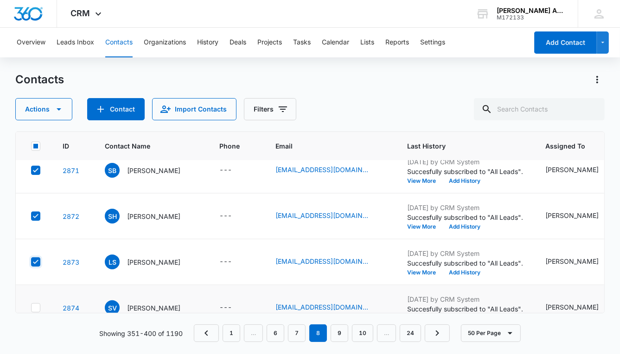
scroll to position [545, 0]
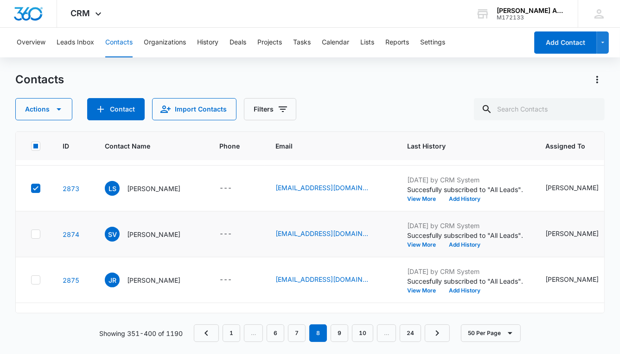
click at [37, 232] on icon at bounding box center [36, 234] width 8 height 8
click at [31, 234] on input "checkbox" at bounding box center [31, 234] width 0 height 0
checkbox input "true"
click at [36, 278] on icon at bounding box center [36, 280] width 8 height 8
click at [31, 280] on input "checkbox" at bounding box center [31, 280] width 0 height 0
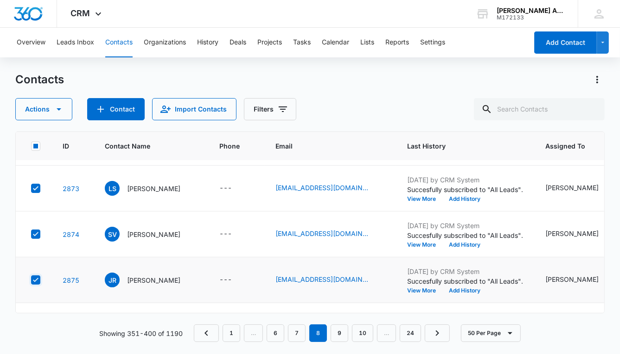
checkbox input "true"
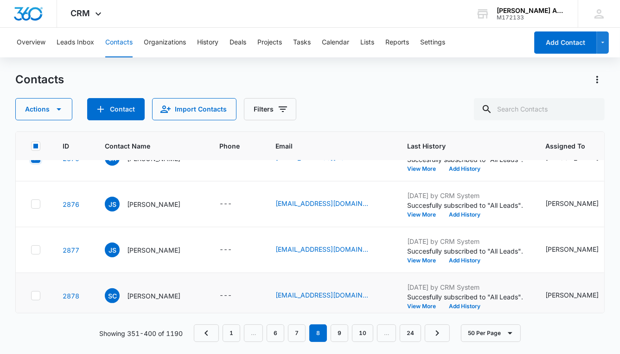
scroll to position [678, 0]
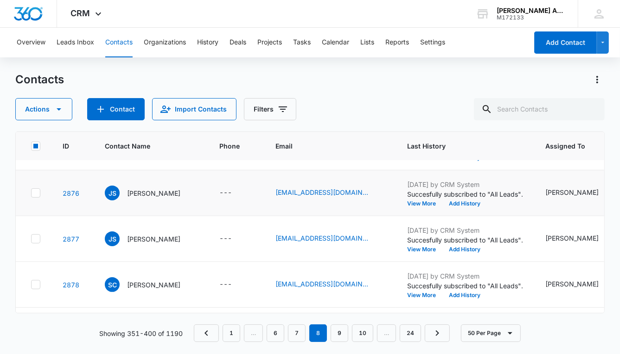
click at [36, 196] on icon at bounding box center [36, 193] width 8 height 8
click at [31, 194] on input "checkbox" at bounding box center [31, 193] width 0 height 0
checkbox input "true"
click at [35, 240] on icon at bounding box center [36, 239] width 8 height 8
click at [31, 240] on input "checkbox" at bounding box center [31, 239] width 0 height 0
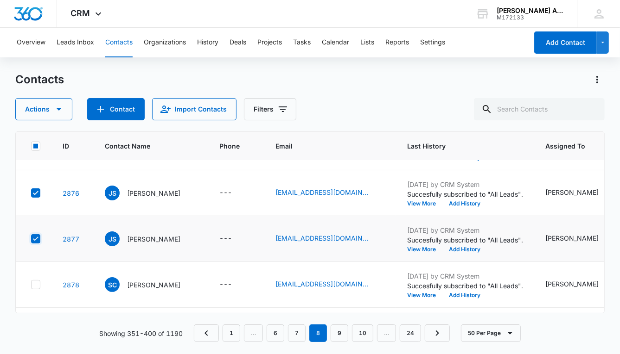
checkbox input "true"
click at [36, 285] on icon at bounding box center [36, 285] width 8 height 8
click at [31, 285] on input "checkbox" at bounding box center [31, 285] width 0 height 0
checkbox input "true"
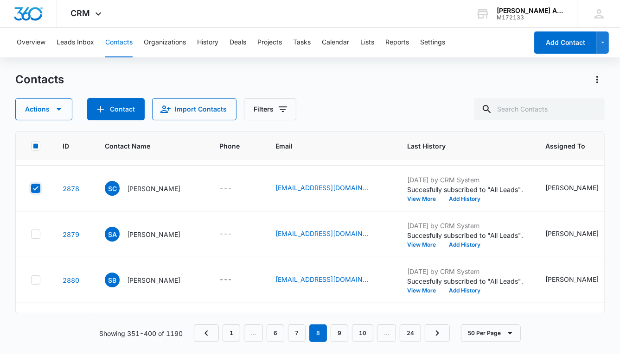
scroll to position [773, 0]
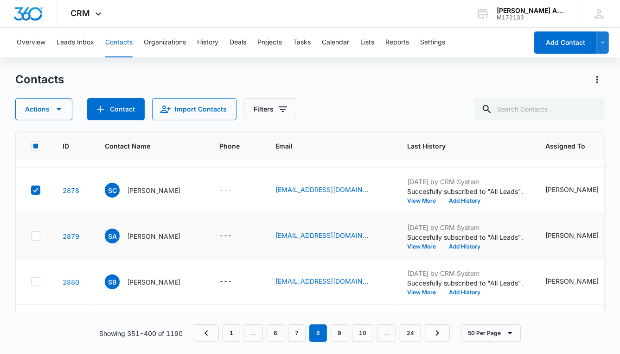
click at [36, 236] on icon at bounding box center [36, 236] width 6 height 4
click at [31, 236] on input "checkbox" at bounding box center [31, 236] width 0 height 0
checkbox input "true"
click at [38, 281] on icon at bounding box center [36, 282] width 8 height 8
click at [31, 282] on input "checkbox" at bounding box center [31, 282] width 0 height 0
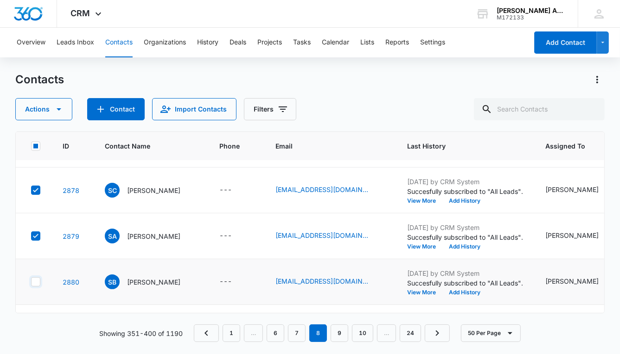
checkbox input "true"
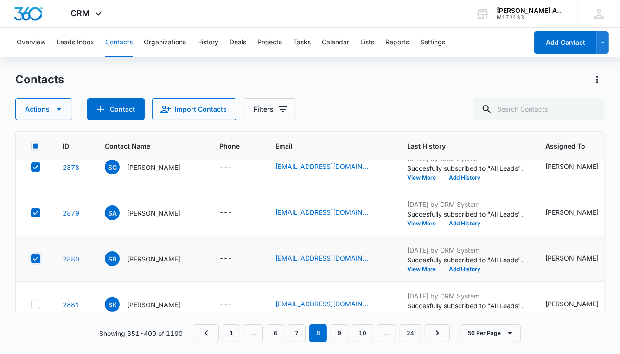
scroll to position [866, 0]
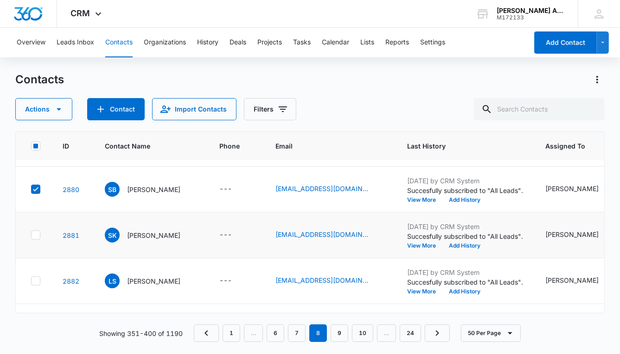
click at [34, 233] on icon at bounding box center [36, 235] width 8 height 8
click at [31, 235] on input "checkbox" at bounding box center [31, 235] width 0 height 0
checkbox input "true"
click at [36, 280] on icon at bounding box center [36, 281] width 6 height 4
click at [31, 281] on input "checkbox" at bounding box center [31, 281] width 0 height 0
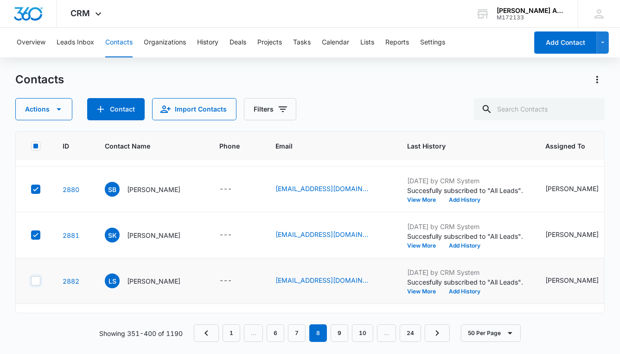
checkbox input "true"
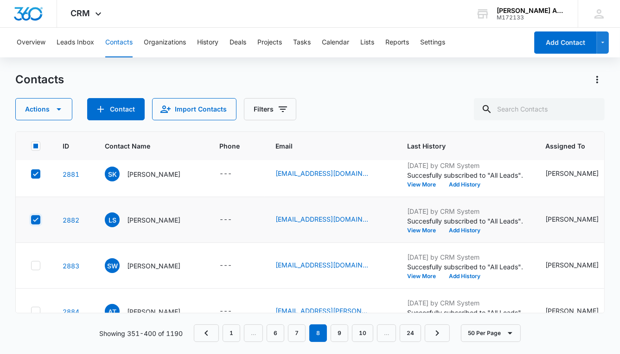
scroll to position [937, 0]
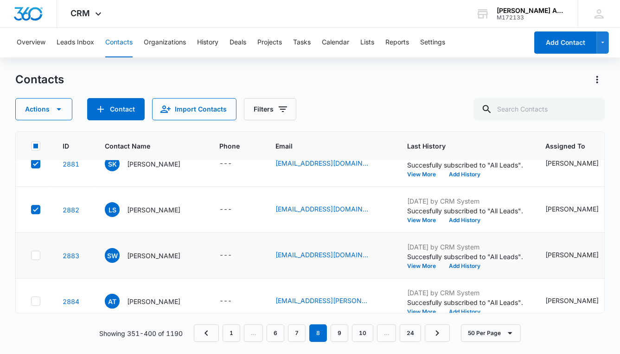
drag, startPoint x: 35, startPoint y: 254, endPoint x: 36, endPoint y: 259, distance: 5.2
click at [35, 254] on icon at bounding box center [36, 256] width 8 height 8
click at [31, 256] on input "checkbox" at bounding box center [31, 256] width 0 height 0
checkbox input "true"
click at [35, 299] on icon at bounding box center [36, 301] width 8 height 8
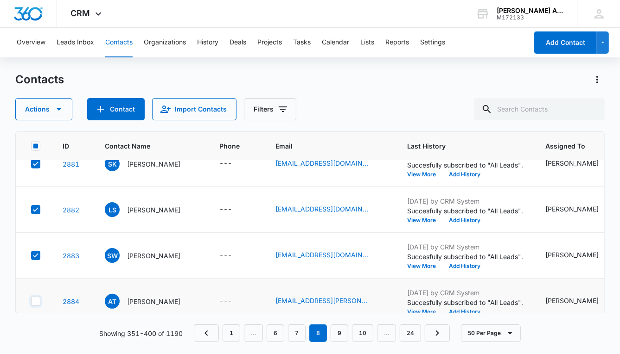
click at [31, 302] on input "checkbox" at bounding box center [31, 302] width 0 height 0
checkbox input "true"
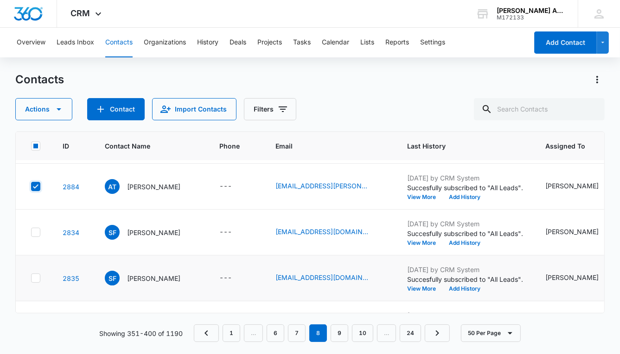
scroll to position [1060, 0]
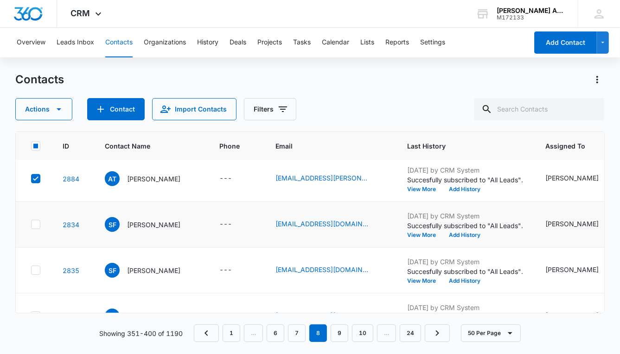
click at [38, 226] on icon at bounding box center [36, 225] width 8 height 8
click at [31, 225] on input "checkbox" at bounding box center [31, 225] width 0 height 0
checkbox input "true"
click at [38, 272] on icon at bounding box center [36, 270] width 8 height 8
click at [31, 271] on input "checkbox" at bounding box center [31, 271] width 0 height 0
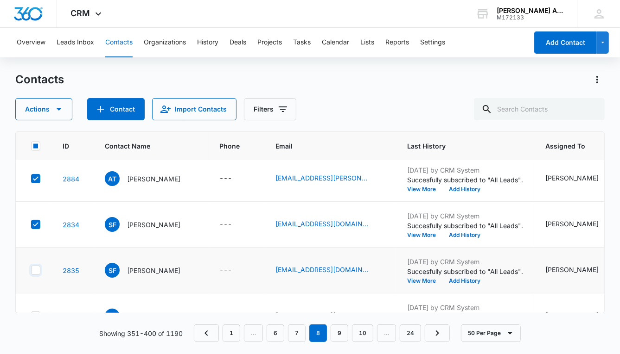
checkbox input "true"
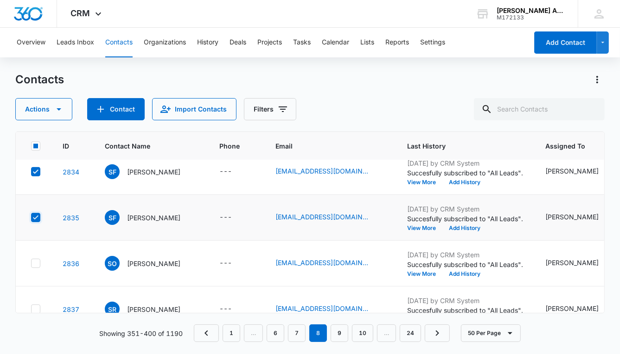
scroll to position [1114, 0]
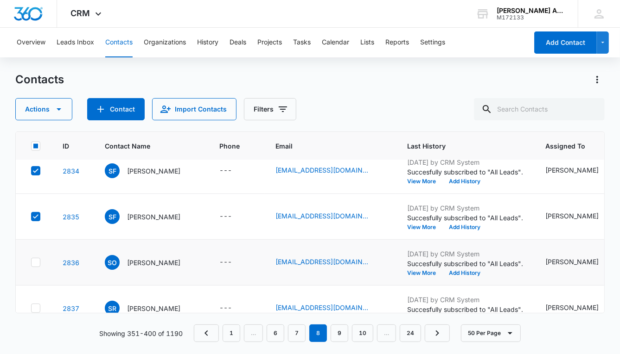
click at [35, 266] on div at bounding box center [35, 262] width 9 height 9
click at [31, 263] on input "checkbox" at bounding box center [31, 263] width 0 height 0
checkbox input "true"
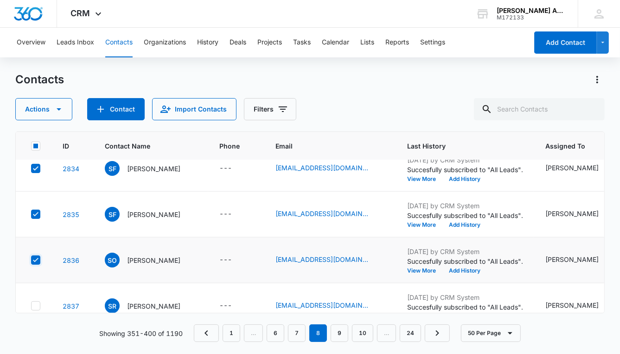
scroll to position [1117, 0]
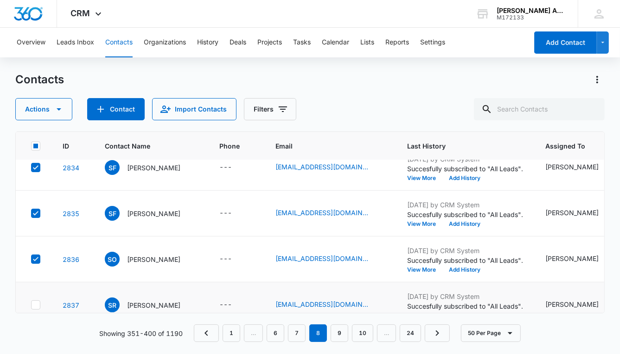
click at [37, 301] on icon at bounding box center [36, 305] width 8 height 8
click at [31, 305] on input "checkbox" at bounding box center [31, 305] width 0 height 0
checkbox input "true"
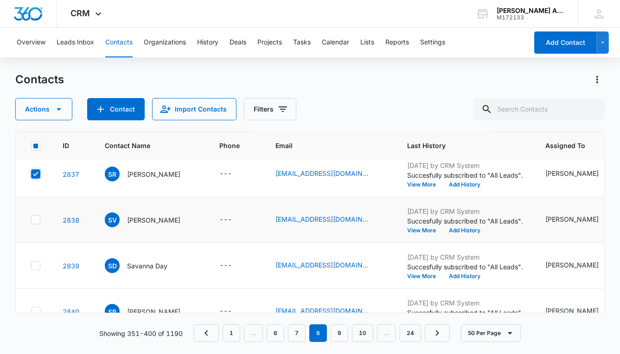
scroll to position [1248, 0]
click at [37, 219] on icon at bounding box center [36, 219] width 8 height 8
click at [31, 220] on input "checkbox" at bounding box center [31, 220] width 0 height 0
checkbox input "true"
click at [35, 263] on icon at bounding box center [36, 265] width 8 height 8
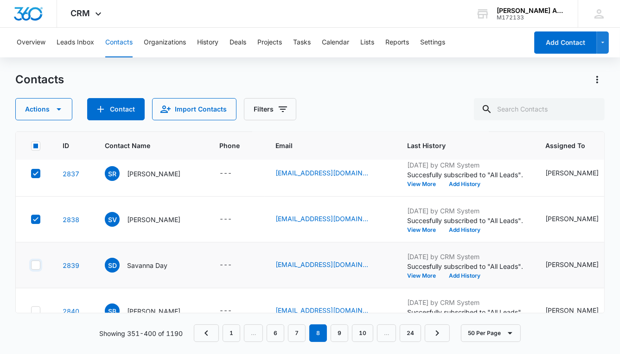
click at [31, 266] on input "checkbox" at bounding box center [31, 266] width 0 height 0
checkbox input "true"
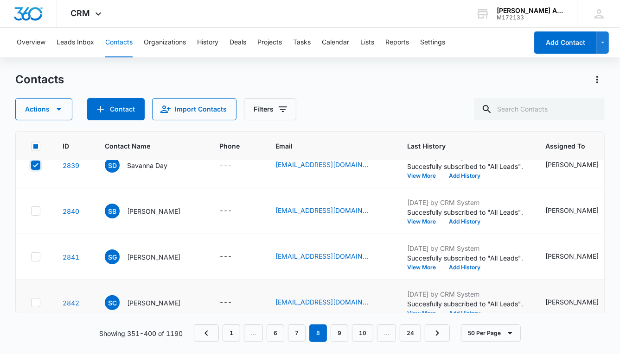
scroll to position [1337, 0]
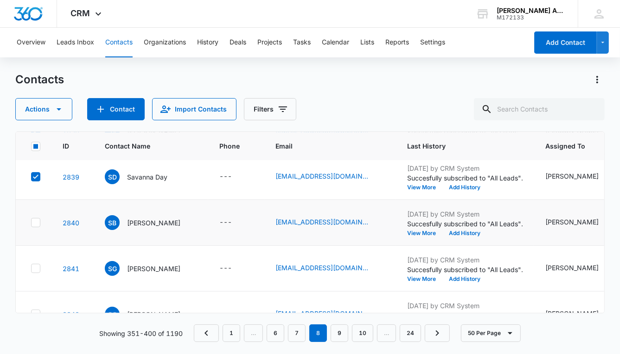
click at [37, 223] on icon at bounding box center [36, 223] width 8 height 8
click at [31, 223] on input "checkbox" at bounding box center [31, 223] width 0 height 0
checkbox input "true"
click at [37, 265] on icon at bounding box center [36, 269] width 8 height 8
click at [31, 269] on input "checkbox" at bounding box center [31, 269] width 0 height 0
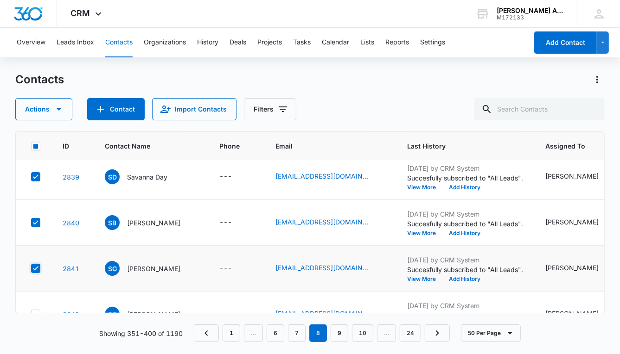
checkbox input "true"
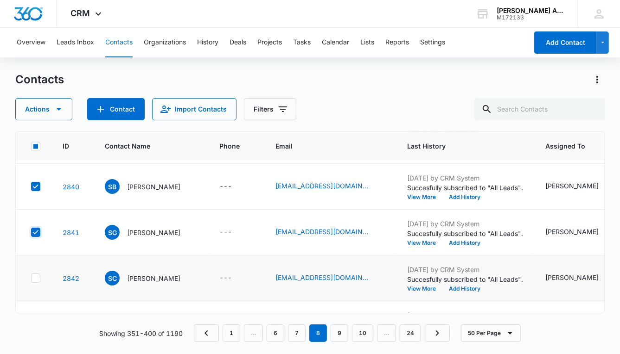
scroll to position [1377, 0]
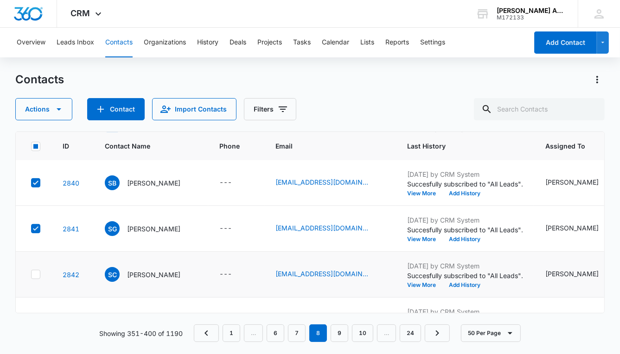
click at [37, 273] on icon at bounding box center [36, 274] width 6 height 4
click at [31, 275] on input "checkbox" at bounding box center [31, 275] width 0 height 0
checkbox input "true"
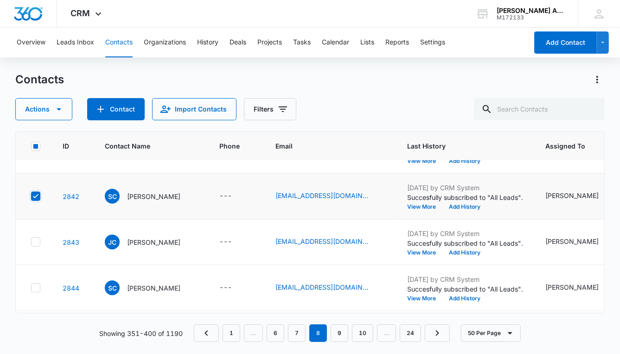
scroll to position [1483, 0]
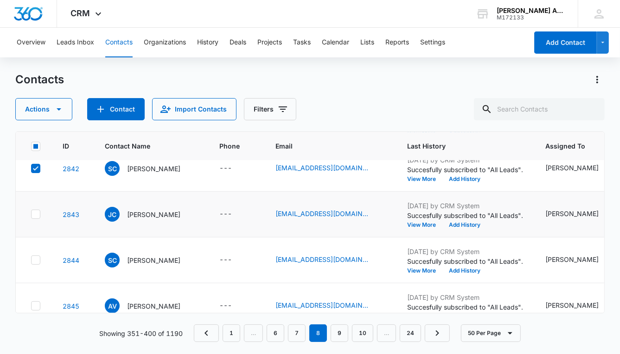
drag, startPoint x: 38, startPoint y: 214, endPoint x: 37, endPoint y: 225, distance: 11.2
click at [38, 214] on icon at bounding box center [36, 214] width 8 height 8
click at [31, 215] on input "checkbox" at bounding box center [31, 215] width 0 height 0
checkbox input "true"
click at [37, 258] on icon at bounding box center [36, 260] width 8 height 8
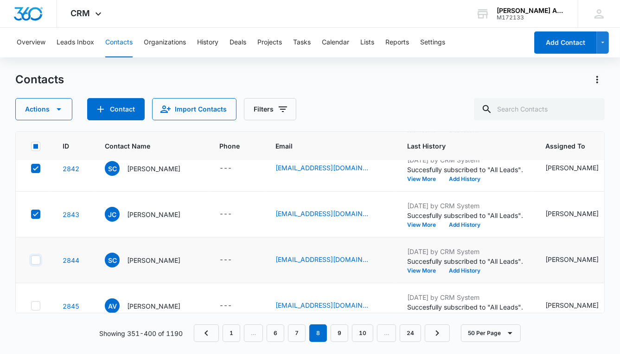
click at [31, 260] on input "checkbox" at bounding box center [31, 260] width 0 height 0
checkbox input "true"
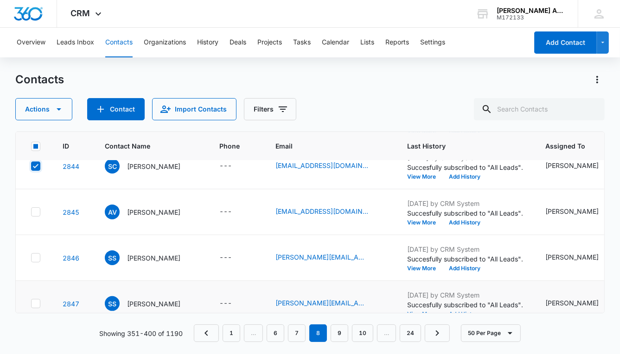
scroll to position [1580, 0]
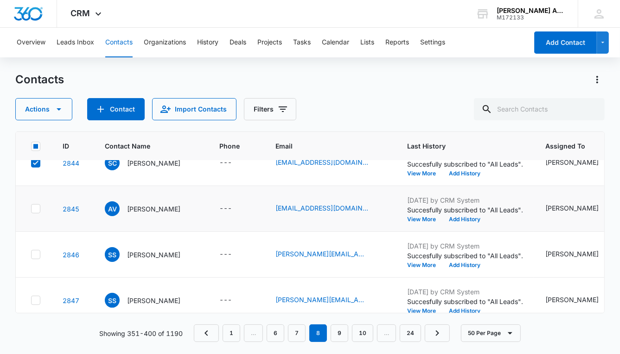
click at [38, 225] on td at bounding box center [34, 209] width 36 height 46
click at [36, 244] on td at bounding box center [34, 255] width 36 height 46
click at [34, 205] on icon at bounding box center [36, 209] width 8 height 8
click at [31, 209] on input "checkbox" at bounding box center [31, 209] width 0 height 0
checkbox input "true"
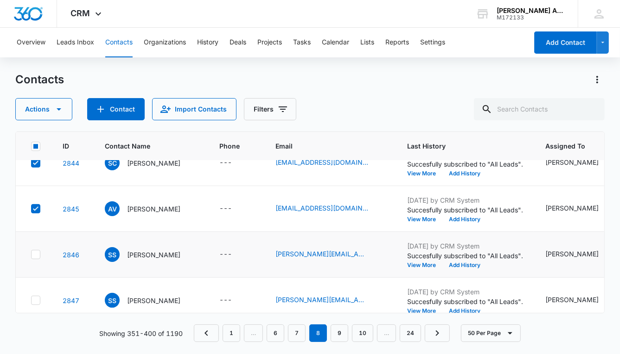
click at [35, 251] on icon at bounding box center [36, 255] width 8 height 8
click at [31, 255] on input "checkbox" at bounding box center [31, 255] width 0 height 0
checkbox input "true"
click at [38, 298] on icon at bounding box center [36, 300] width 6 height 4
click at [31, 301] on input "checkbox" at bounding box center [31, 301] width 0 height 0
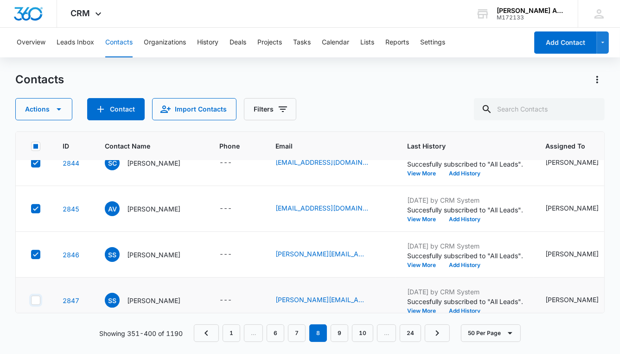
checkbox input "true"
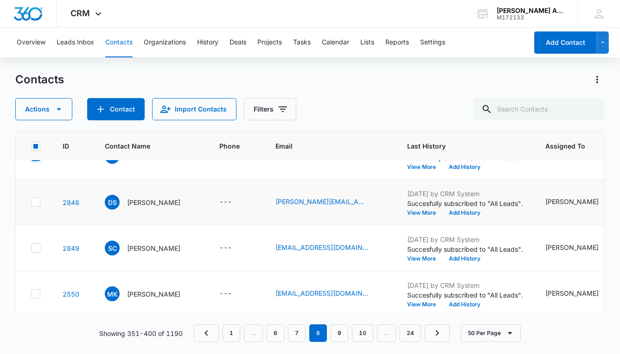
scroll to position [1725, 0]
click at [35, 199] on icon at bounding box center [36, 201] width 8 height 8
click at [31, 202] on input "checkbox" at bounding box center [31, 202] width 0 height 0
checkbox input "true"
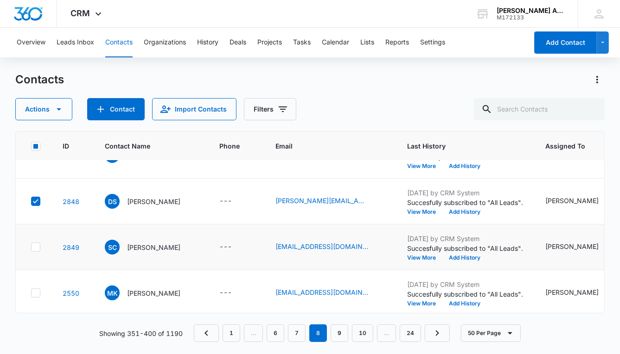
click at [35, 243] on icon at bounding box center [36, 247] width 8 height 8
click at [31, 247] on input "checkbox" at bounding box center [31, 247] width 0 height 0
checkbox input "true"
click at [34, 291] on icon at bounding box center [36, 293] width 8 height 8
click at [31, 293] on input "checkbox" at bounding box center [31, 293] width 0 height 0
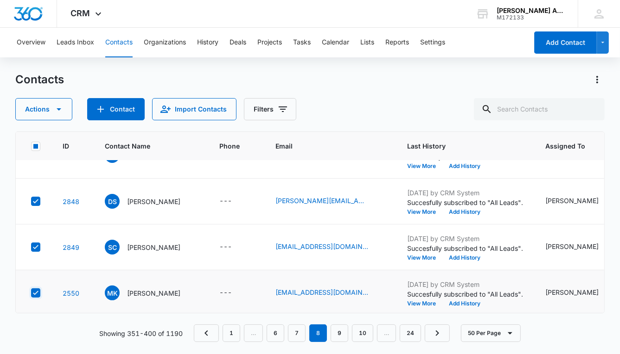
checkbox input "true"
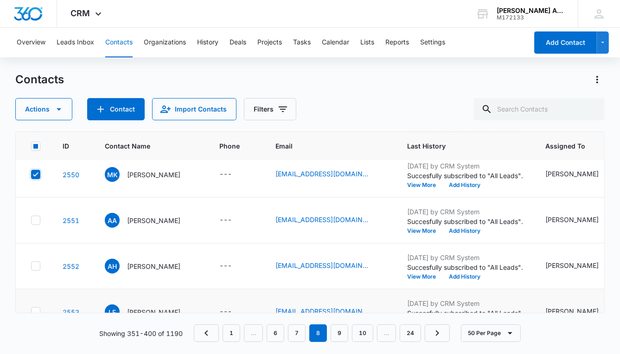
scroll to position [1845, 0]
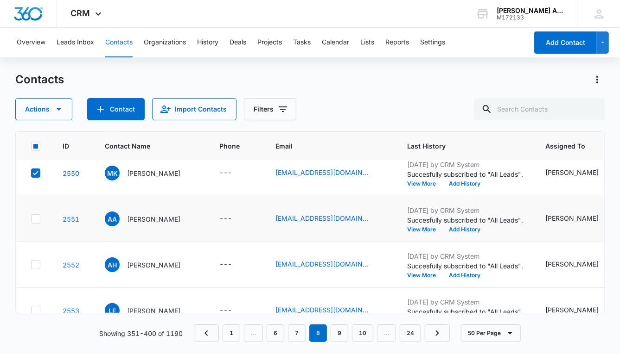
click at [36, 221] on icon at bounding box center [36, 219] width 8 height 8
click at [31, 220] on input "checkbox" at bounding box center [31, 219] width 0 height 0
checkbox input "true"
click at [34, 266] on icon at bounding box center [36, 265] width 8 height 8
click at [31, 266] on input "checkbox" at bounding box center [31, 265] width 0 height 0
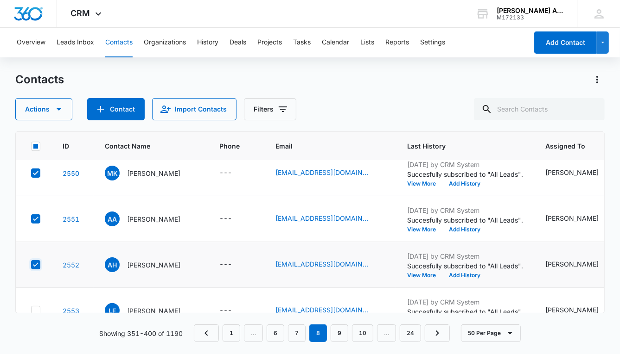
checkbox input "true"
click at [33, 302] on td at bounding box center [34, 311] width 36 height 46
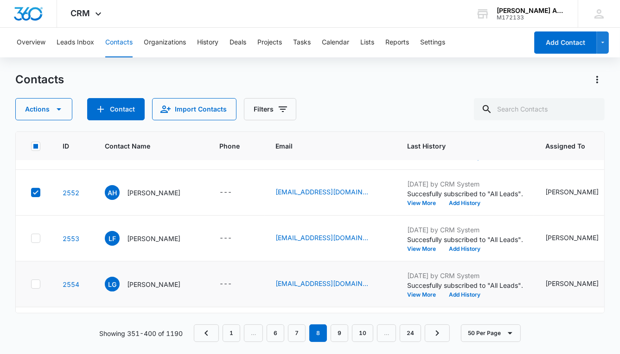
scroll to position [1920, 0]
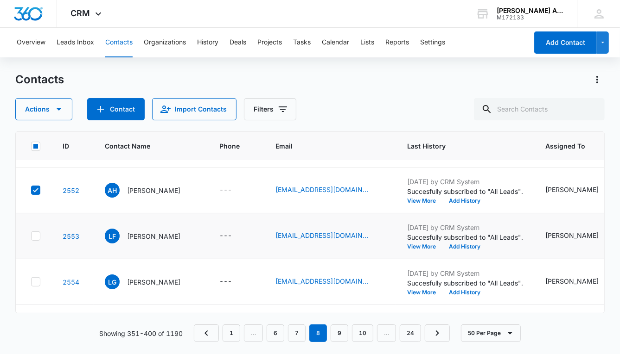
click at [36, 235] on icon at bounding box center [36, 236] width 6 height 4
click at [31, 236] on input "checkbox" at bounding box center [31, 236] width 0 height 0
click at [38, 237] on icon at bounding box center [36, 236] width 8 height 8
click at [31, 237] on input "checkbox" at bounding box center [31, 236] width 0 height 0
checkbox input "false"
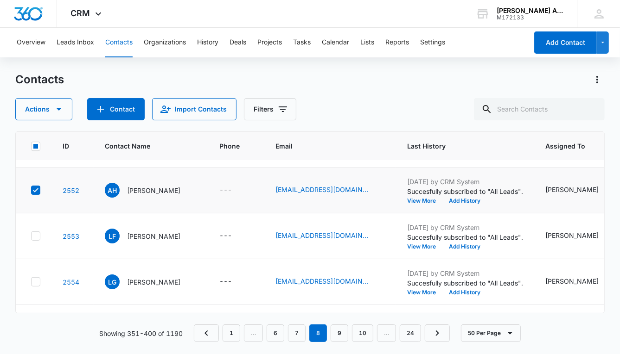
click at [38, 188] on icon at bounding box center [36, 190] width 8 height 8
click at [31, 190] on input "checkbox" at bounding box center [31, 190] width 0 height 0
checkbox input "false"
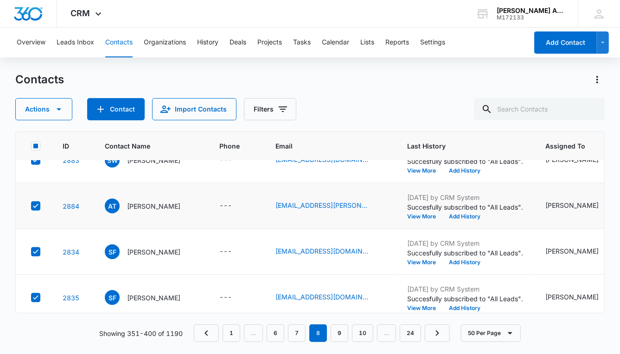
scroll to position [1043, 0]
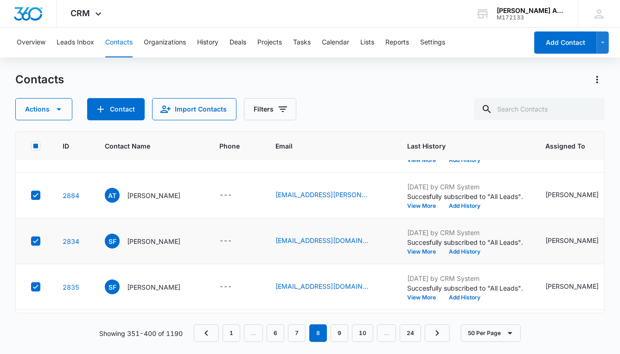
click at [38, 243] on icon at bounding box center [36, 241] width 8 height 8
click at [31, 242] on input "checkbox" at bounding box center [31, 241] width 0 height 0
checkbox input "false"
click at [35, 283] on icon at bounding box center [36, 287] width 8 height 8
click at [31, 287] on input "checkbox" at bounding box center [31, 287] width 0 height 0
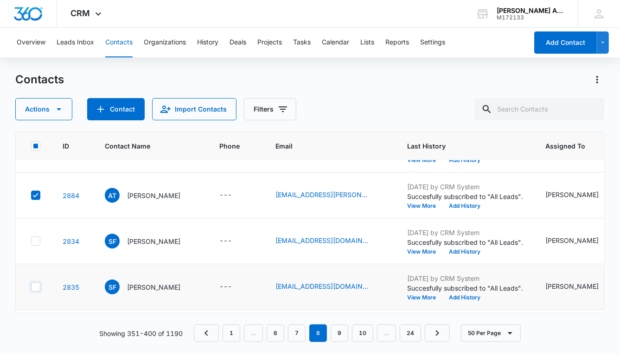
checkbox input "false"
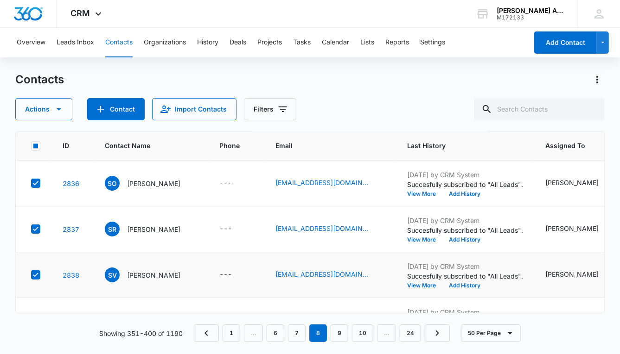
scroll to position [1157, 0]
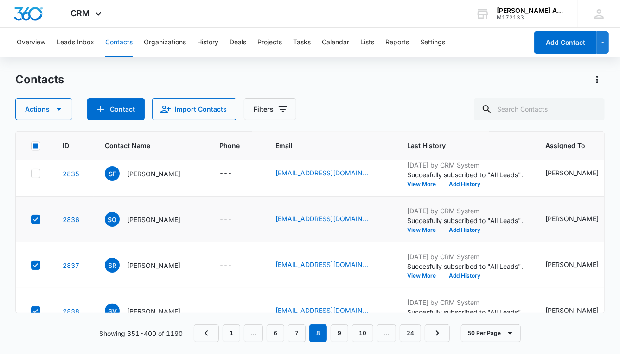
click at [37, 218] on icon at bounding box center [36, 219] width 8 height 8
click at [31, 220] on input "checkbox" at bounding box center [31, 220] width 0 height 0
checkbox input "false"
click at [37, 261] on icon at bounding box center [36, 265] width 8 height 8
click at [31, 266] on input "checkbox" at bounding box center [31, 266] width 0 height 0
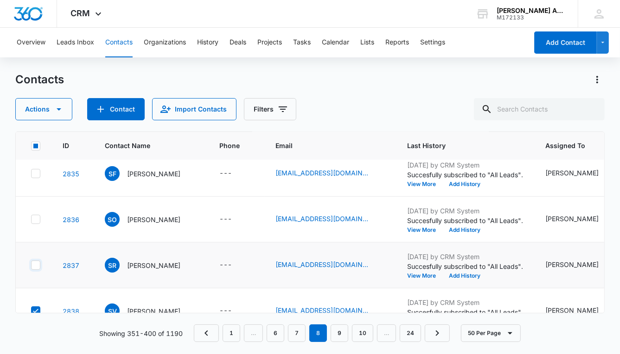
checkbox input "false"
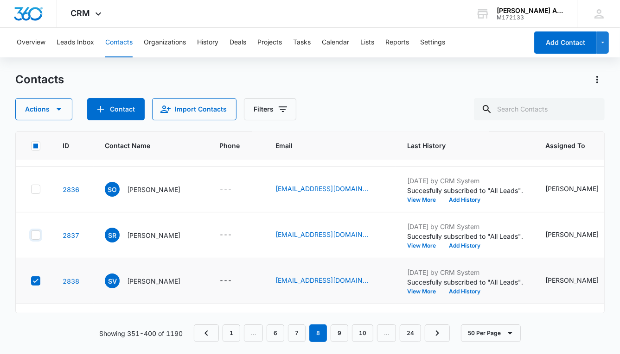
scroll to position [1189, 0]
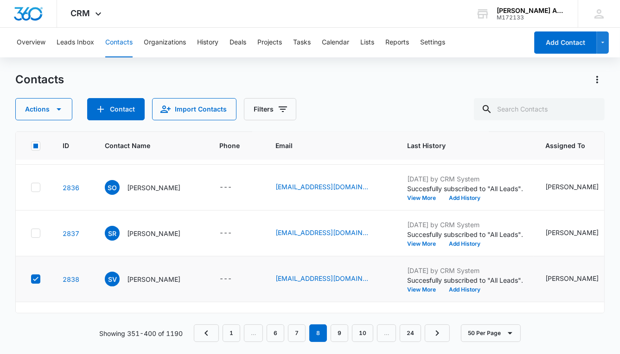
click at [36, 278] on icon at bounding box center [36, 279] width 6 height 4
click at [31, 279] on input "checkbox" at bounding box center [31, 279] width 0 height 0
checkbox input "false"
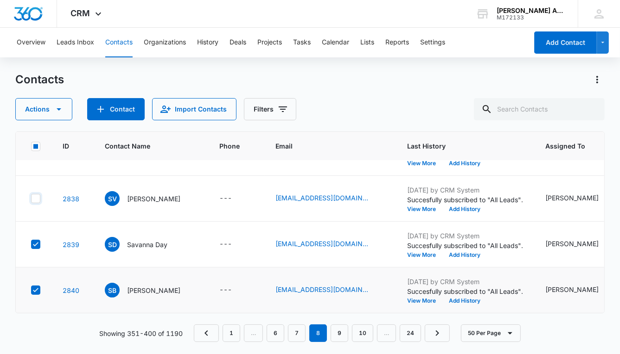
scroll to position [1270, 0]
click at [35, 244] on icon at bounding box center [36, 244] width 6 height 4
click at [31, 244] on input "checkbox" at bounding box center [31, 244] width 0 height 0
checkbox input "false"
click at [35, 290] on icon at bounding box center [36, 290] width 6 height 4
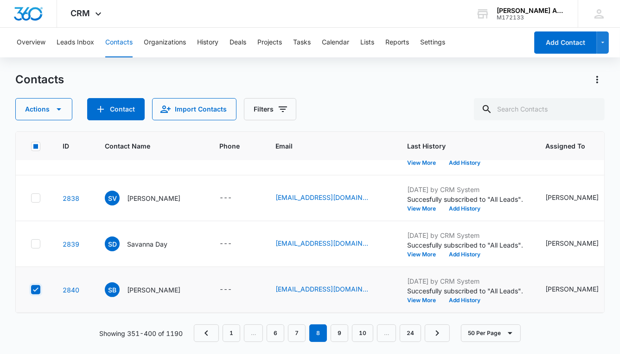
click at [31, 290] on input "checkbox" at bounding box center [31, 290] width 0 height 0
checkbox input "false"
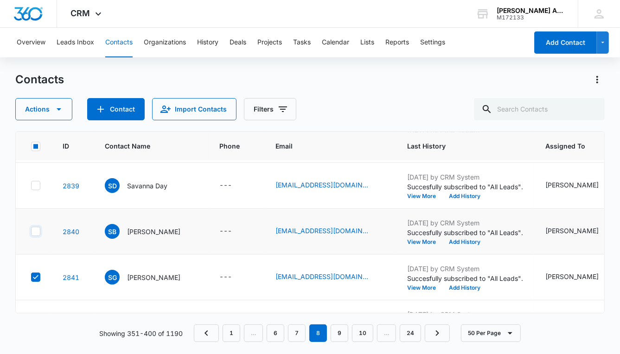
scroll to position [1372, 0]
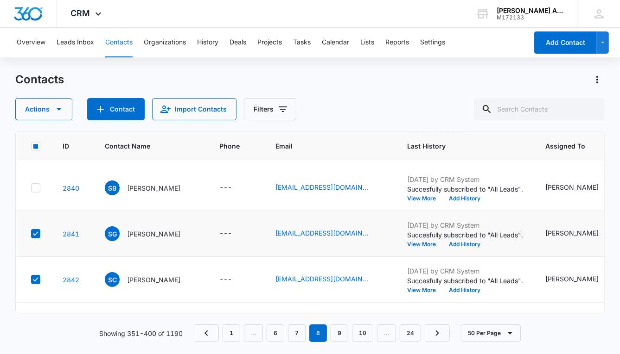
drag, startPoint x: 37, startPoint y: 229, endPoint x: 35, endPoint y: 239, distance: 9.9
click at [36, 230] on icon at bounding box center [36, 234] width 8 height 8
click at [31, 234] on input "checkbox" at bounding box center [31, 234] width 0 height 0
checkbox input "false"
click at [37, 276] on icon at bounding box center [36, 280] width 8 height 8
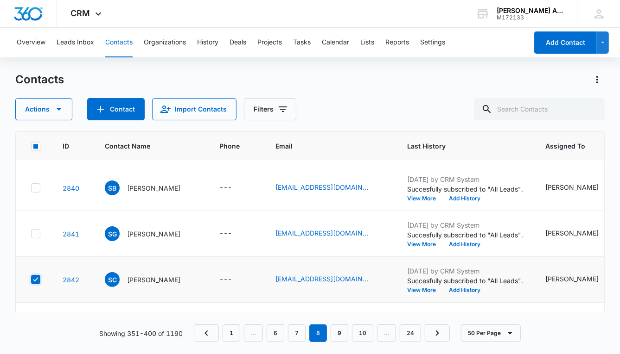
click at [31, 280] on input "checkbox" at bounding box center [31, 280] width 0 height 0
checkbox input "false"
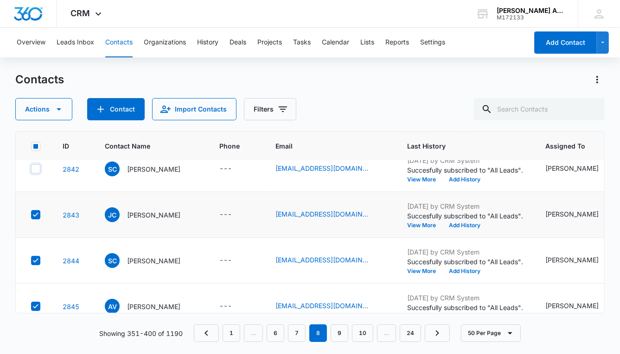
scroll to position [1483, 0]
click at [35, 215] on icon at bounding box center [36, 214] width 6 height 4
click at [31, 215] on input "checkbox" at bounding box center [31, 215] width 0 height 0
checkbox input "false"
click at [34, 259] on icon at bounding box center [36, 260] width 8 height 8
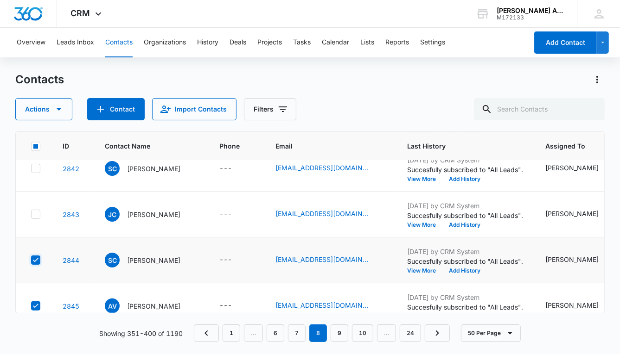
click at [31, 260] on input "checkbox" at bounding box center [31, 260] width 0 height 0
checkbox input "false"
click at [32, 302] on icon at bounding box center [36, 306] width 8 height 8
click at [31, 306] on input "checkbox" at bounding box center [31, 306] width 0 height 0
checkbox input "false"
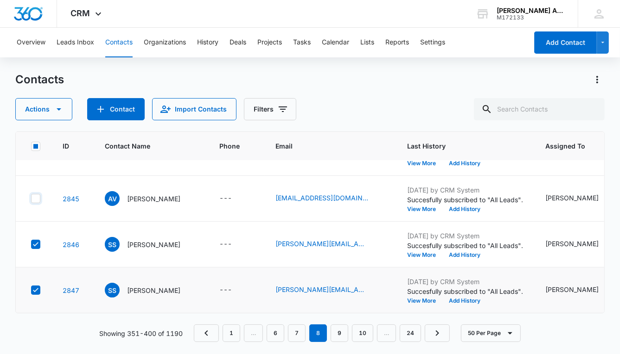
scroll to position [1595, 0]
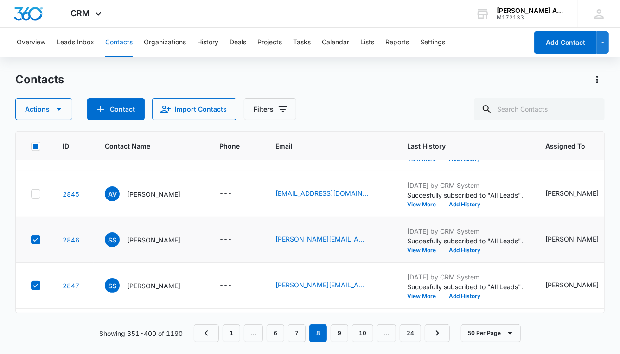
click at [31, 236] on td at bounding box center [34, 240] width 36 height 46
click at [34, 286] on icon at bounding box center [36, 286] width 8 height 8
click at [31, 286] on input "checkbox" at bounding box center [31, 286] width 0 height 0
checkbox input "false"
click at [33, 241] on icon at bounding box center [36, 240] width 8 height 8
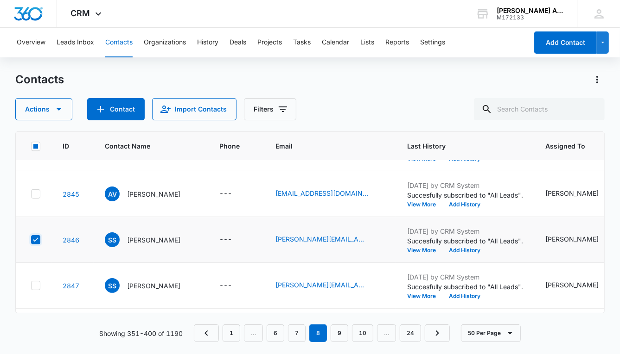
click at [31, 240] on input "checkbox" at bounding box center [31, 240] width 0 height 0
checkbox input "false"
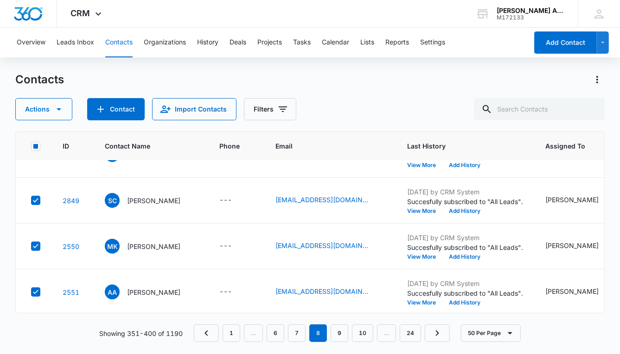
scroll to position [1746, 0]
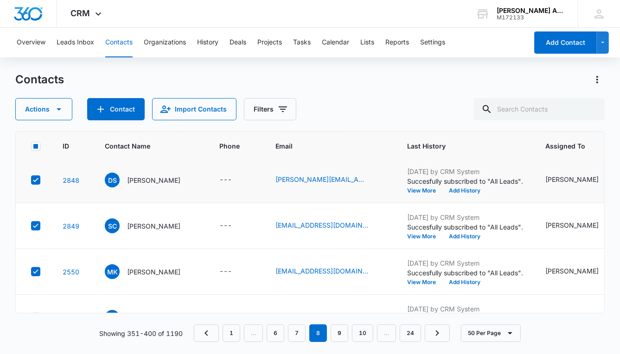
click at [37, 183] on icon at bounding box center [36, 180] width 8 height 8
click at [31, 181] on input "checkbox" at bounding box center [31, 180] width 0 height 0
checkbox input "false"
click at [36, 222] on icon at bounding box center [36, 226] width 8 height 8
click at [31, 226] on input "checkbox" at bounding box center [31, 226] width 0 height 0
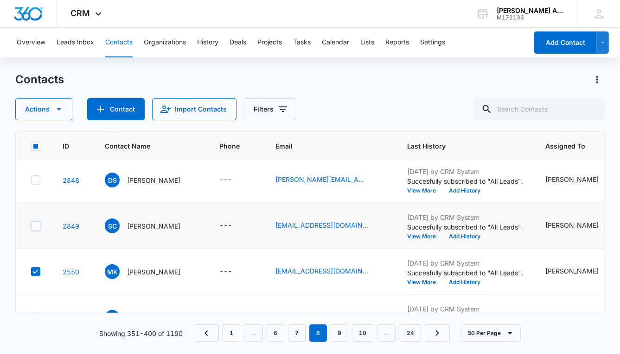
checkbox input "false"
click at [36, 272] on icon at bounding box center [36, 272] width 8 height 8
click at [31, 272] on input "checkbox" at bounding box center [31, 272] width 0 height 0
checkbox input "false"
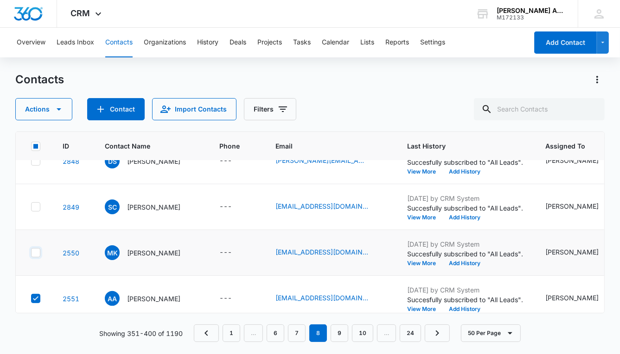
scroll to position [1808, 0]
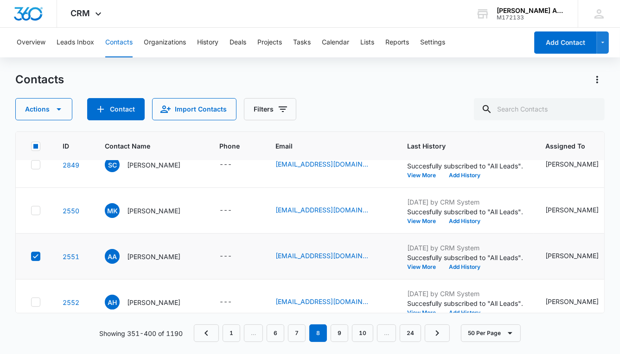
click at [35, 255] on icon at bounding box center [36, 257] width 8 height 8
click at [31, 257] on input "checkbox" at bounding box center [31, 257] width 0 height 0
checkbox input "false"
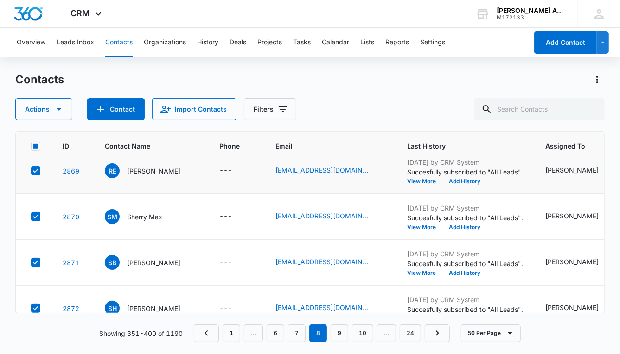
scroll to position [378, 0]
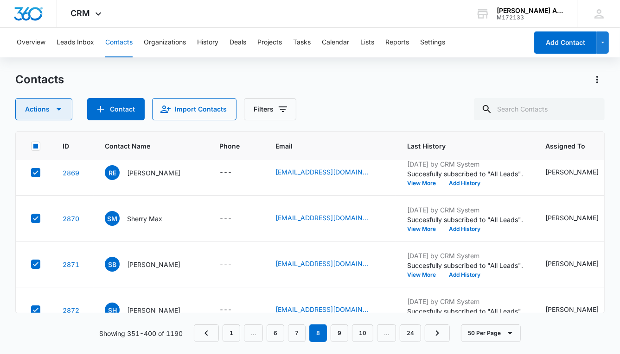
click at [60, 109] on icon "button" at bounding box center [58, 109] width 11 height 11
click at [57, 109] on icon "button" at bounding box center [59, 109] width 5 height 2
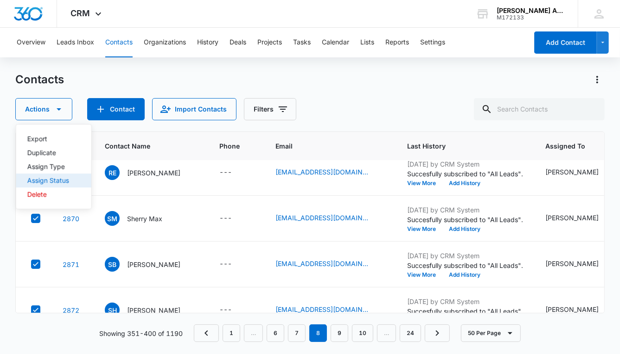
click at [53, 178] on div "Assign Status" at bounding box center [48, 180] width 42 height 6
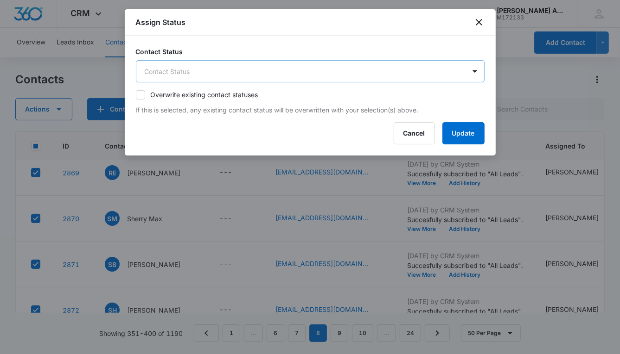
click at [194, 69] on body "CRM Apps Reputation Websites Forms CRM Email Social POS Content Ads Intelligenc…" at bounding box center [310, 177] width 620 height 354
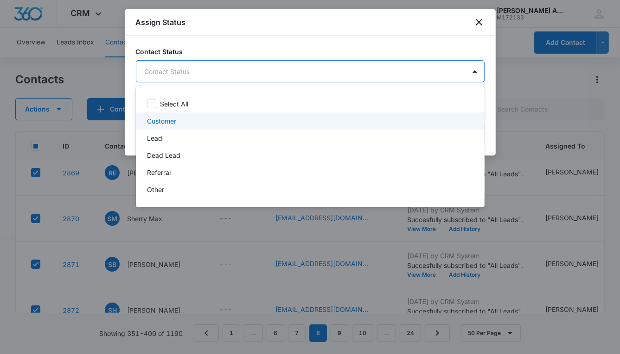
click at [177, 120] on div "Customer" at bounding box center [309, 121] width 324 height 10
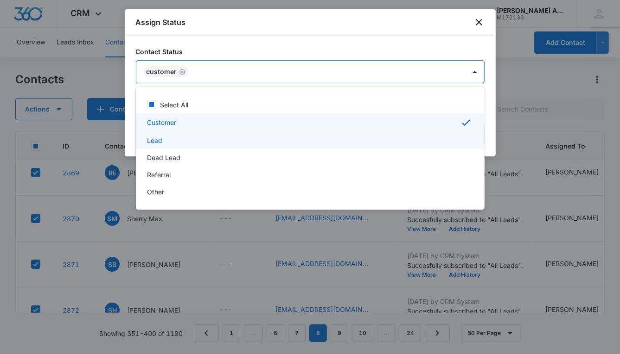
click at [162, 142] on div "Lead" at bounding box center [309, 141] width 324 height 10
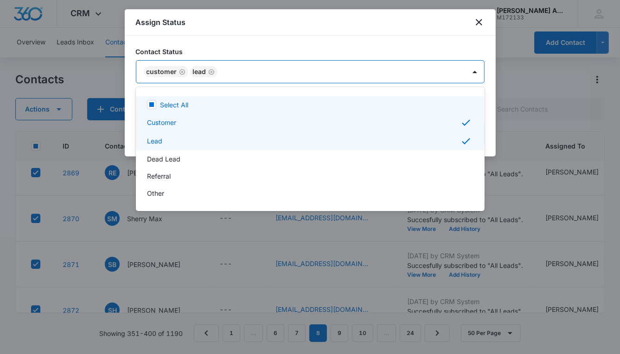
click at [298, 79] on div at bounding box center [310, 177] width 620 height 354
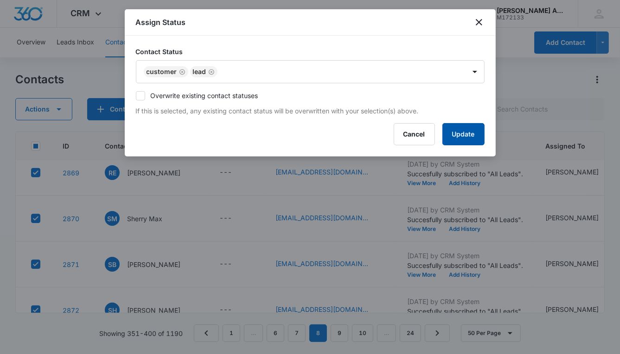
click at [446, 135] on button "Update" at bounding box center [463, 134] width 42 height 22
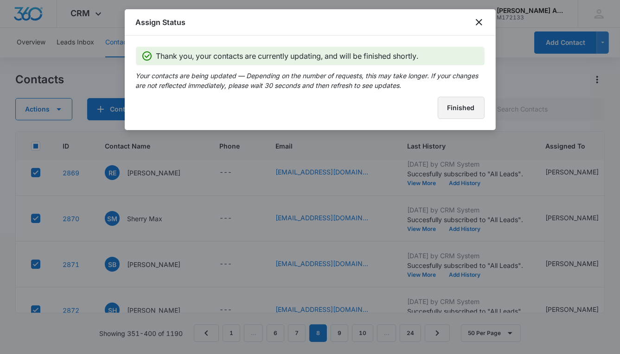
click at [438, 113] on button "Finished" at bounding box center [460, 108] width 47 height 22
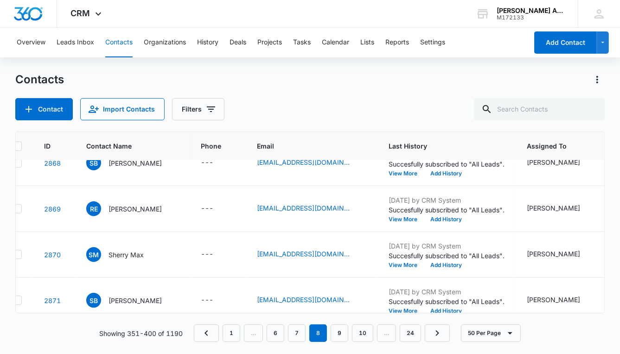
scroll to position [342, 0]
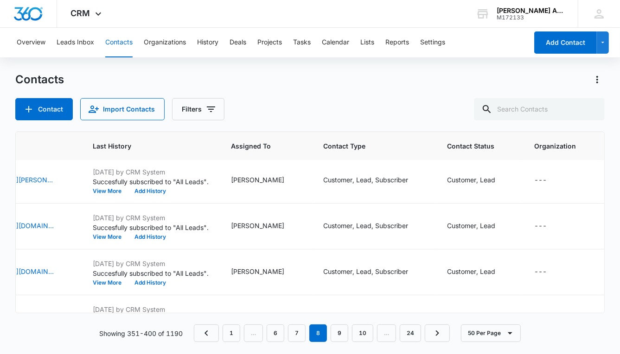
scroll to position [0, 320]
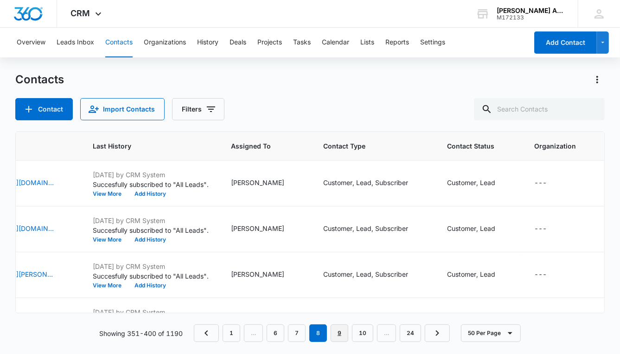
click at [338, 334] on link "9" at bounding box center [339, 334] width 18 height 18
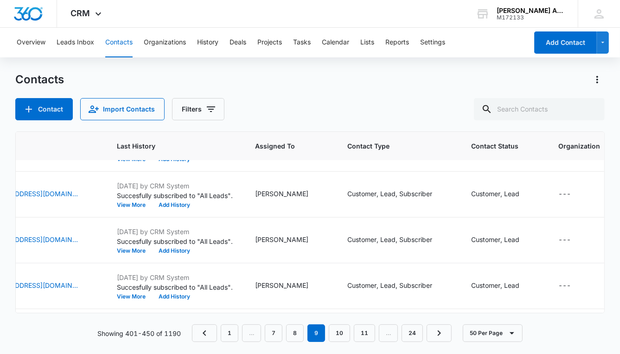
scroll to position [2145, 320]
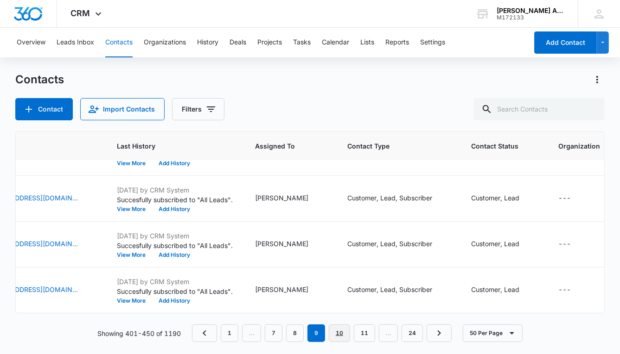
click at [346, 332] on link "10" at bounding box center [339, 334] width 21 height 18
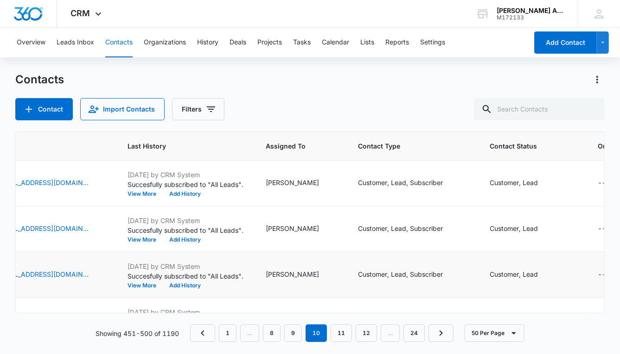
scroll to position [1, 320]
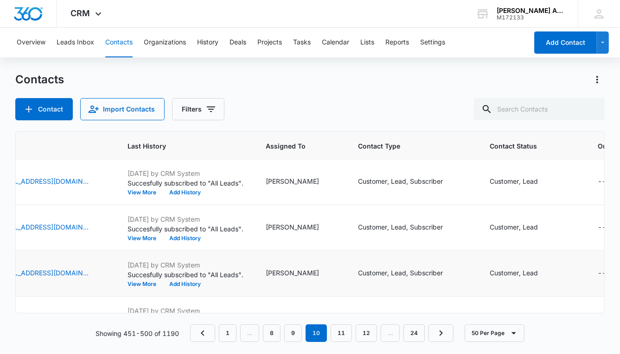
click at [342, 262] on td "[PERSON_NAME]" at bounding box center [300, 274] width 92 height 46
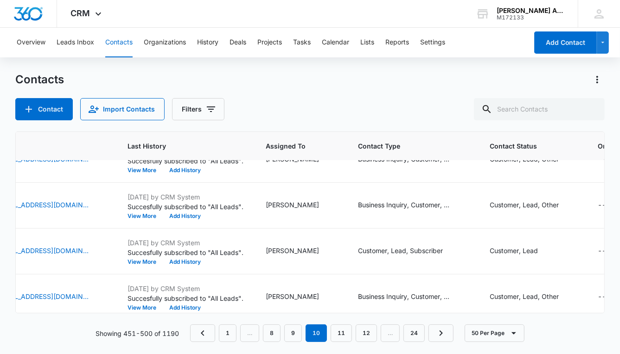
scroll to position [2145, 320]
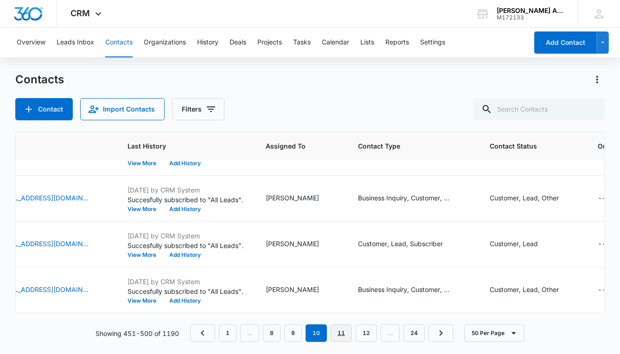
click at [342, 331] on link "11" at bounding box center [340, 334] width 21 height 18
click at [344, 328] on link "12" at bounding box center [342, 334] width 21 height 18
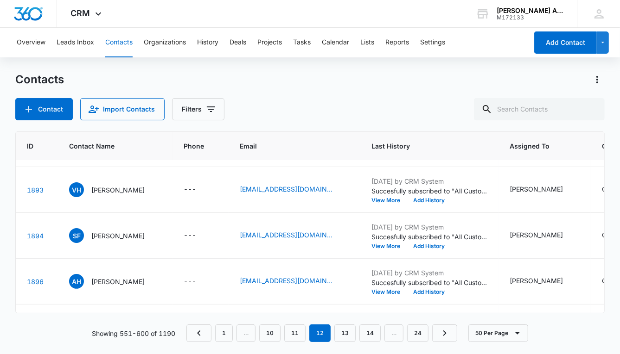
scroll to position [1829, 0]
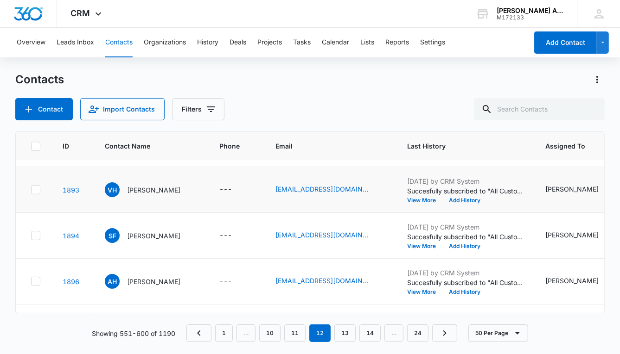
click at [36, 189] on icon at bounding box center [36, 190] width 6 height 4
click at [31, 190] on input "checkbox" at bounding box center [31, 190] width 0 height 0
checkbox input "true"
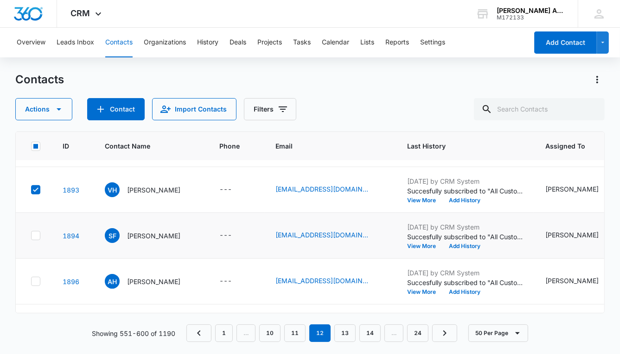
click at [35, 234] on icon at bounding box center [36, 236] width 6 height 4
click at [31, 236] on input "checkbox" at bounding box center [31, 236] width 0 height 0
checkbox input "true"
drag, startPoint x: 34, startPoint y: 280, endPoint x: 39, endPoint y: 280, distance: 5.6
click at [34, 280] on icon at bounding box center [36, 282] width 8 height 8
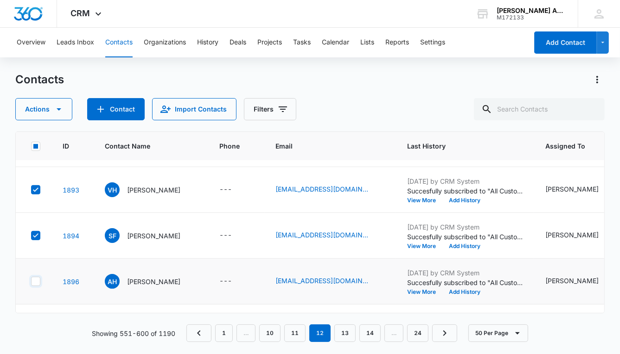
click at [31, 282] on input "checkbox" at bounding box center [31, 282] width 0 height 0
checkbox input "true"
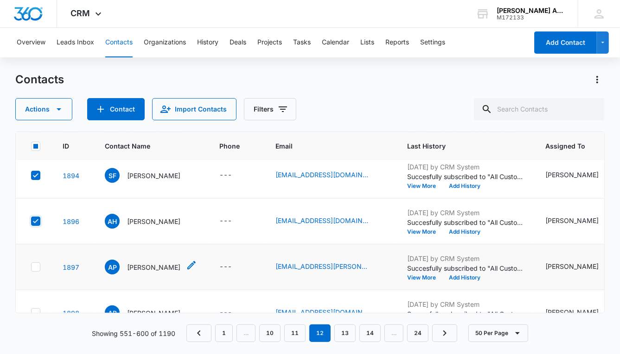
scroll to position [1890, 0]
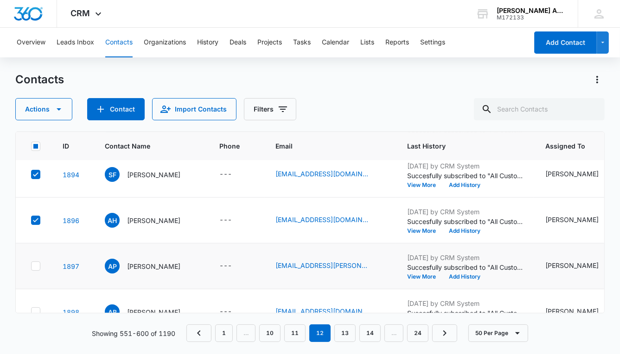
click at [36, 265] on icon at bounding box center [36, 266] width 6 height 4
click at [31, 266] on input "checkbox" at bounding box center [31, 266] width 0 height 0
checkbox input "true"
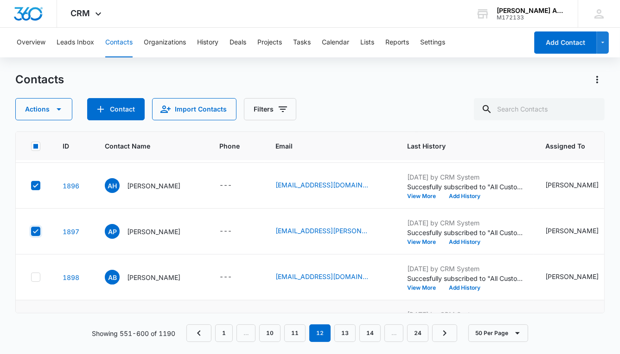
scroll to position [1943, 0]
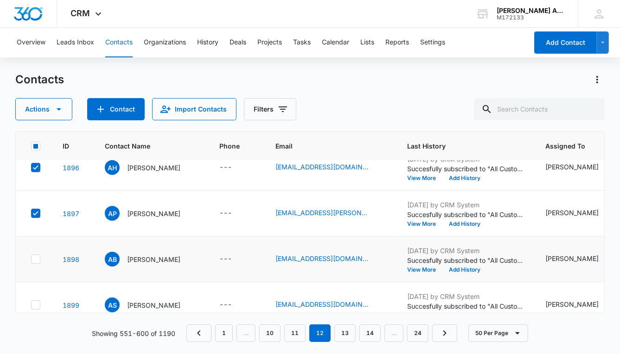
click at [35, 258] on icon at bounding box center [36, 259] width 8 height 8
click at [31, 259] on input "checkbox" at bounding box center [31, 259] width 0 height 0
checkbox input "true"
click at [34, 298] on td at bounding box center [34, 306] width 36 height 46
click at [38, 303] on icon at bounding box center [36, 305] width 6 height 4
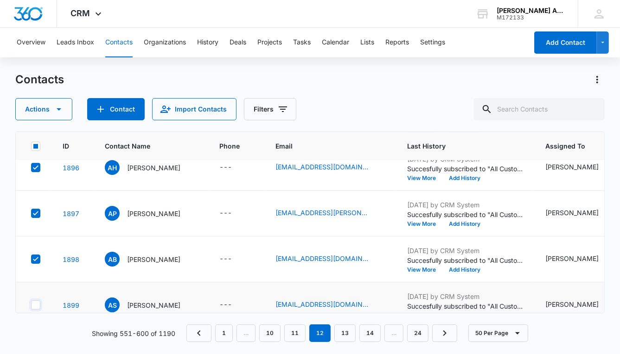
click at [31, 305] on input "checkbox" at bounding box center [31, 305] width 0 height 0
checkbox input "true"
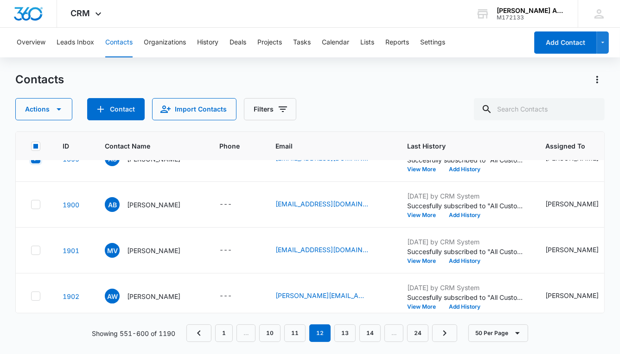
scroll to position [2087, 0]
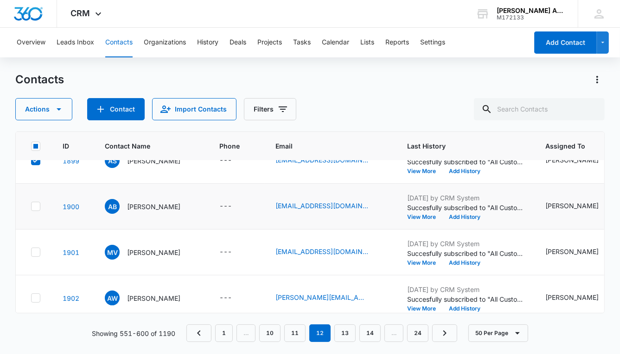
click at [38, 204] on icon at bounding box center [36, 206] width 8 height 8
click at [31, 207] on input "checkbox" at bounding box center [31, 207] width 0 height 0
checkbox input "true"
click at [36, 245] on td at bounding box center [34, 253] width 36 height 46
click at [34, 257] on td at bounding box center [34, 253] width 36 height 46
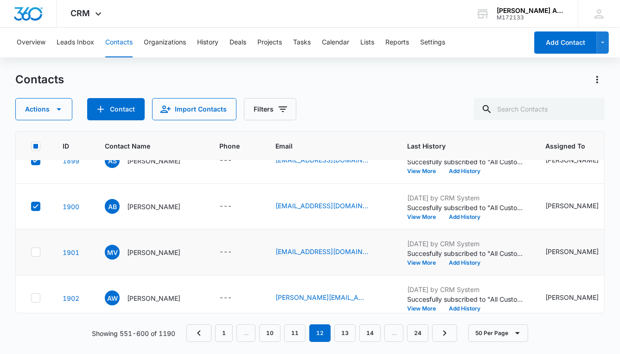
click at [36, 254] on icon at bounding box center [36, 252] width 8 height 8
click at [31, 253] on input "checkbox" at bounding box center [31, 253] width 0 height 0
checkbox input "true"
click at [39, 295] on icon at bounding box center [36, 298] width 8 height 8
click at [31, 298] on input "checkbox" at bounding box center [31, 298] width 0 height 0
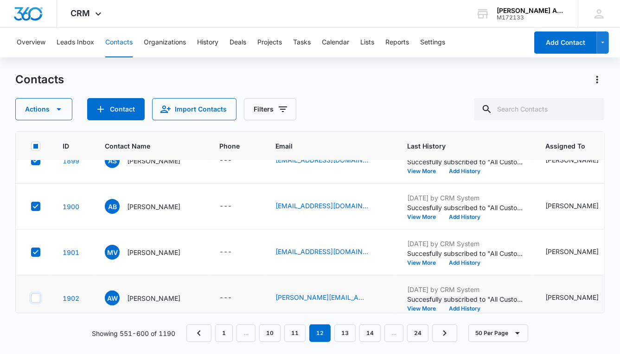
checkbox input "true"
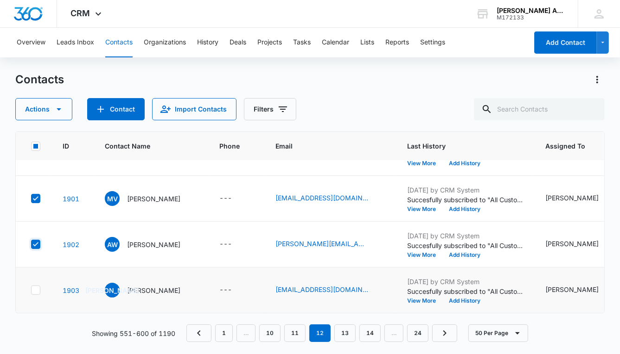
scroll to position [2145, 0]
click at [36, 286] on icon at bounding box center [36, 290] width 8 height 8
click at [31, 291] on input "checkbox" at bounding box center [31, 291] width 0 height 0
checkbox input "true"
click at [59, 108] on icon "button" at bounding box center [59, 109] width 5 height 2
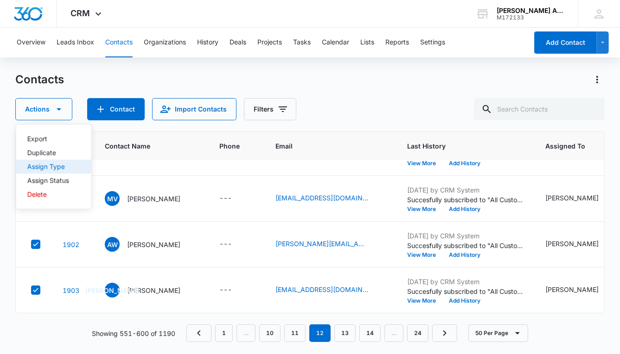
click at [59, 168] on div "Assign Type" at bounding box center [48, 167] width 42 height 6
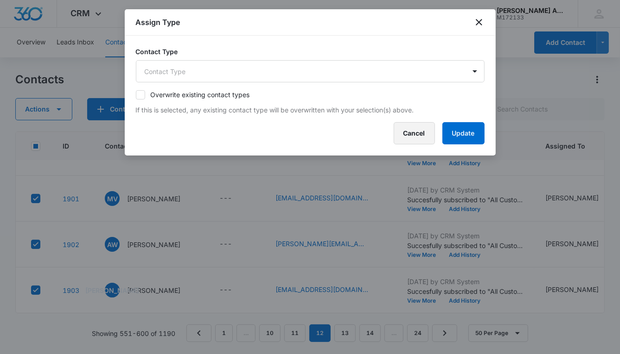
click at [405, 133] on button "Cancel" at bounding box center [413, 133] width 41 height 22
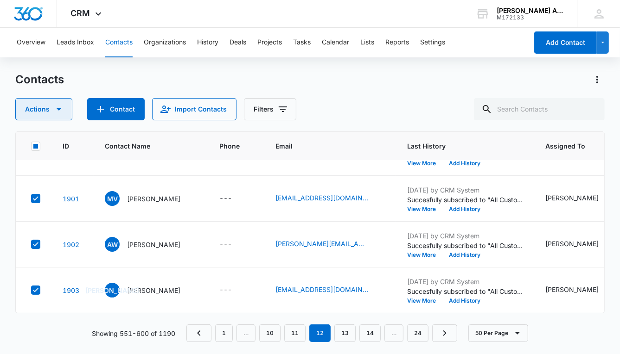
click at [59, 110] on icon "button" at bounding box center [58, 109] width 11 height 11
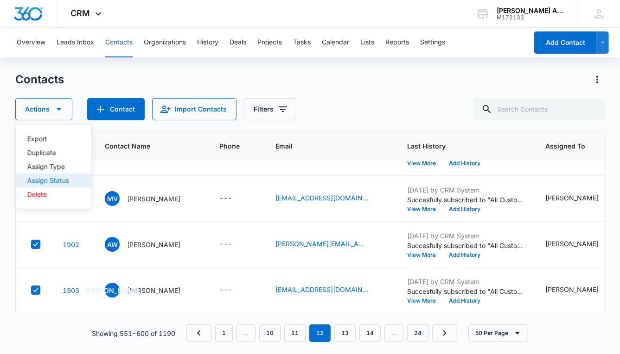
click at [55, 182] on div "Assign Status" at bounding box center [48, 180] width 42 height 6
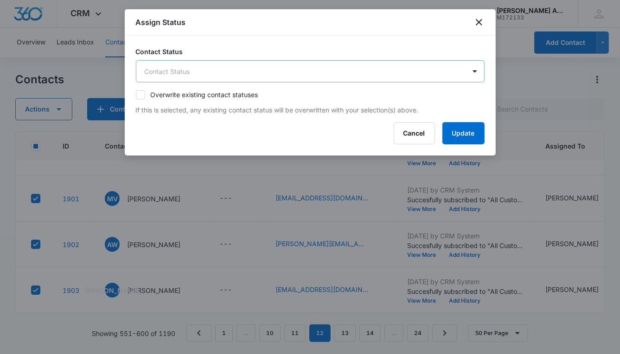
click at [203, 76] on body "CRM Apps Reputation Websites Forms CRM Email Social POS Content Ads Intelligenc…" at bounding box center [310, 177] width 620 height 354
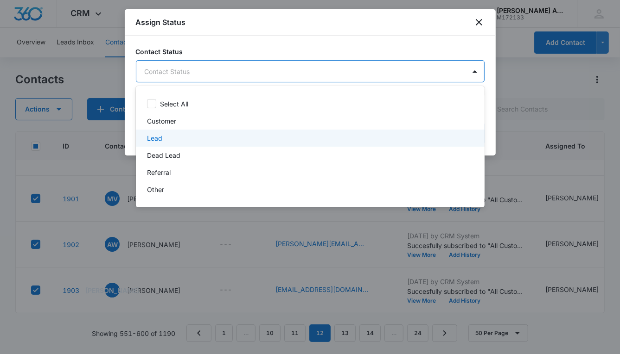
click at [163, 138] on div "Lead" at bounding box center [309, 138] width 324 height 10
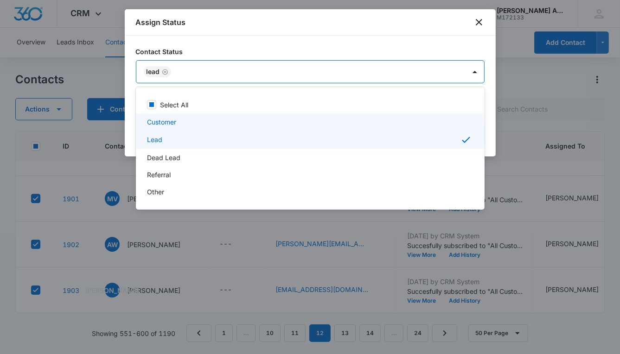
click at [171, 119] on p "Customer" at bounding box center [161, 122] width 29 height 10
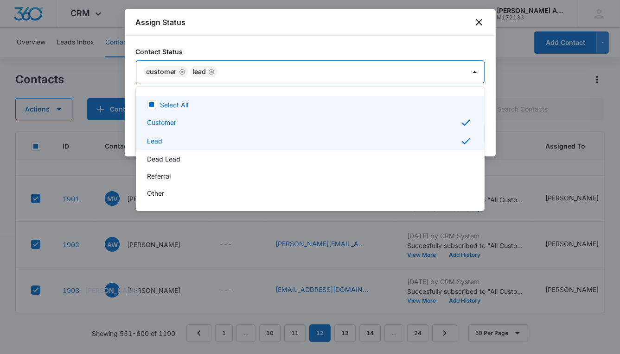
click at [306, 73] on div at bounding box center [310, 177] width 620 height 354
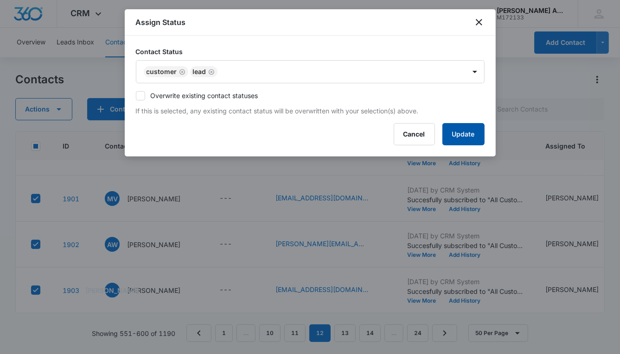
click at [454, 134] on button "Update" at bounding box center [463, 134] width 42 height 22
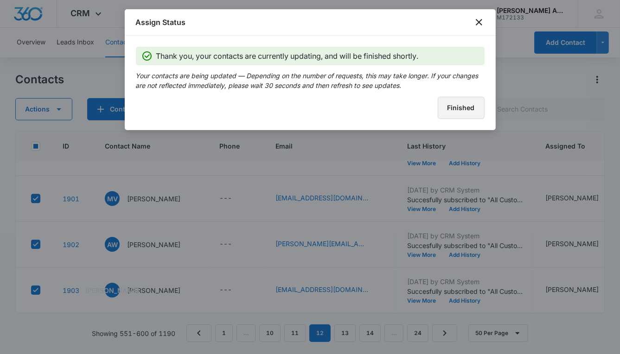
click at [443, 114] on button "Finished" at bounding box center [460, 108] width 47 height 22
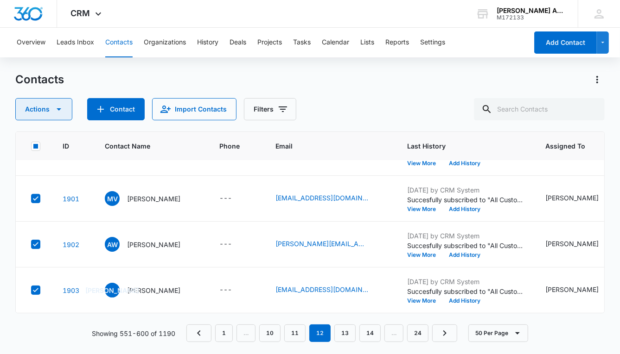
click at [59, 108] on icon "button" at bounding box center [59, 109] width 5 height 2
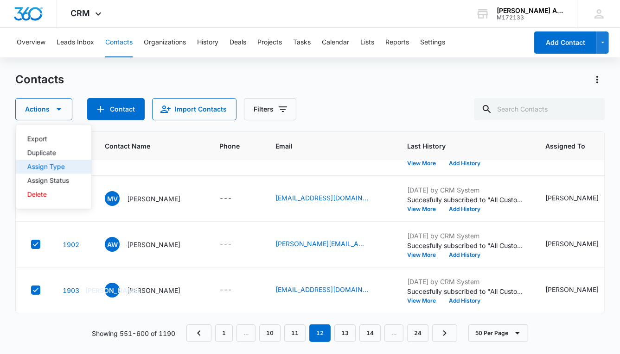
click at [53, 167] on div "Assign Type" at bounding box center [48, 167] width 42 height 6
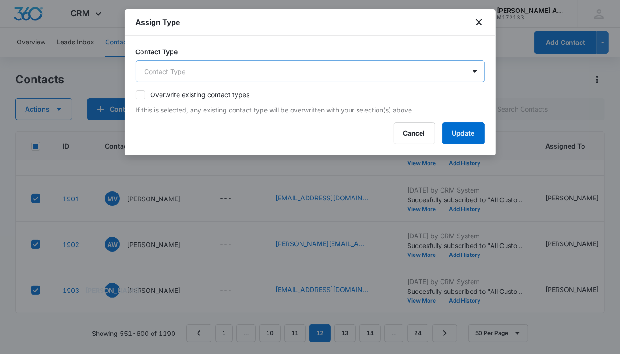
click at [193, 74] on body "CRM Apps Reputation Websites Forms CRM Email Social POS Content Ads Intelligenc…" at bounding box center [310, 177] width 620 height 354
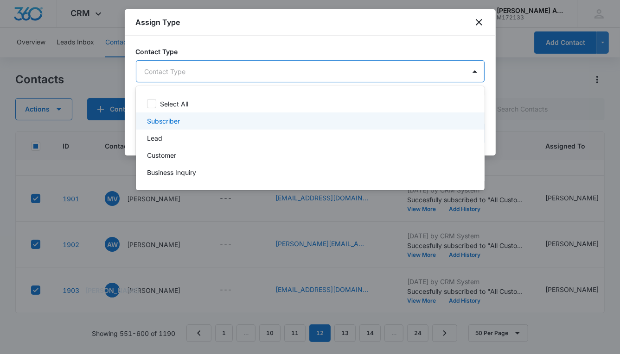
click at [161, 123] on p "Subscriber" at bounding box center [163, 121] width 33 height 10
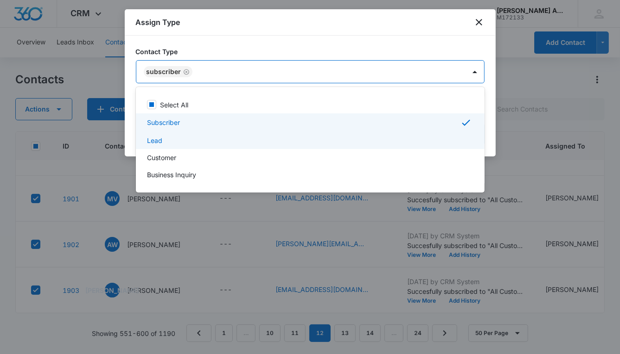
click at [153, 141] on p "Lead" at bounding box center [154, 141] width 15 height 10
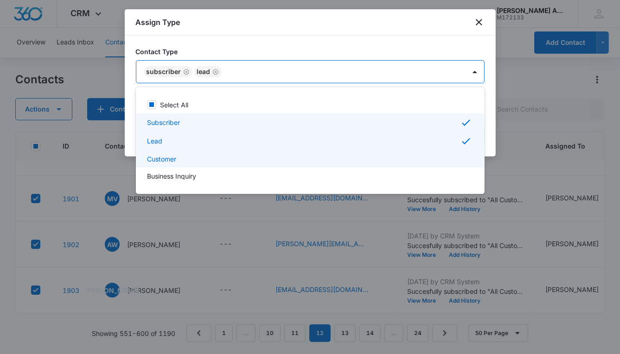
click at [160, 159] on p "Customer" at bounding box center [161, 159] width 29 height 10
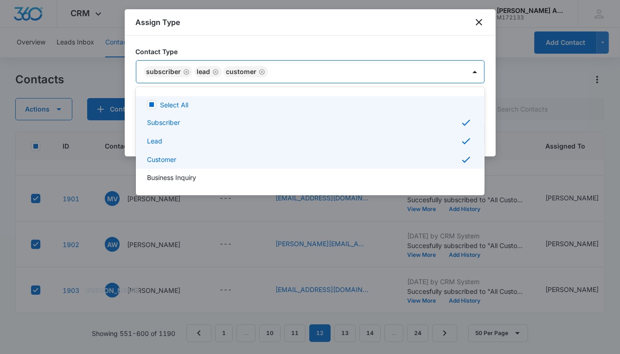
click at [292, 72] on div at bounding box center [310, 177] width 620 height 354
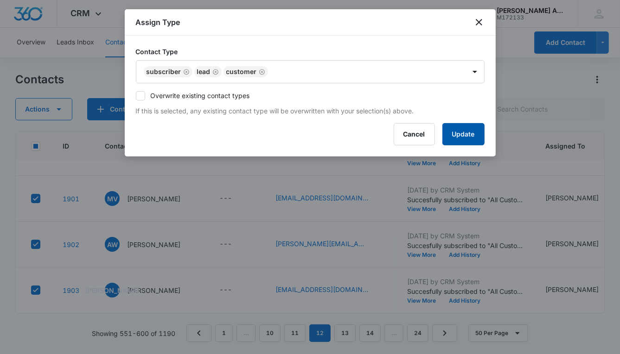
click at [446, 138] on button "Update" at bounding box center [463, 134] width 42 height 22
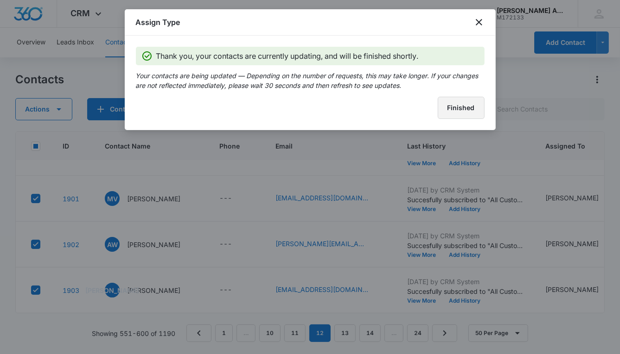
click at [449, 113] on button "Finished" at bounding box center [460, 108] width 47 height 22
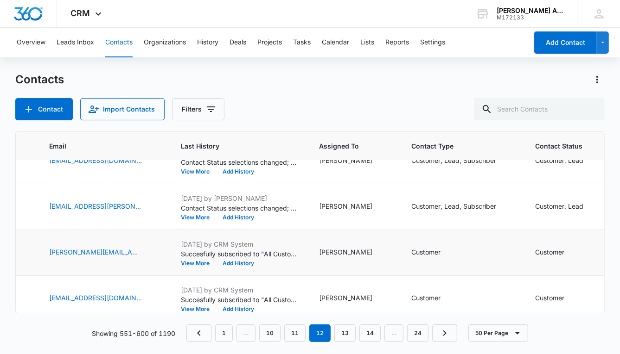
scroll to position [1773, 226]
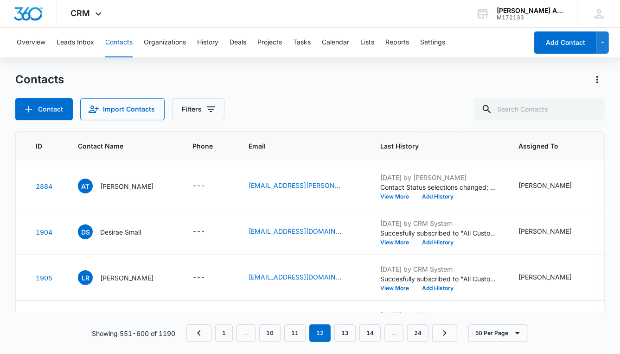
scroll to position [1786, 0]
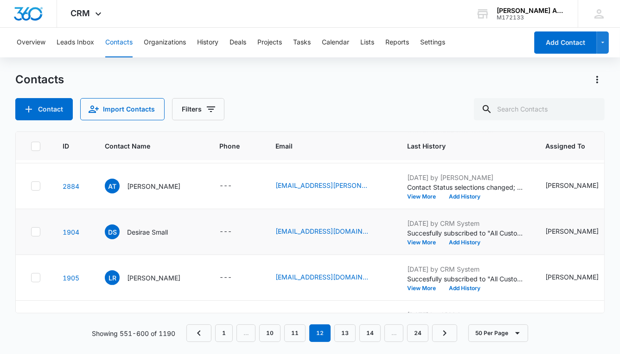
click at [36, 231] on icon at bounding box center [36, 232] width 6 height 4
click at [31, 232] on input "checkbox" at bounding box center [31, 232] width 0 height 0
checkbox input "true"
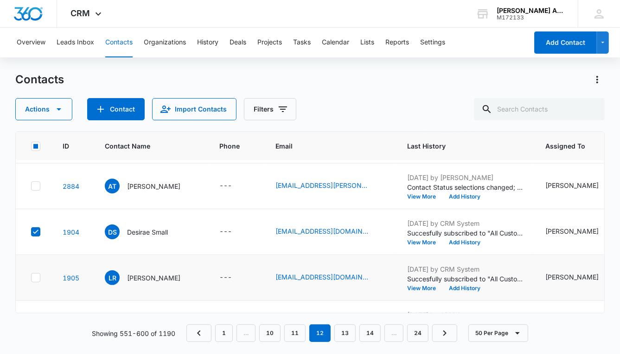
click at [35, 277] on icon at bounding box center [36, 278] width 8 height 8
click at [31, 278] on input "checkbox" at bounding box center [31, 278] width 0 height 0
checkbox input "true"
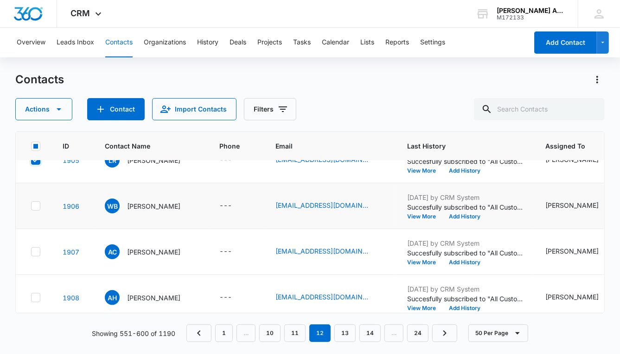
scroll to position [1926, 0]
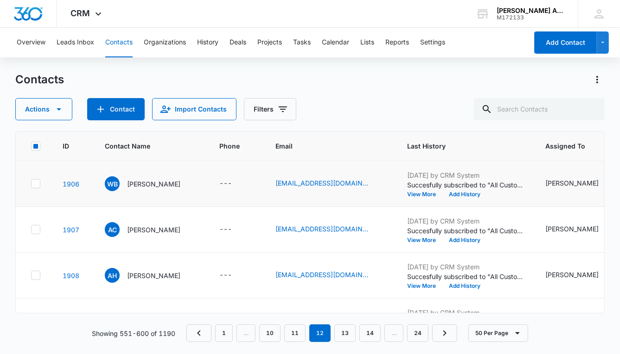
click at [38, 183] on icon at bounding box center [36, 184] width 8 height 8
click at [31, 184] on input "checkbox" at bounding box center [31, 184] width 0 height 0
checkbox input "true"
click at [38, 227] on icon at bounding box center [36, 230] width 8 height 8
click at [31, 230] on input "checkbox" at bounding box center [31, 230] width 0 height 0
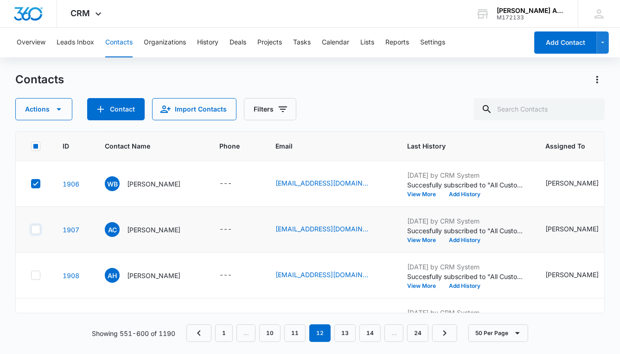
checkbox input "true"
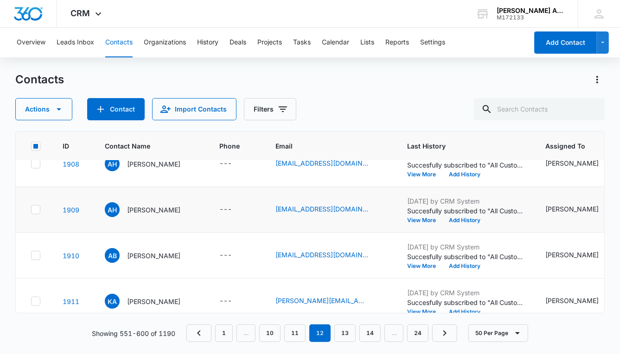
scroll to position [2038, 0]
click at [36, 158] on th at bounding box center [34, 146] width 36 height 29
click at [37, 164] on icon at bounding box center [36, 164] width 8 height 8
click at [31, 165] on input "checkbox" at bounding box center [31, 165] width 0 height 0
checkbox input "true"
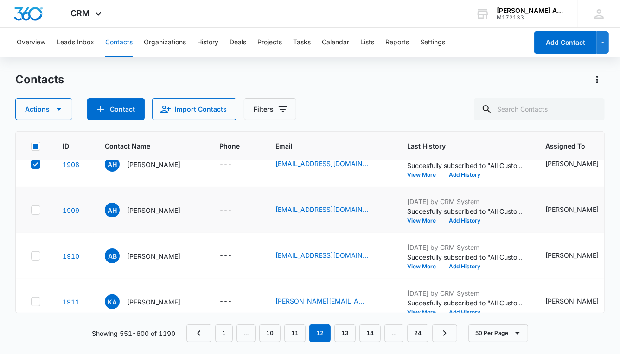
click at [36, 212] on icon at bounding box center [36, 210] width 8 height 8
click at [31, 211] on input "checkbox" at bounding box center [31, 210] width 0 height 0
checkbox input "true"
click at [38, 257] on icon at bounding box center [36, 256] width 8 height 8
click at [31, 257] on input "checkbox" at bounding box center [31, 256] width 0 height 0
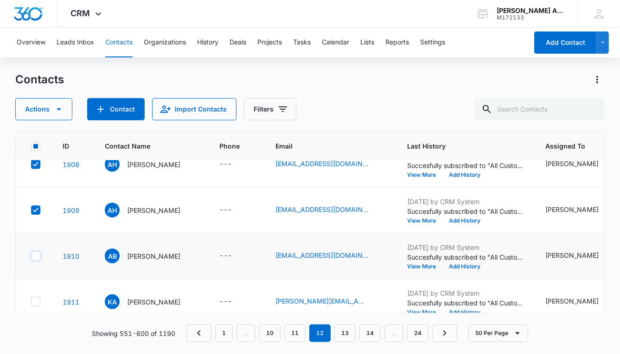
checkbox input "true"
click at [36, 303] on icon at bounding box center [36, 302] width 8 height 8
click at [31, 303] on input "checkbox" at bounding box center [31, 302] width 0 height 0
checkbox input "true"
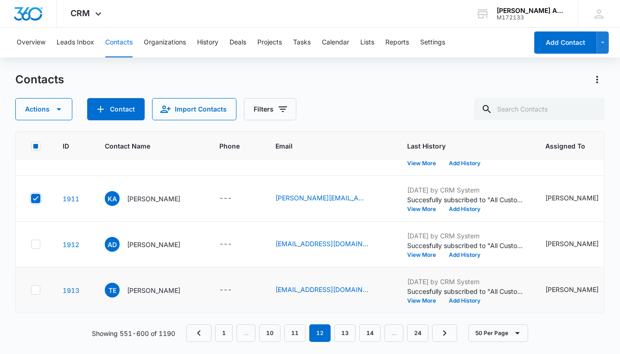
scroll to position [2145, 0]
click at [35, 242] on icon at bounding box center [36, 244] width 6 height 4
click at [31, 245] on input "checkbox" at bounding box center [31, 245] width 0 height 0
checkbox input "true"
click at [34, 286] on icon at bounding box center [36, 290] width 8 height 8
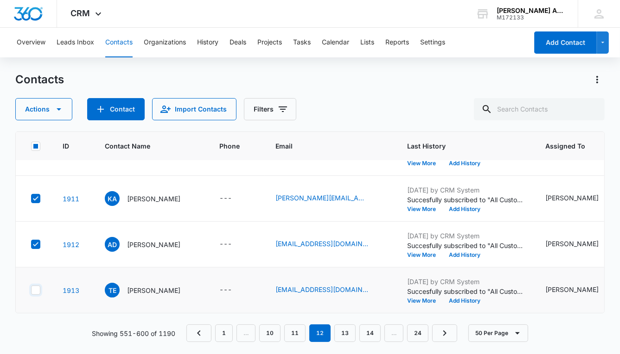
click at [31, 291] on input "checkbox" at bounding box center [31, 291] width 0 height 0
checkbox input "true"
click at [58, 108] on icon "button" at bounding box center [58, 109] width 11 height 11
click at [55, 168] on div "Assign Type" at bounding box center [48, 167] width 42 height 6
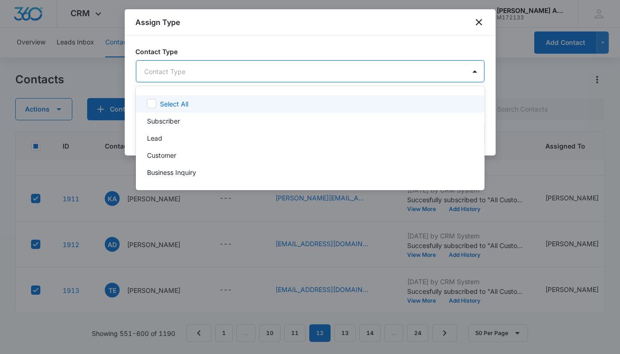
click at [183, 68] on body "CRM Apps Reputation Websites Forms CRM Email Social POS Content Ads Intelligenc…" at bounding box center [310, 177] width 620 height 354
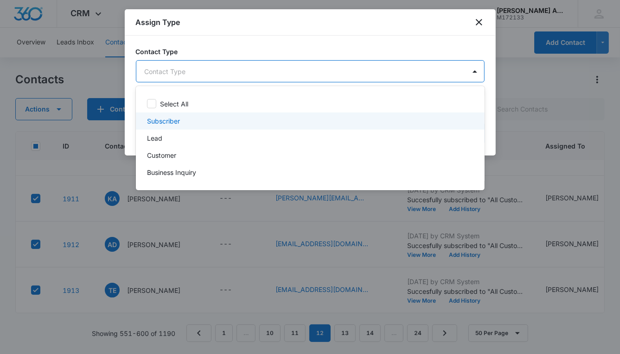
click at [167, 123] on p "Subscriber" at bounding box center [163, 121] width 33 height 10
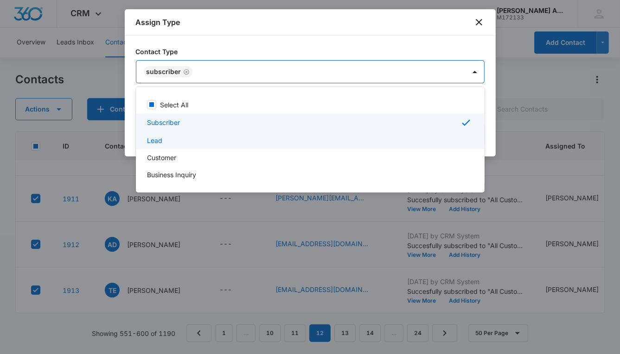
click at [160, 137] on p "Lead" at bounding box center [154, 141] width 15 height 10
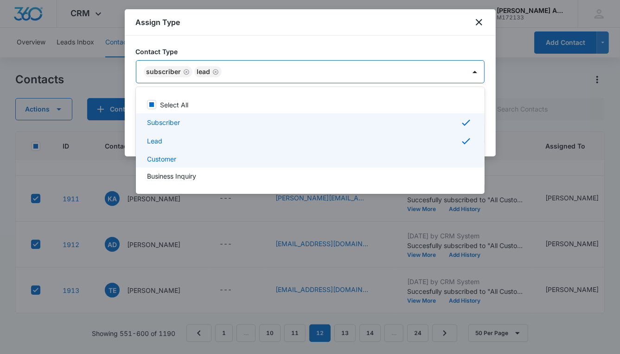
click at [161, 159] on p "Customer" at bounding box center [161, 159] width 29 height 10
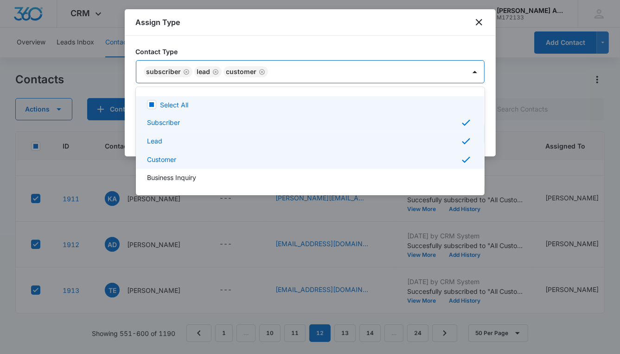
click at [298, 74] on div at bounding box center [310, 177] width 620 height 354
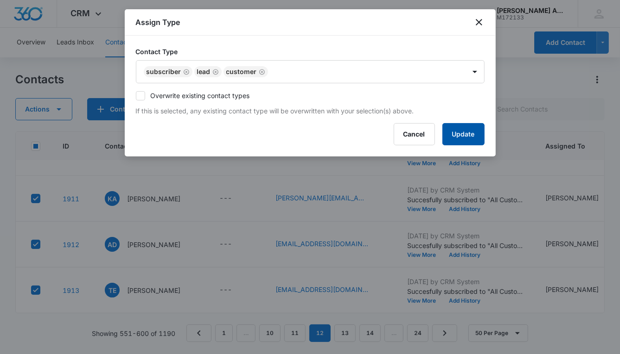
click at [443, 130] on button "Update" at bounding box center [463, 134] width 42 height 22
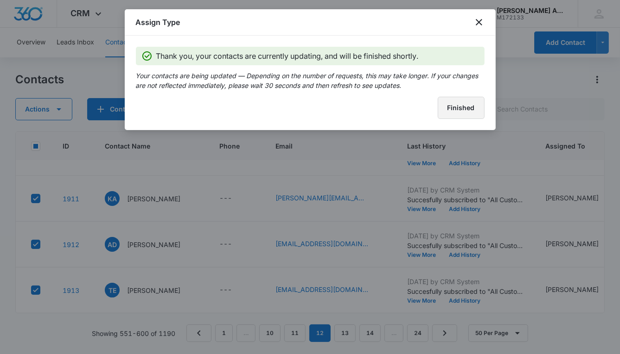
click at [443, 110] on button "Finished" at bounding box center [460, 108] width 47 height 22
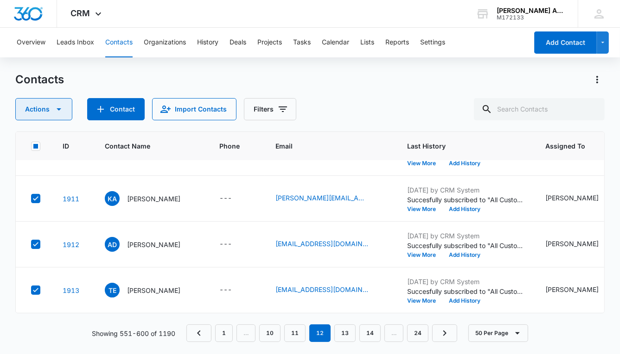
click at [58, 109] on icon "button" at bounding box center [59, 109] width 5 height 2
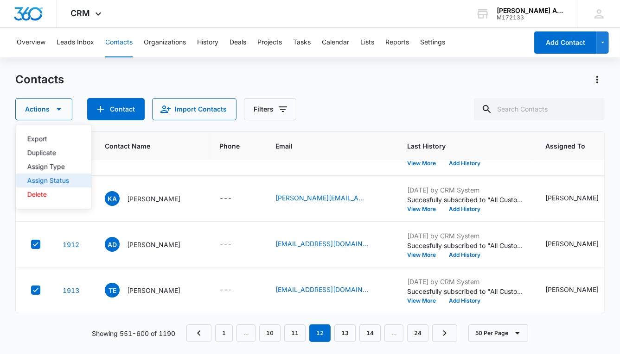
click at [57, 180] on div "Assign Status" at bounding box center [48, 180] width 42 height 6
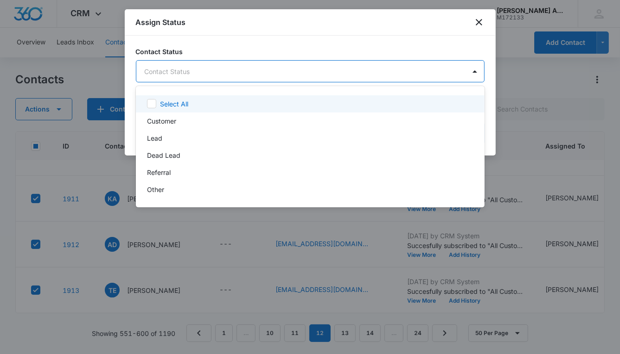
drag, startPoint x: 196, startPoint y: 69, endPoint x: 197, endPoint y: 75, distance: 6.0
click at [196, 69] on body "CRM Apps Reputation Websites Forms CRM Email Social POS Content Ads Intelligenc…" at bounding box center [310, 177] width 620 height 354
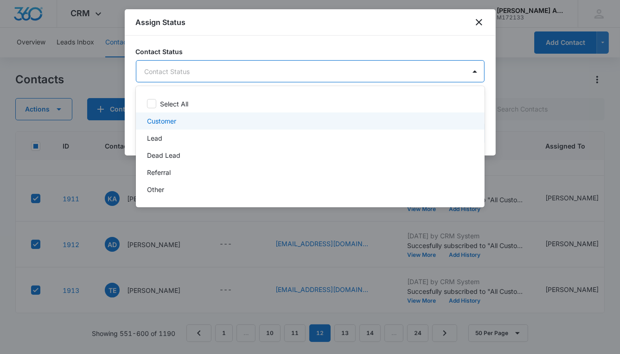
click at [176, 121] on p "Customer" at bounding box center [161, 121] width 29 height 10
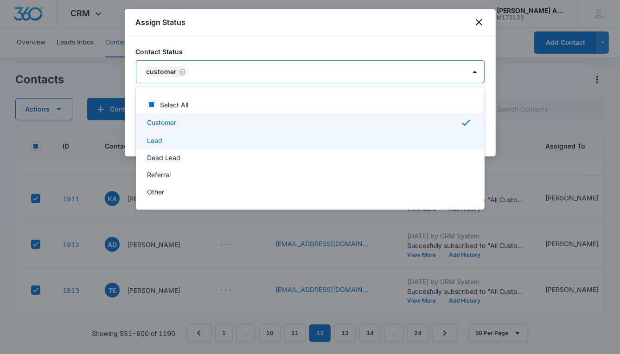
click at [158, 141] on p "Lead" at bounding box center [154, 141] width 15 height 10
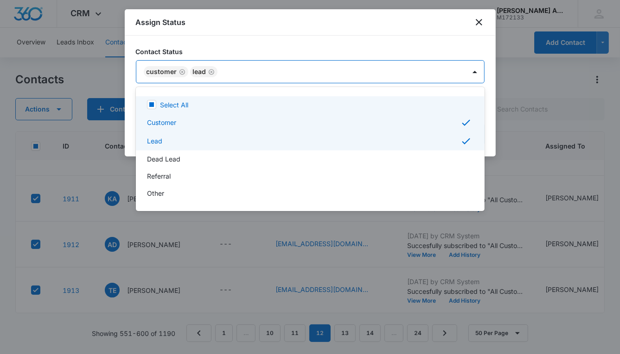
click at [403, 76] on div at bounding box center [310, 177] width 620 height 354
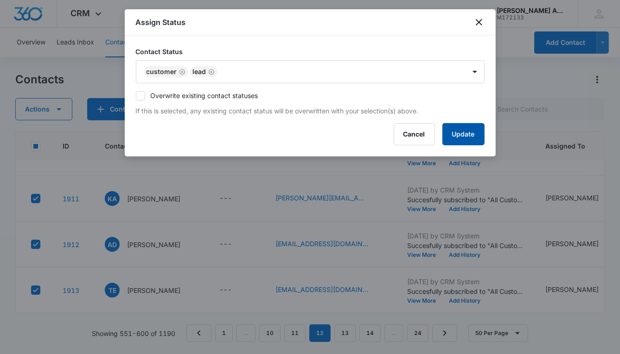
drag, startPoint x: 450, startPoint y: 134, endPoint x: 446, endPoint y: 139, distance: 6.9
click at [450, 134] on button "Update" at bounding box center [463, 134] width 42 height 22
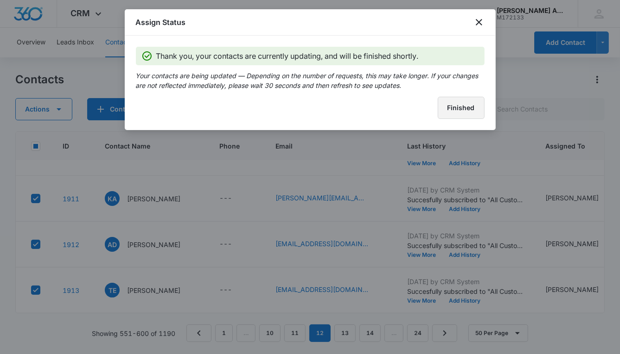
click at [445, 108] on button "Finished" at bounding box center [460, 108] width 47 height 22
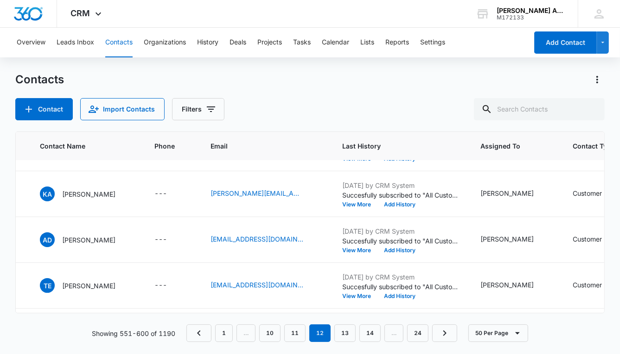
scroll to position [1916, 0]
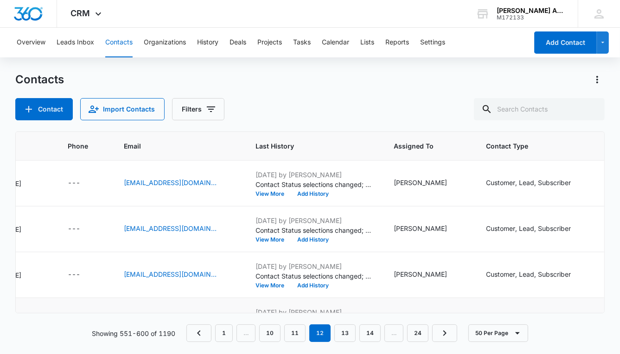
scroll to position [0, 178]
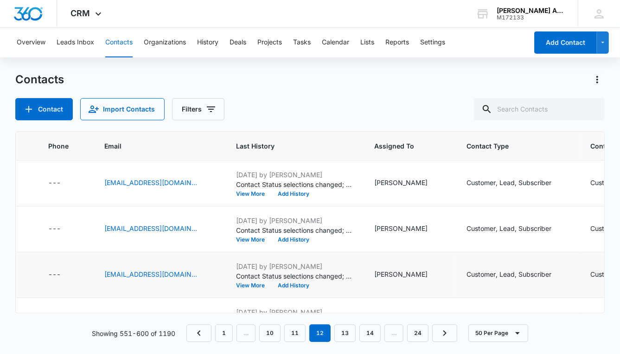
click at [432, 255] on td "[PERSON_NAME]" at bounding box center [409, 276] width 92 height 46
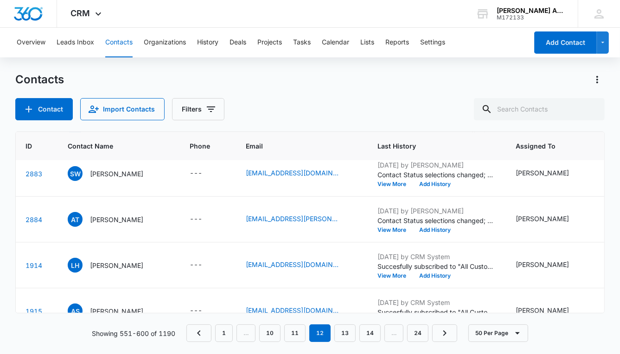
scroll to position [1753, 0]
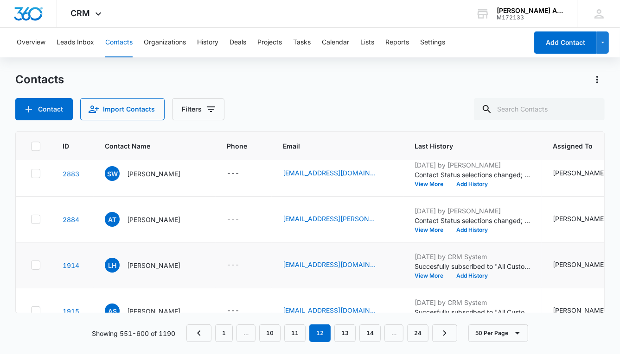
click at [35, 265] on icon at bounding box center [36, 265] width 8 height 8
click at [31, 266] on input "checkbox" at bounding box center [31, 266] width 0 height 0
checkbox input "true"
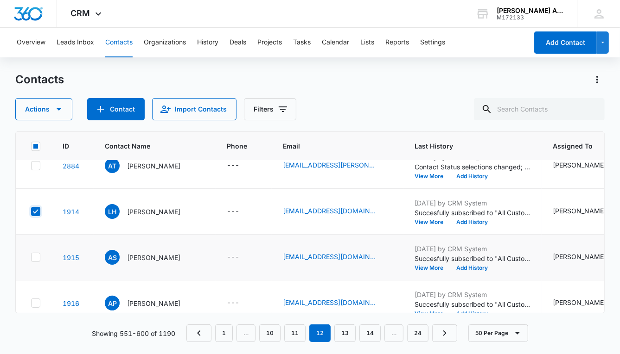
scroll to position [1815, 0]
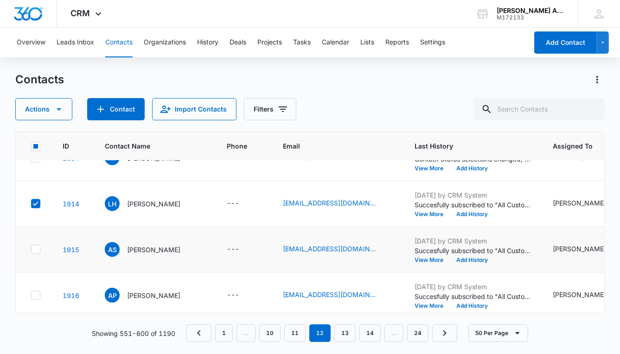
click at [36, 248] on icon at bounding box center [36, 249] width 6 height 4
click at [31, 250] on input "checkbox" at bounding box center [31, 250] width 0 height 0
checkbox input "true"
click at [37, 292] on icon at bounding box center [36, 295] width 8 height 8
click at [31, 296] on input "checkbox" at bounding box center [31, 296] width 0 height 0
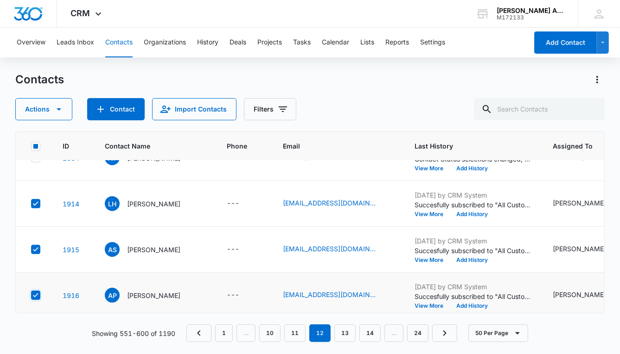
checkbox input "true"
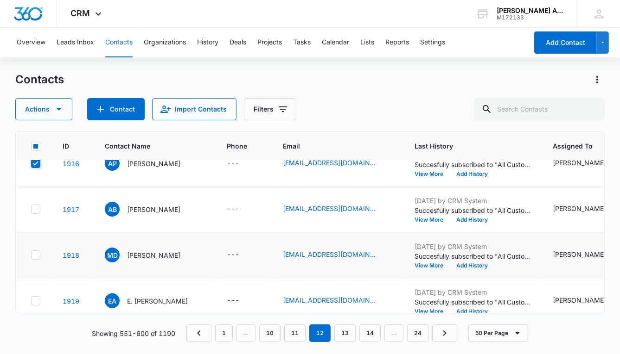
scroll to position [1956, 0]
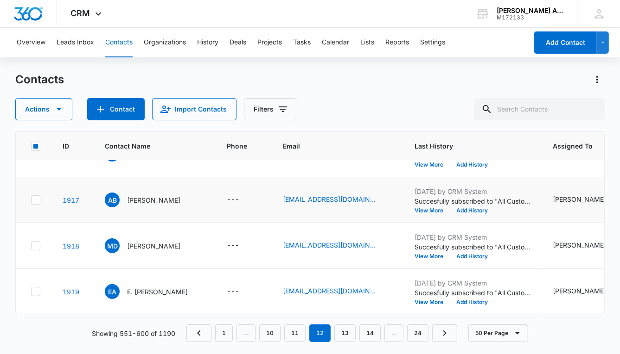
click at [36, 202] on icon at bounding box center [36, 200] width 8 height 8
click at [31, 201] on input "checkbox" at bounding box center [31, 200] width 0 height 0
checkbox input "true"
click at [38, 244] on icon at bounding box center [36, 246] width 6 height 4
click at [31, 246] on input "checkbox" at bounding box center [31, 246] width 0 height 0
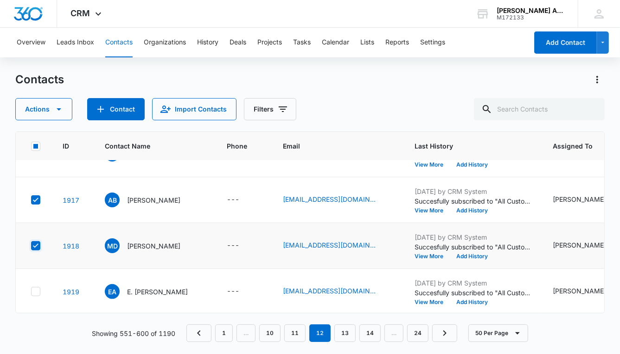
checkbox input "true"
click at [38, 288] on icon at bounding box center [36, 292] width 8 height 8
click at [31, 292] on input "checkbox" at bounding box center [31, 292] width 0 height 0
checkbox input "true"
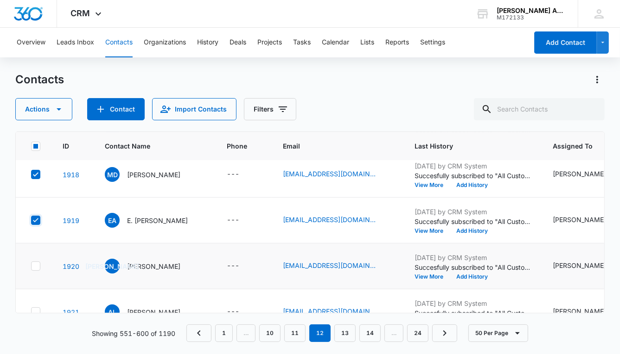
scroll to position [2028, 0]
click at [38, 264] on icon at bounding box center [36, 266] width 8 height 8
click at [31, 266] on input "checkbox" at bounding box center [31, 266] width 0 height 0
checkbox input "true"
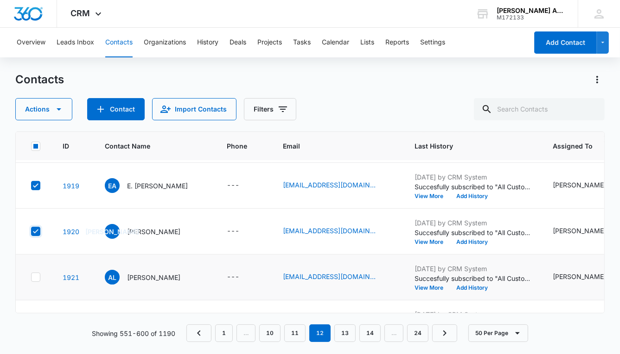
scroll to position [2076, 0]
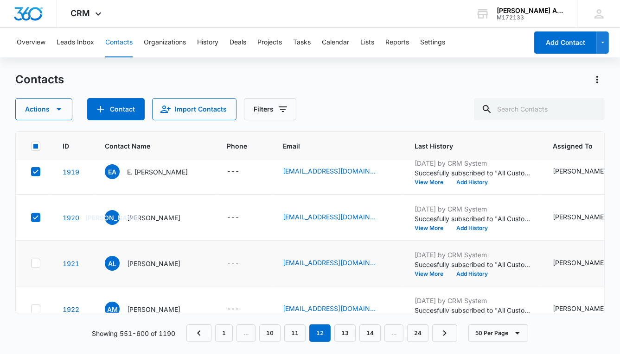
click at [37, 263] on icon at bounding box center [36, 263] width 8 height 8
click at [31, 264] on input "checkbox" at bounding box center [31, 264] width 0 height 0
checkbox input "true"
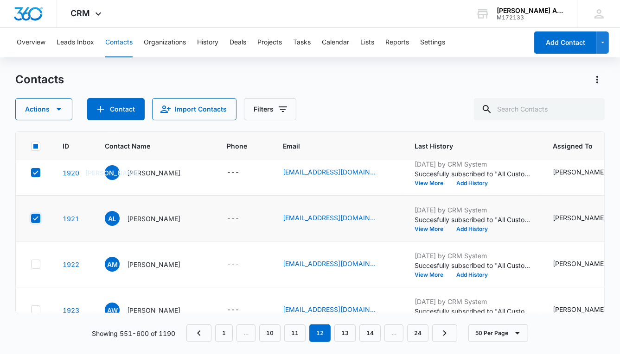
scroll to position [2145, 0]
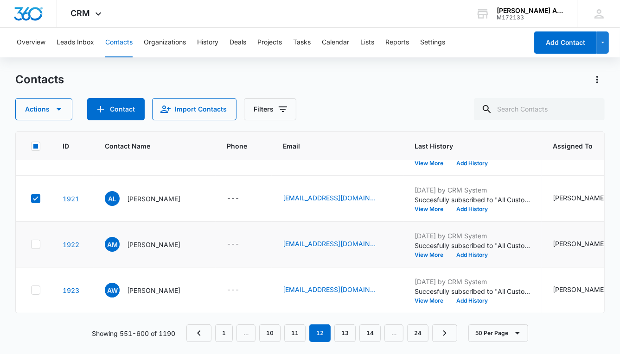
click at [36, 240] on icon at bounding box center [36, 244] width 8 height 8
click at [31, 245] on input "checkbox" at bounding box center [31, 245] width 0 height 0
checkbox input "true"
click at [39, 286] on icon at bounding box center [36, 290] width 8 height 8
click at [31, 291] on input "checkbox" at bounding box center [31, 291] width 0 height 0
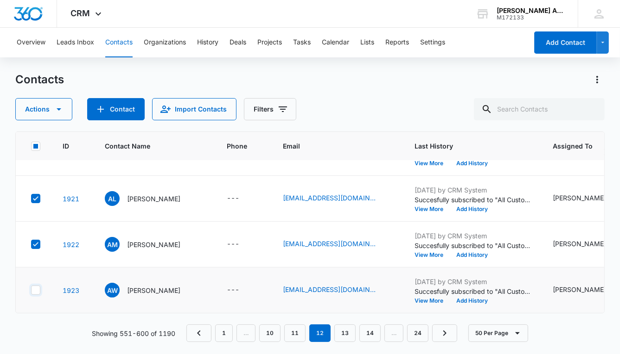
checkbox input "true"
click at [58, 108] on icon "button" at bounding box center [58, 109] width 11 height 11
click at [56, 165] on div "Assign Type" at bounding box center [48, 167] width 42 height 6
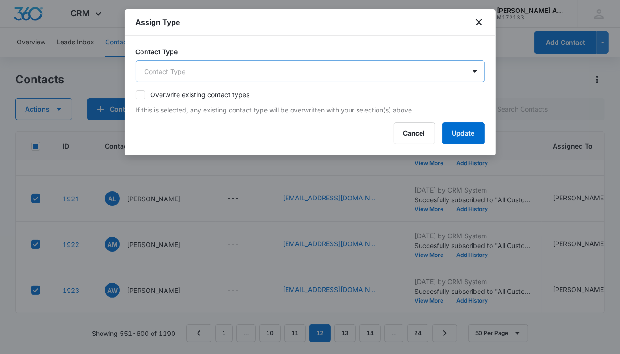
click at [184, 73] on body "CRM Apps Reputation Websites Forms CRM Email Social POS Content Ads Intelligenc…" at bounding box center [310, 177] width 620 height 354
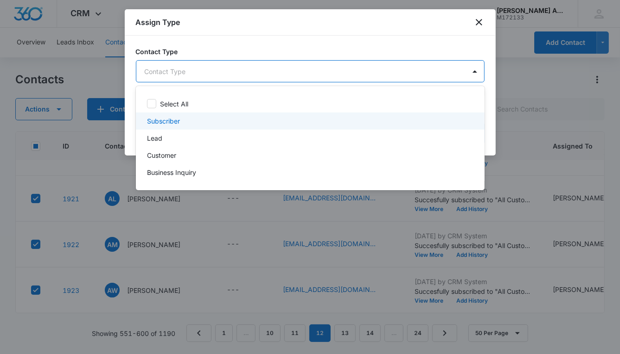
click at [165, 120] on p "Subscriber" at bounding box center [163, 121] width 33 height 10
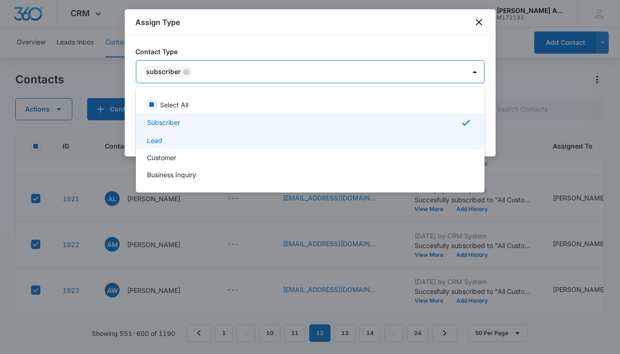
click at [162, 145] on div "Lead" at bounding box center [309, 141] width 324 height 10
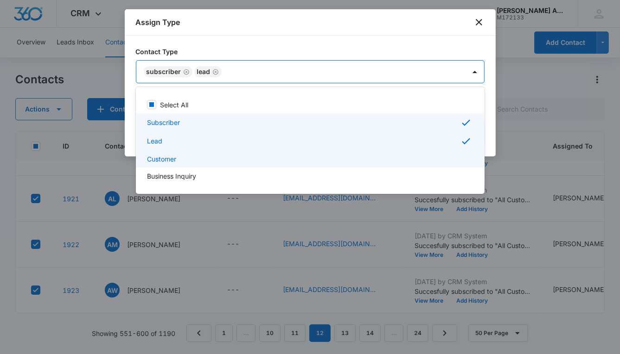
click at [164, 159] on p "Customer" at bounding box center [161, 159] width 29 height 10
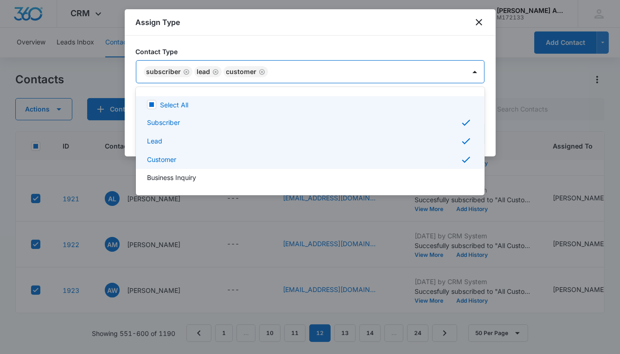
click at [288, 74] on div at bounding box center [310, 177] width 620 height 354
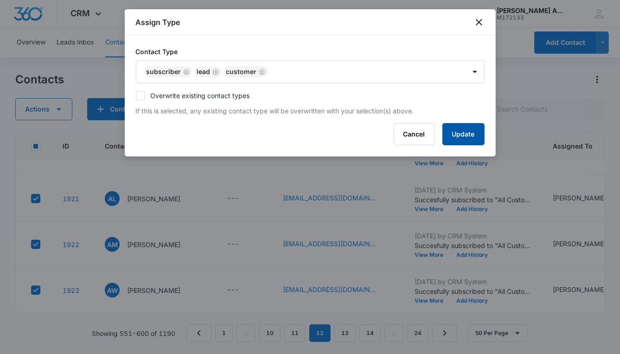
click at [449, 132] on button "Update" at bounding box center [463, 134] width 42 height 22
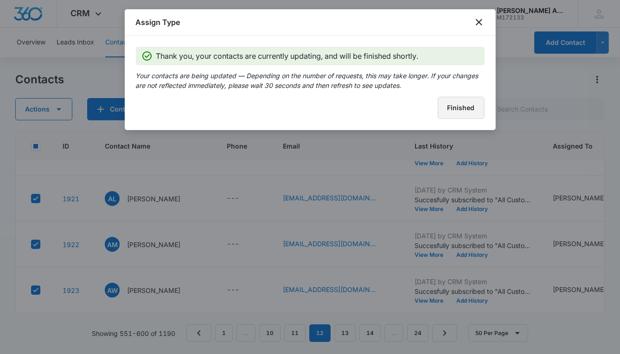
click at [444, 113] on button "Finished" at bounding box center [460, 108] width 47 height 22
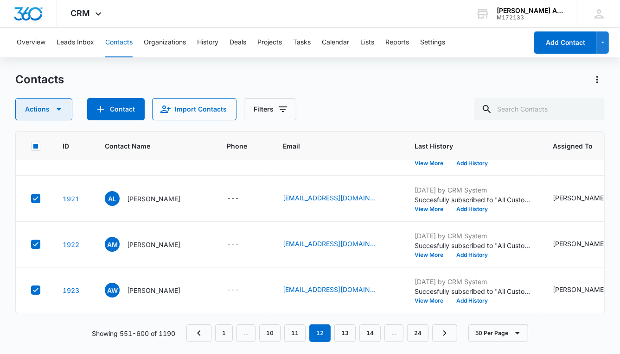
click at [58, 110] on icon "button" at bounding box center [59, 109] width 5 height 2
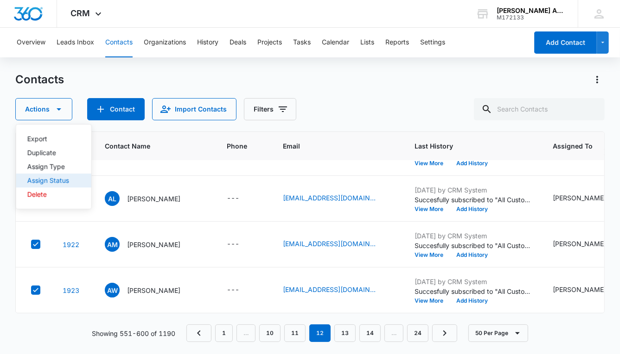
click at [46, 181] on div "Assign Status" at bounding box center [48, 180] width 42 height 6
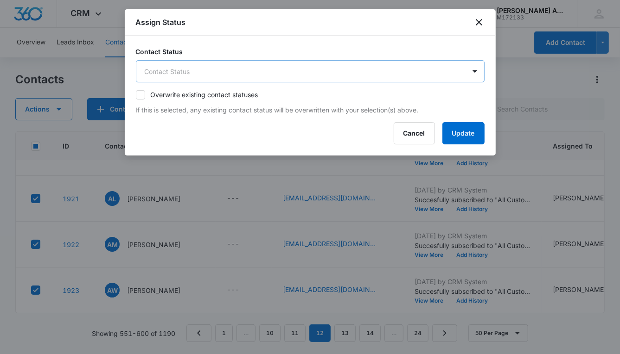
click at [180, 76] on body "CRM Apps Reputation Websites Forms CRM Email Social POS Content Ads Intelligenc…" at bounding box center [310, 177] width 620 height 354
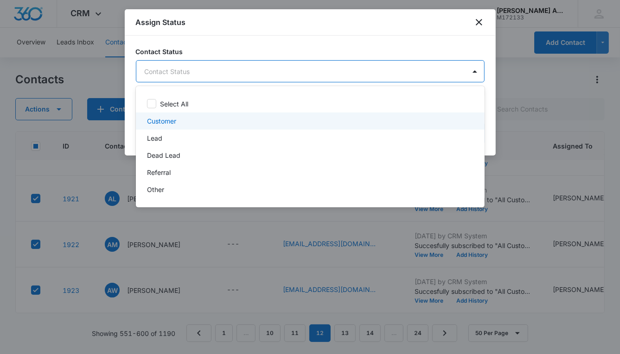
click at [160, 121] on p "Customer" at bounding box center [161, 121] width 29 height 10
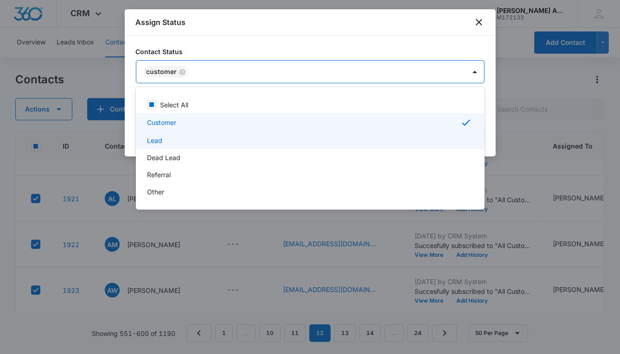
click at [158, 142] on p "Lead" at bounding box center [154, 141] width 15 height 10
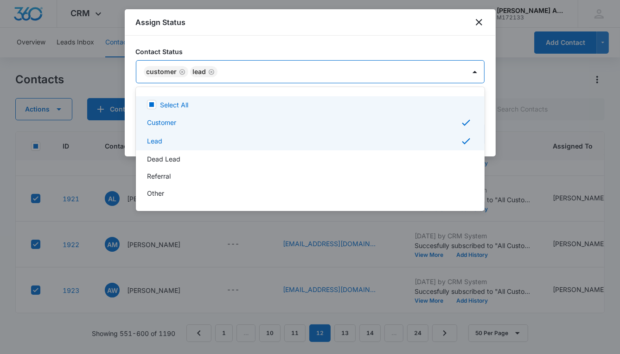
click at [250, 79] on div at bounding box center [310, 177] width 620 height 354
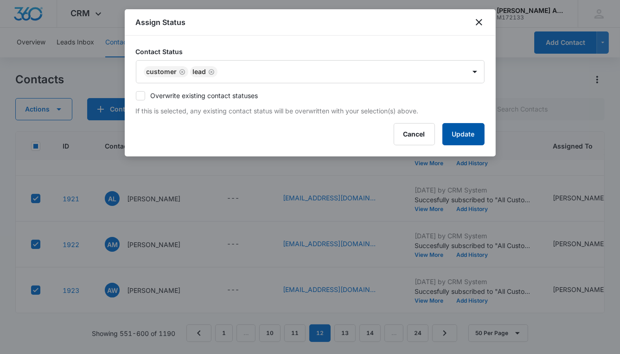
click at [445, 137] on button "Update" at bounding box center [463, 134] width 42 height 22
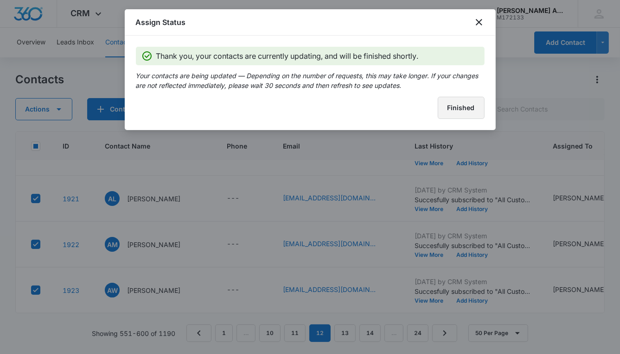
click at [448, 101] on button "Finished" at bounding box center [460, 108] width 47 height 22
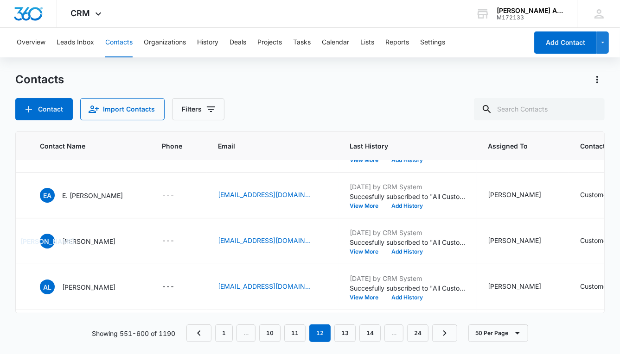
scroll to position [1823, 0]
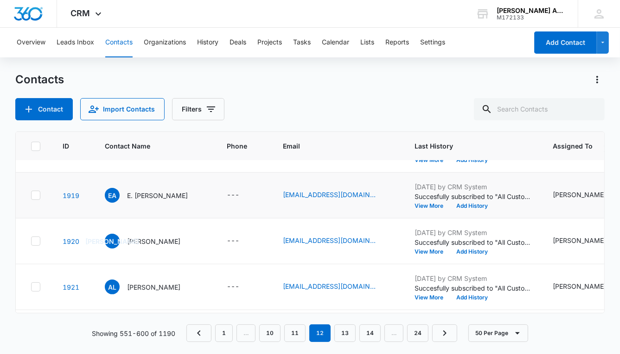
drag, startPoint x: 37, startPoint y: 193, endPoint x: 38, endPoint y: 202, distance: 8.4
click at [38, 193] on icon at bounding box center [36, 195] width 8 height 8
click at [31, 196] on input "checkbox" at bounding box center [31, 196] width 0 height 0
checkbox input "true"
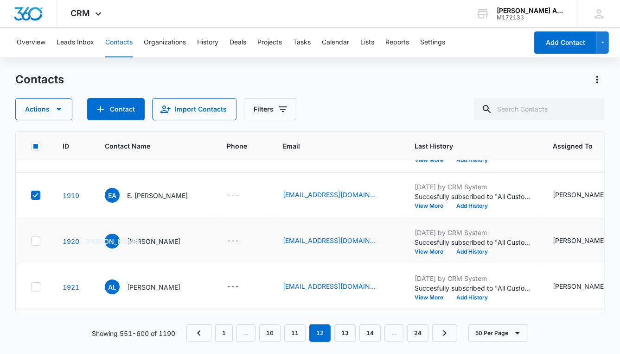
click at [36, 240] on icon at bounding box center [36, 241] width 6 height 4
click at [31, 241] on input "checkbox" at bounding box center [31, 241] width 0 height 0
checkbox input "true"
click at [41, 285] on td at bounding box center [34, 288] width 36 height 46
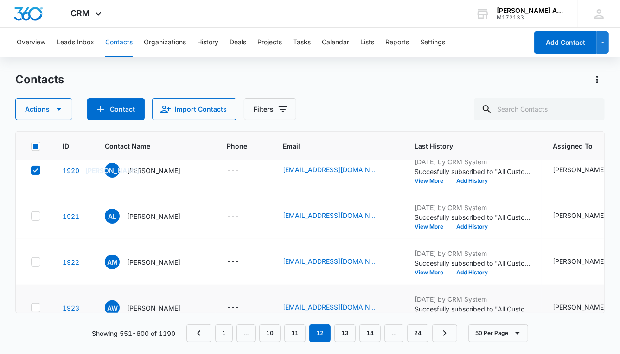
scroll to position [1932, 0]
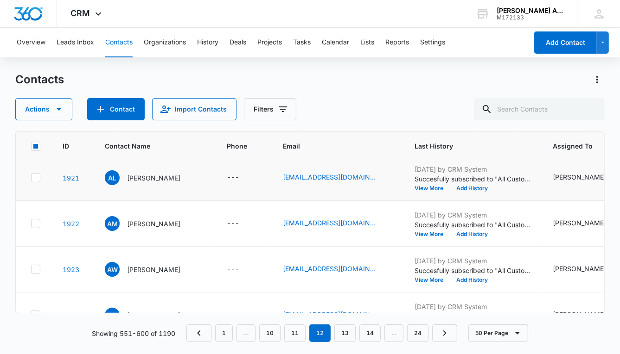
click at [38, 178] on icon at bounding box center [36, 178] width 8 height 8
click at [31, 178] on input "checkbox" at bounding box center [31, 178] width 0 height 0
checkbox input "true"
click at [35, 226] on icon at bounding box center [36, 224] width 8 height 8
click at [31, 224] on input "checkbox" at bounding box center [31, 224] width 0 height 0
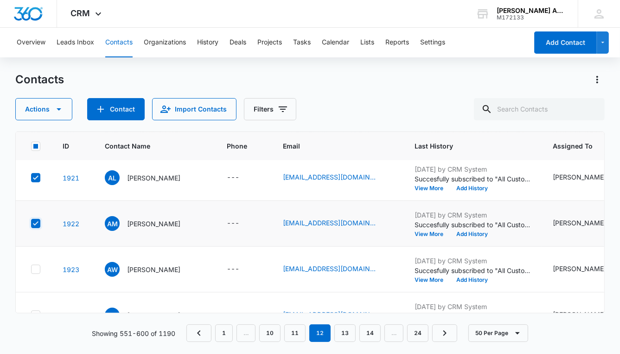
checkbox input "true"
click at [35, 267] on icon at bounding box center [36, 270] width 8 height 8
click at [31, 270] on input "checkbox" at bounding box center [31, 270] width 0 height 0
checkbox input "true"
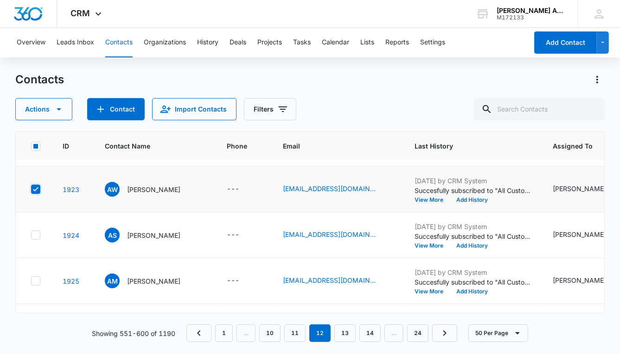
scroll to position [2048, 0]
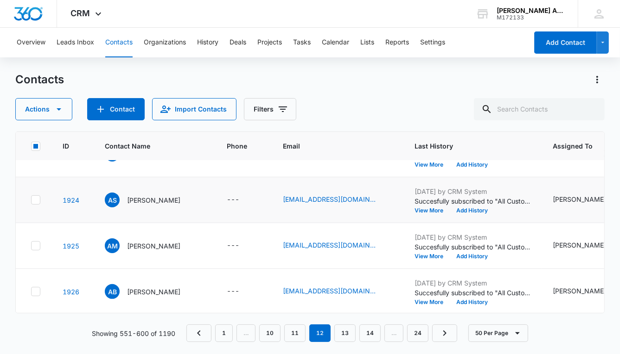
click at [36, 198] on icon at bounding box center [36, 200] width 8 height 8
click at [31, 200] on input "checkbox" at bounding box center [31, 200] width 0 height 0
checkbox input "true"
drag, startPoint x: 35, startPoint y: 244, endPoint x: 33, endPoint y: 253, distance: 8.9
click at [35, 244] on icon at bounding box center [36, 246] width 8 height 8
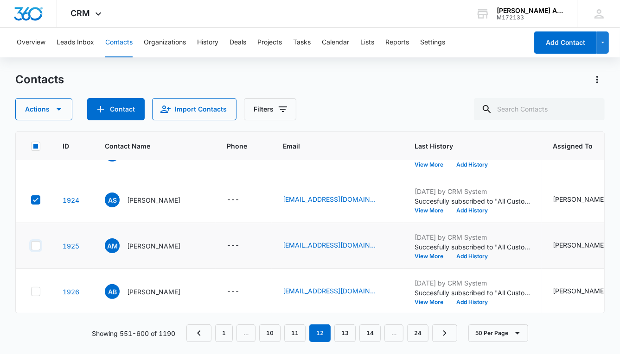
click at [31, 246] on input "checkbox" at bounding box center [31, 246] width 0 height 0
checkbox input "true"
click at [35, 291] on icon at bounding box center [36, 292] width 6 height 4
click at [31, 292] on input "checkbox" at bounding box center [31, 292] width 0 height 0
checkbox input "true"
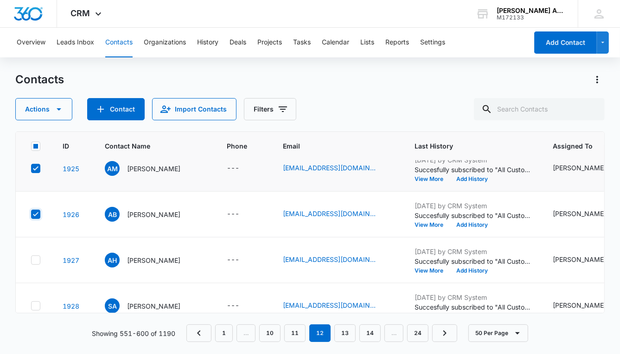
scroll to position [2145, 0]
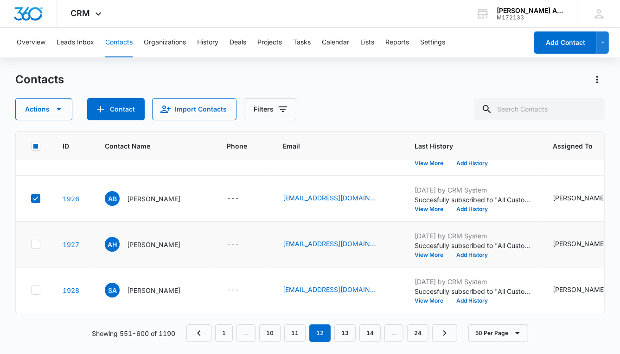
click at [36, 240] on icon at bounding box center [36, 244] width 8 height 8
click at [31, 245] on input "checkbox" at bounding box center [31, 245] width 0 height 0
checkbox input "true"
click at [36, 286] on icon at bounding box center [36, 290] width 8 height 8
click at [31, 291] on input "checkbox" at bounding box center [31, 291] width 0 height 0
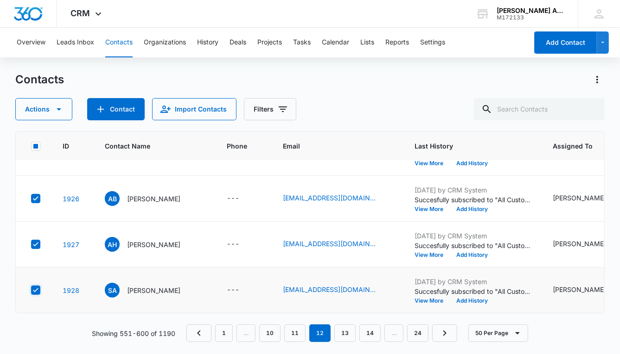
checkbox input "true"
click at [59, 109] on icon "button" at bounding box center [59, 109] width 5 height 2
click at [57, 167] on div "Assign Type" at bounding box center [48, 167] width 42 height 6
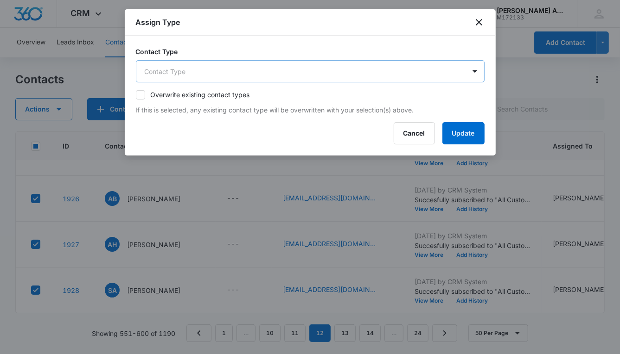
click at [191, 73] on body "CRM Apps Reputation Websites Forms CRM Email Social POS Content Ads Intelligenc…" at bounding box center [310, 177] width 620 height 354
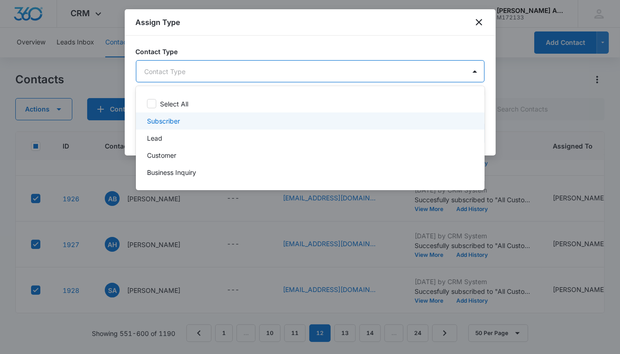
click at [177, 117] on p "Subscriber" at bounding box center [163, 121] width 33 height 10
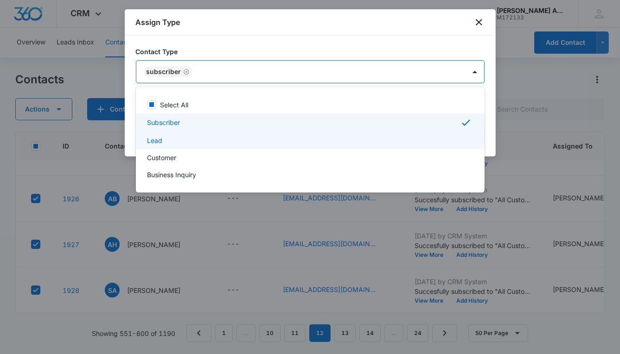
click at [157, 141] on p "Lead" at bounding box center [154, 141] width 15 height 10
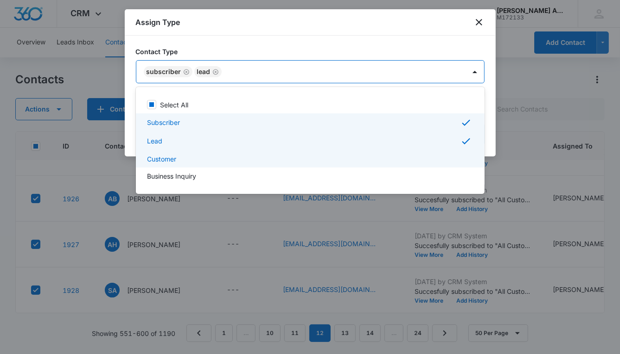
click at [164, 155] on p "Customer" at bounding box center [161, 159] width 29 height 10
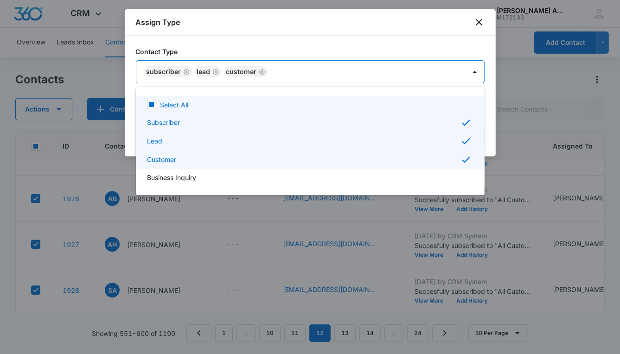
click at [295, 74] on div at bounding box center [310, 177] width 620 height 354
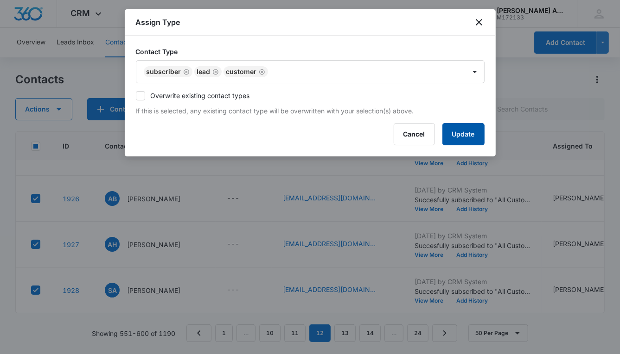
click at [449, 133] on button "Update" at bounding box center [463, 134] width 42 height 22
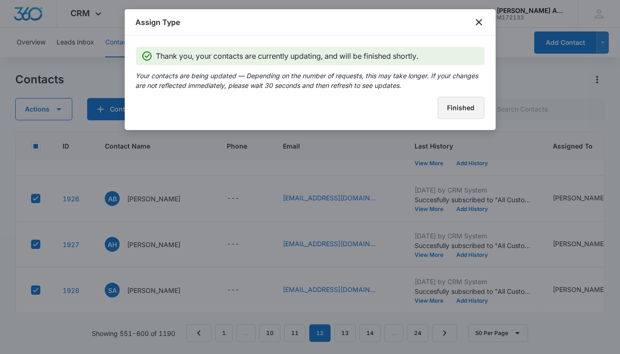
click at [439, 109] on button "Finished" at bounding box center [460, 108] width 47 height 22
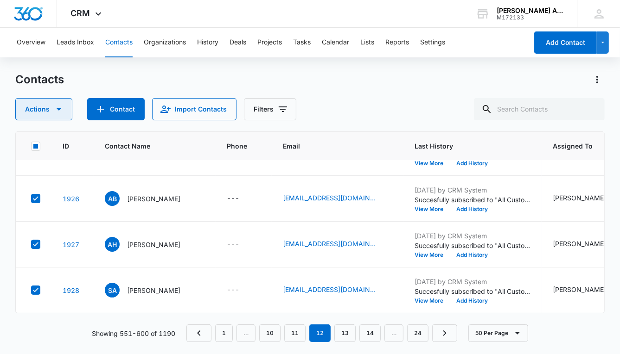
click at [57, 111] on icon "button" at bounding box center [58, 109] width 11 height 11
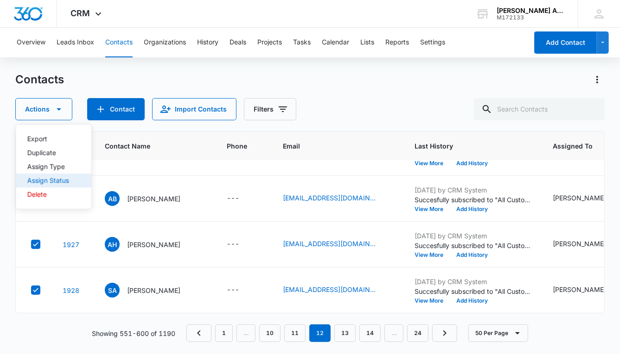
click at [51, 180] on div "Assign Status" at bounding box center [48, 180] width 42 height 6
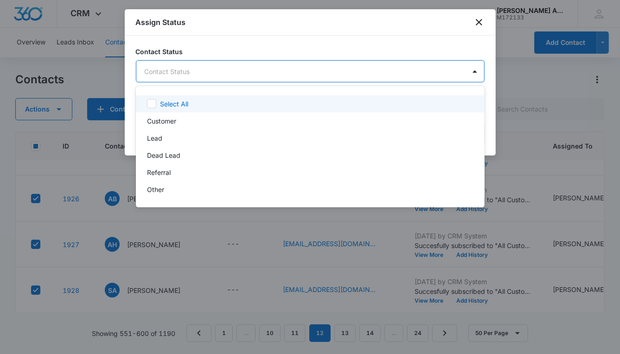
click at [223, 67] on body "CRM Apps Reputation Websites Forms CRM Email Social POS Content Ads Intelligenc…" at bounding box center [310, 177] width 620 height 354
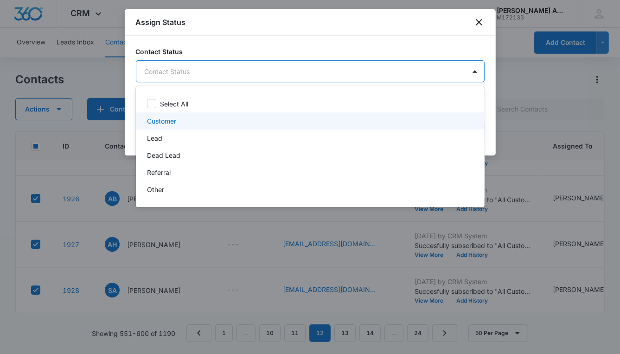
click at [172, 119] on p "Customer" at bounding box center [161, 121] width 29 height 10
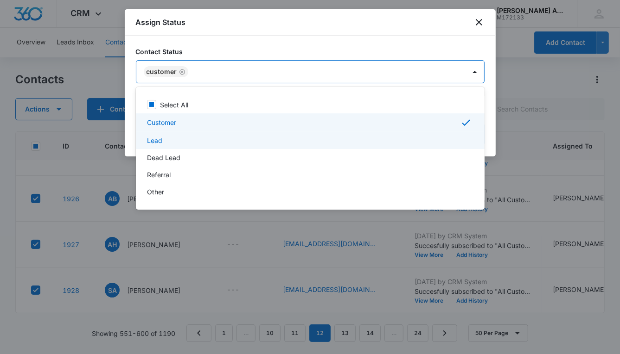
click at [156, 140] on p "Lead" at bounding box center [154, 141] width 15 height 10
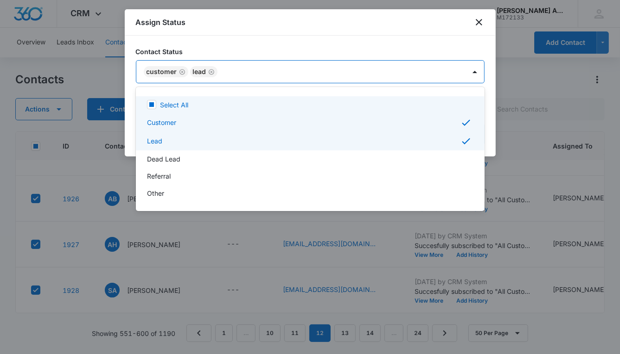
click at [419, 77] on div at bounding box center [310, 177] width 620 height 354
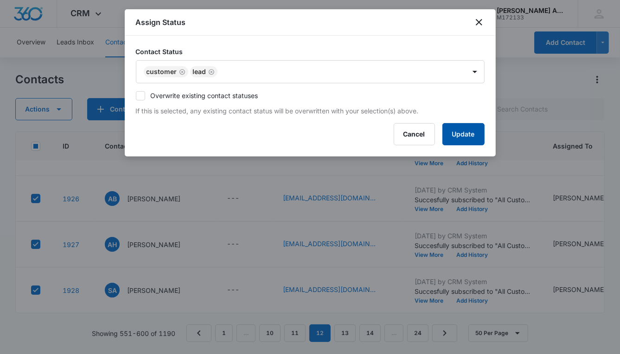
click at [453, 125] on button "Update" at bounding box center [463, 134] width 42 height 22
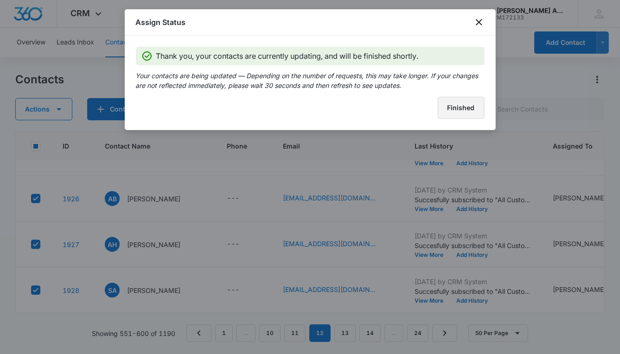
click at [456, 102] on button "Finished" at bounding box center [460, 108] width 47 height 22
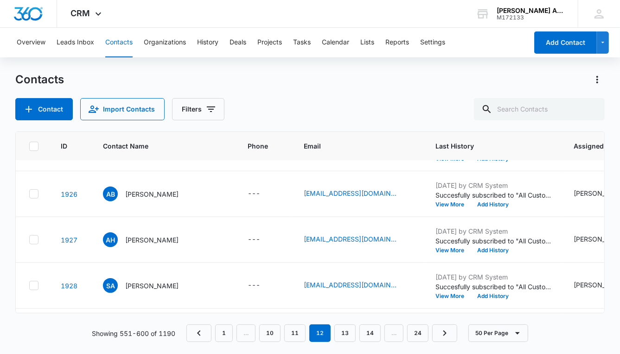
scroll to position [1824, 0]
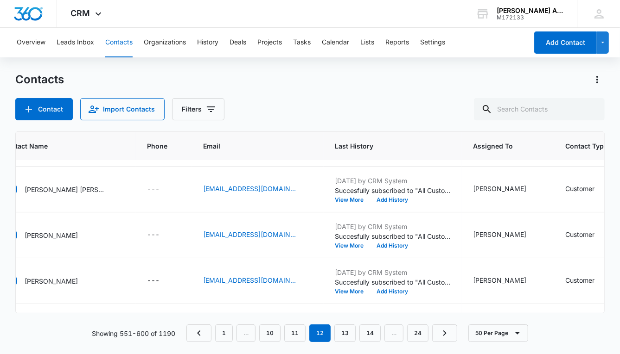
scroll to position [1829, 0]
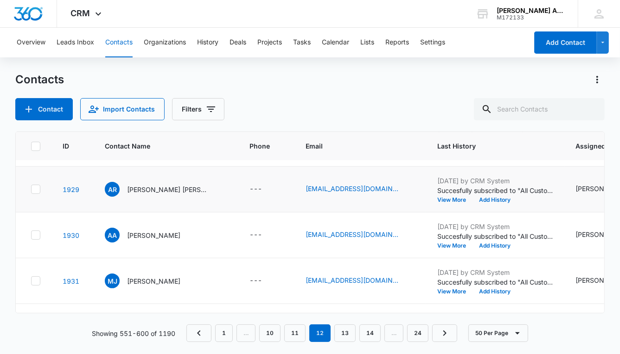
click at [34, 187] on icon at bounding box center [36, 189] width 8 height 8
click at [31, 190] on input "checkbox" at bounding box center [31, 190] width 0 height 0
checkbox input "true"
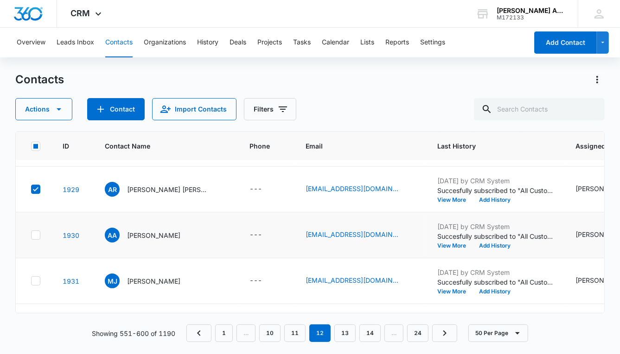
click at [36, 235] on icon at bounding box center [36, 235] width 8 height 8
click at [31, 235] on input "checkbox" at bounding box center [31, 235] width 0 height 0
checkbox input "true"
click at [35, 278] on icon at bounding box center [36, 281] width 8 height 8
click at [31, 281] on input "checkbox" at bounding box center [31, 281] width 0 height 0
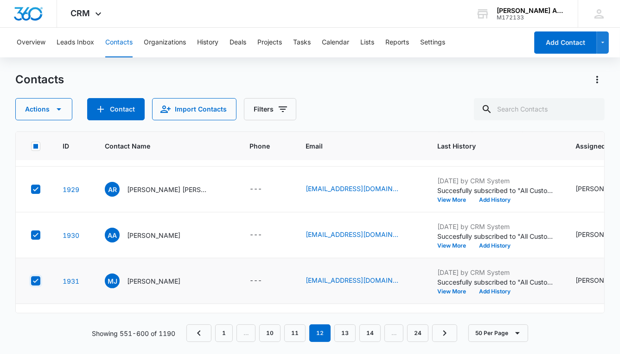
checkbox input "true"
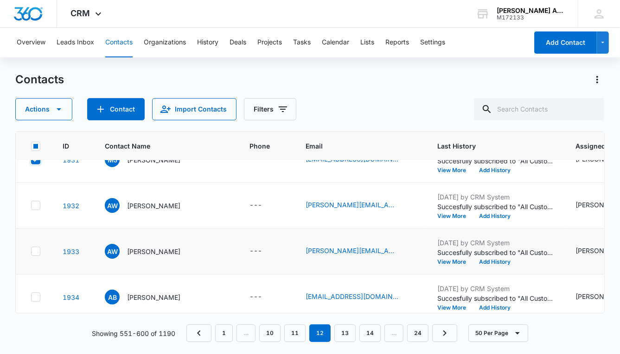
scroll to position [1951, 0]
click at [35, 205] on icon at bounding box center [36, 205] width 8 height 8
click at [31, 205] on input "checkbox" at bounding box center [31, 205] width 0 height 0
checkbox input "true"
click at [37, 247] on icon at bounding box center [36, 251] width 8 height 8
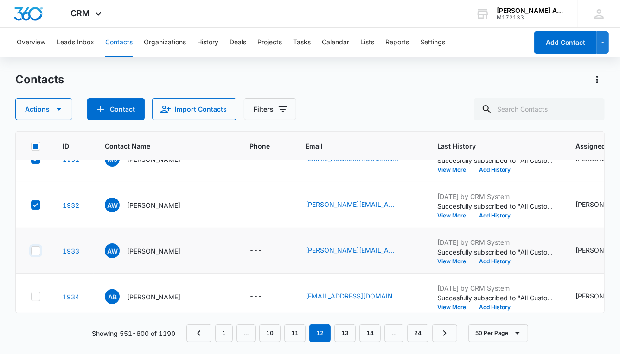
click at [31, 251] on input "checkbox" at bounding box center [31, 251] width 0 height 0
checkbox input "true"
click at [37, 292] on div at bounding box center [35, 296] width 9 height 9
click at [31, 297] on input "checkbox" at bounding box center [31, 297] width 0 height 0
checkbox input "true"
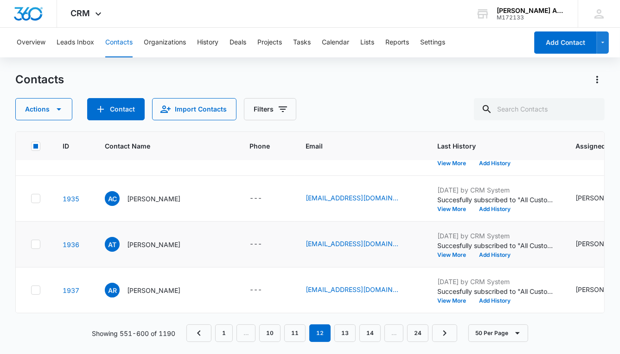
scroll to position [2096, 0]
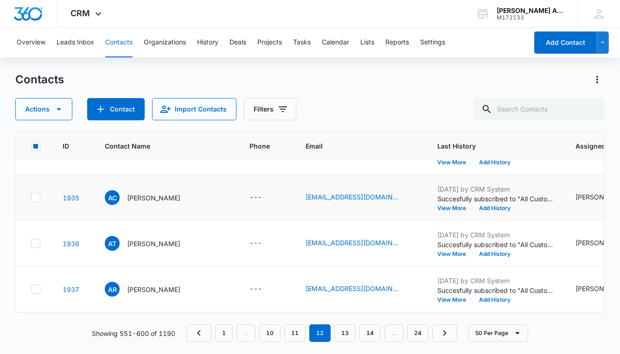
drag, startPoint x: 35, startPoint y: 196, endPoint x: 35, endPoint y: 211, distance: 14.4
click at [35, 197] on icon at bounding box center [36, 198] width 6 height 4
click at [31, 198] on input "checkbox" at bounding box center [31, 198] width 0 height 0
checkbox input "true"
click at [38, 243] on icon at bounding box center [36, 244] width 8 height 8
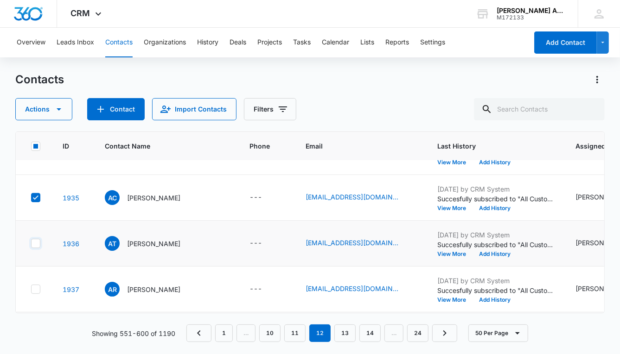
click at [31, 244] on input "checkbox" at bounding box center [31, 244] width 0 height 0
checkbox input "true"
click at [35, 290] on icon at bounding box center [36, 289] width 8 height 8
click at [31, 290] on input "checkbox" at bounding box center [31, 290] width 0 height 0
checkbox input "true"
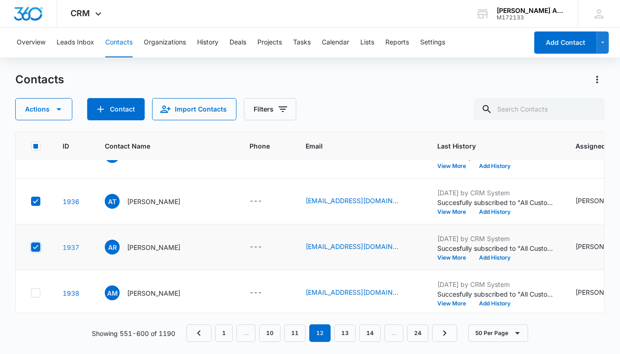
scroll to position [2145, 0]
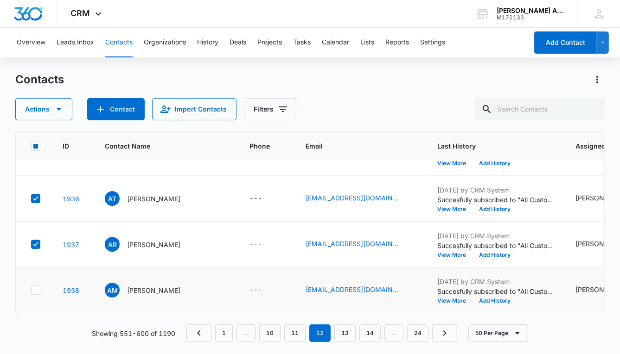
click at [36, 286] on icon at bounding box center [36, 290] width 8 height 8
click at [31, 291] on input "checkbox" at bounding box center [31, 291] width 0 height 0
checkbox input "true"
click at [59, 109] on icon "button" at bounding box center [59, 109] width 5 height 2
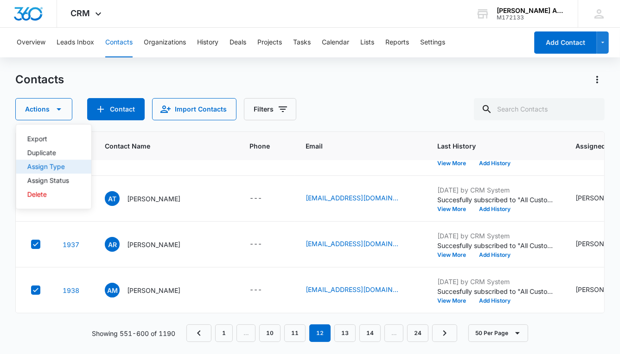
click at [65, 165] on div "Assign Type" at bounding box center [48, 167] width 42 height 6
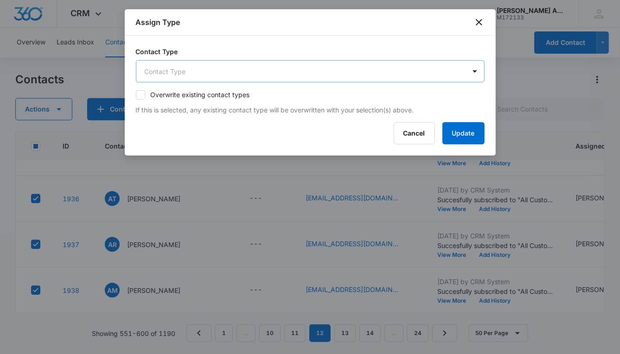
click at [206, 65] on body "CRM Apps Reputation Websites Forms CRM Email Social POS Content Ads Intelligenc…" at bounding box center [310, 177] width 620 height 354
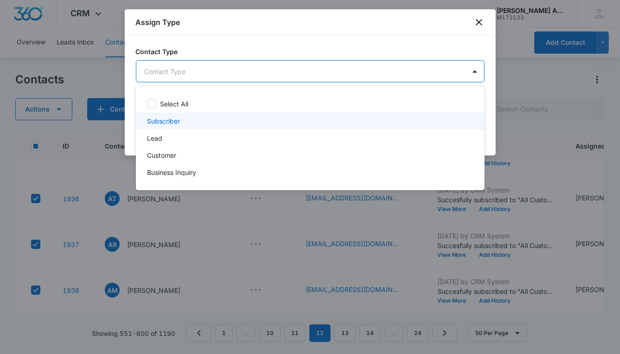
click at [177, 121] on p "Subscriber" at bounding box center [163, 121] width 33 height 10
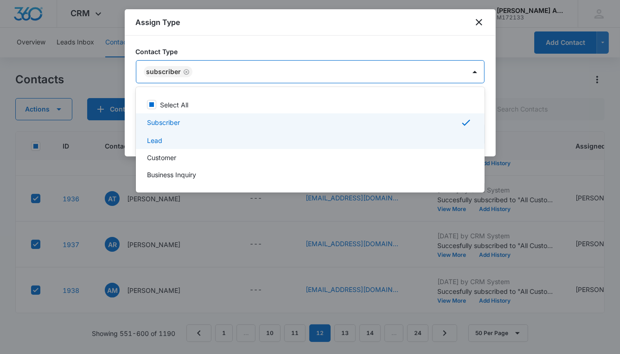
click at [161, 140] on p "Lead" at bounding box center [154, 141] width 15 height 10
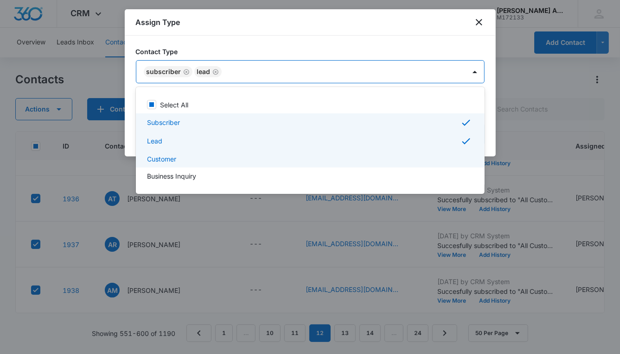
click at [166, 157] on p "Customer" at bounding box center [161, 159] width 29 height 10
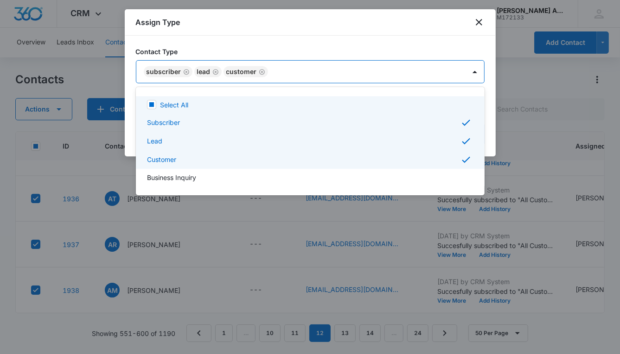
click at [304, 73] on div at bounding box center [310, 177] width 620 height 354
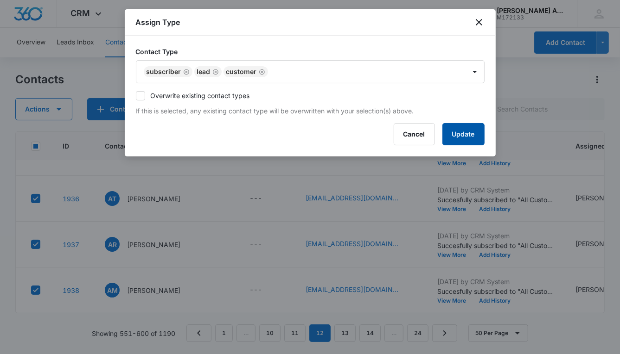
drag, startPoint x: 450, startPoint y: 132, endPoint x: 448, endPoint y: 125, distance: 7.2
click at [450, 132] on button "Update" at bounding box center [463, 134] width 42 height 22
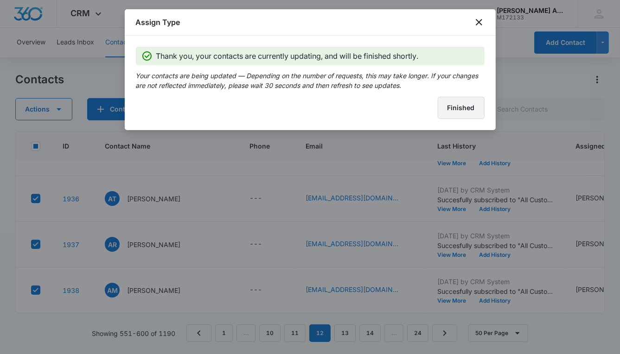
click at [449, 109] on button "Finished" at bounding box center [460, 108] width 47 height 22
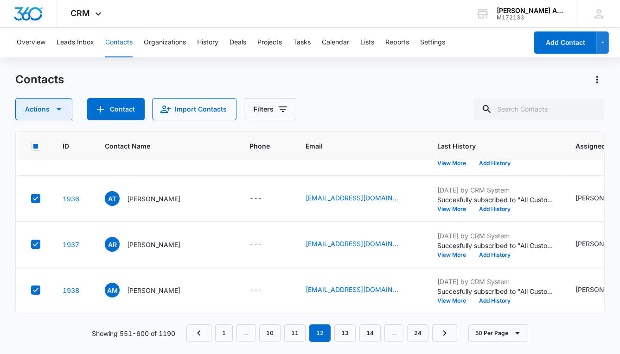
click at [58, 110] on icon "button" at bounding box center [59, 109] width 5 height 2
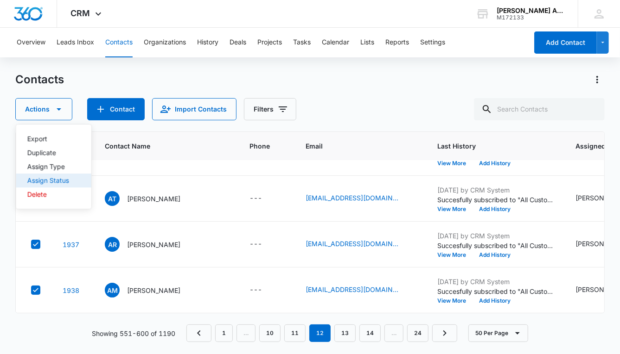
click at [62, 180] on div "Assign Status" at bounding box center [48, 180] width 42 height 6
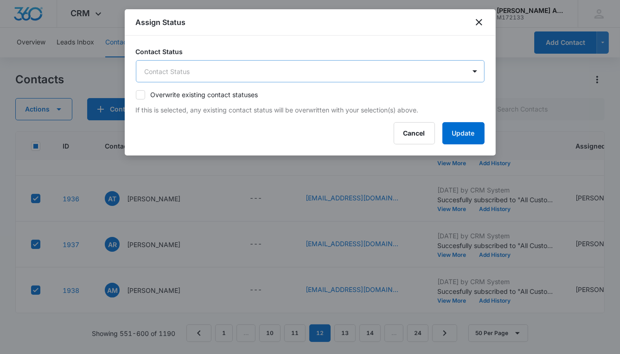
click at [247, 71] on body "CRM Apps Reputation Websites Forms CRM Email Social POS Content Ads Intelligenc…" at bounding box center [310, 177] width 620 height 354
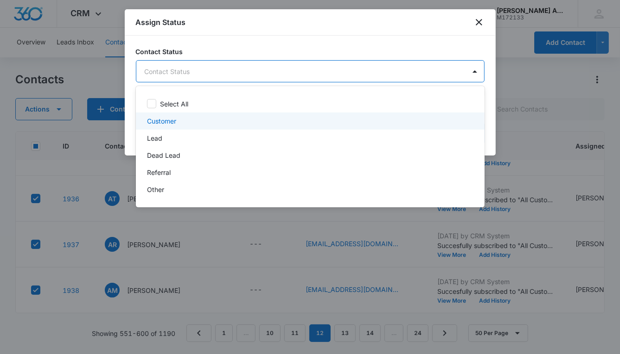
drag, startPoint x: 171, startPoint y: 121, endPoint x: 167, endPoint y: 131, distance: 10.6
click at [172, 122] on p "Customer" at bounding box center [161, 121] width 29 height 10
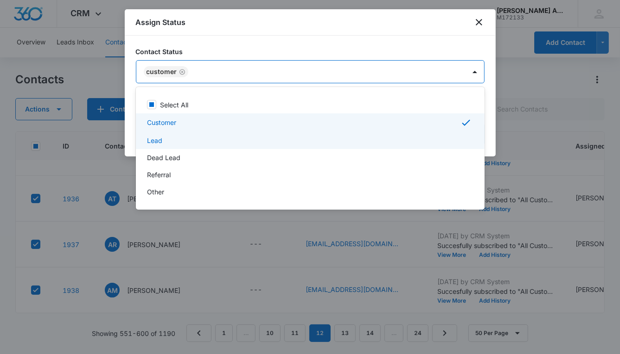
drag, startPoint x: 158, startPoint y: 141, endPoint x: 165, endPoint y: 141, distance: 7.0
click at [158, 141] on p "Lead" at bounding box center [154, 141] width 15 height 10
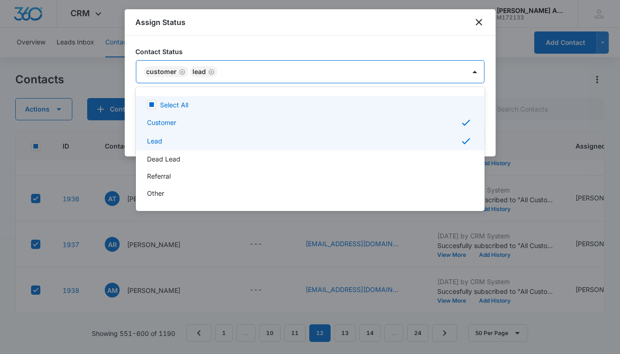
drag, startPoint x: 352, startPoint y: 72, endPoint x: 373, endPoint y: 92, distance: 29.2
click at [352, 73] on div at bounding box center [310, 177] width 620 height 354
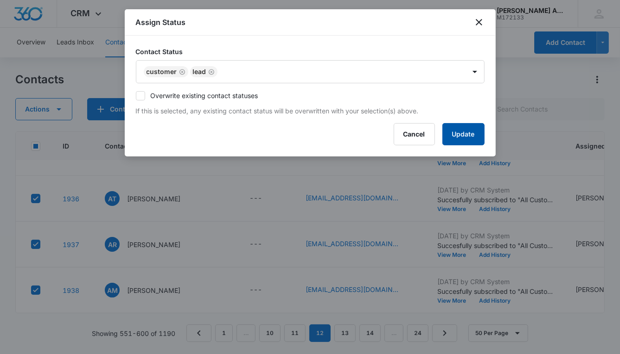
click at [457, 132] on button "Update" at bounding box center [463, 134] width 42 height 22
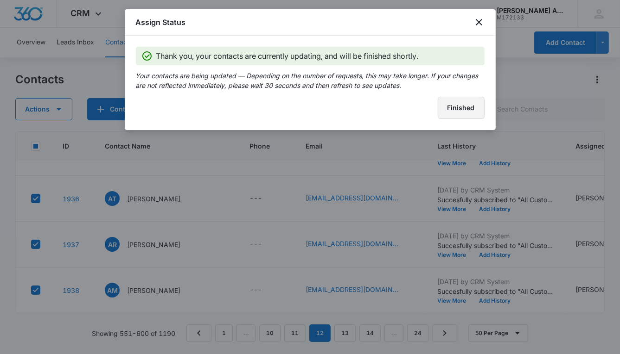
click at [455, 114] on button "Finished" at bounding box center [460, 108] width 47 height 22
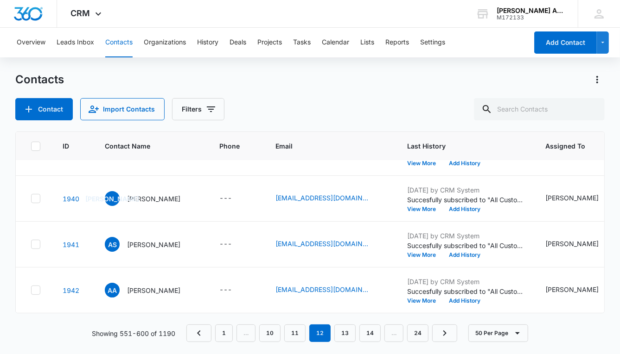
scroll to position [1962, 0]
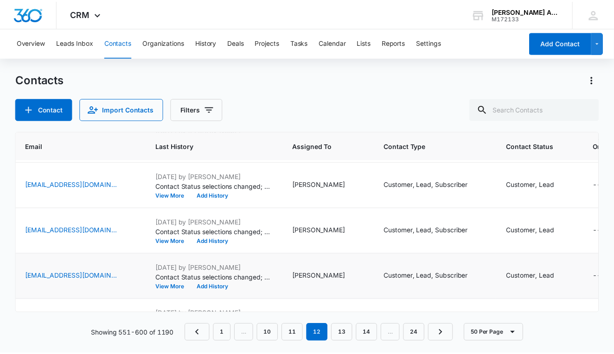
scroll to position [0, 250]
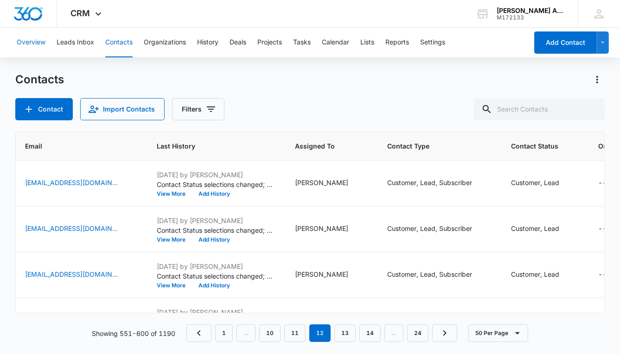
click at [30, 41] on button "Overview" at bounding box center [31, 43] width 29 height 30
